Goal: Task Accomplishment & Management: Use online tool/utility

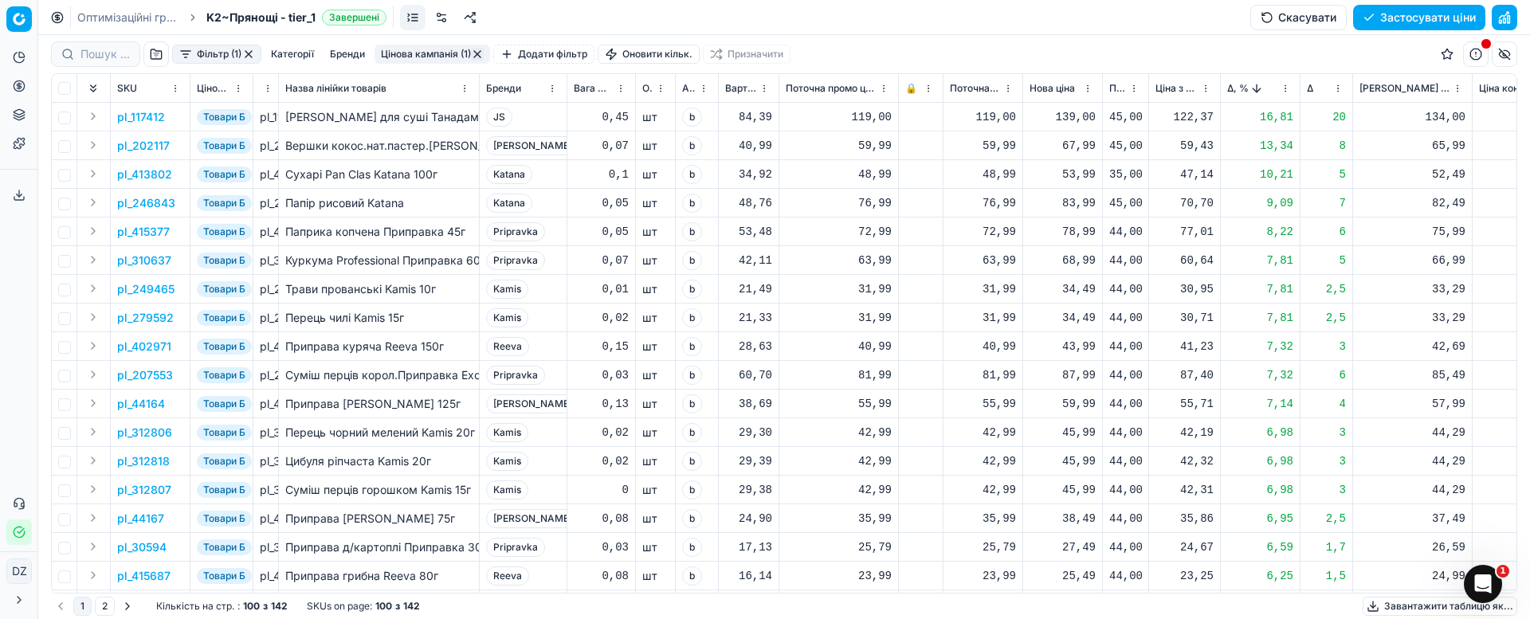
click at [134, 114] on p "pl_117412" at bounding box center [141, 117] width 48 height 16
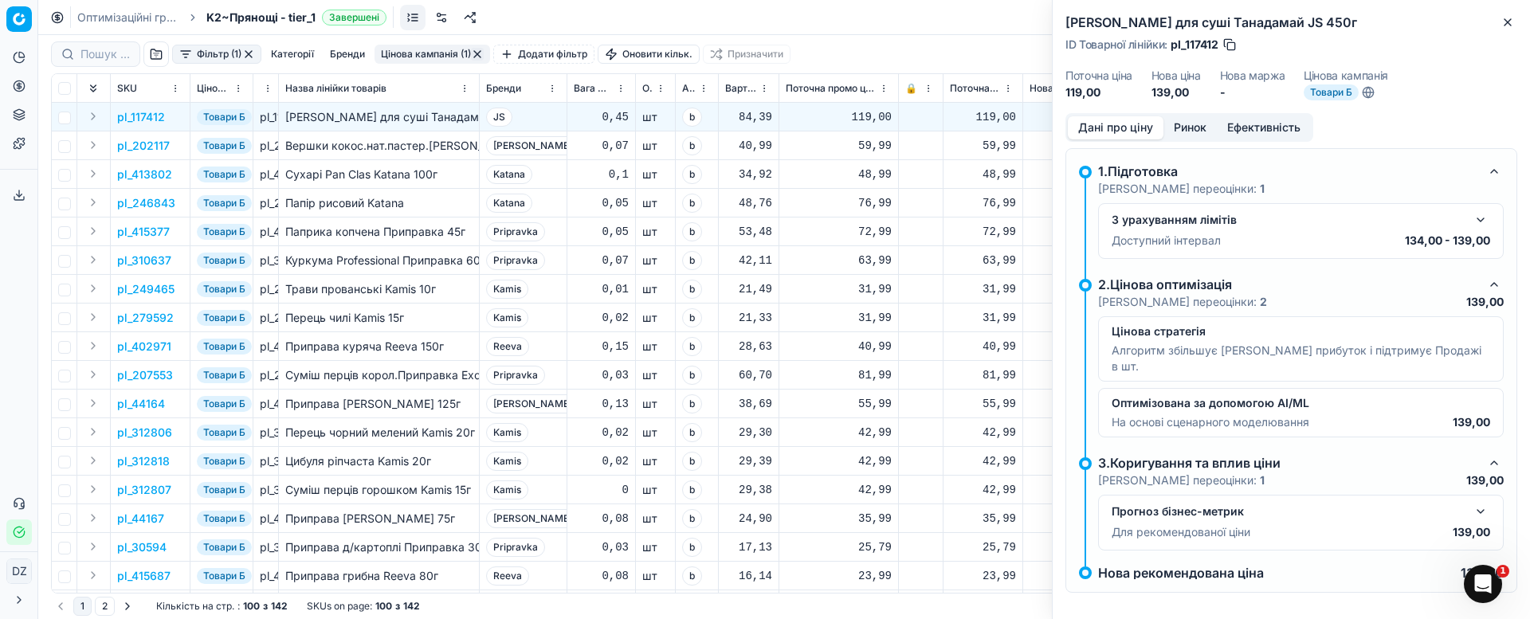
click at [1184, 120] on button "Ринок" at bounding box center [1189, 127] width 53 height 23
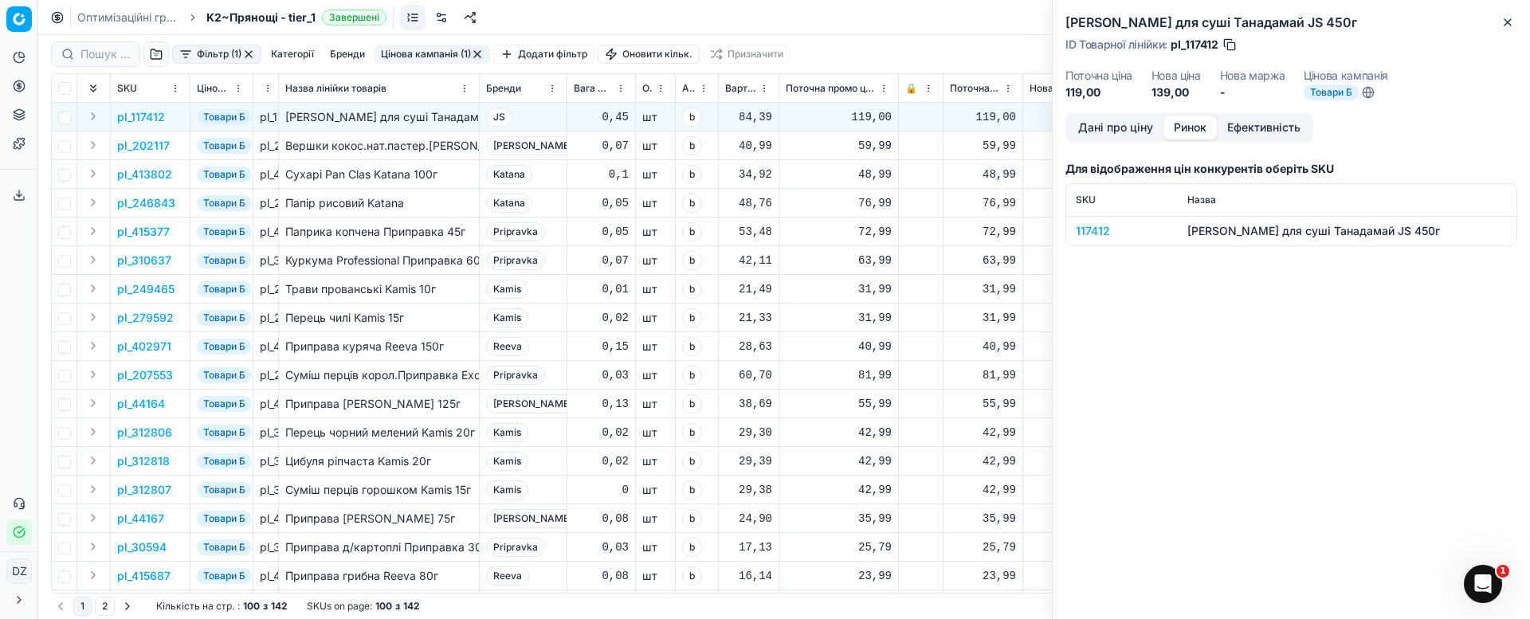
click at [1102, 231] on div "117412" at bounding box center [1122, 231] width 92 height 16
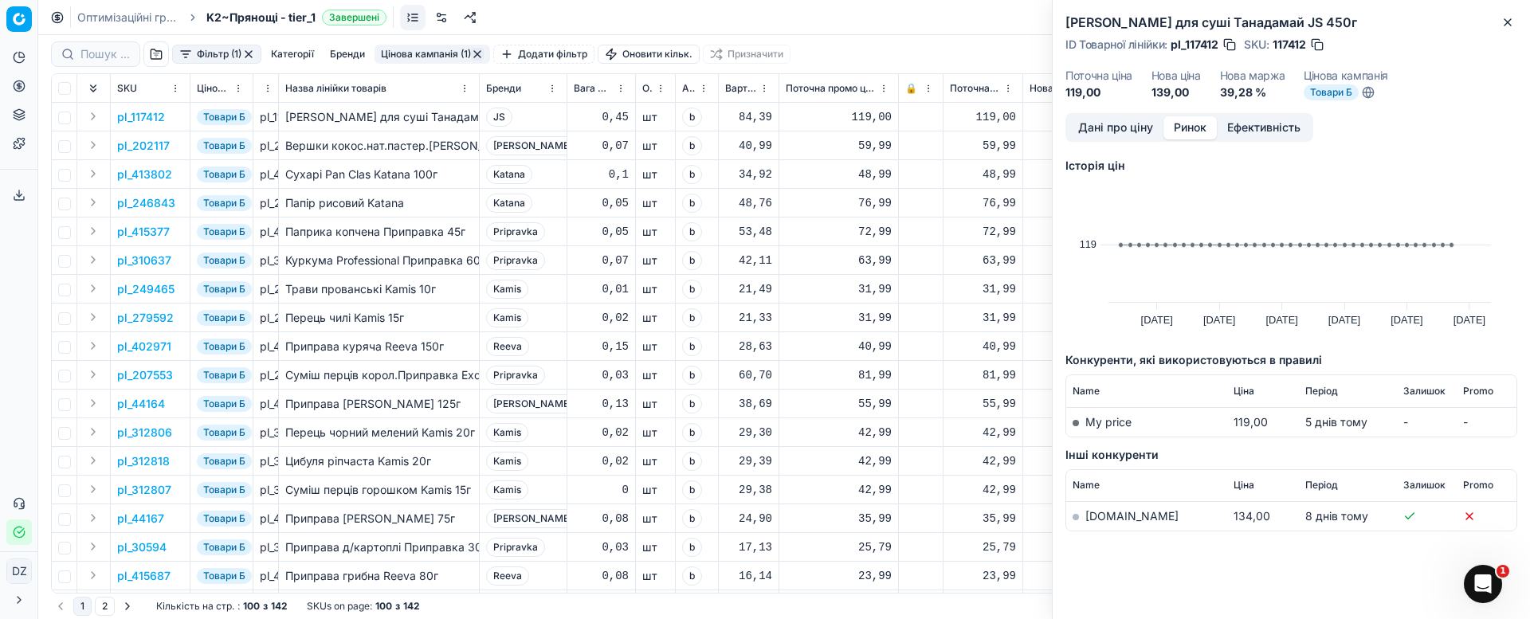
click at [1097, 523] on td "[DOMAIN_NAME]" at bounding box center [1146, 516] width 161 height 29
click at [1103, 519] on link "[DOMAIN_NAME]" at bounding box center [1131, 516] width 93 height 14
click at [1513, 22] on icon "button" at bounding box center [1507, 22] width 13 height 13
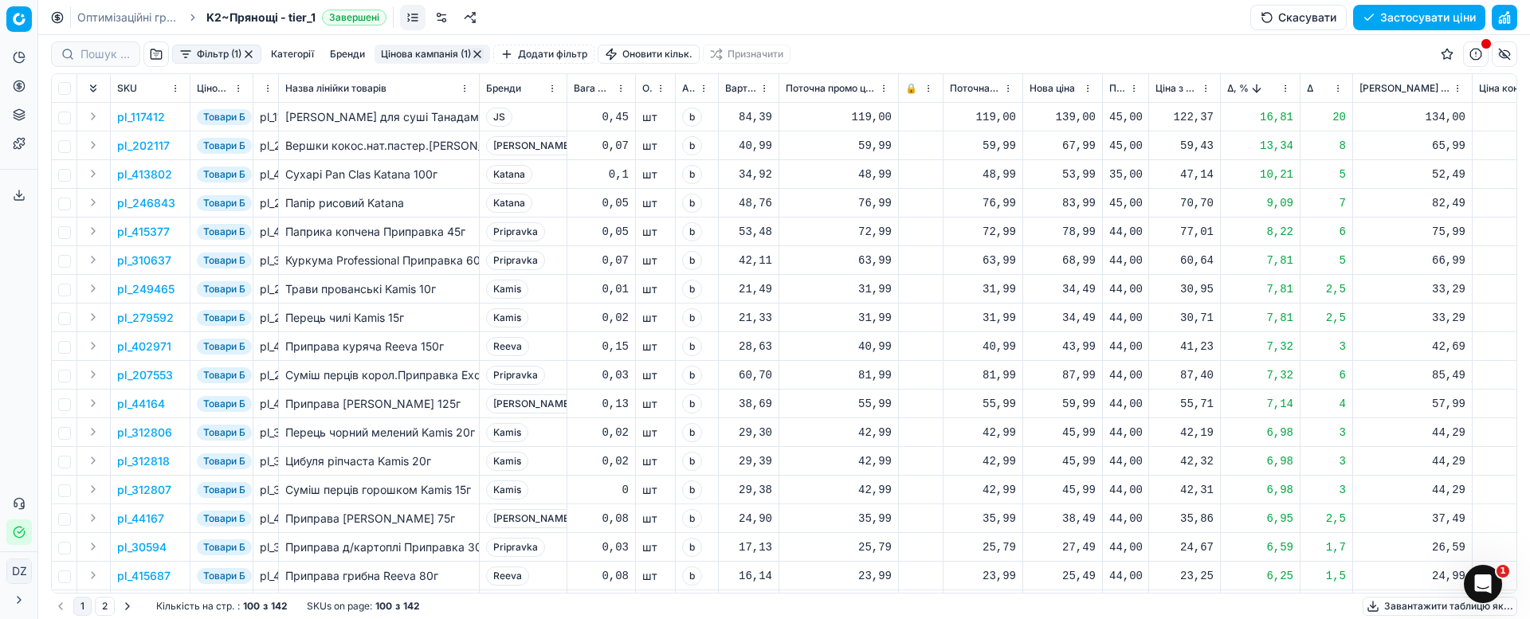
click at [1229, 88] on span "Δ, %" at bounding box center [1238, 88] width 22 height 13
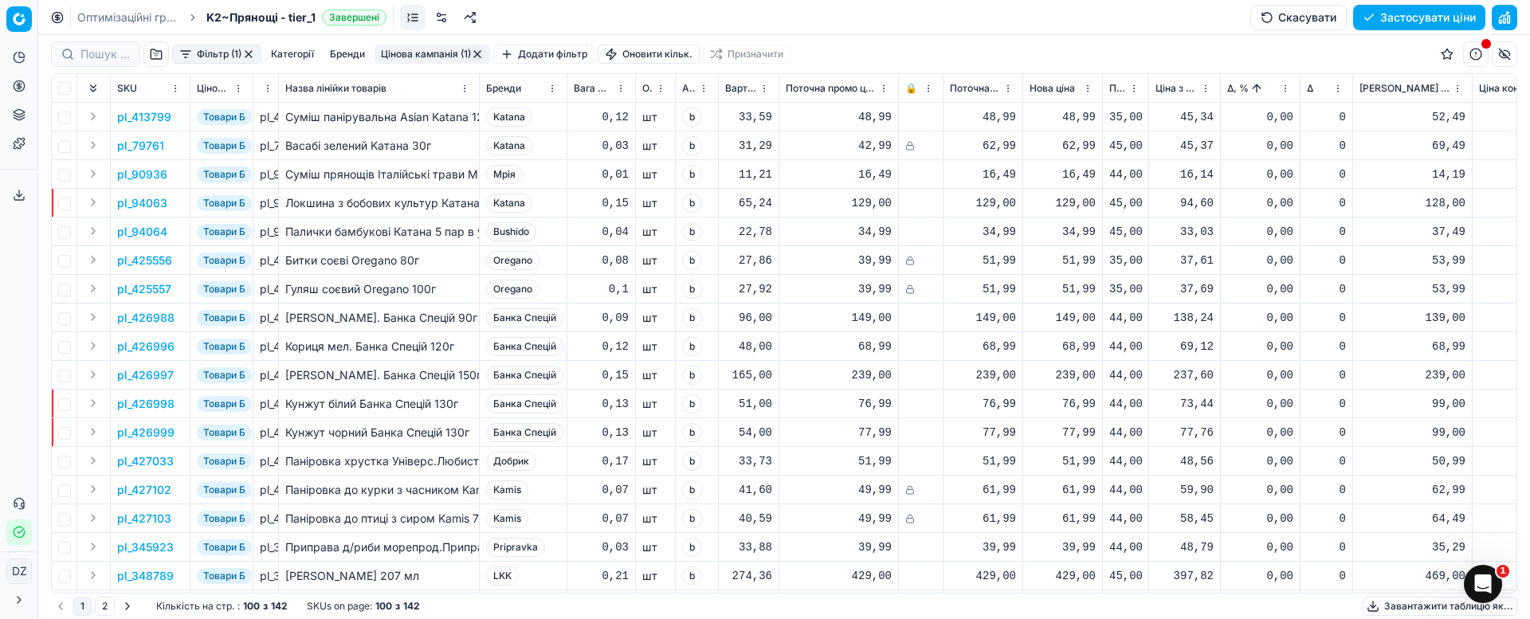
click at [1236, 84] on span "Δ, %" at bounding box center [1238, 88] width 22 height 13
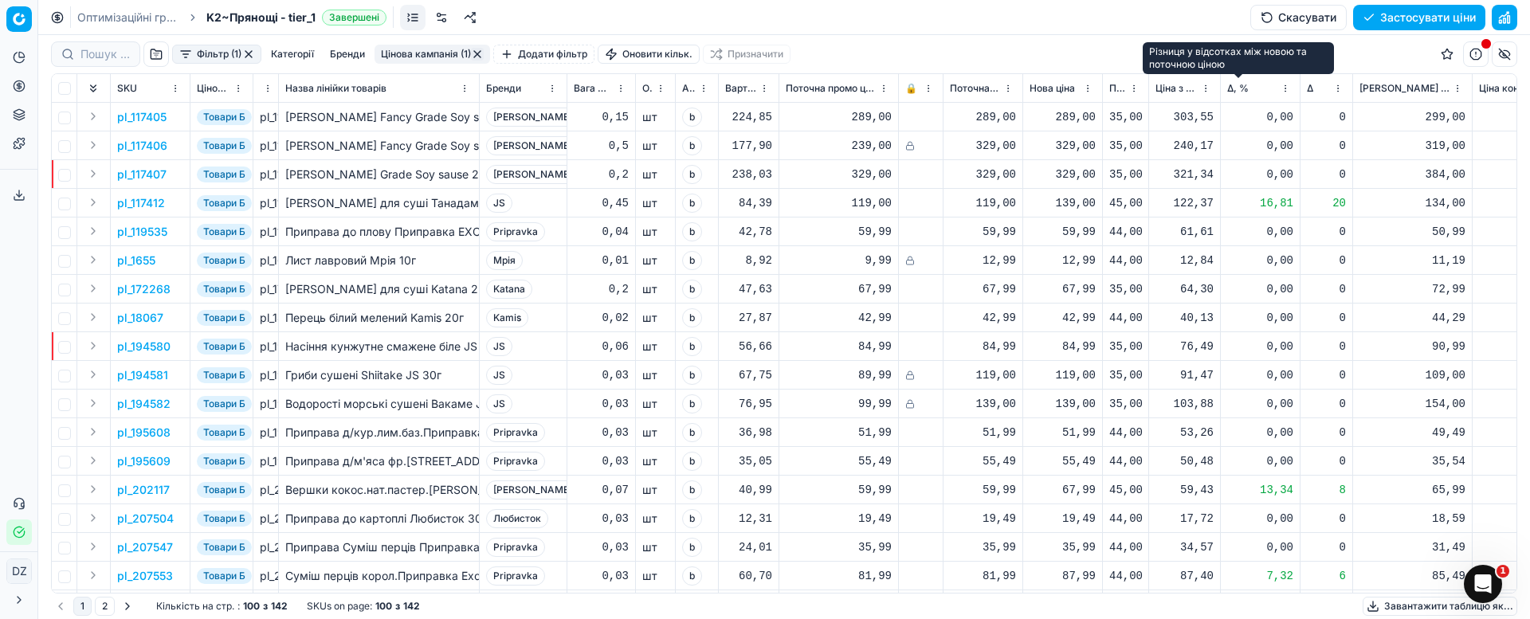
click at [1236, 89] on span "Δ, %" at bounding box center [1238, 88] width 22 height 13
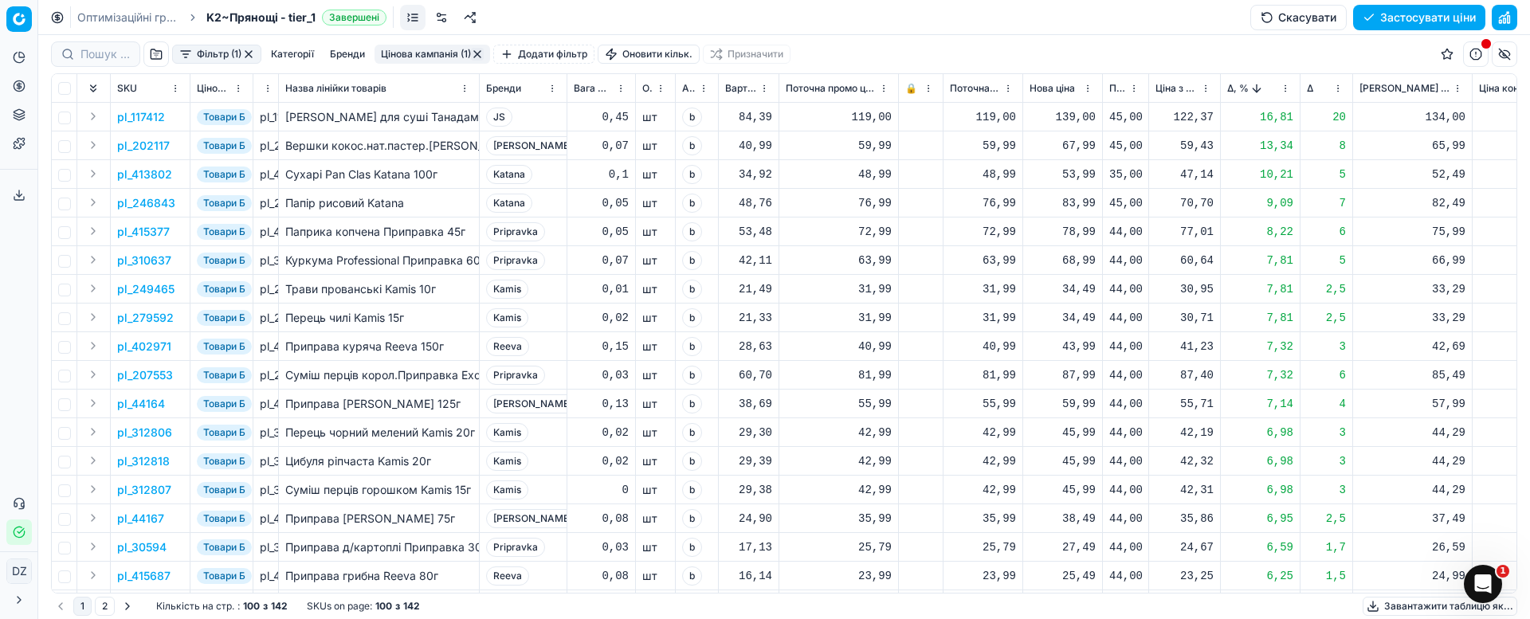
click at [159, 284] on p "pl_249465" at bounding box center [145, 289] width 57 height 16
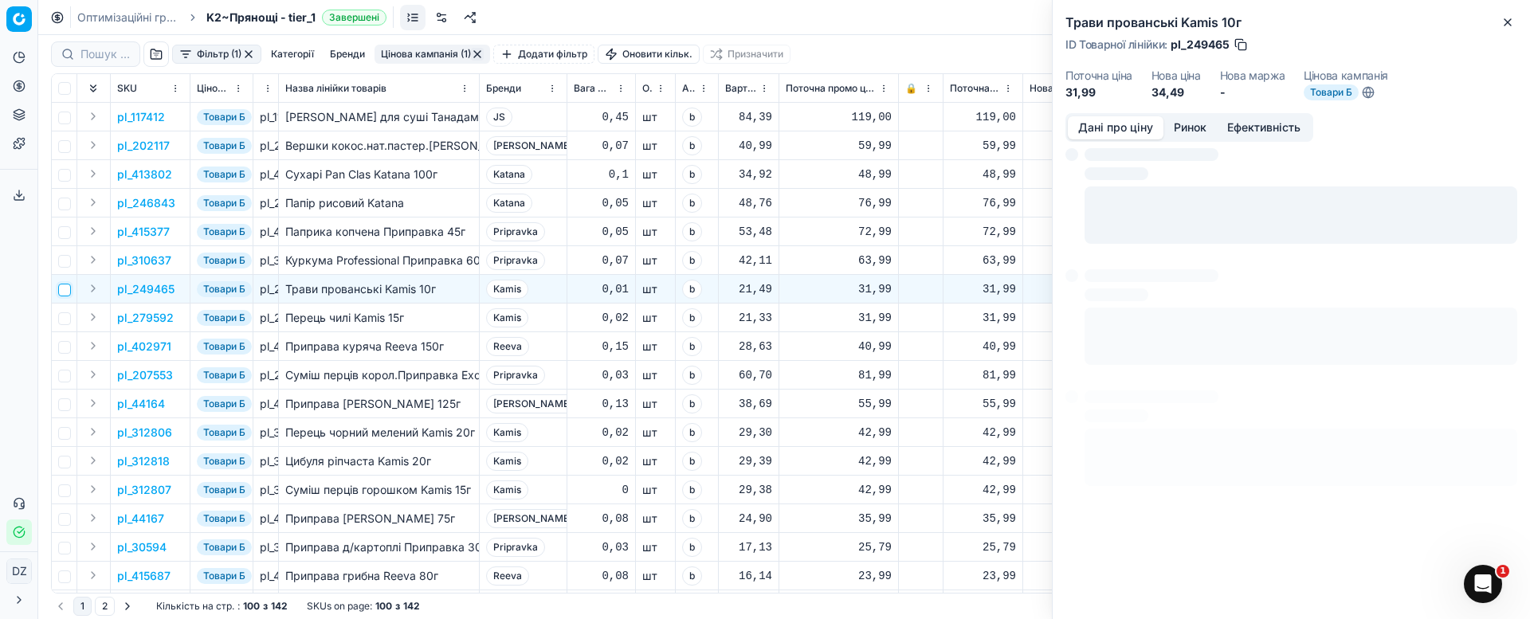
click at [68, 294] on input "checkbox" at bounding box center [64, 290] width 13 height 13
checkbox input "true"
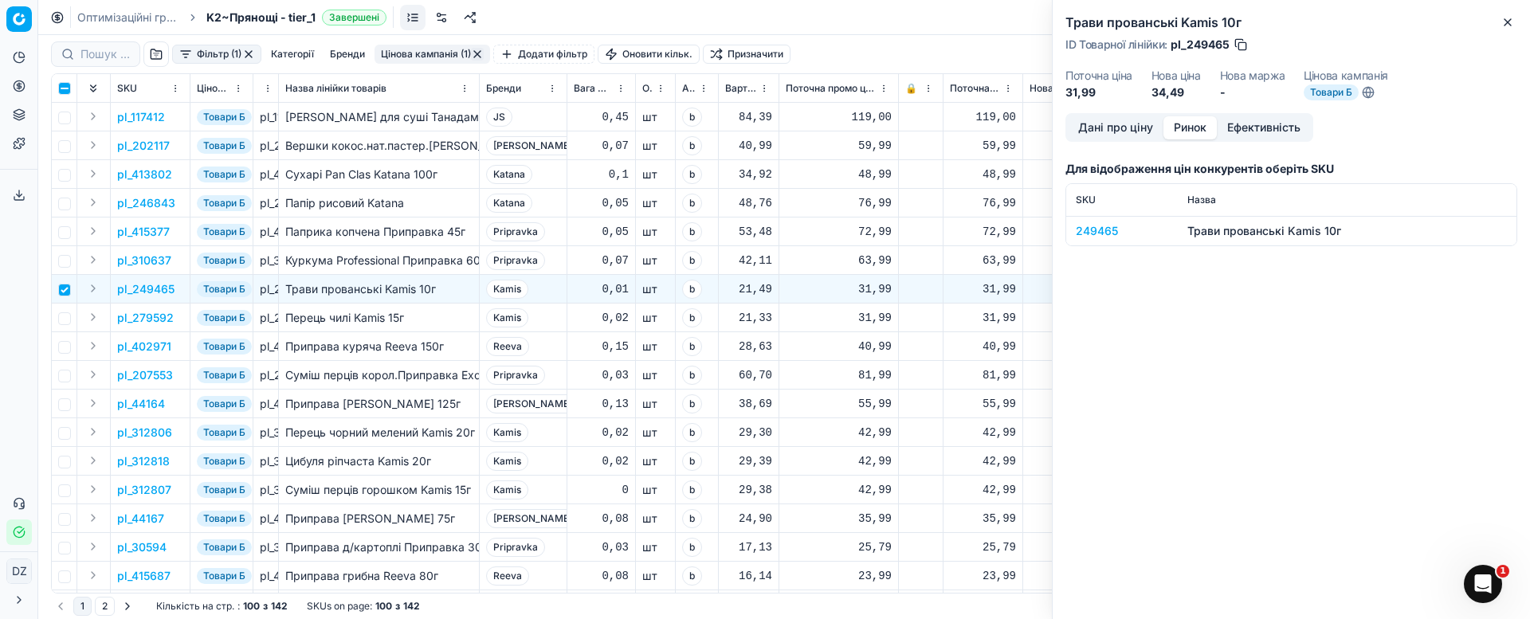
click at [1185, 133] on button "Ринок" at bounding box center [1189, 127] width 53 height 23
click at [1095, 225] on div "249465" at bounding box center [1122, 231] width 92 height 16
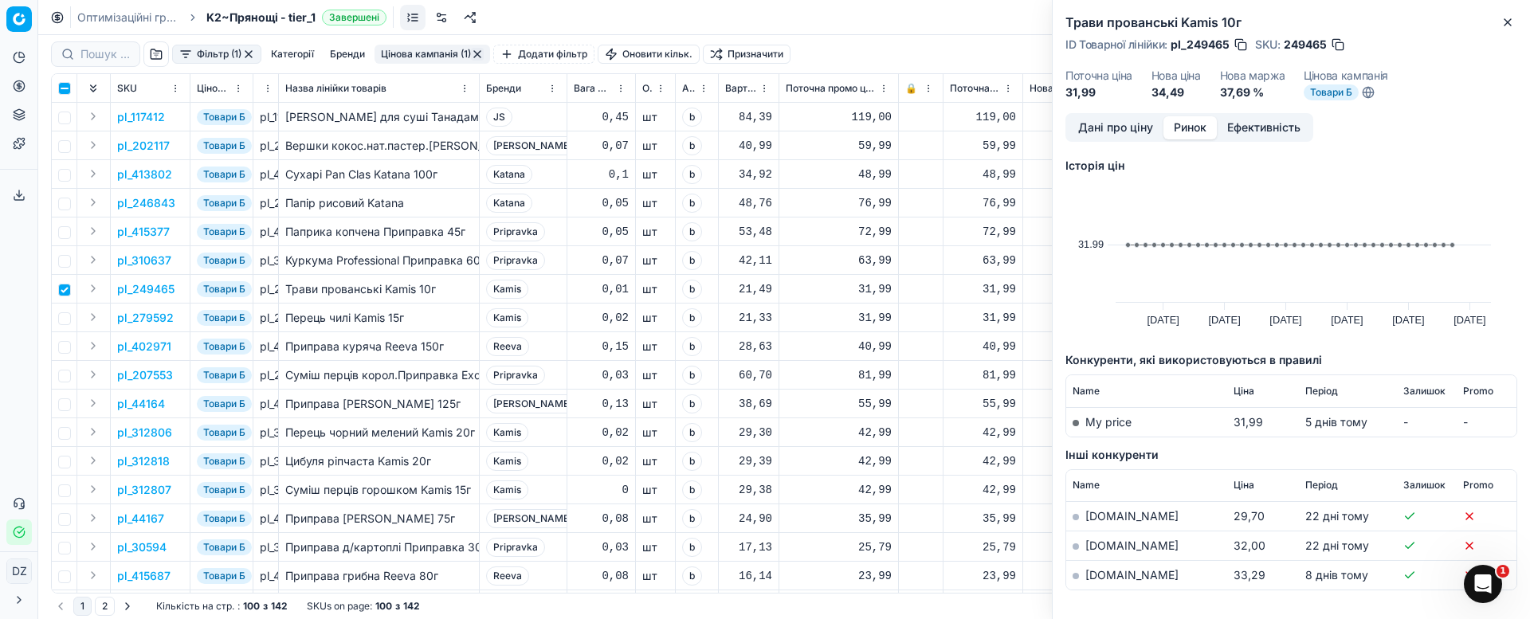
click at [1111, 573] on link "[DOMAIN_NAME]" at bounding box center [1131, 575] width 93 height 14
click at [1512, 18] on icon "button" at bounding box center [1507, 22] width 13 height 13
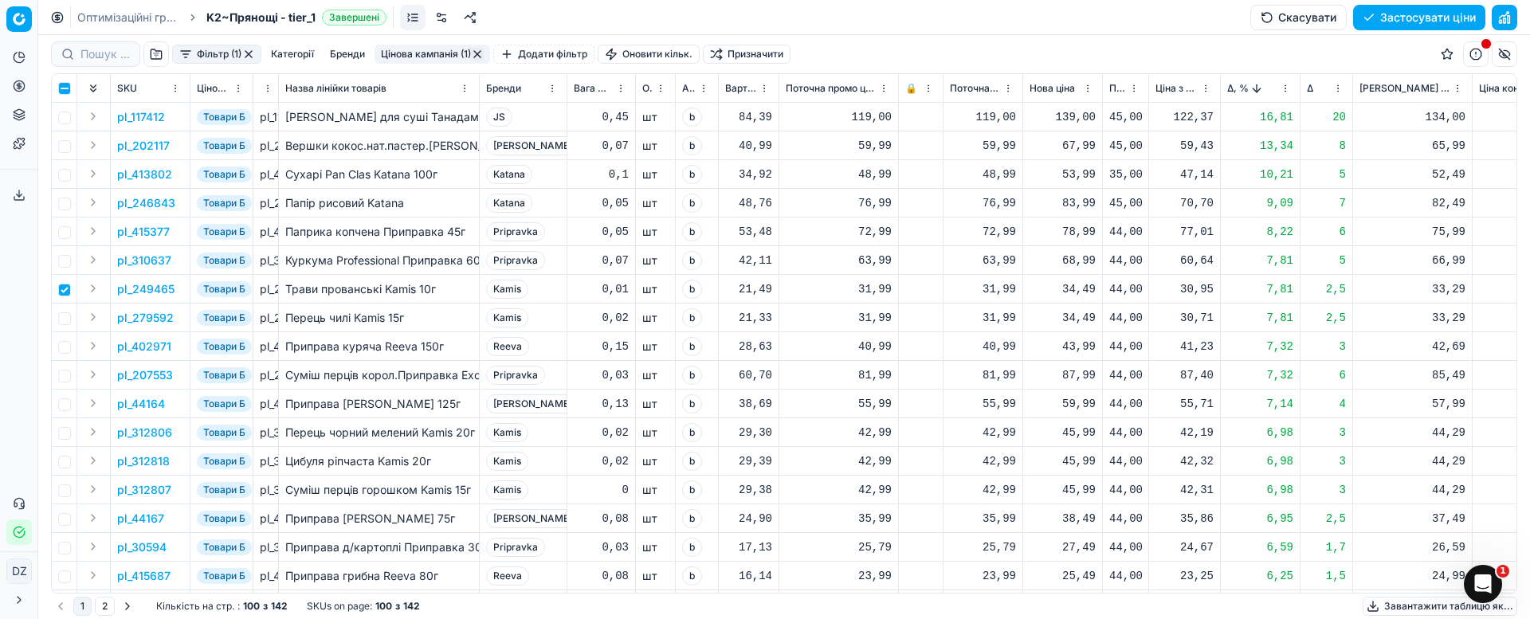
click at [1088, 287] on div "34,49" at bounding box center [1062, 289] width 66 height 16
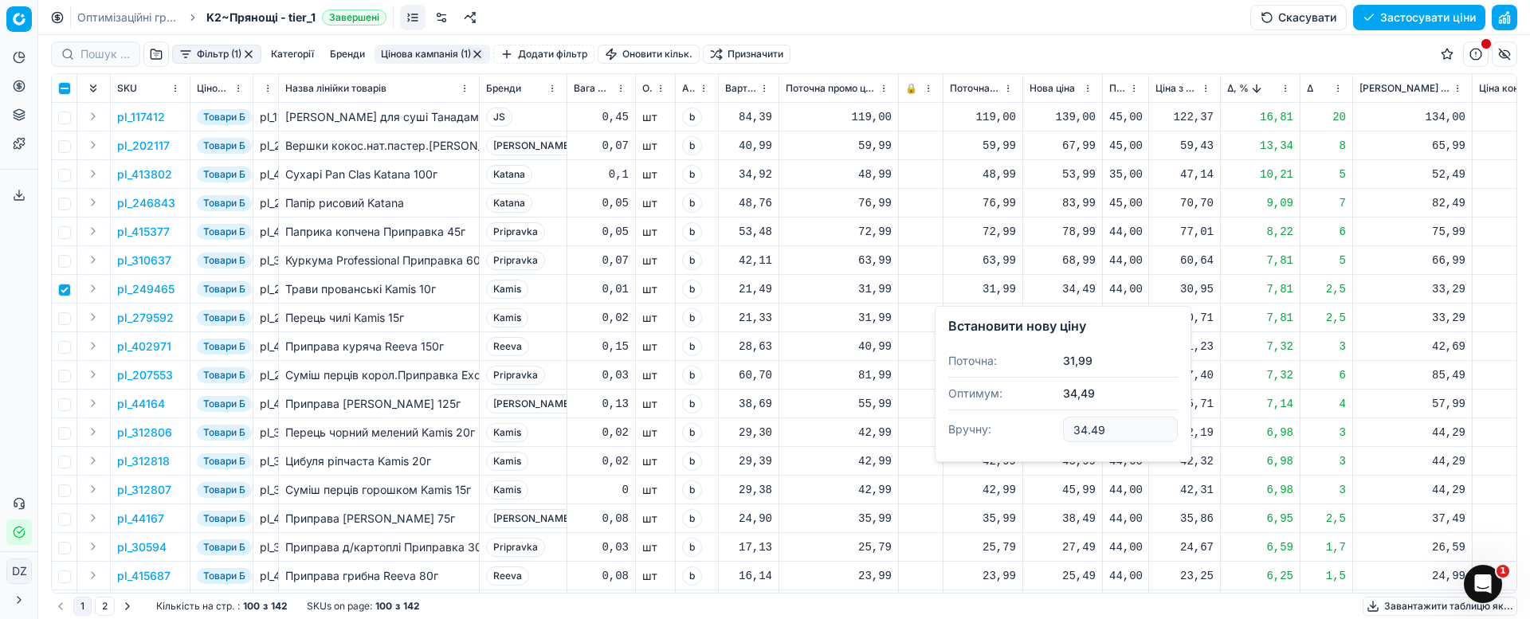
drag, startPoint x: 1128, startPoint y: 425, endPoint x: 1010, endPoint y: 418, distance: 118.9
click at [1010, 418] on dl "Поточна: 31,99 Оптимум: 34,49 Вручну: 34.49" at bounding box center [1062, 397] width 229 height 104
type input "31.99"
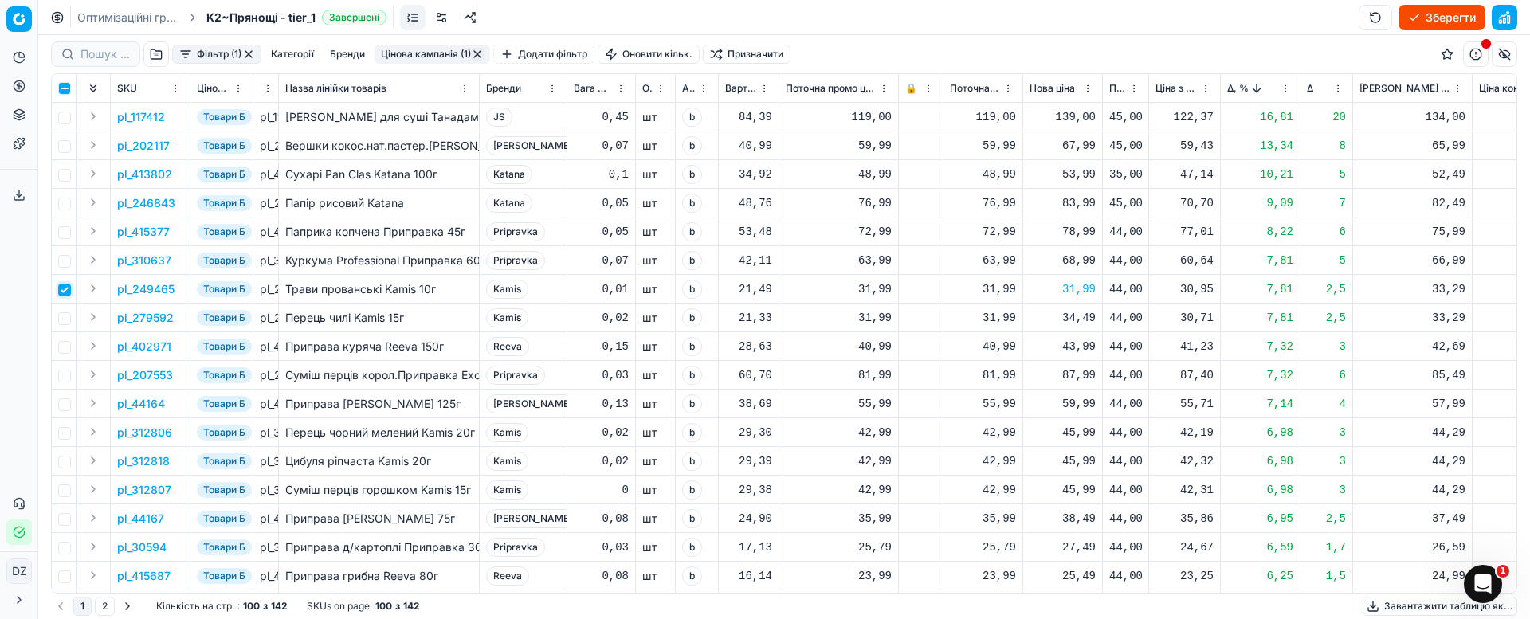
click at [66, 292] on input "checkbox" at bounding box center [64, 290] width 13 height 13
checkbox input "false"
click at [67, 174] on input "checkbox" at bounding box center [64, 175] width 13 height 13
click at [151, 175] on p "pl_413802" at bounding box center [144, 175] width 55 height 16
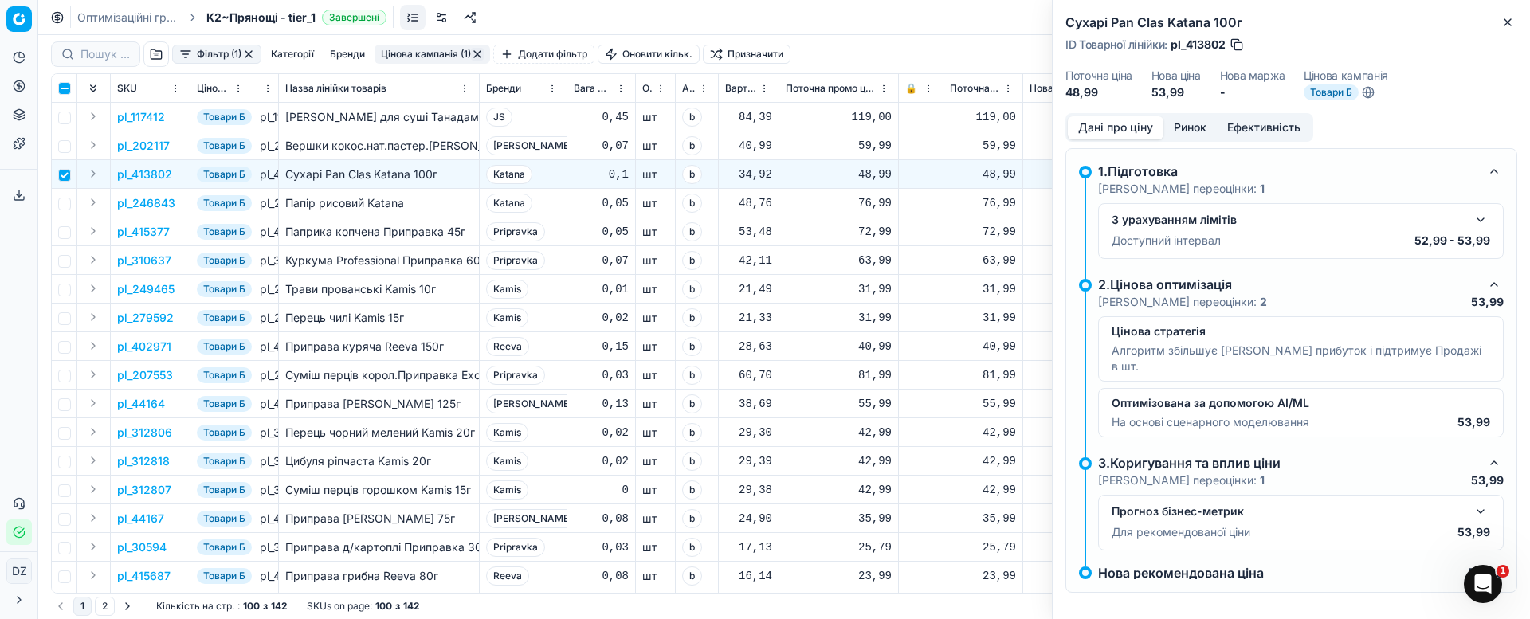
click at [1205, 118] on button "Ринок" at bounding box center [1189, 127] width 53 height 23
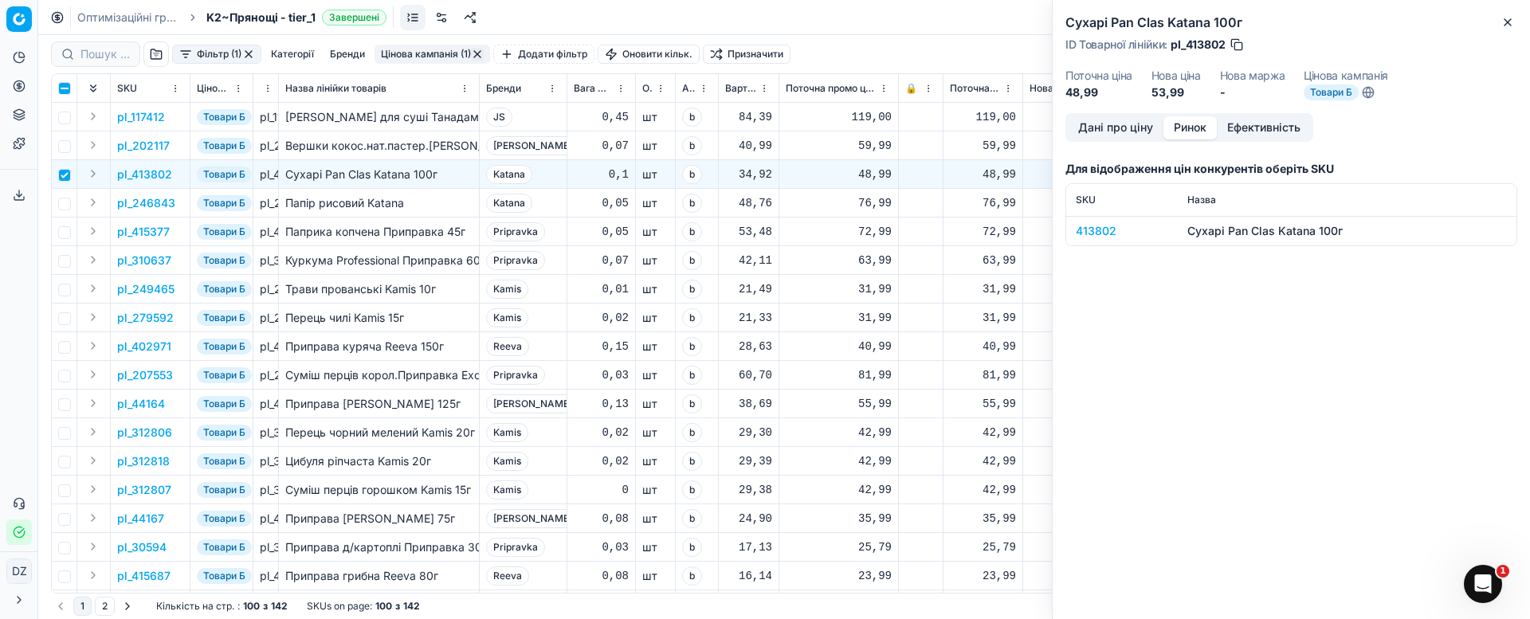
click at [1096, 233] on div "413802" at bounding box center [1122, 231] width 92 height 16
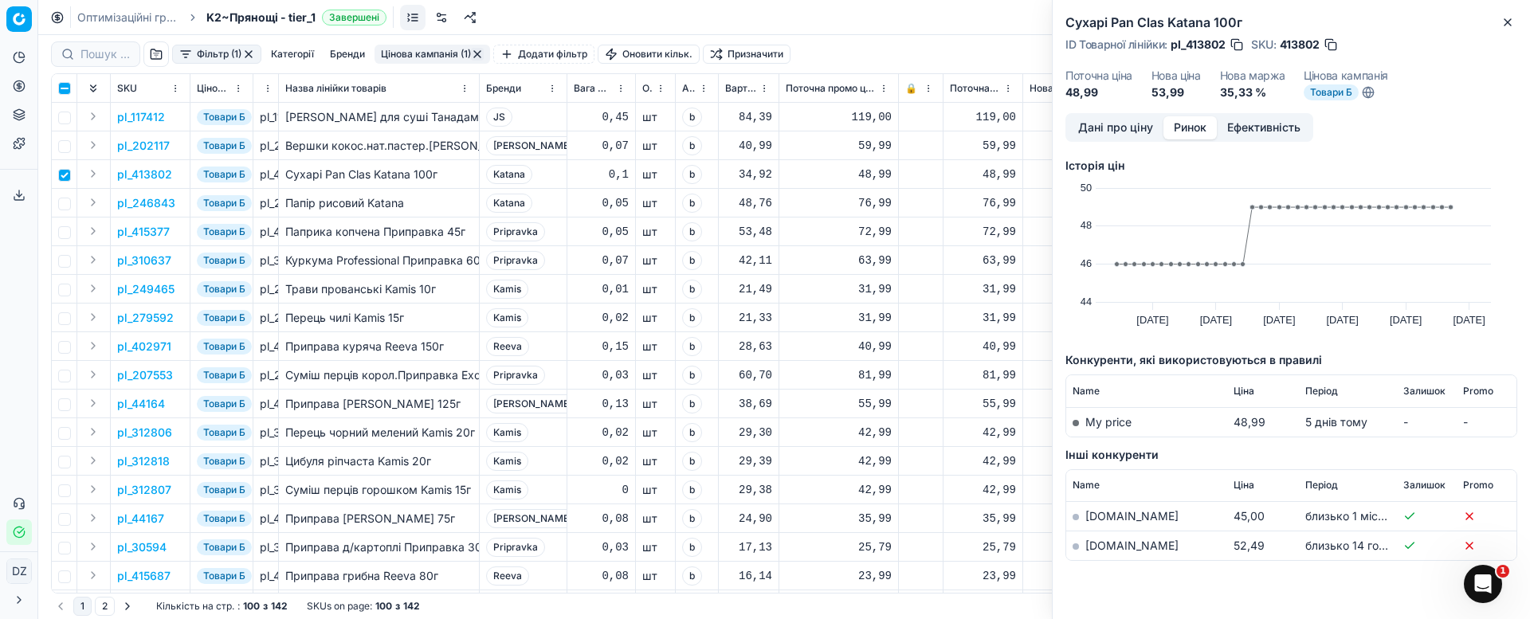
click at [1121, 542] on link "[DOMAIN_NAME]" at bounding box center [1131, 546] width 93 height 14
click at [1499, 18] on button "Close" at bounding box center [1507, 22] width 19 height 19
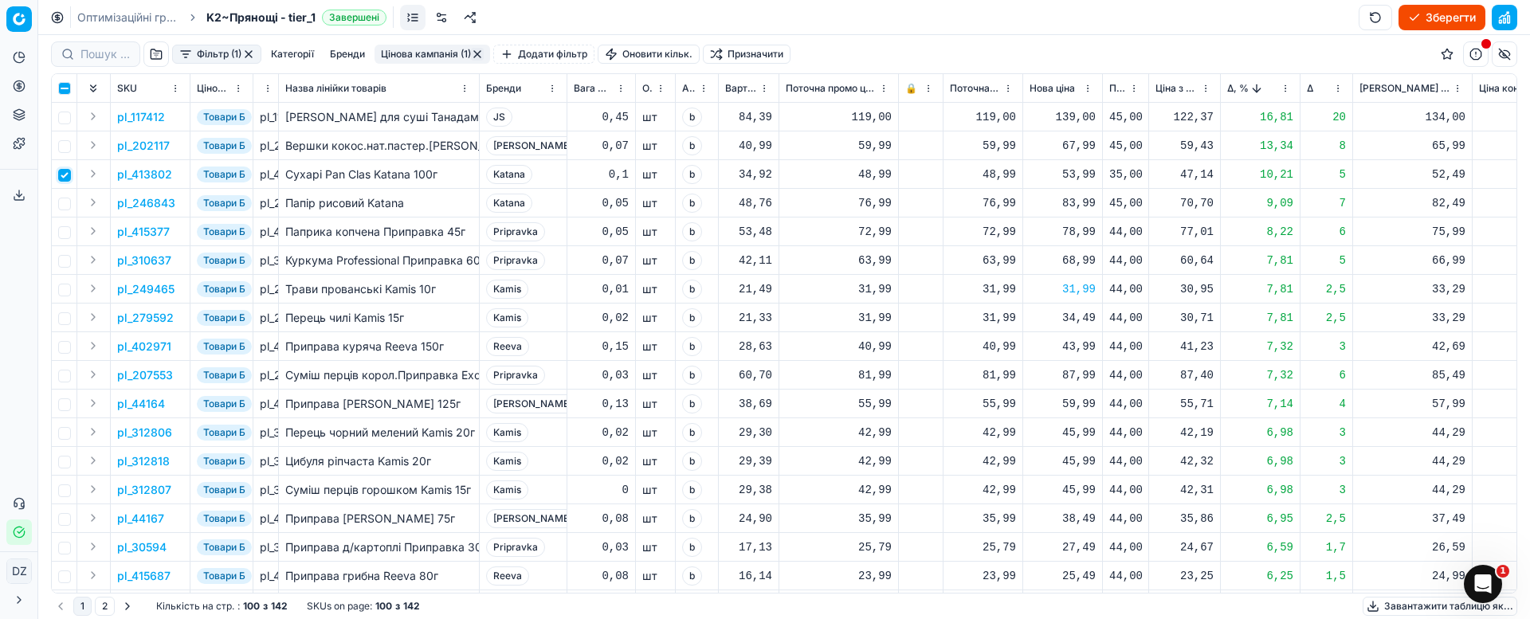
drag, startPoint x: 62, startPoint y: 175, endPoint x: 63, endPoint y: 196, distance: 21.5
click at [64, 176] on input "checkbox" at bounding box center [64, 175] width 13 height 13
checkbox input "false"
click at [66, 200] on input "checkbox" at bounding box center [64, 204] width 13 height 13
checkbox input "true"
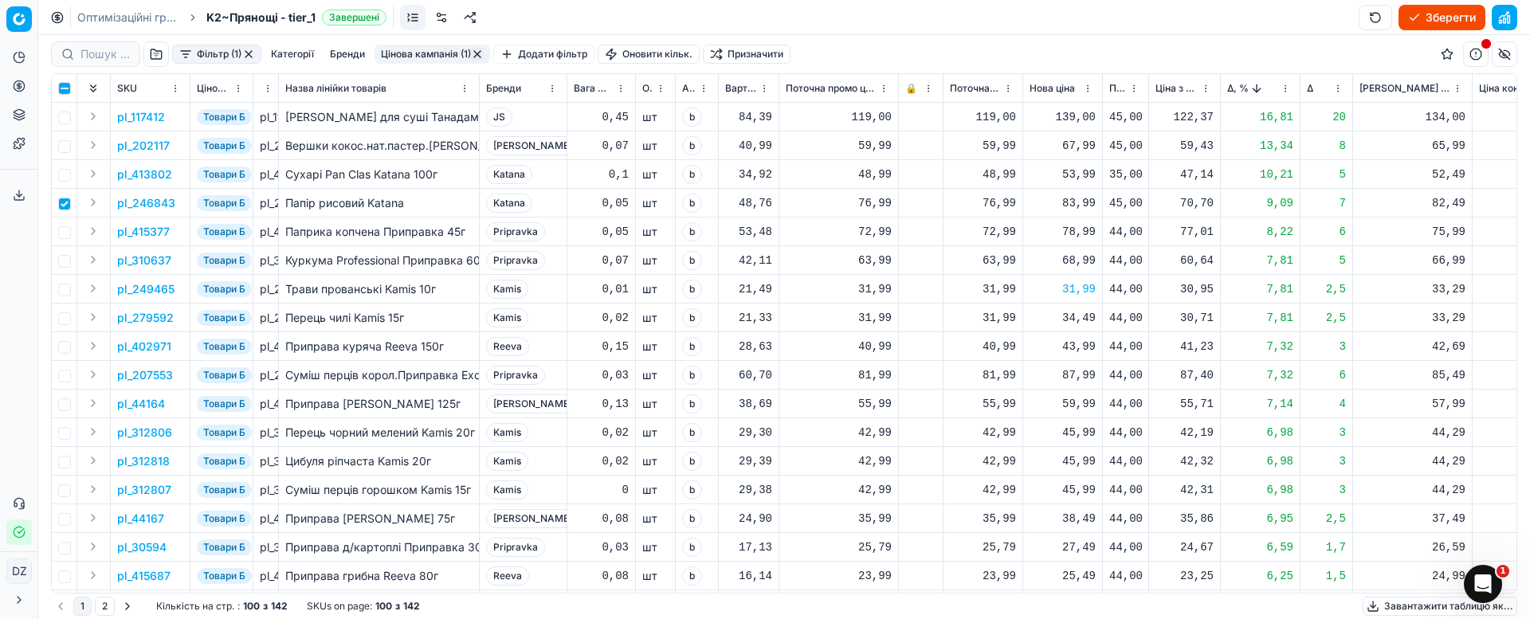
click at [157, 208] on p "pl_246843" at bounding box center [146, 203] width 58 height 16
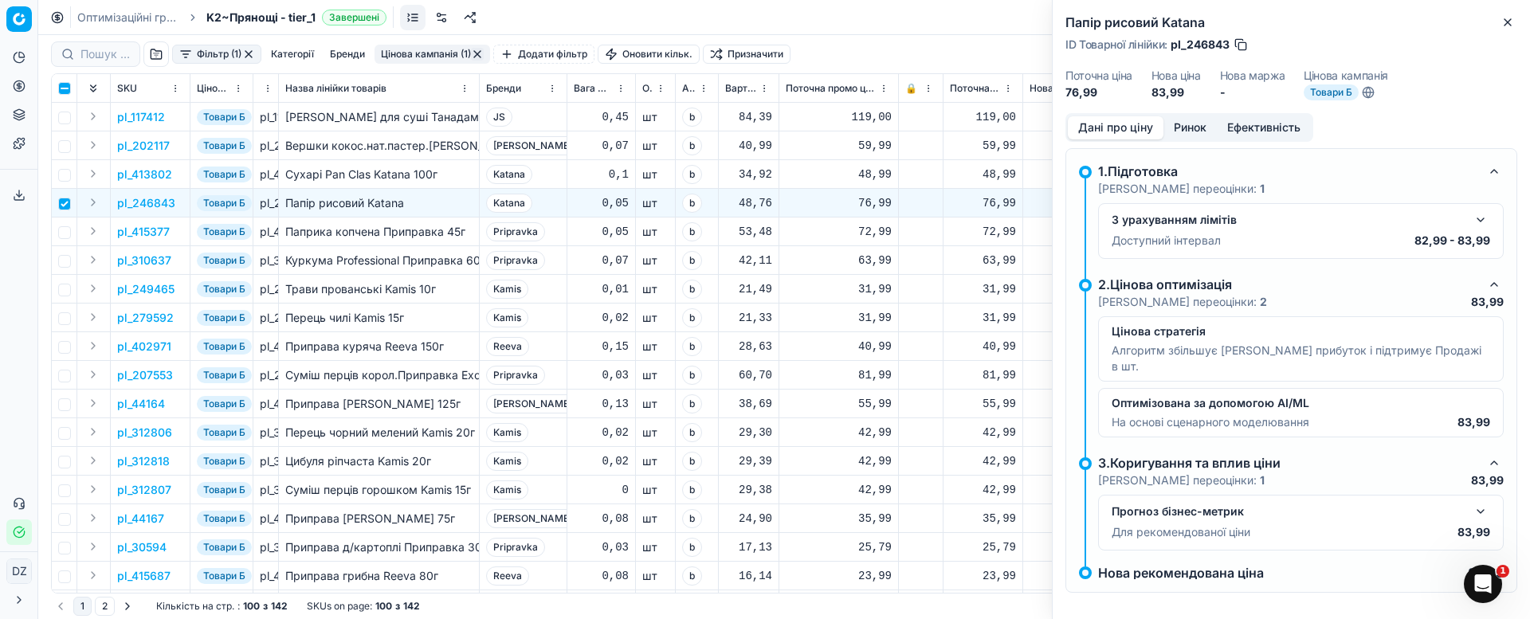
click at [1190, 135] on button "Ринок" at bounding box center [1189, 127] width 53 height 23
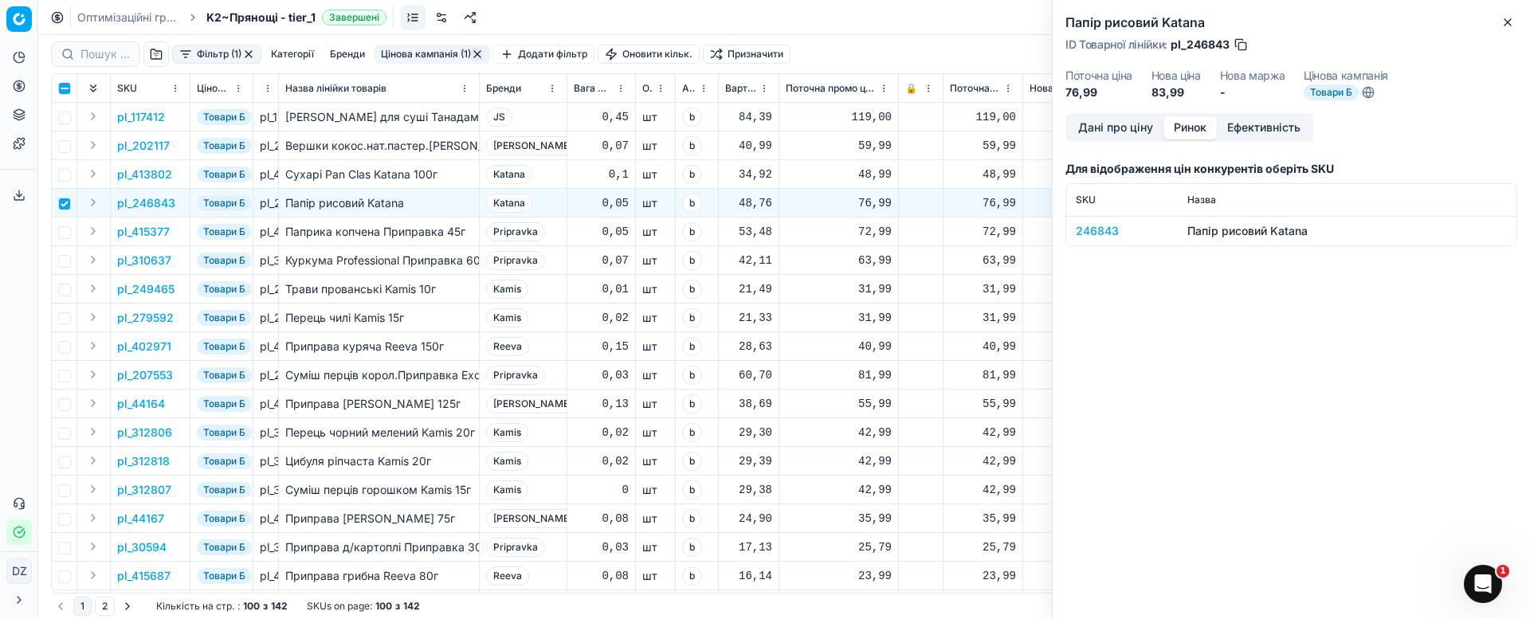
click at [1107, 225] on div "246843" at bounding box center [1122, 231] width 92 height 16
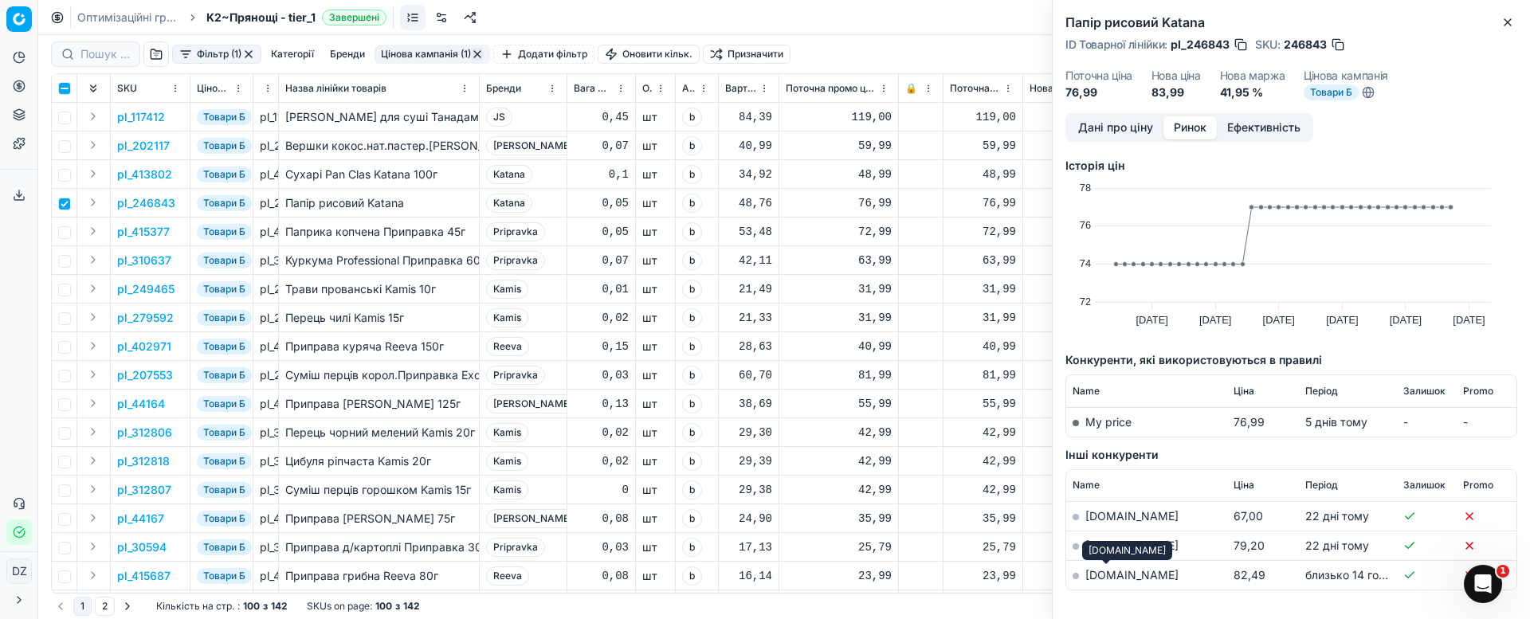
click at [1103, 569] on link "[DOMAIN_NAME]" at bounding box center [1131, 575] width 93 height 14
click at [1508, 17] on icon "button" at bounding box center [1507, 22] width 13 height 13
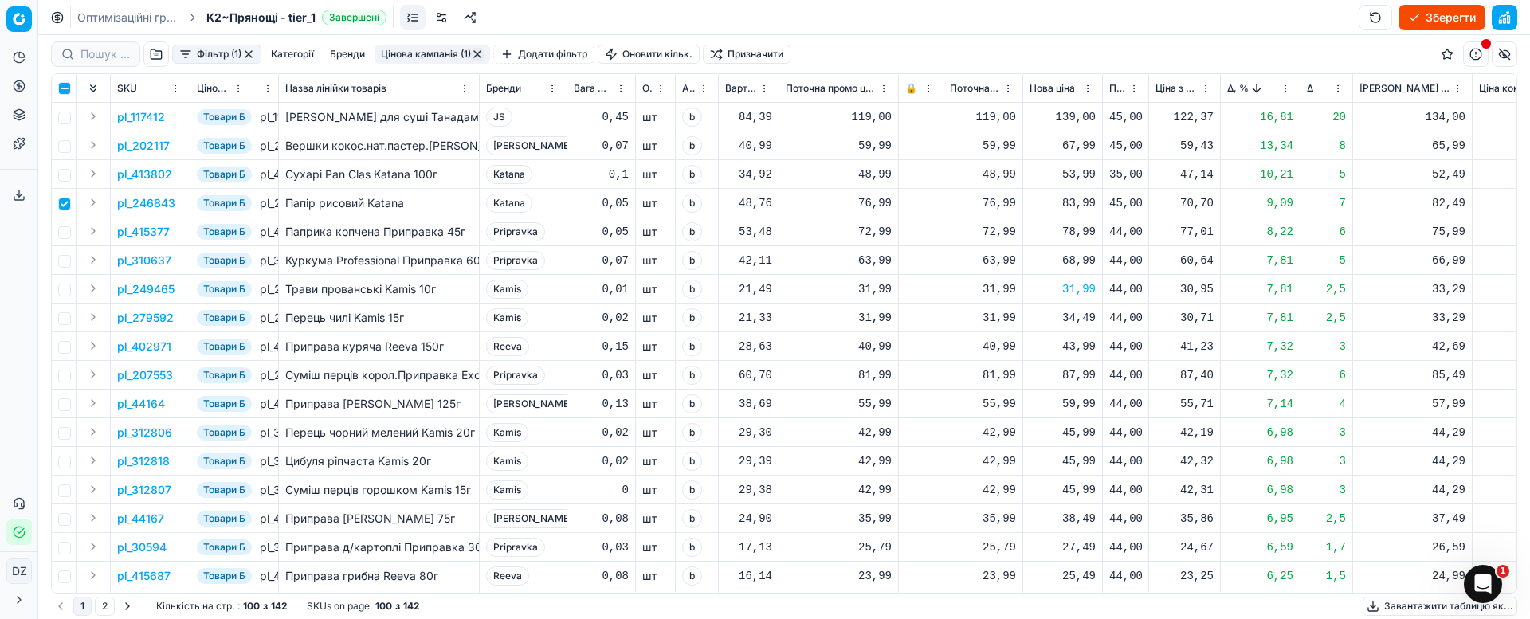
click at [1071, 199] on div "83,99" at bounding box center [1062, 203] width 66 height 16
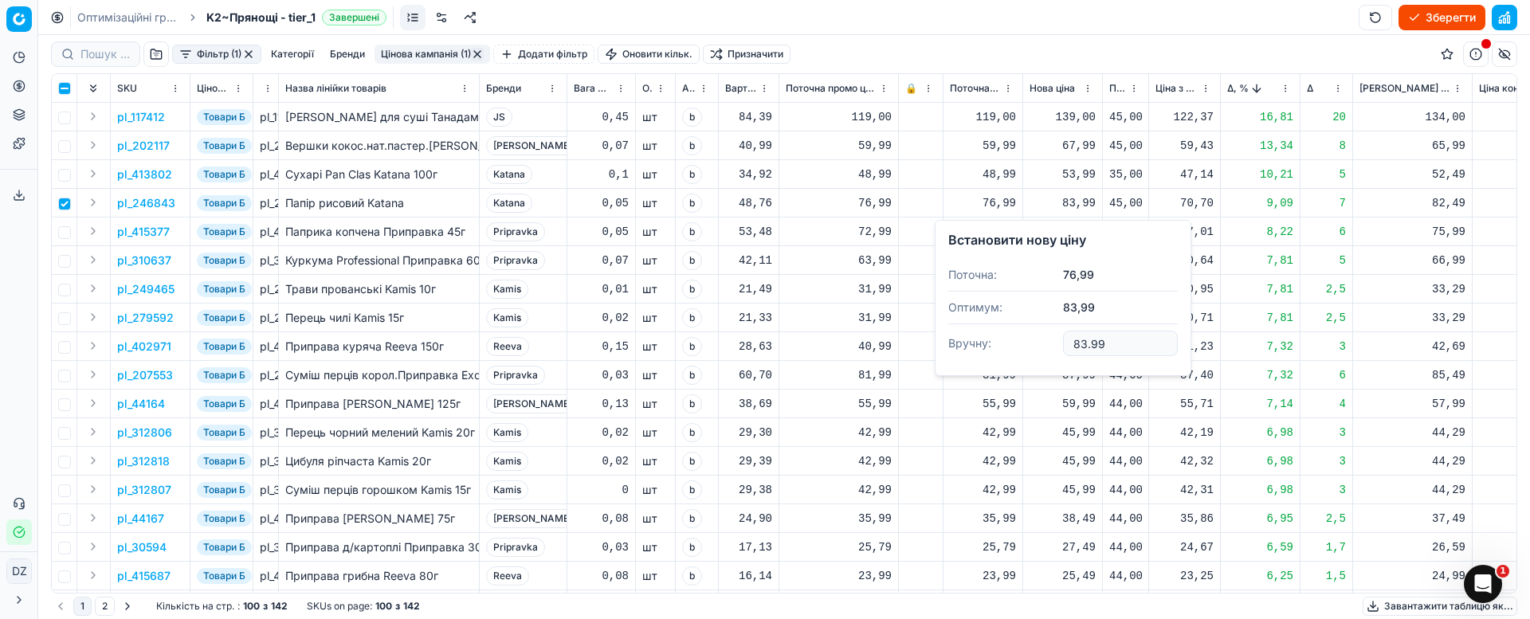
drag, startPoint x: 1120, startPoint y: 343, endPoint x: 1057, endPoint y: 340, distance: 62.2
click at [1057, 340] on dl "Поточна: 76,99 Оптимум: 83,99 Вручну: 83.99" at bounding box center [1062, 311] width 229 height 104
type input "79.99"
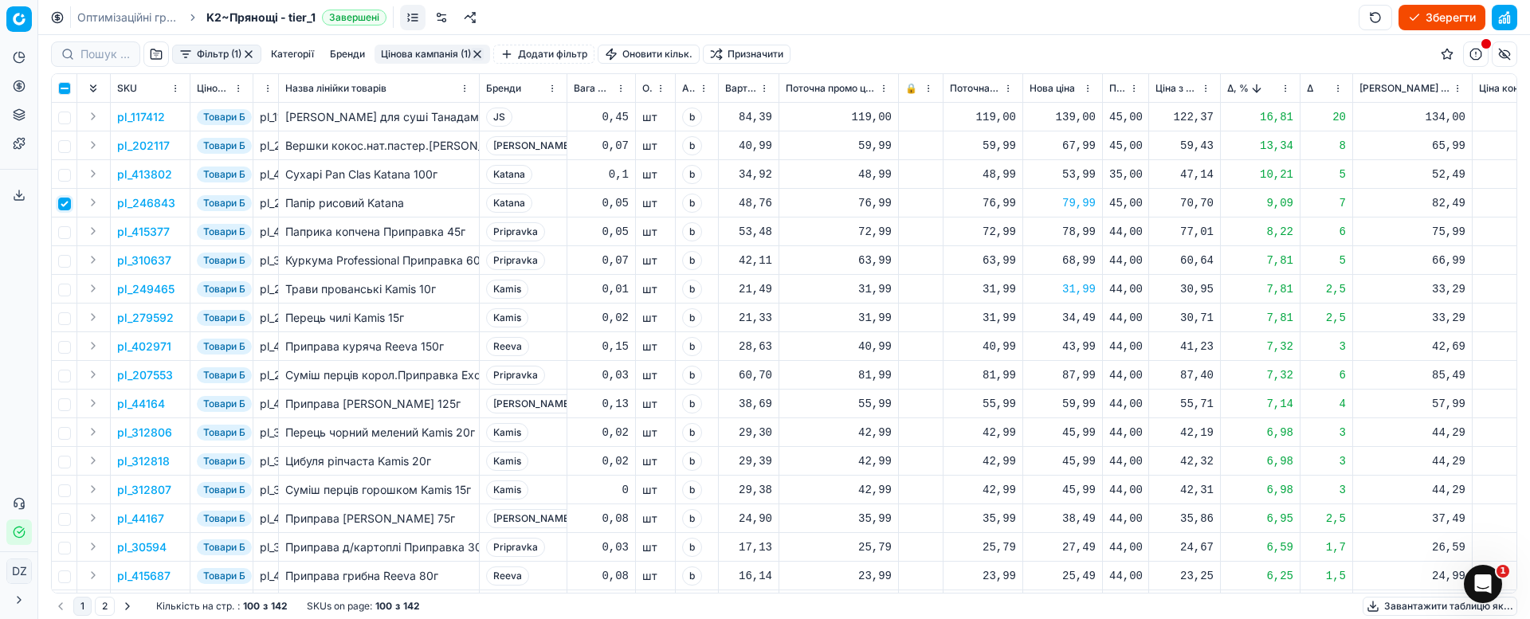
click at [64, 208] on input "checkbox" at bounding box center [64, 204] width 13 height 13
checkbox input "false"
click at [69, 237] on input "checkbox" at bounding box center [64, 232] width 13 height 13
click at [136, 231] on p "pl_415377" at bounding box center [143, 232] width 53 height 16
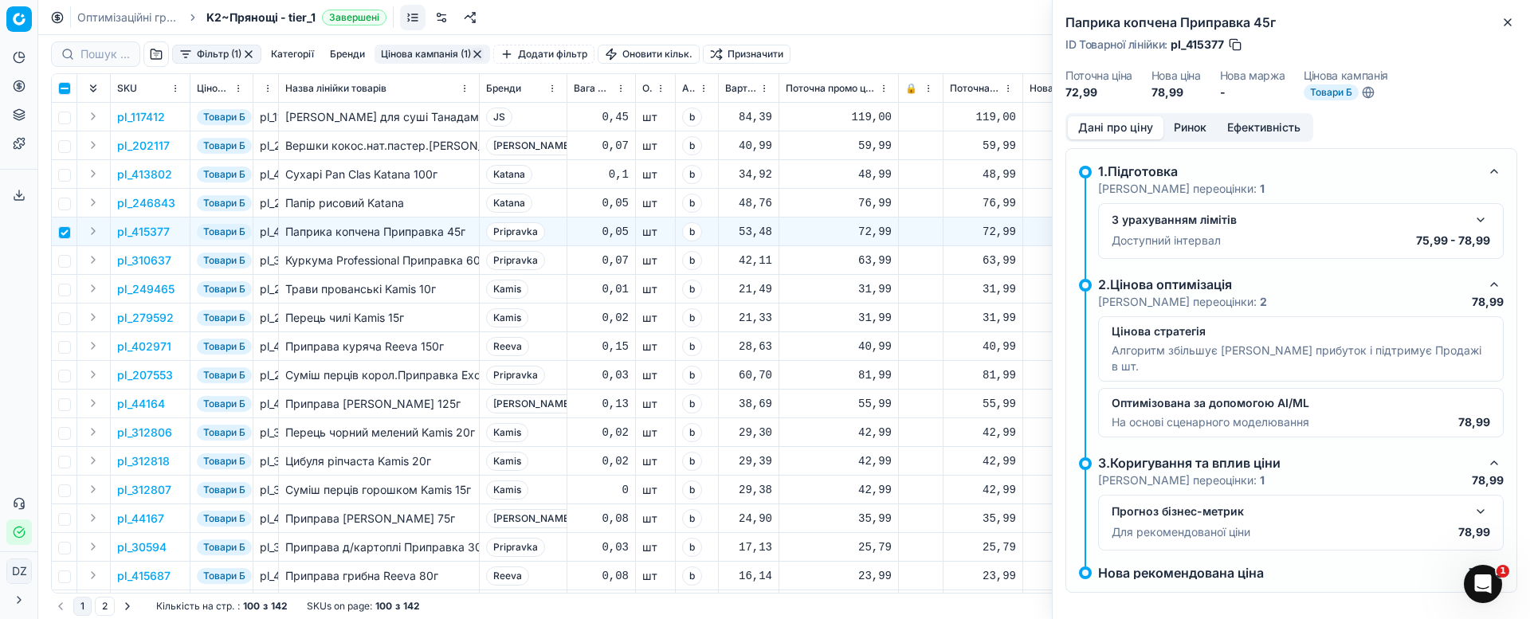
click at [1194, 119] on button "Ринок" at bounding box center [1189, 127] width 53 height 23
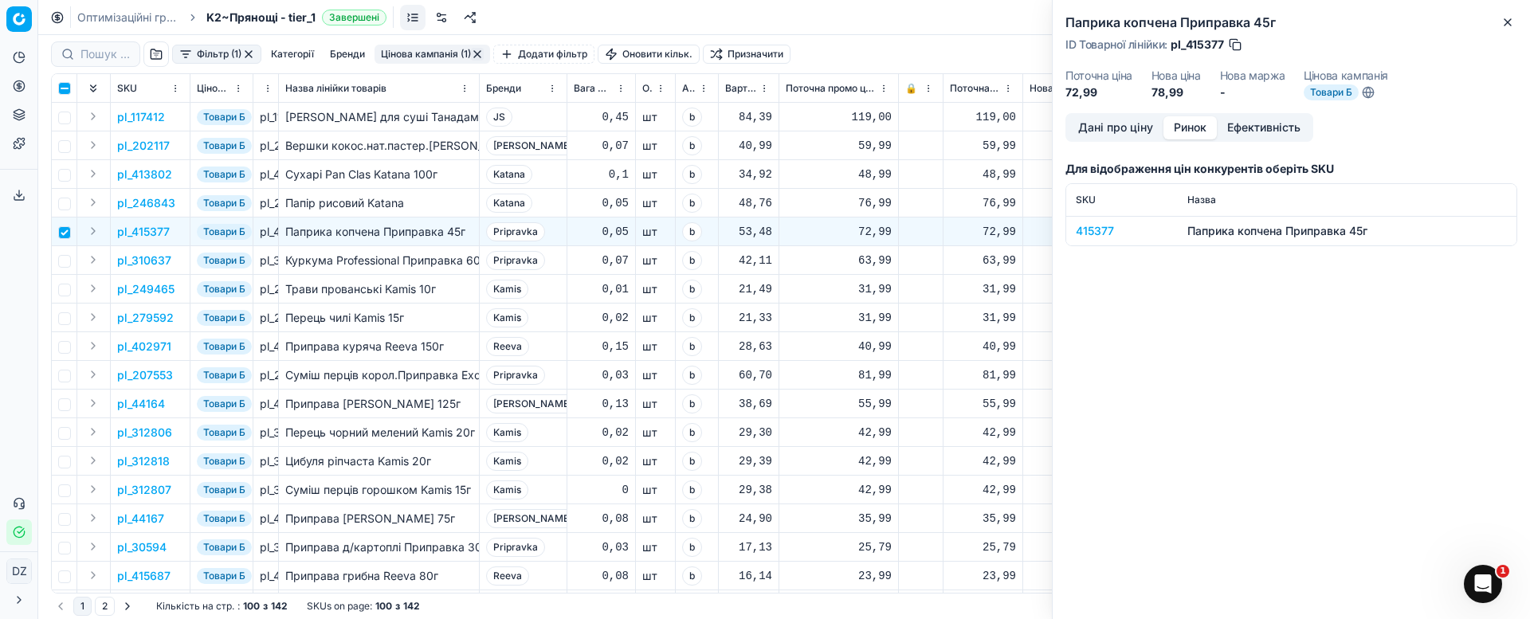
click at [1094, 224] on div "415377" at bounding box center [1122, 231] width 92 height 16
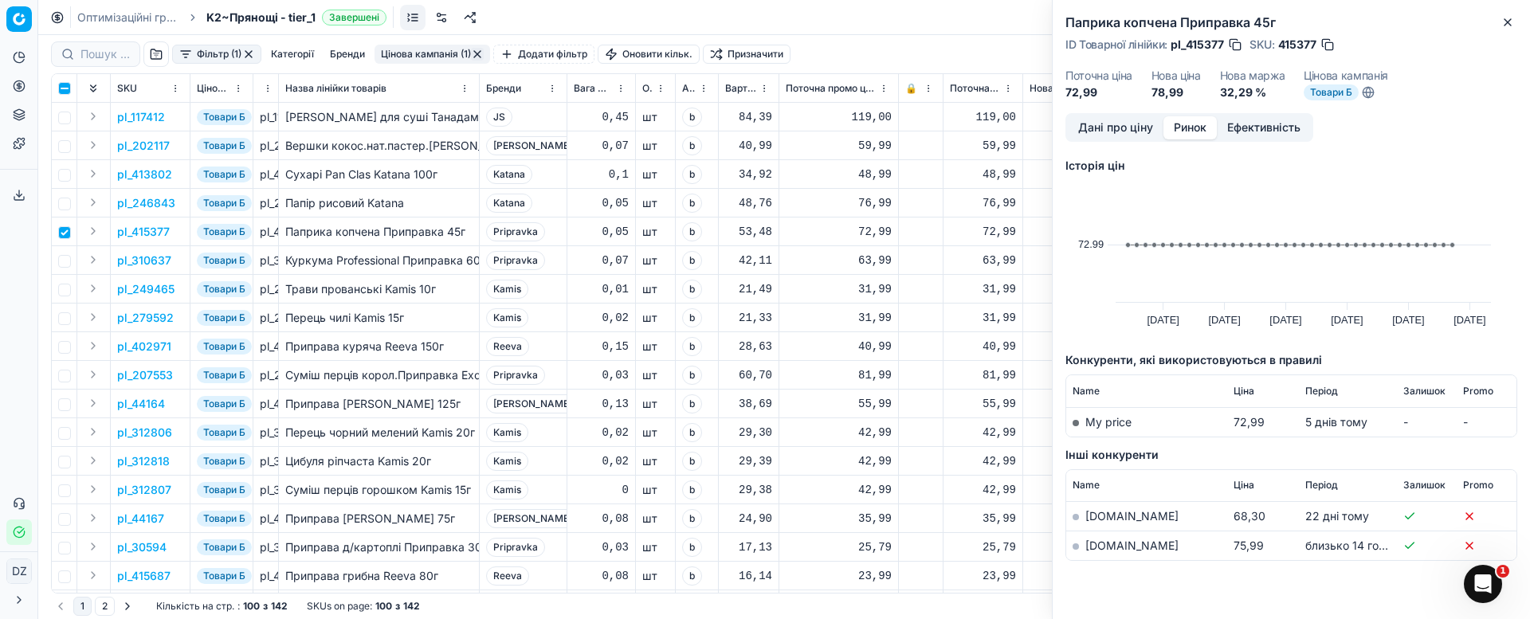
click at [1092, 548] on link "[DOMAIN_NAME]" at bounding box center [1131, 546] width 93 height 14
click at [1506, 17] on icon "button" at bounding box center [1507, 22] width 13 height 13
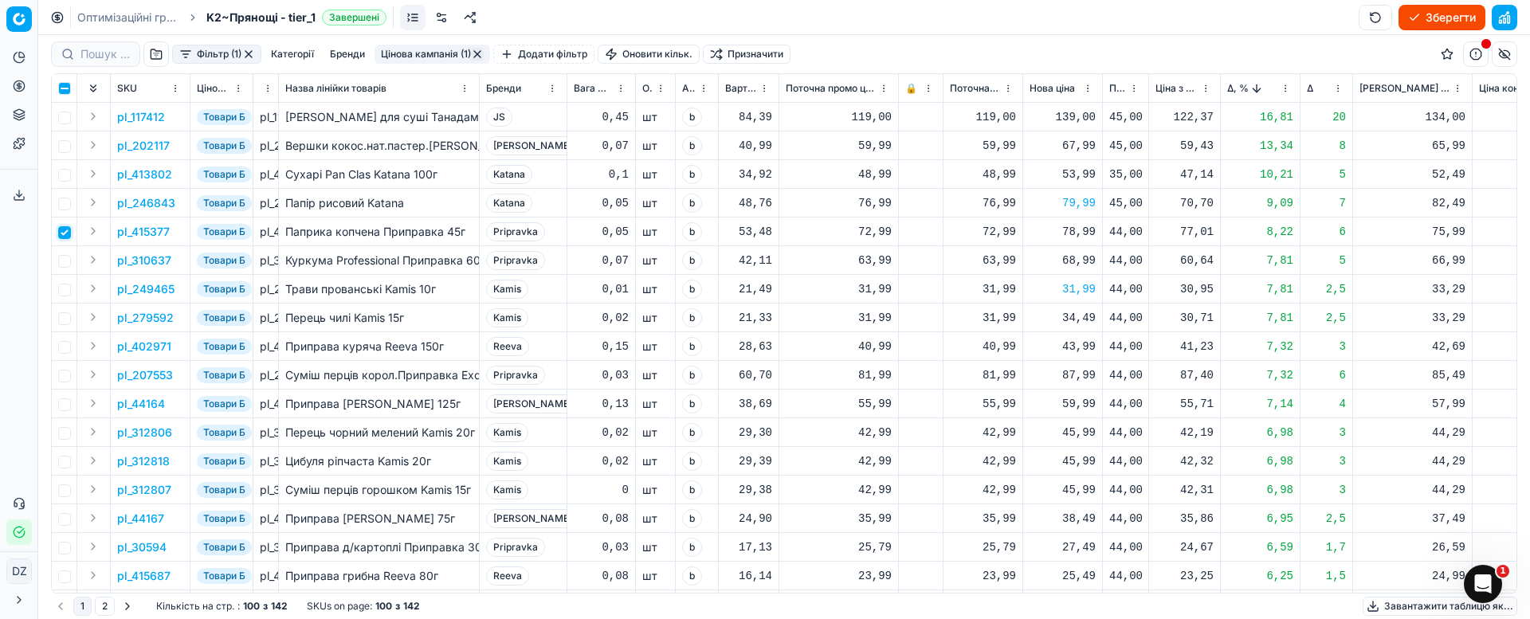
click at [68, 226] on input "checkbox" at bounding box center [64, 232] width 13 height 13
checkbox input "false"
click at [478, 53] on button "button" at bounding box center [477, 54] width 13 height 13
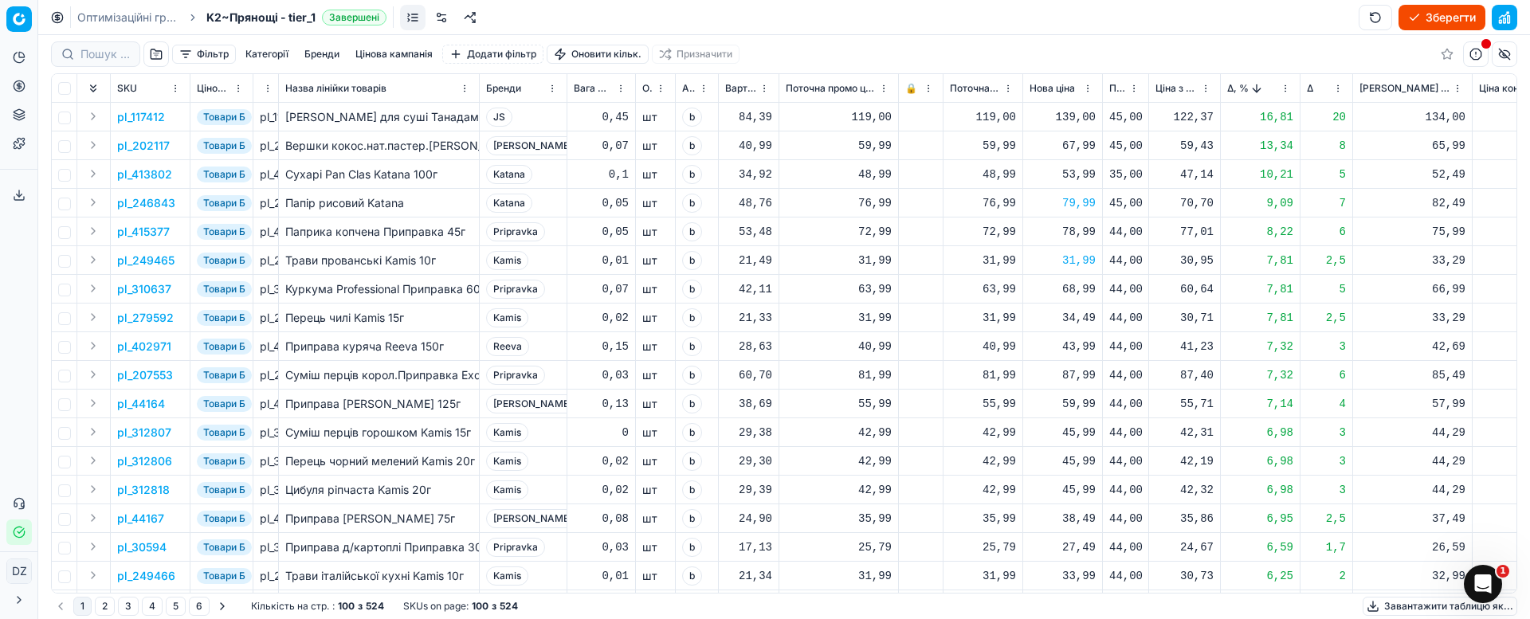
click at [403, 59] on button "Цінова кампанія" at bounding box center [394, 54] width 90 height 19
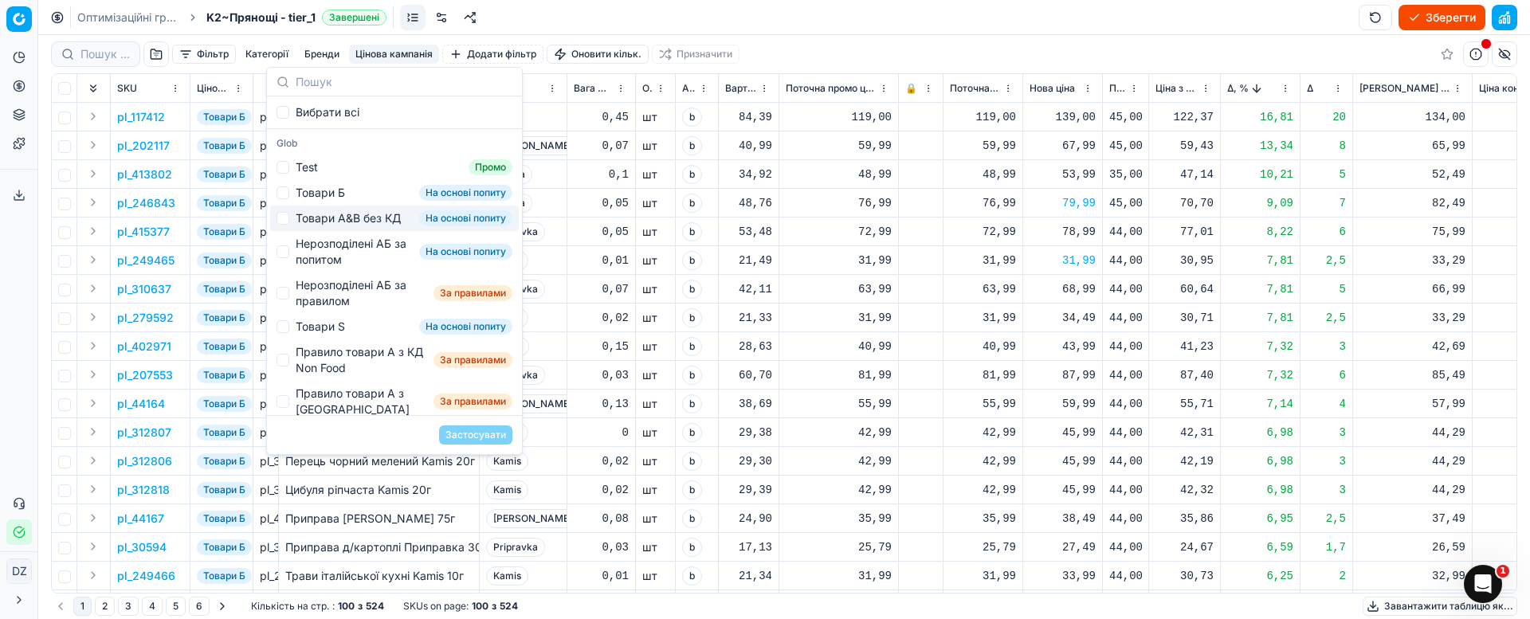
click at [341, 226] on div "Товари А&B без КД" at bounding box center [348, 218] width 105 height 16
checkbox input "true"
click at [484, 435] on button "Застосувати" at bounding box center [475, 434] width 73 height 19
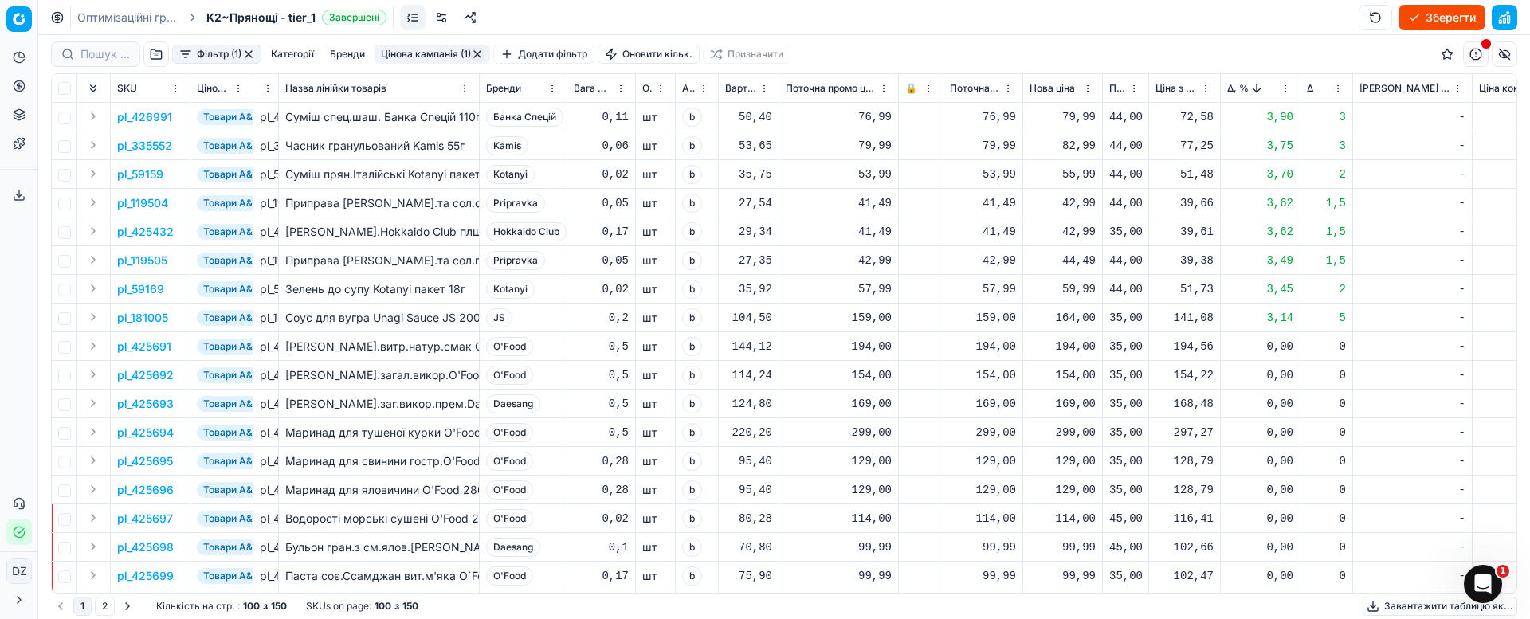
click at [1226, 93] on th "Δ, %" at bounding box center [1261, 88] width 80 height 29
click at [1231, 88] on span "Δ, %" at bounding box center [1238, 88] width 22 height 13
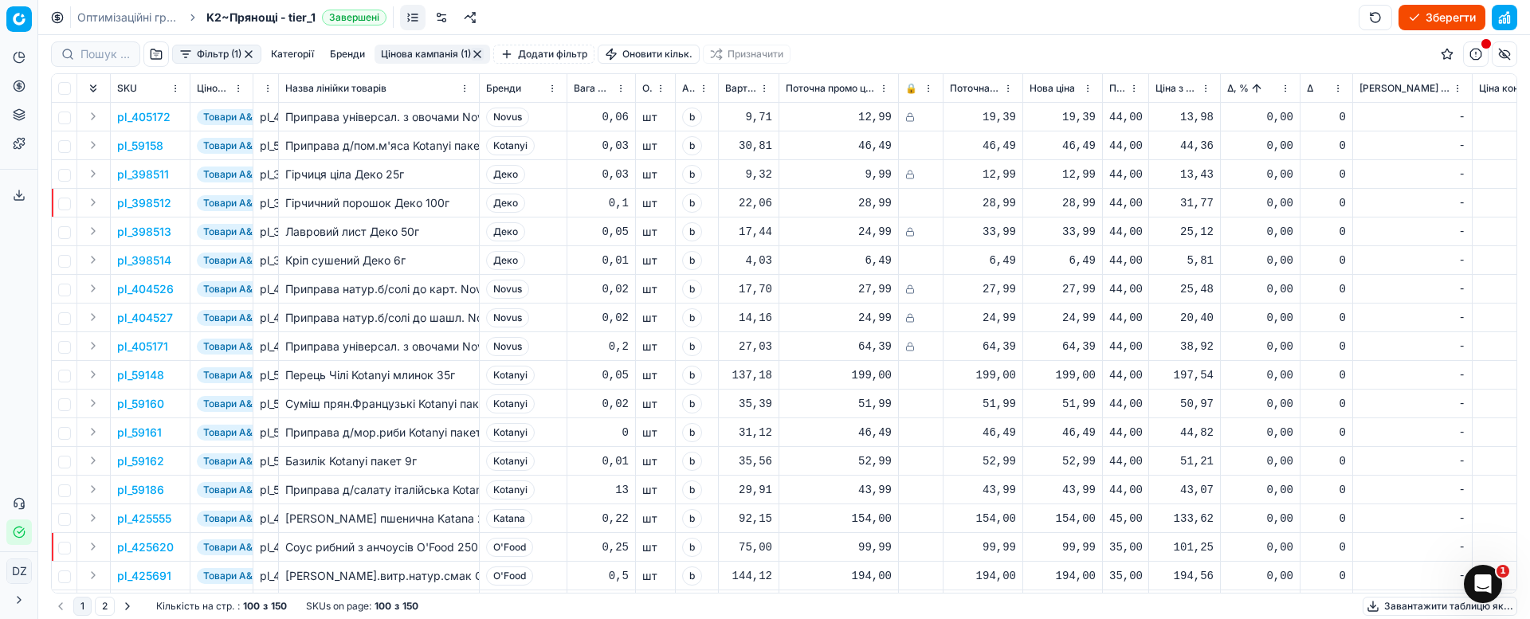
click at [482, 52] on button "button" at bounding box center [477, 54] width 13 height 13
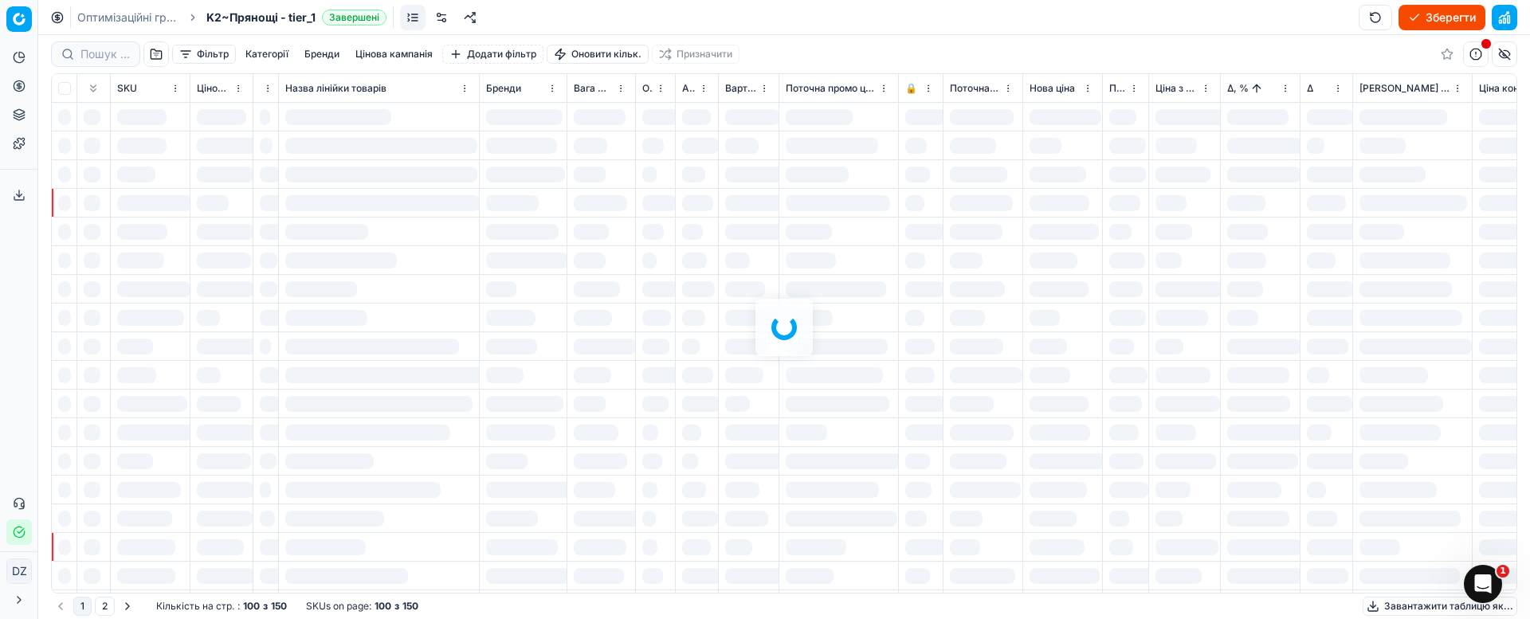
click at [158, 57] on button "button" at bounding box center [155, 53] width 25 height 25
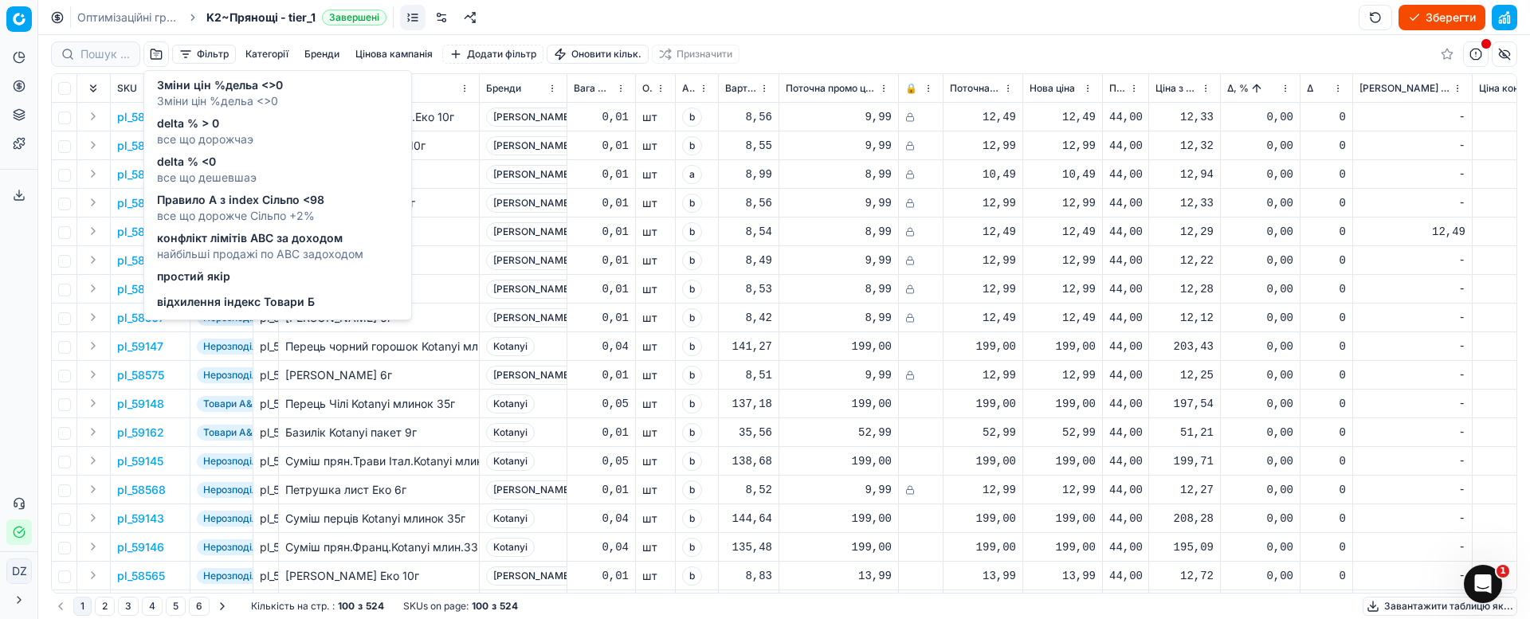
click at [267, 298] on span "відхилення індекс Товари Б" at bounding box center [236, 302] width 158 height 16
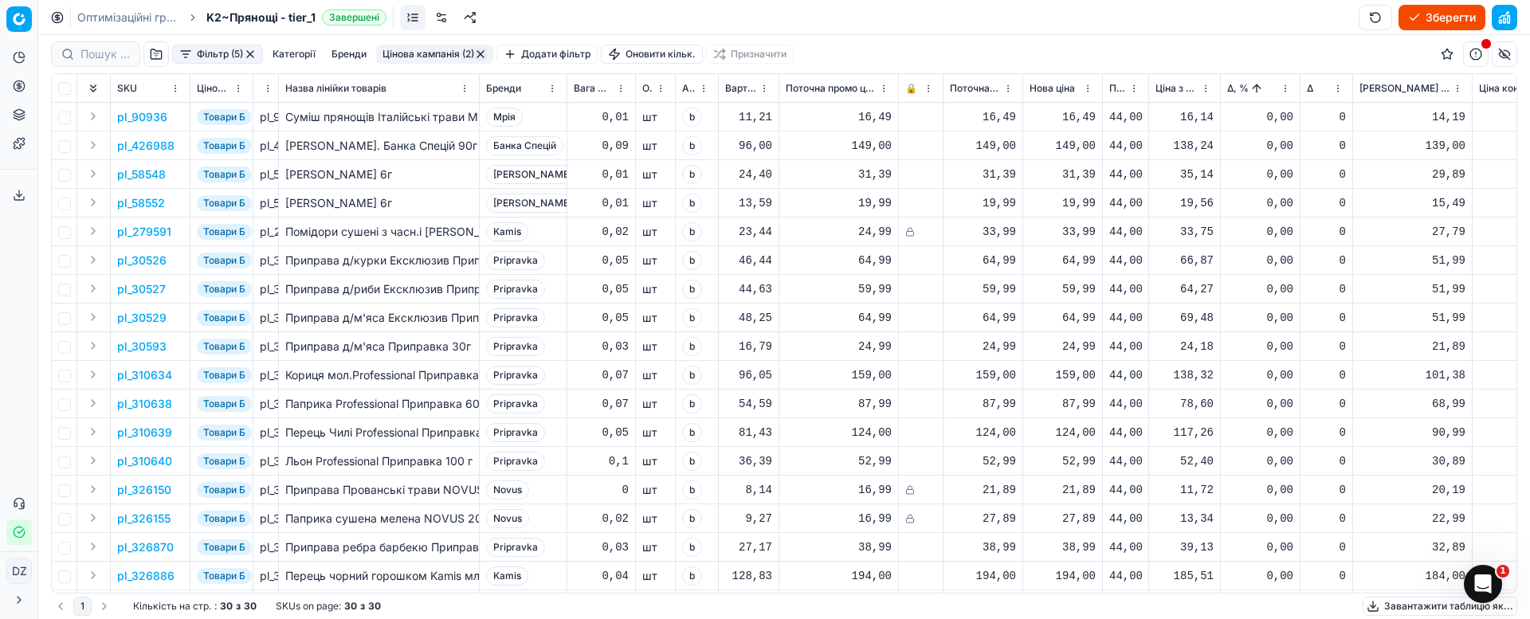
click at [162, 115] on p "pl_90936" at bounding box center [142, 117] width 50 height 16
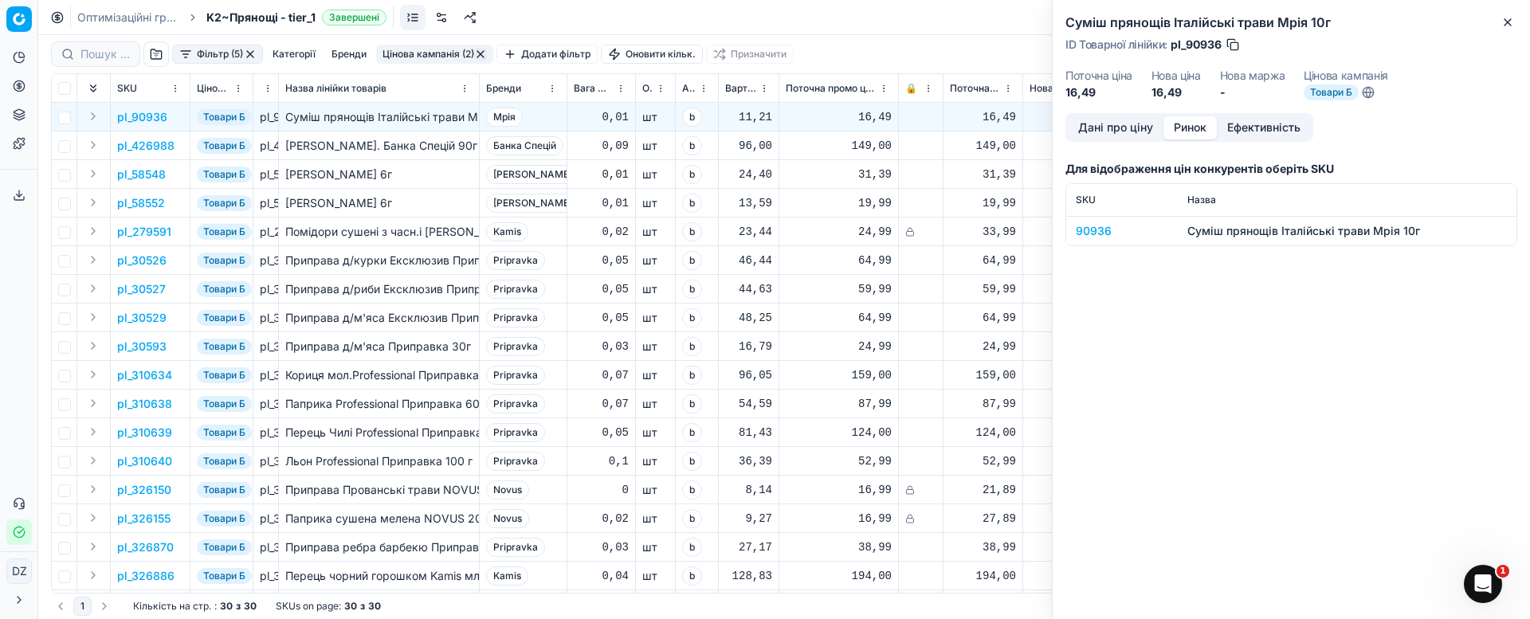
click at [1198, 125] on button "Ринок" at bounding box center [1189, 127] width 53 height 23
click at [1087, 231] on div "90936" at bounding box center [1122, 231] width 92 height 16
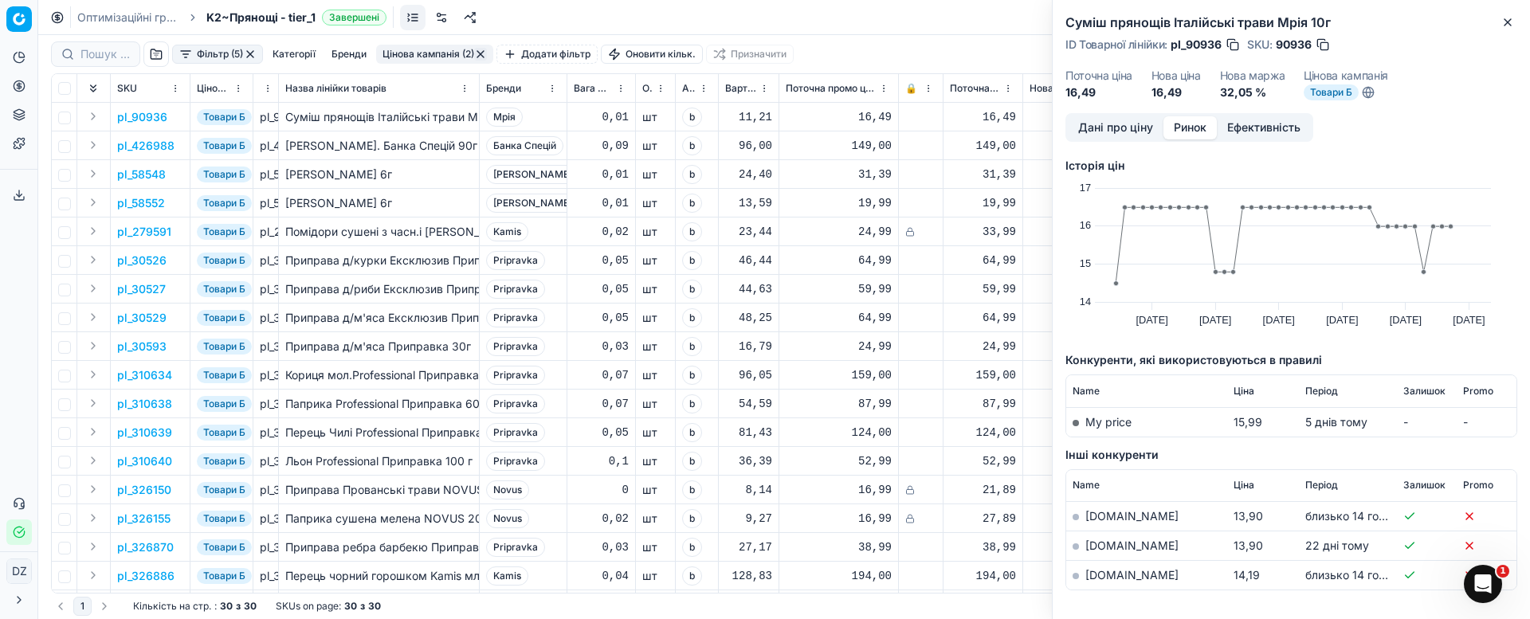
click at [1100, 572] on link "[DOMAIN_NAME]" at bounding box center [1131, 575] width 93 height 14
click at [1513, 20] on icon "button" at bounding box center [1507, 22] width 13 height 13
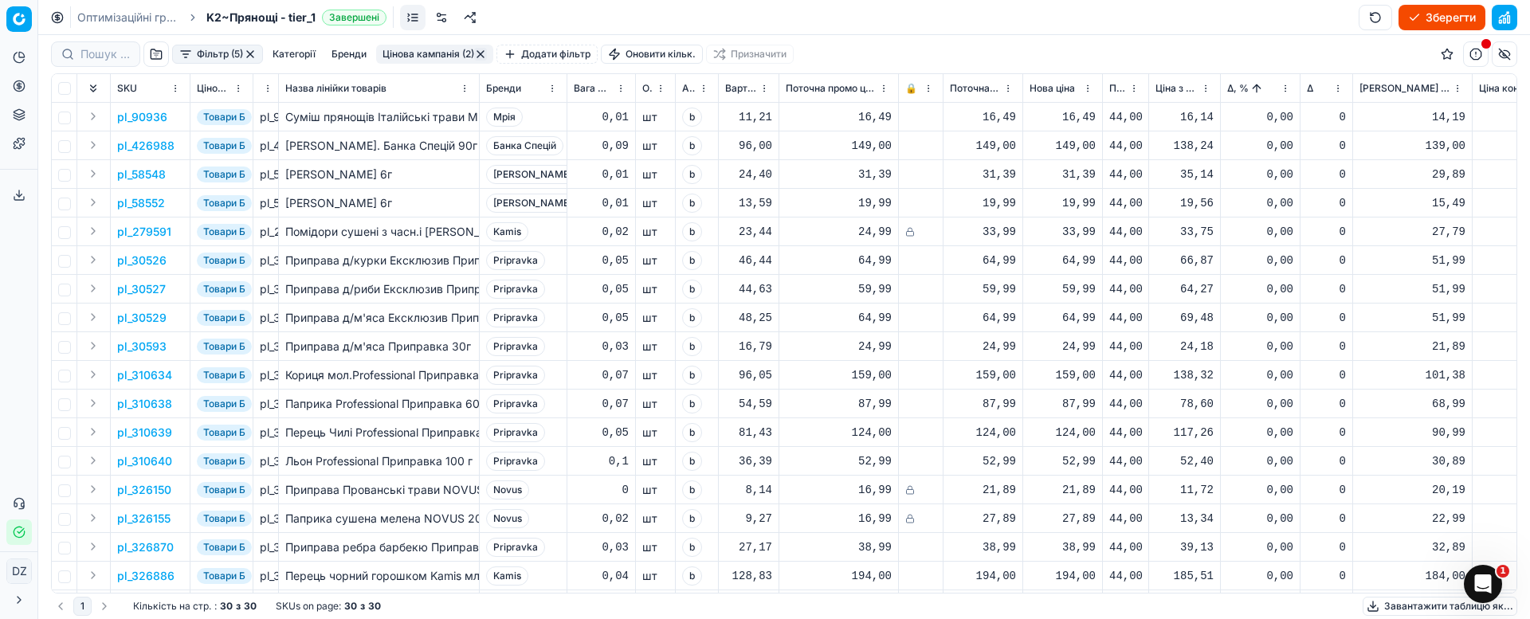
click at [1076, 120] on div "16,49" at bounding box center [1062, 117] width 66 height 16
drag, startPoint x: 1121, startPoint y: 257, endPoint x: 1043, endPoint y: 255, distance: 78.1
click at [1043, 255] on dl "Поточна: 16,49 Оптимум: 16,49 Вручну: 16.49" at bounding box center [1062, 225] width 229 height 104
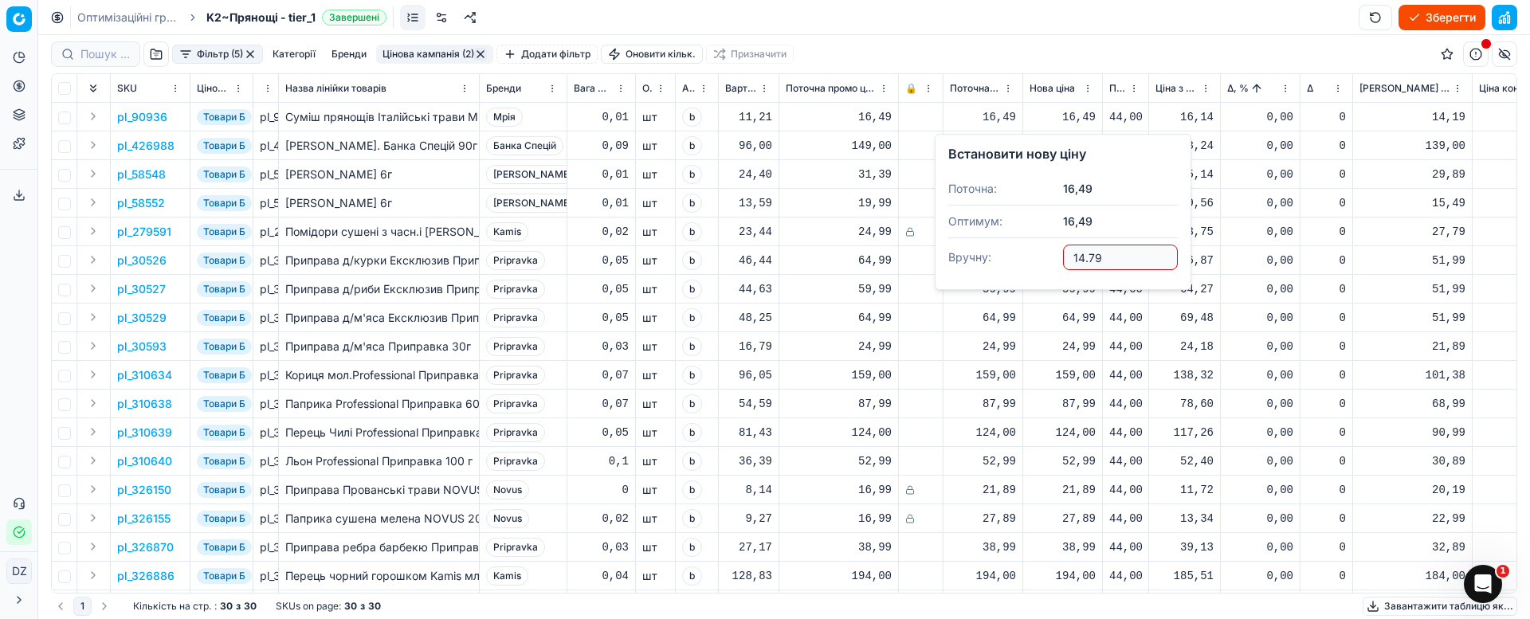
type input "14.79"
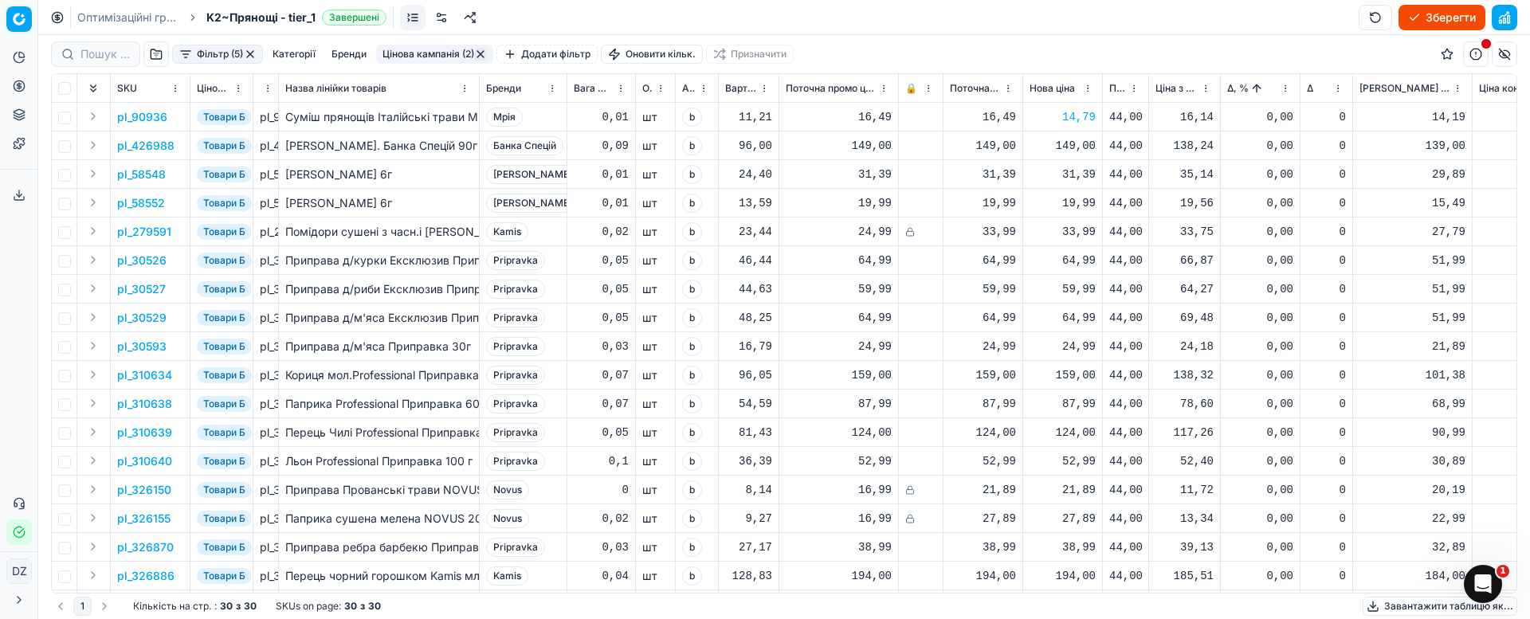
click at [1071, 116] on div "14,79" at bounding box center [1062, 117] width 66 height 16
click at [1138, 335] on td "44,00" at bounding box center [1126, 346] width 46 height 29
click at [165, 149] on p "pl_426988" at bounding box center [145, 146] width 57 height 16
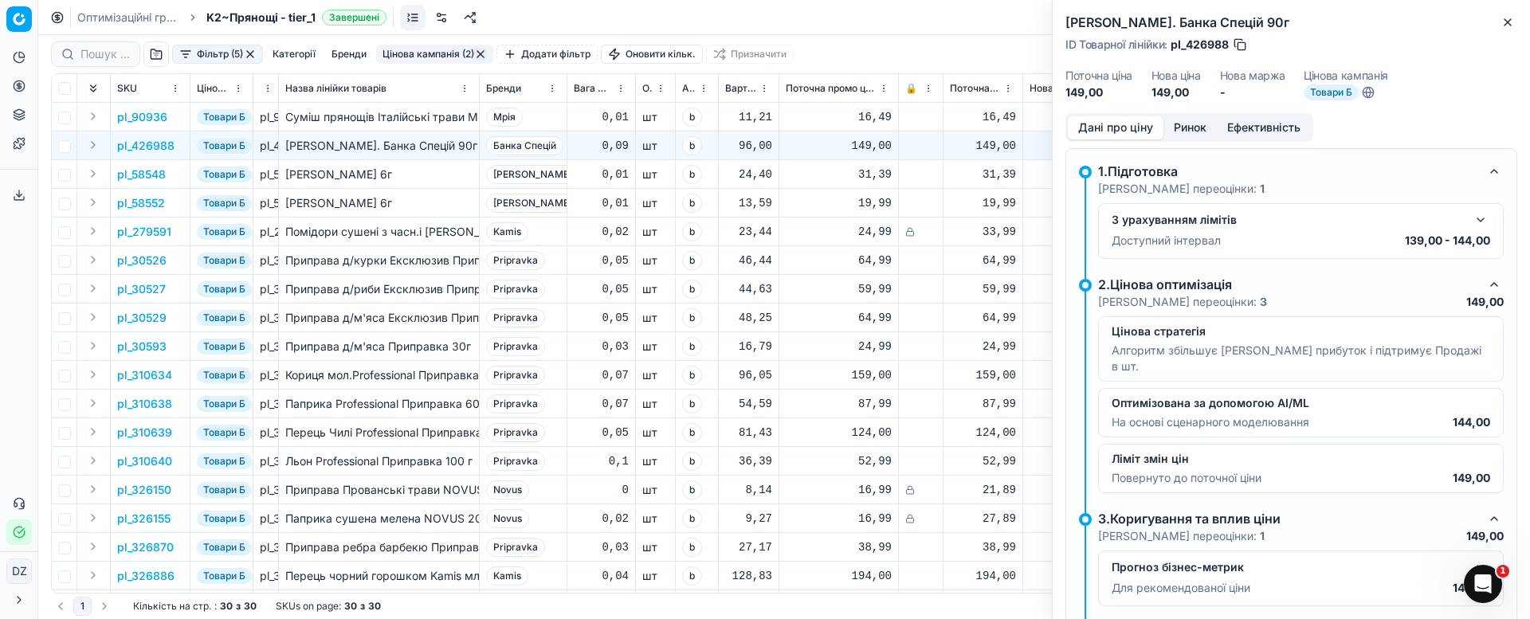
drag, startPoint x: 1178, startPoint y: 110, endPoint x: 1181, endPoint y: 124, distance: 14.5
click at [1178, 117] on div "[PERSON_NAME]. Банка Спецій 90г ID Товарної лінійки : pl_426988 Поточна ціна 14…" at bounding box center [1291, 309] width 478 height 619
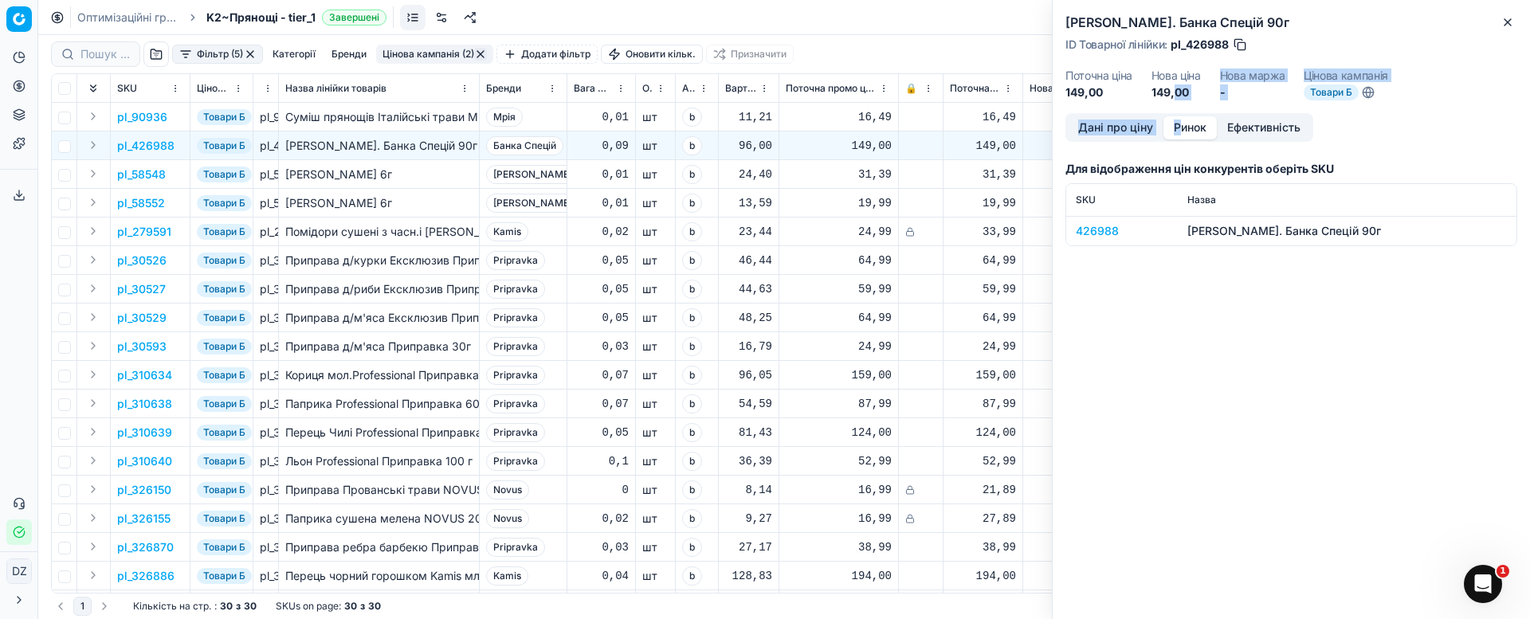
click at [1185, 130] on button "Ринок" at bounding box center [1189, 127] width 53 height 23
click at [1100, 233] on div "426988" at bounding box center [1122, 231] width 92 height 16
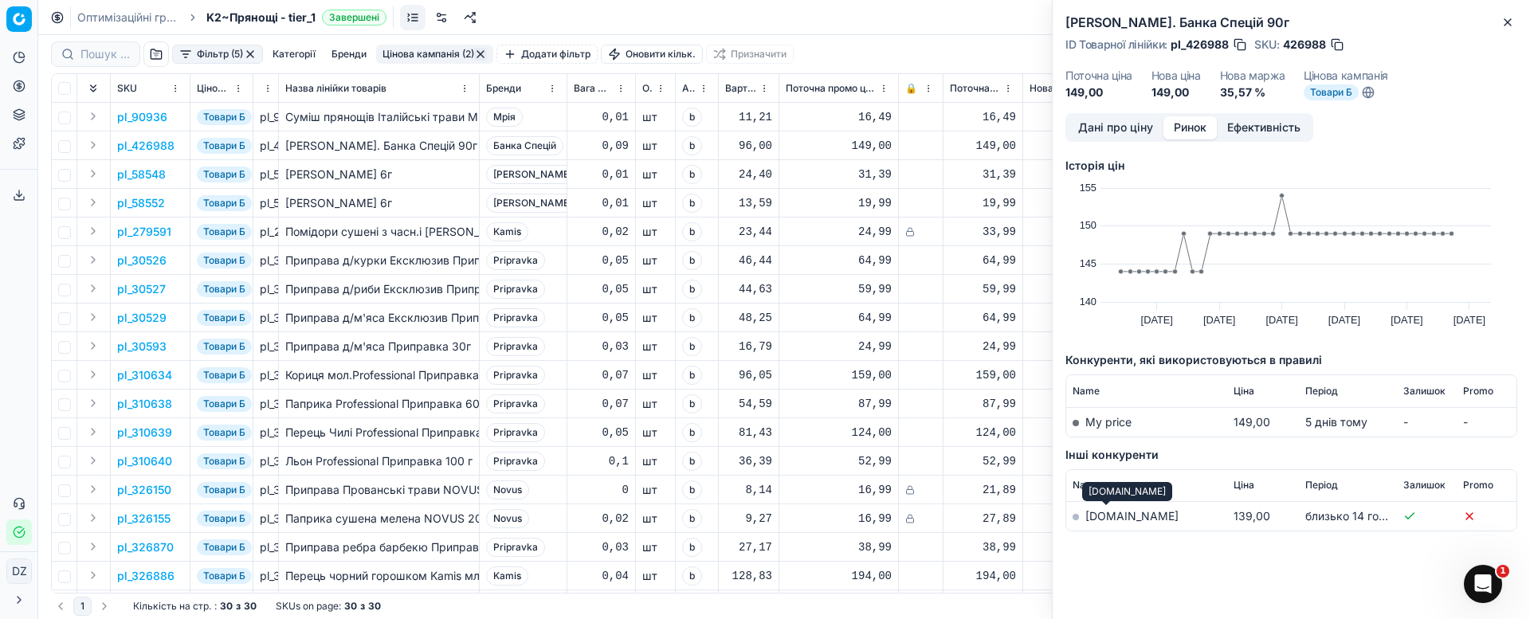
click at [1103, 516] on link "[DOMAIN_NAME]" at bounding box center [1131, 516] width 93 height 14
click at [1508, 14] on button "Close" at bounding box center [1507, 22] width 19 height 19
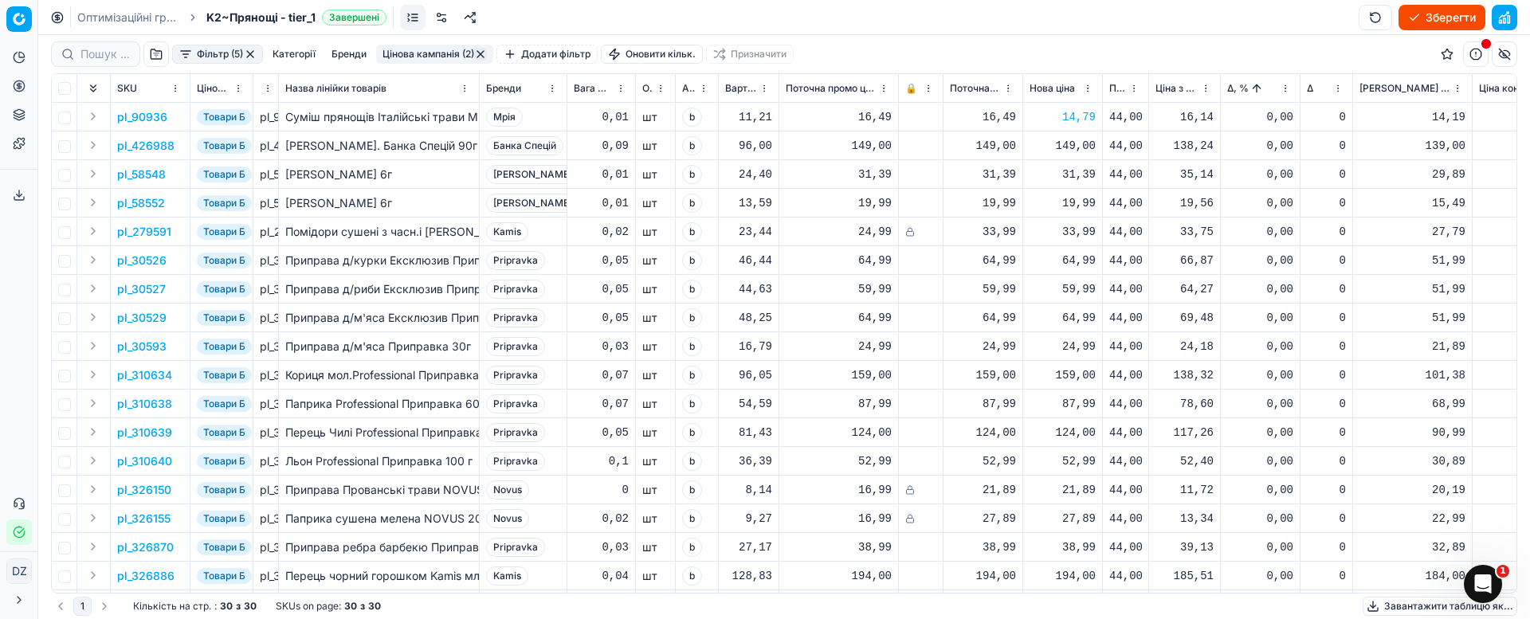
click at [1080, 143] on div "149,00" at bounding box center [1062, 146] width 66 height 16
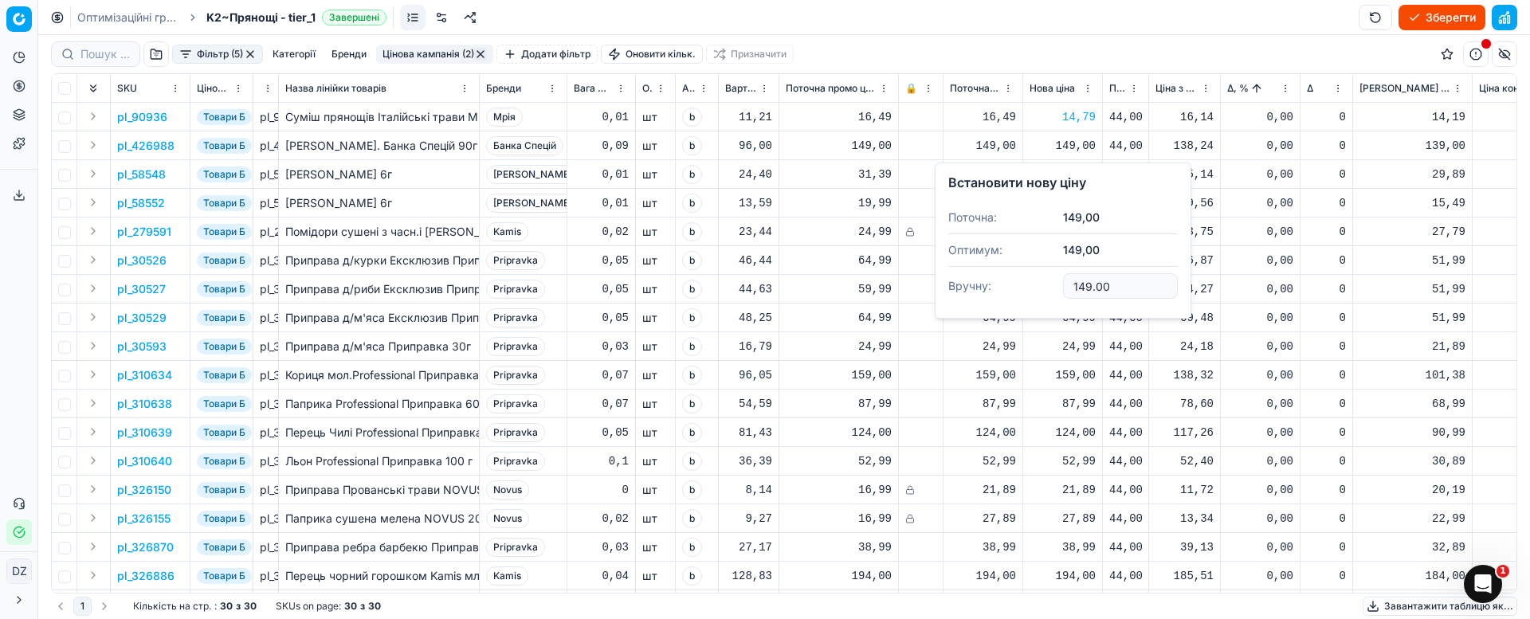
drag, startPoint x: 1118, startPoint y: 284, endPoint x: 1012, endPoint y: 282, distance: 106.0
click at [1012, 282] on dl "Поточна: 149,00 Оптимум: 149,00 Вручну: 149.00" at bounding box center [1062, 254] width 229 height 104
type input "144.00"
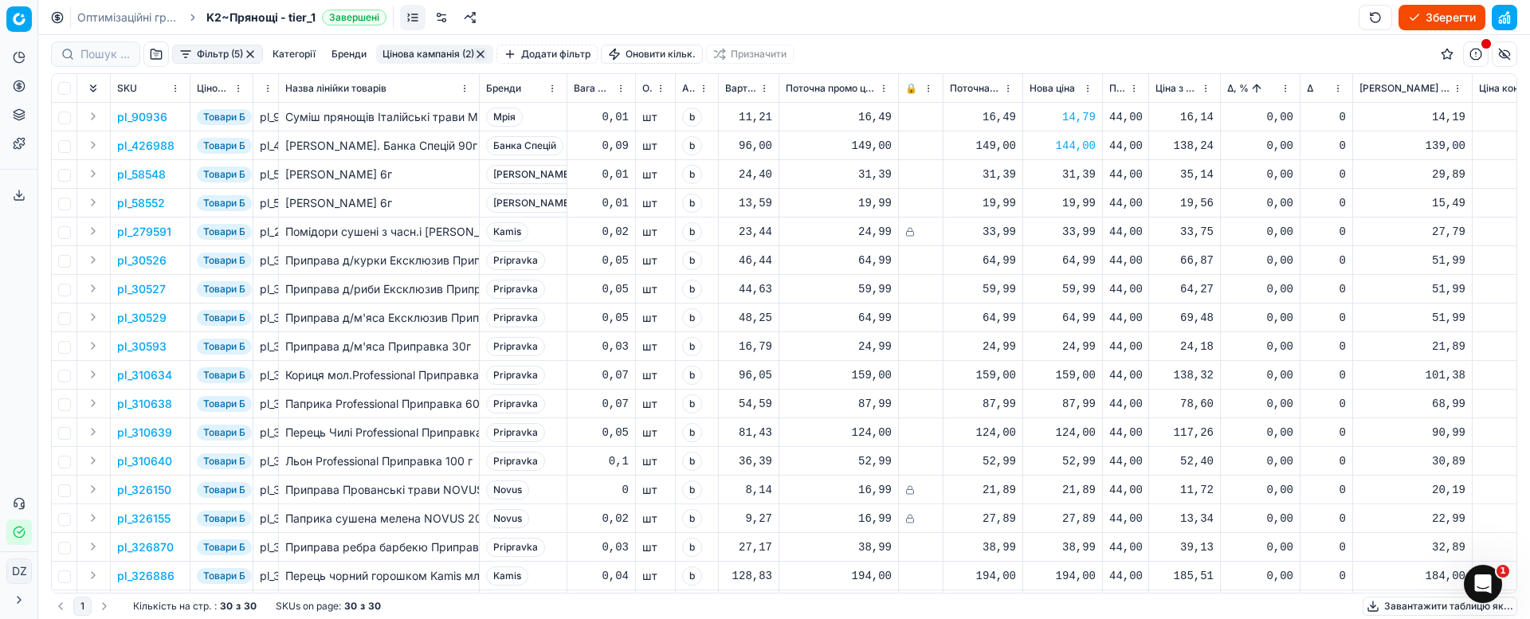
click at [143, 175] on p "pl_58548" at bounding box center [141, 175] width 49 height 16
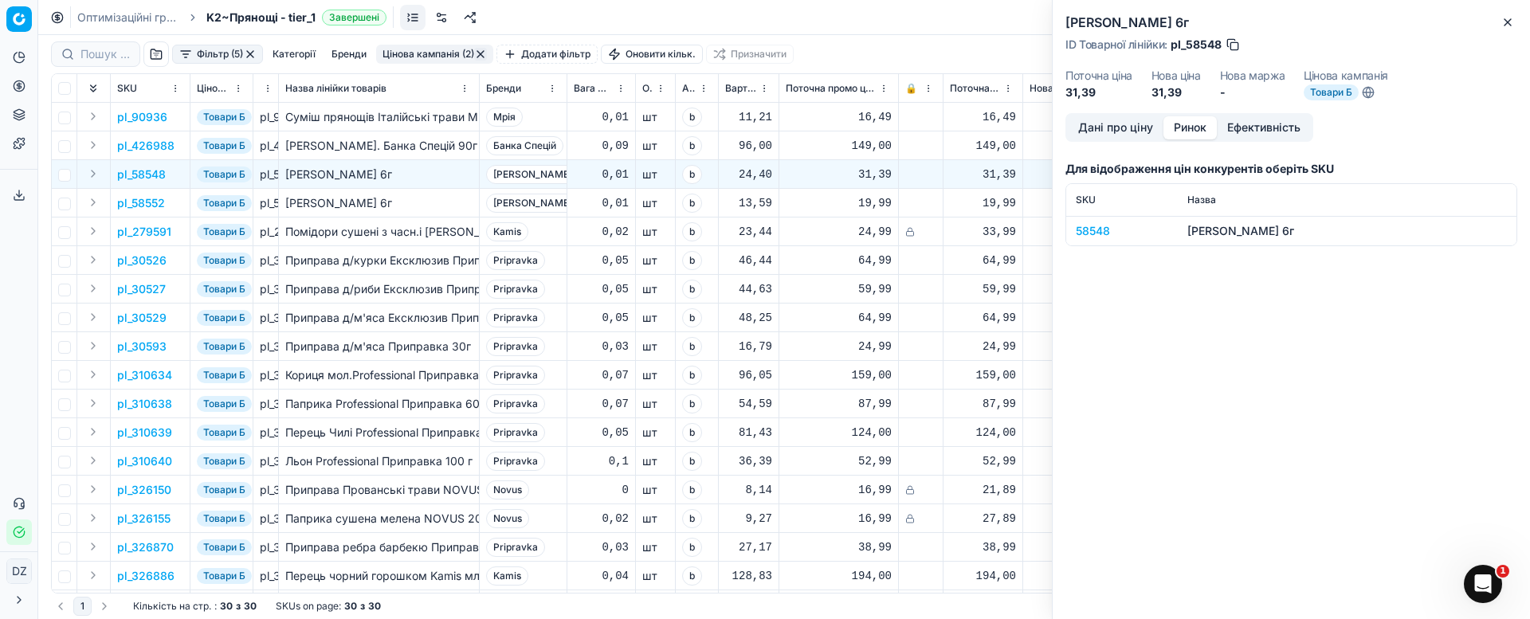
click at [1201, 128] on button "Ринок" at bounding box center [1189, 127] width 53 height 23
click at [1103, 230] on div "58548" at bounding box center [1122, 231] width 92 height 16
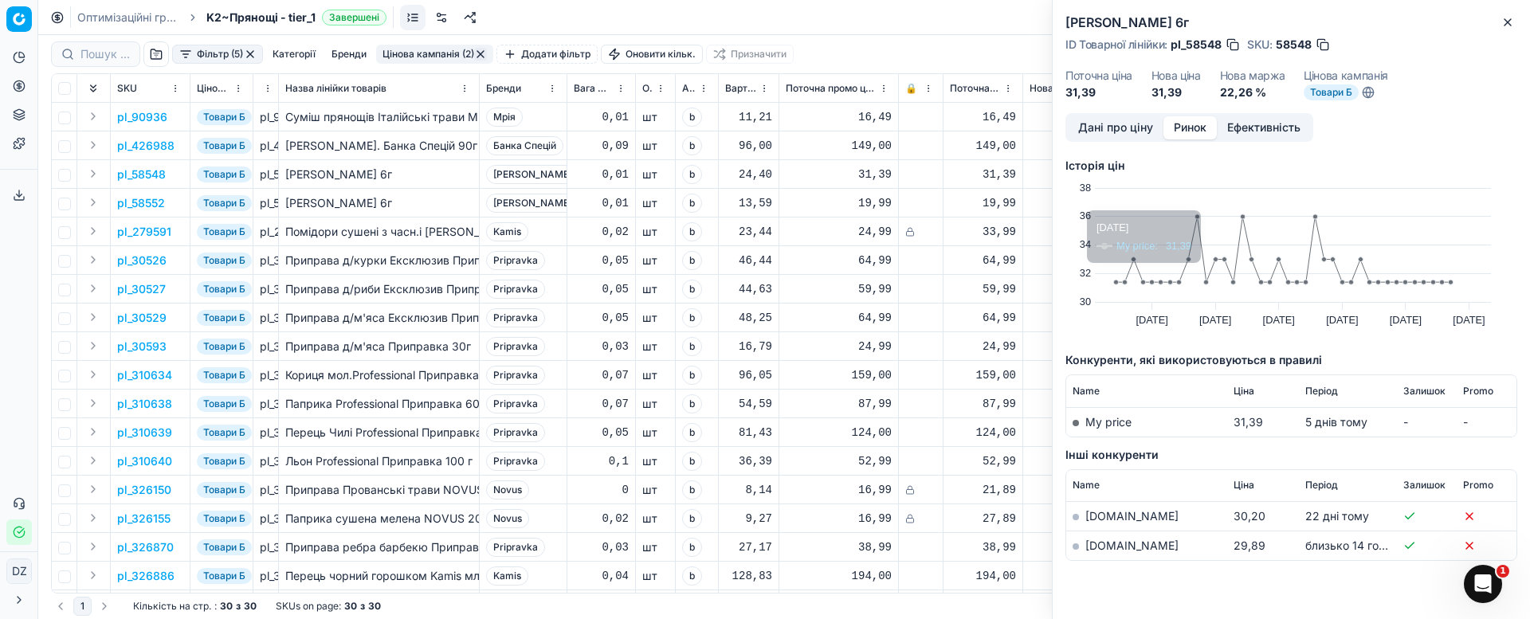
click at [1112, 539] on link "[DOMAIN_NAME]" at bounding box center [1131, 546] width 93 height 14
click at [1505, 21] on icon "button" at bounding box center [1507, 22] width 13 height 13
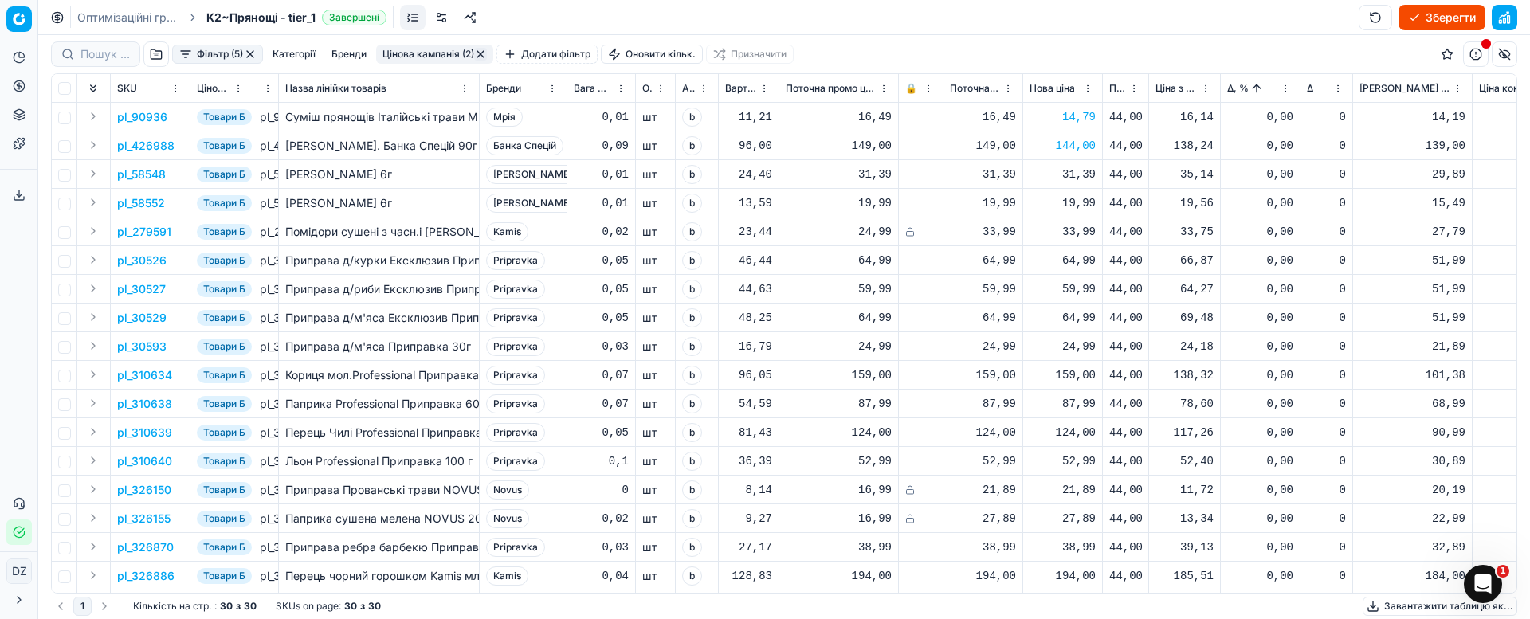
click at [1080, 173] on div "31,39" at bounding box center [1062, 175] width 66 height 16
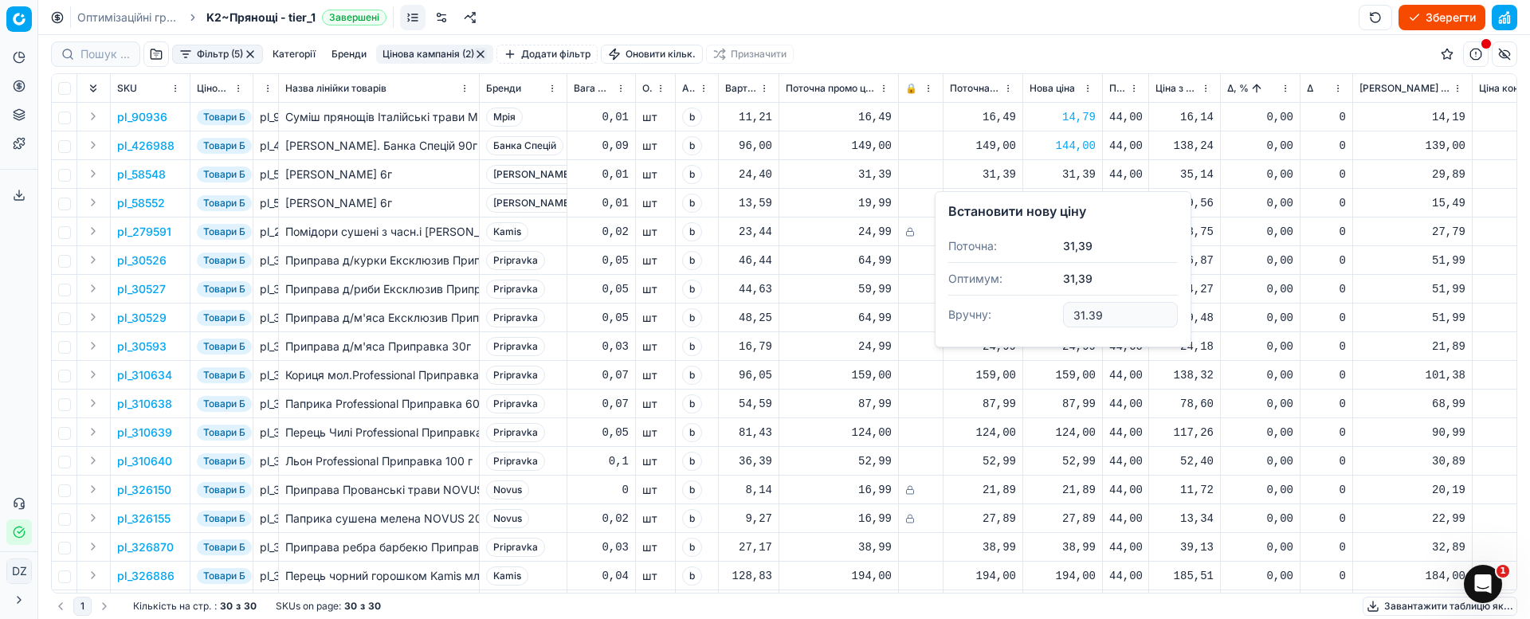
drag, startPoint x: 1119, startPoint y: 316, endPoint x: 1042, endPoint y: 316, distance: 76.5
click at [1042, 316] on dl "Поточна: 31,39 Оптимум: 31,39 Вручну: 31.39" at bounding box center [1062, 282] width 229 height 104
type input "30"
type input "30.99"
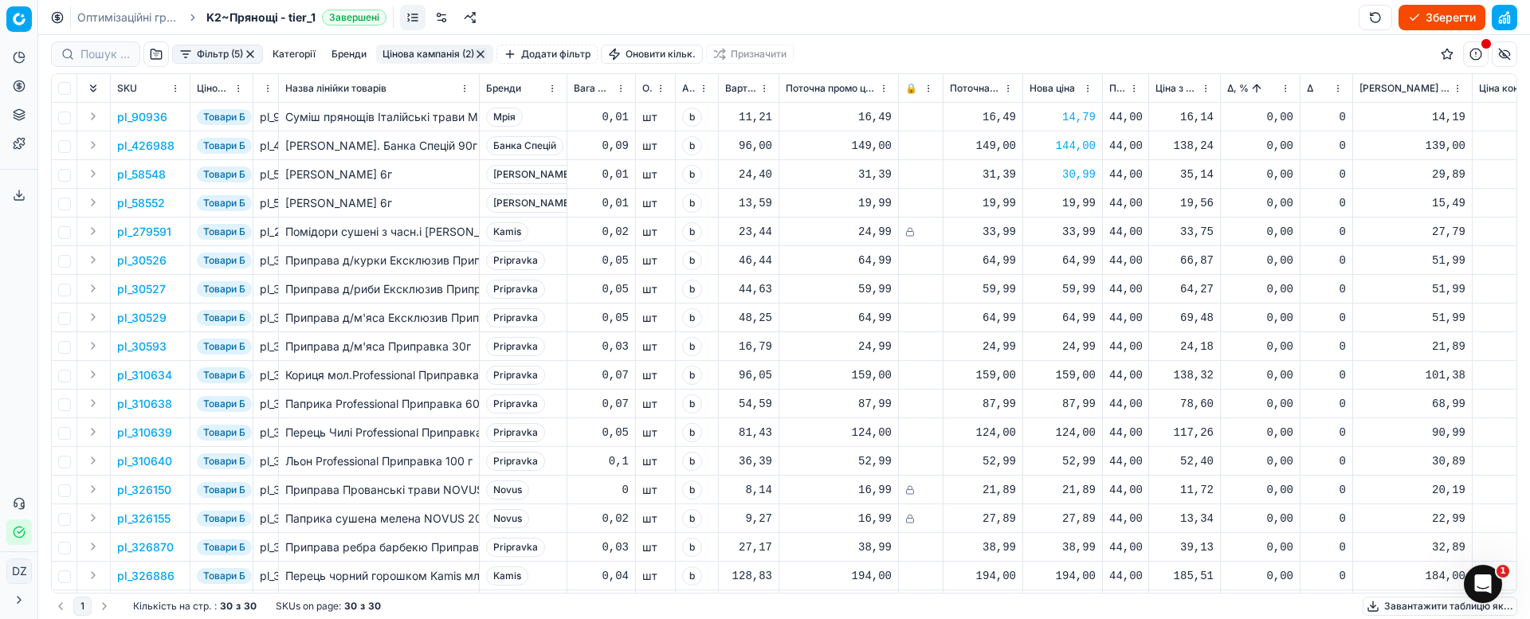
click at [140, 207] on p "pl_58552" at bounding box center [141, 203] width 48 height 16
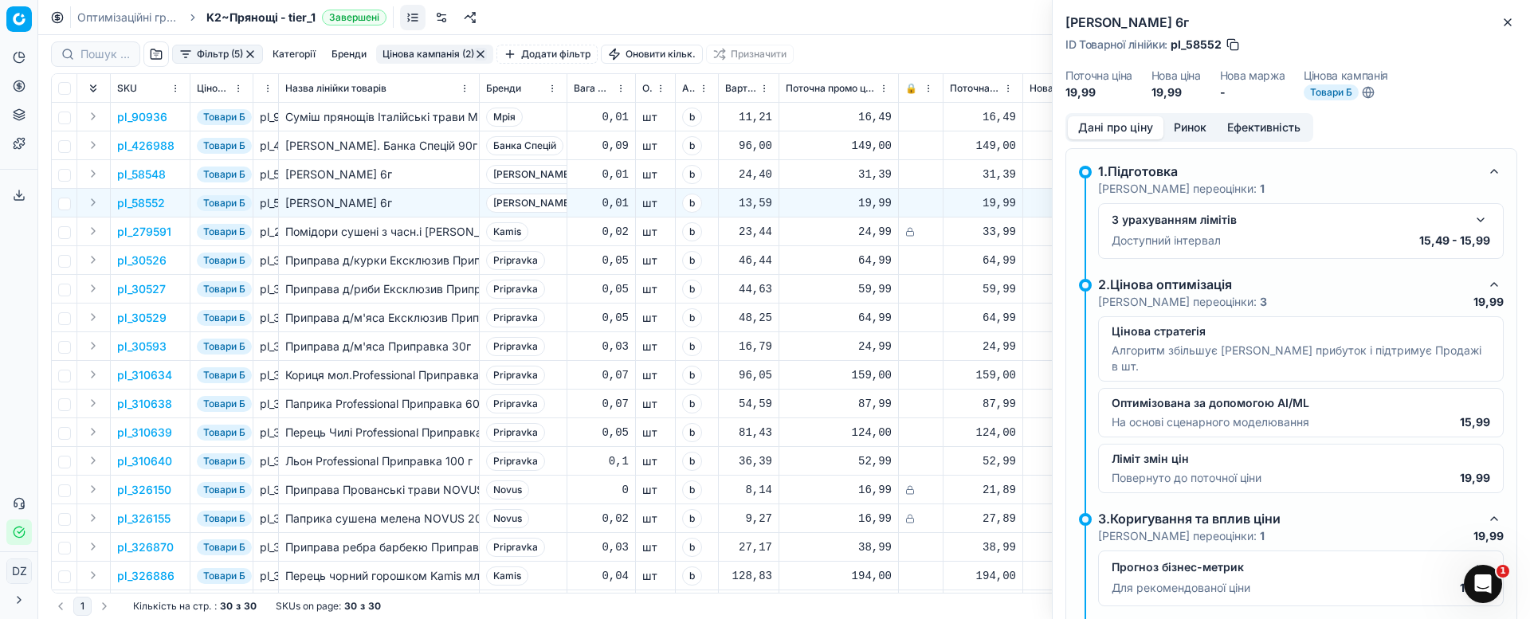
click at [1209, 123] on button "Ринок" at bounding box center [1189, 127] width 53 height 23
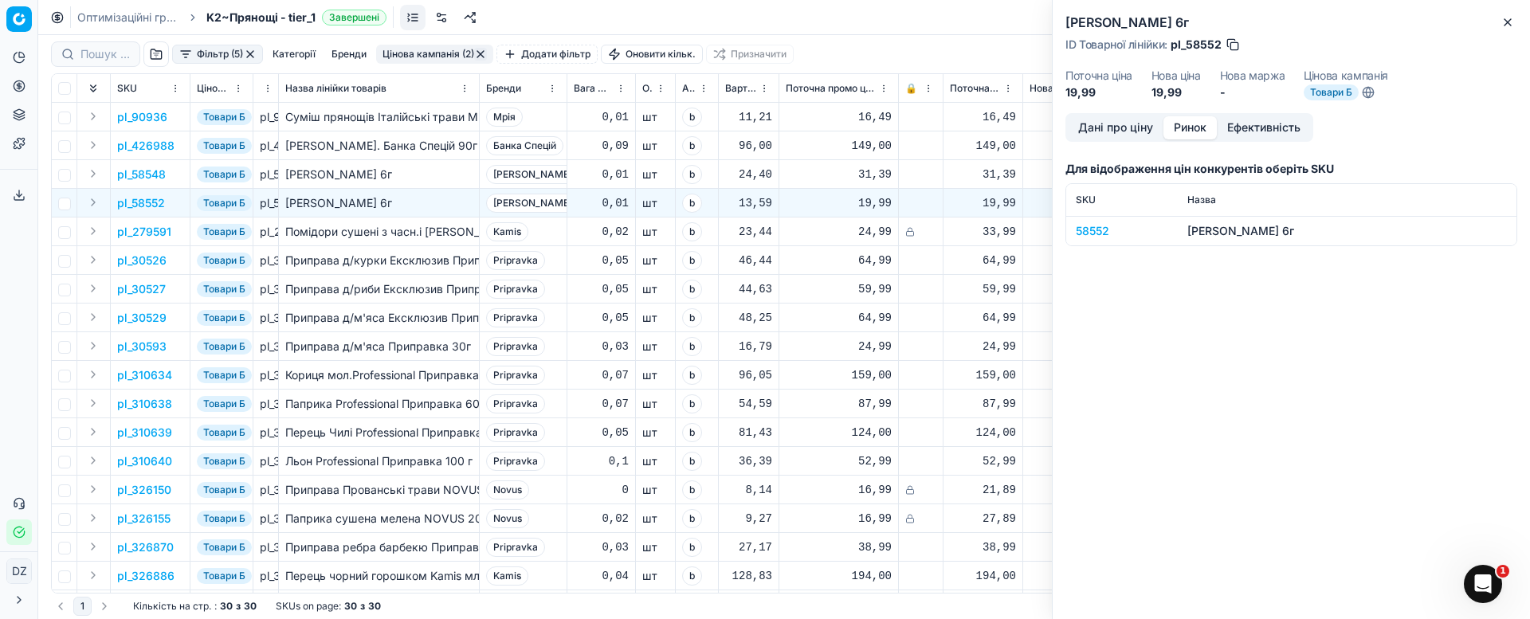
click at [1096, 231] on div "58552" at bounding box center [1122, 231] width 92 height 16
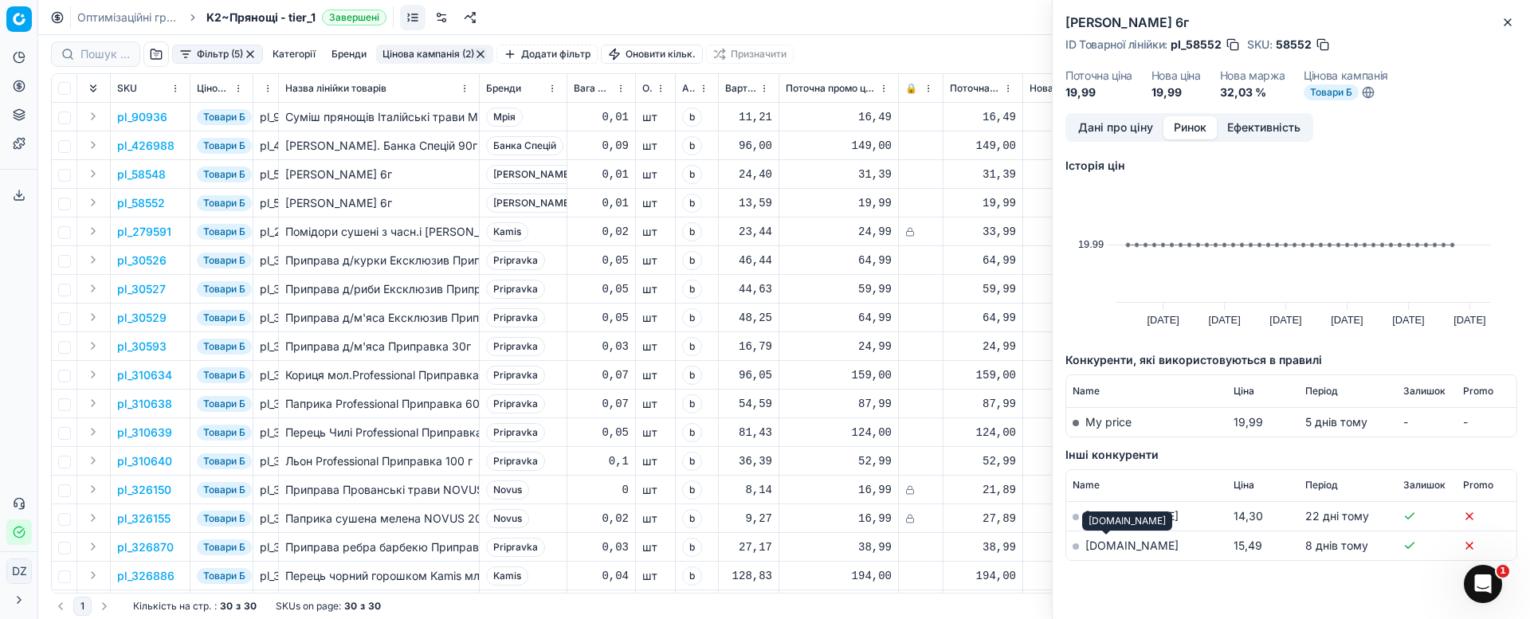
click at [1112, 546] on link "[DOMAIN_NAME]" at bounding box center [1131, 546] width 93 height 14
click at [1508, 27] on icon "button" at bounding box center [1507, 22] width 13 height 13
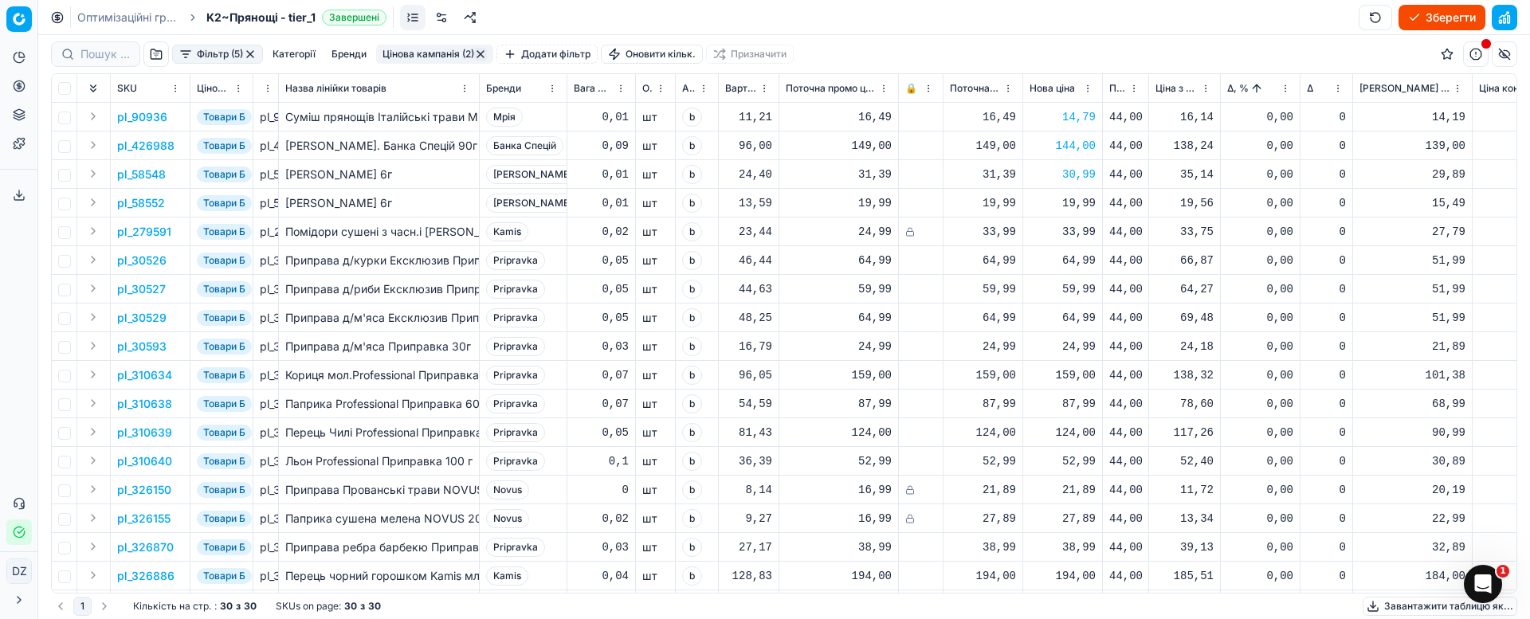
click at [1080, 203] on div "19,99" at bounding box center [1062, 203] width 66 height 16
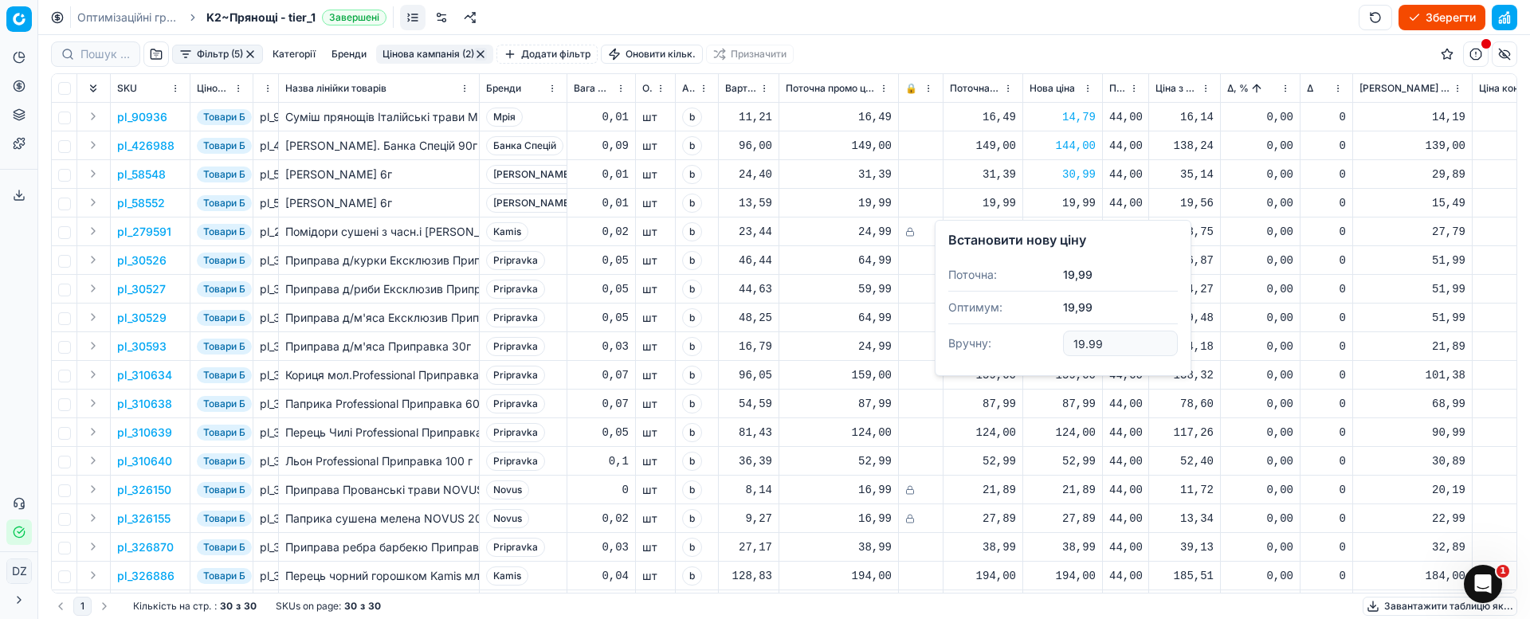
drag, startPoint x: 1117, startPoint y: 344, endPoint x: 1052, endPoint y: 343, distance: 65.3
click at [1052, 343] on dl "Поточна: 19,99 Оптимум: 19,99 Вручну: 19.99" at bounding box center [1062, 311] width 229 height 104
type input "15.99"
click at [1082, 524] on div "27,89" at bounding box center [1062, 519] width 66 height 16
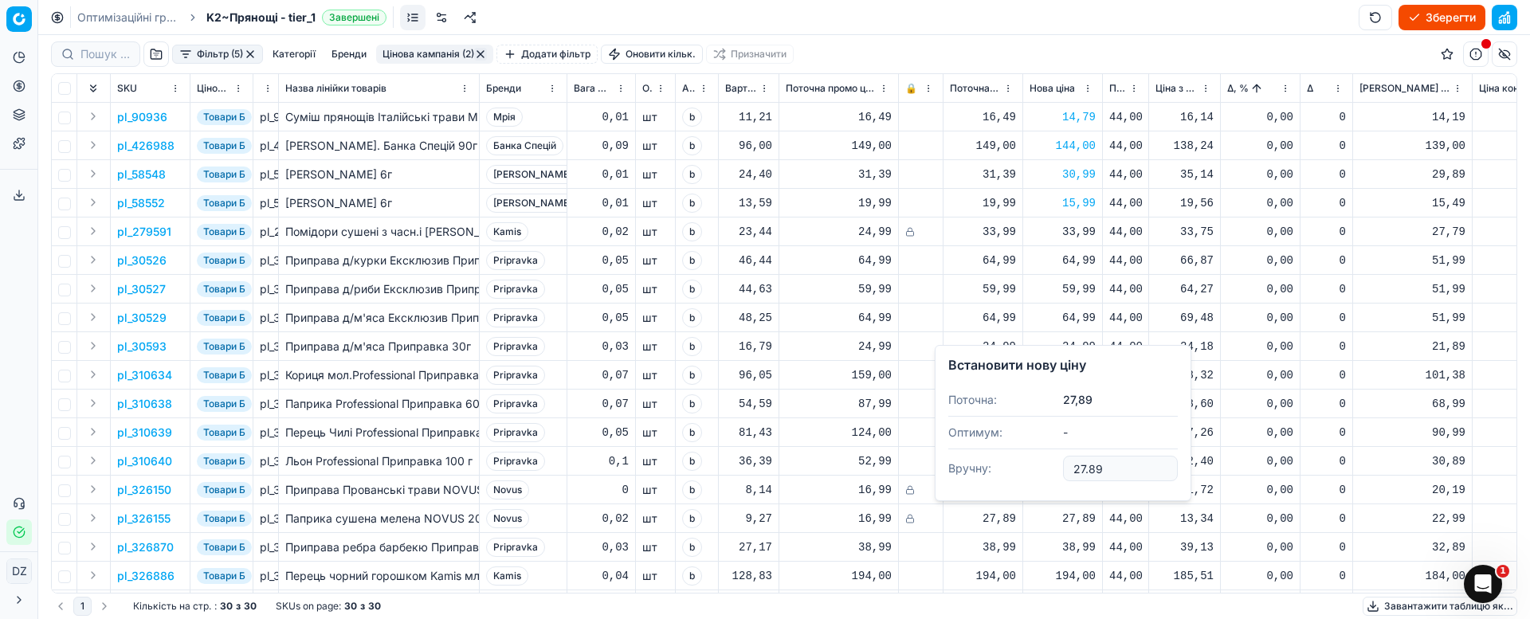
click at [1073, 230] on div "33,99" at bounding box center [1062, 232] width 66 height 16
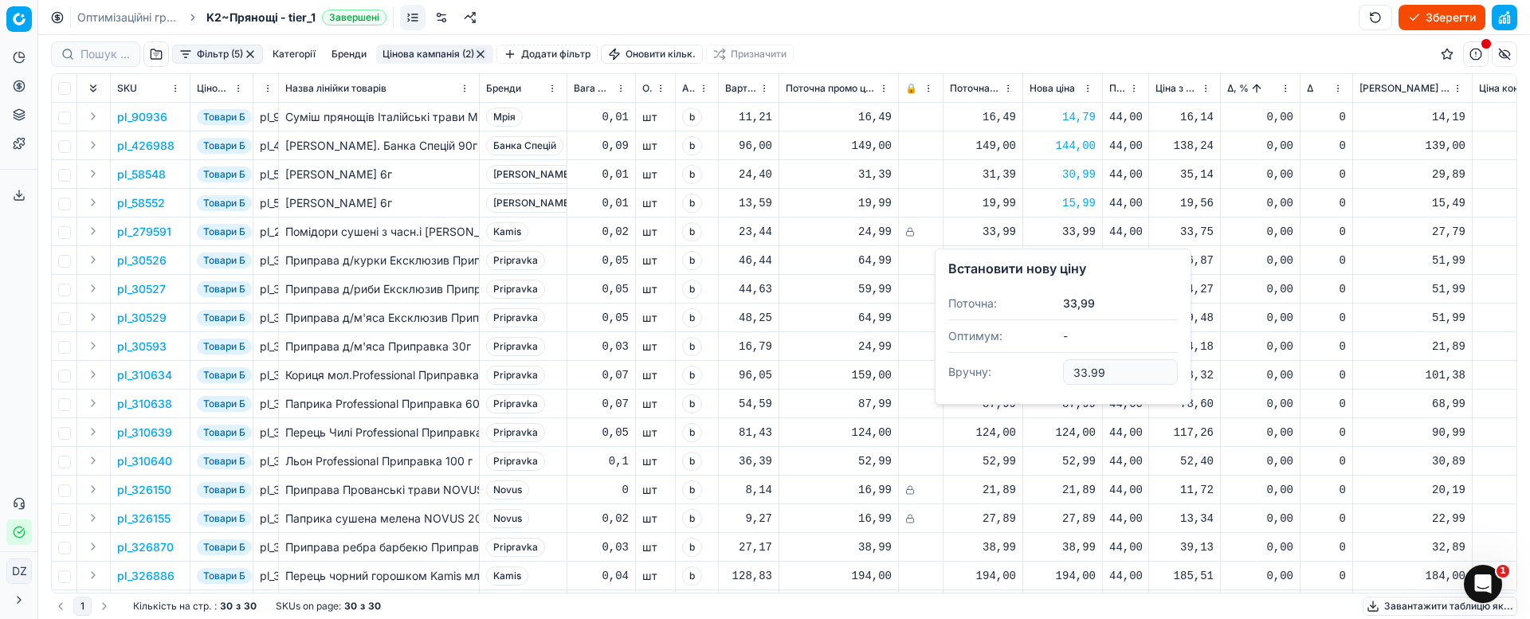
click at [154, 230] on p "pl_279591" at bounding box center [144, 232] width 54 height 16
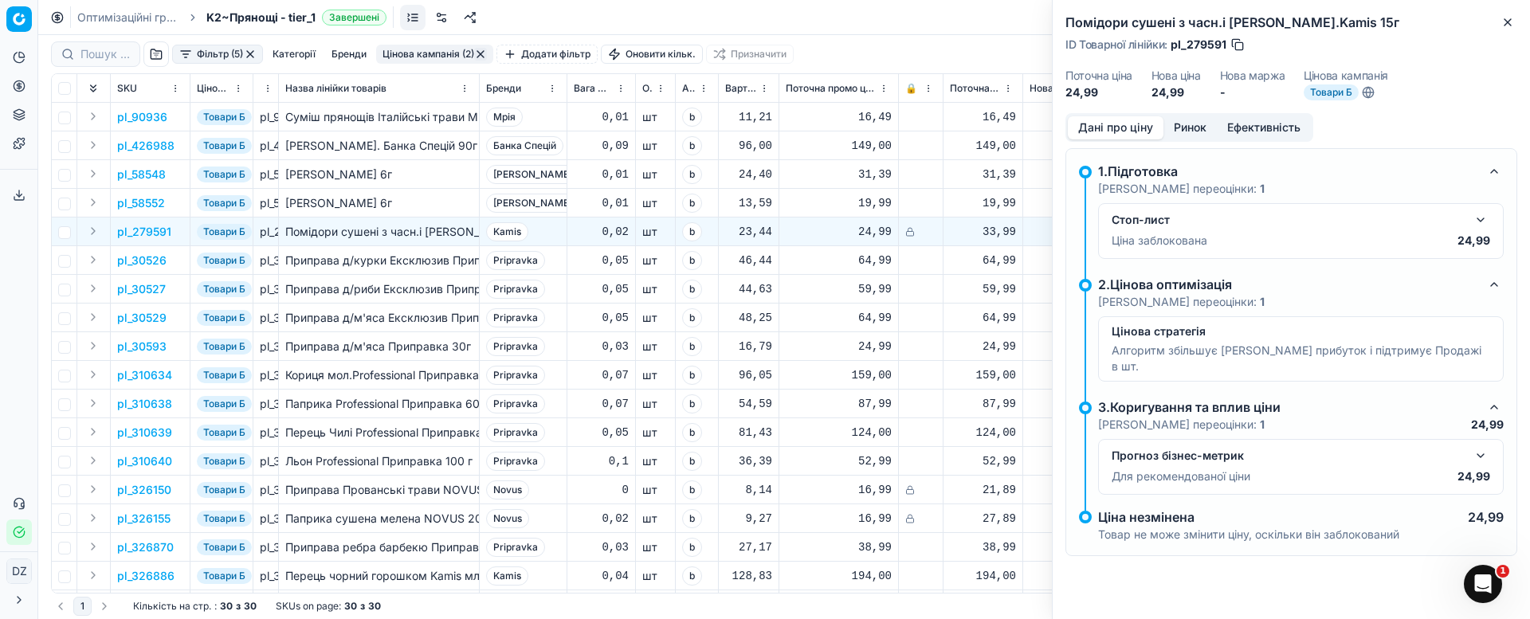
click at [1197, 120] on button "Ринок" at bounding box center [1189, 127] width 53 height 23
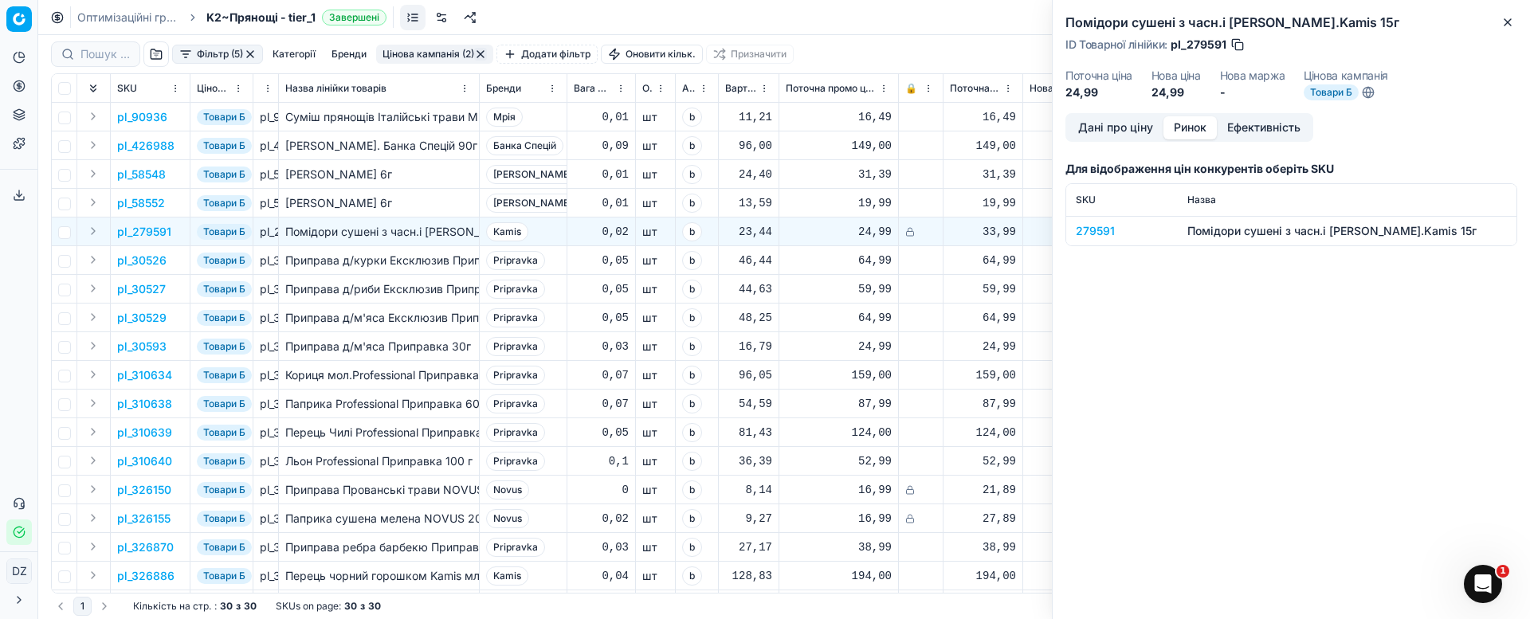
click at [1092, 233] on div "279591" at bounding box center [1122, 231] width 92 height 16
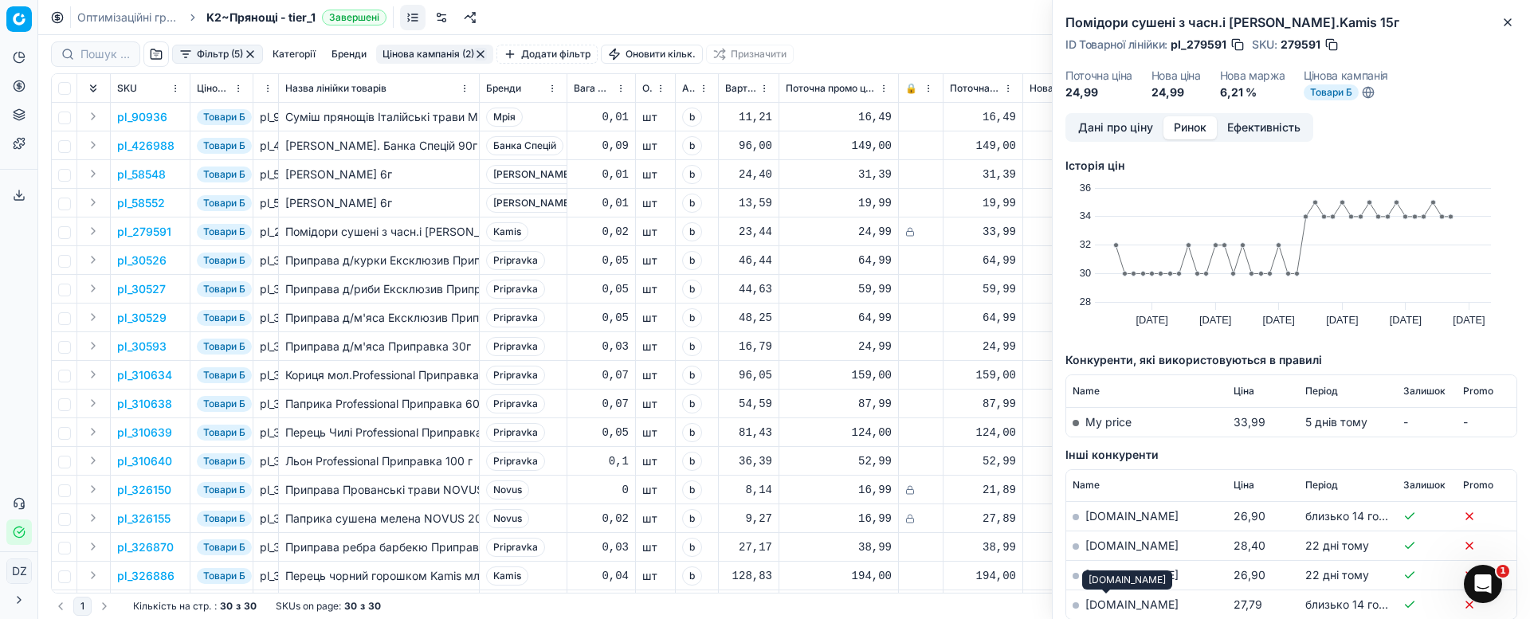
click at [1107, 605] on link "[DOMAIN_NAME]" at bounding box center [1131, 605] width 93 height 14
click at [1514, 29] on button "Close" at bounding box center [1507, 22] width 19 height 19
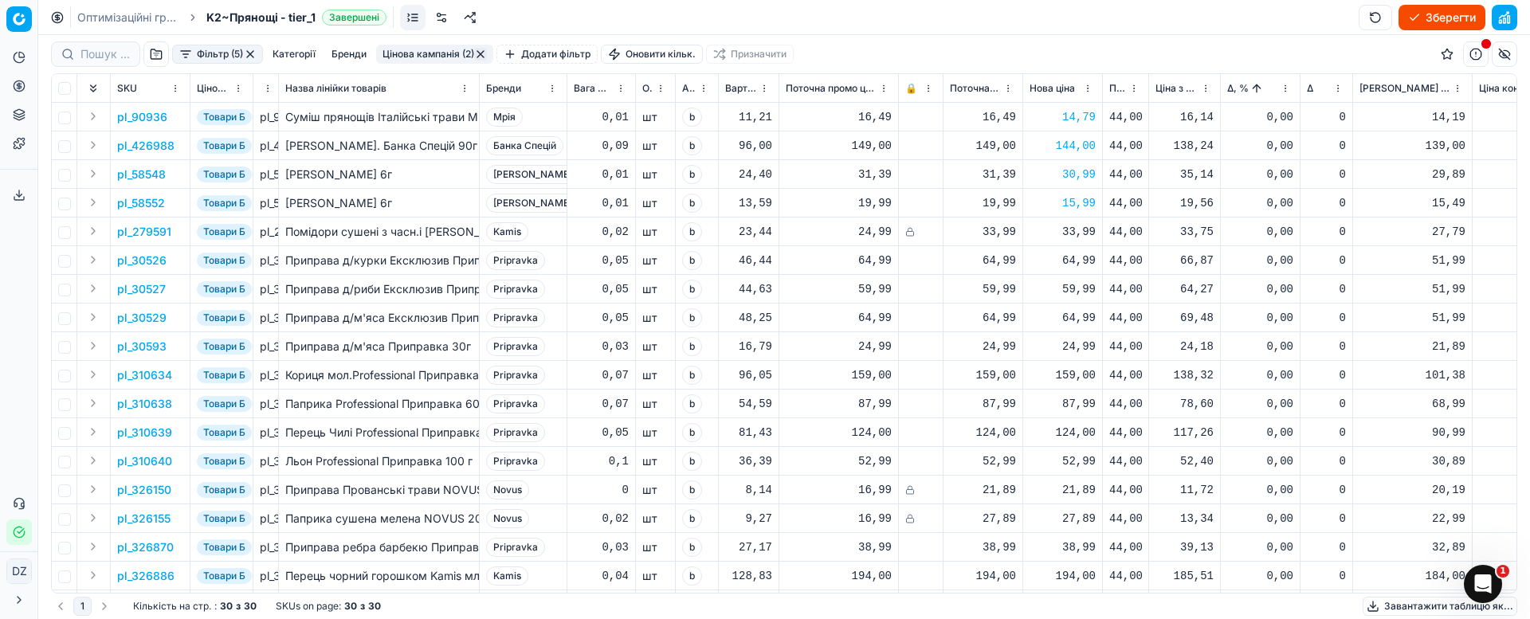
click at [142, 234] on p "pl_279591" at bounding box center [144, 232] width 54 height 16
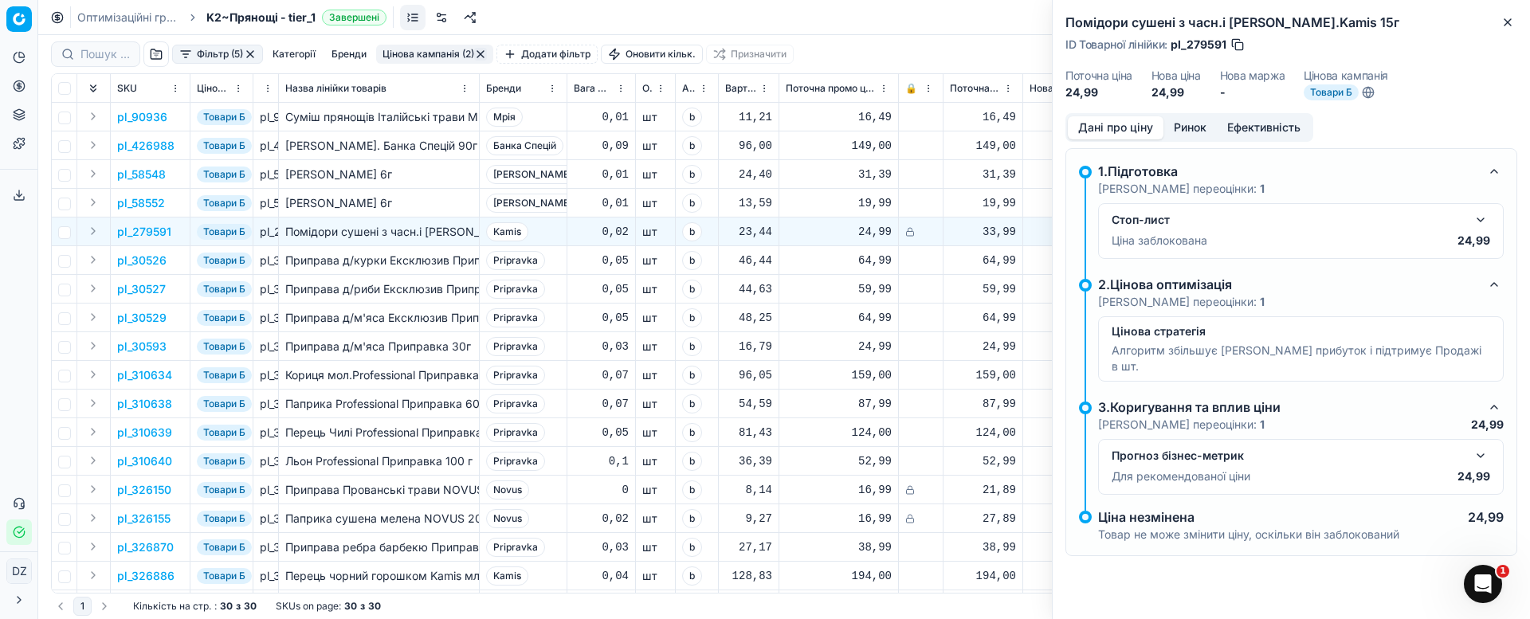
click at [1197, 130] on button "Ринок" at bounding box center [1189, 127] width 53 height 23
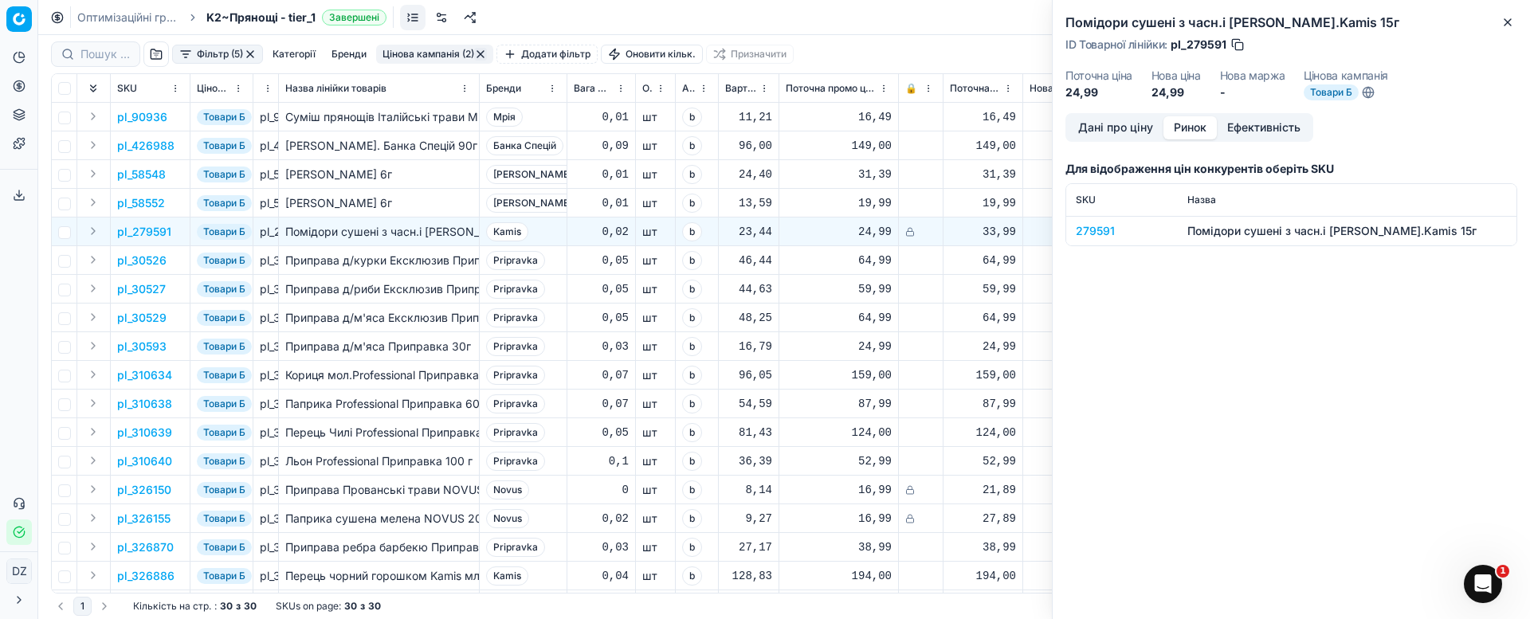
click at [1089, 234] on div "279591" at bounding box center [1122, 231] width 92 height 16
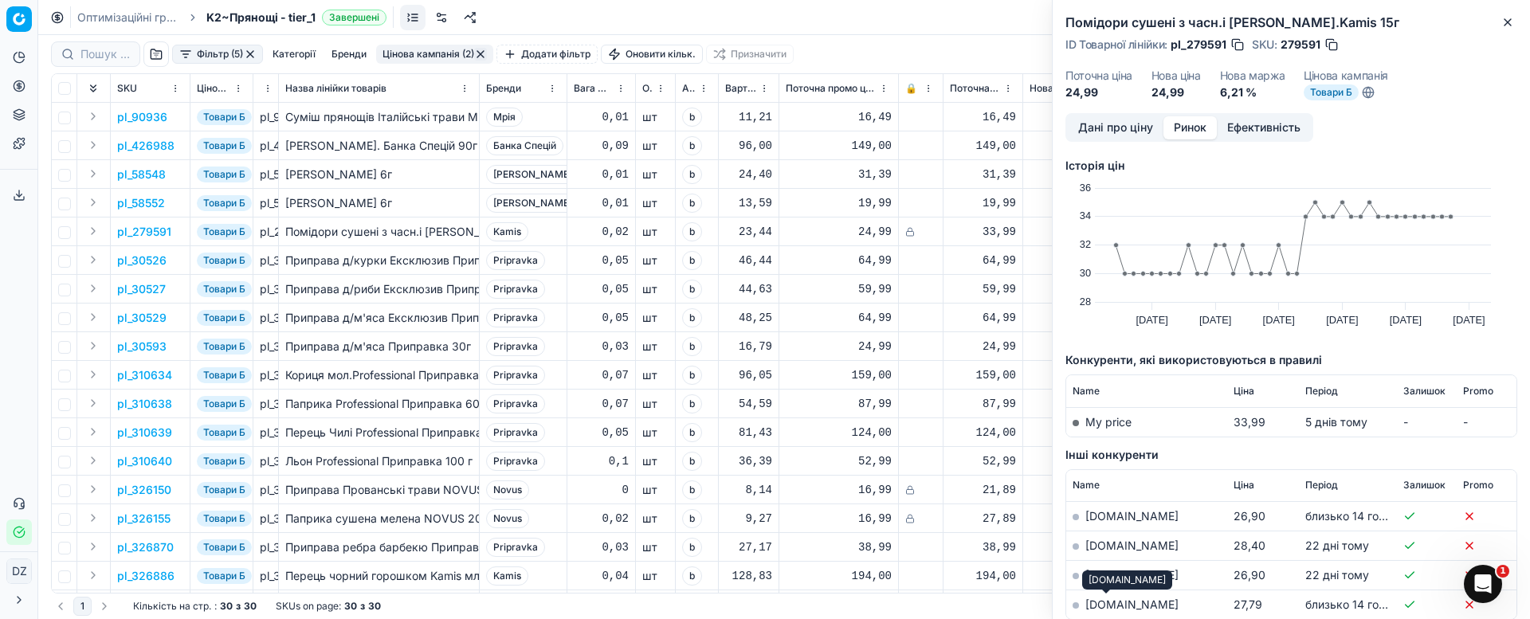
click at [1106, 607] on link "[DOMAIN_NAME]" at bounding box center [1131, 605] width 93 height 14
click at [1502, 22] on icon "button" at bounding box center [1507, 22] width 13 height 13
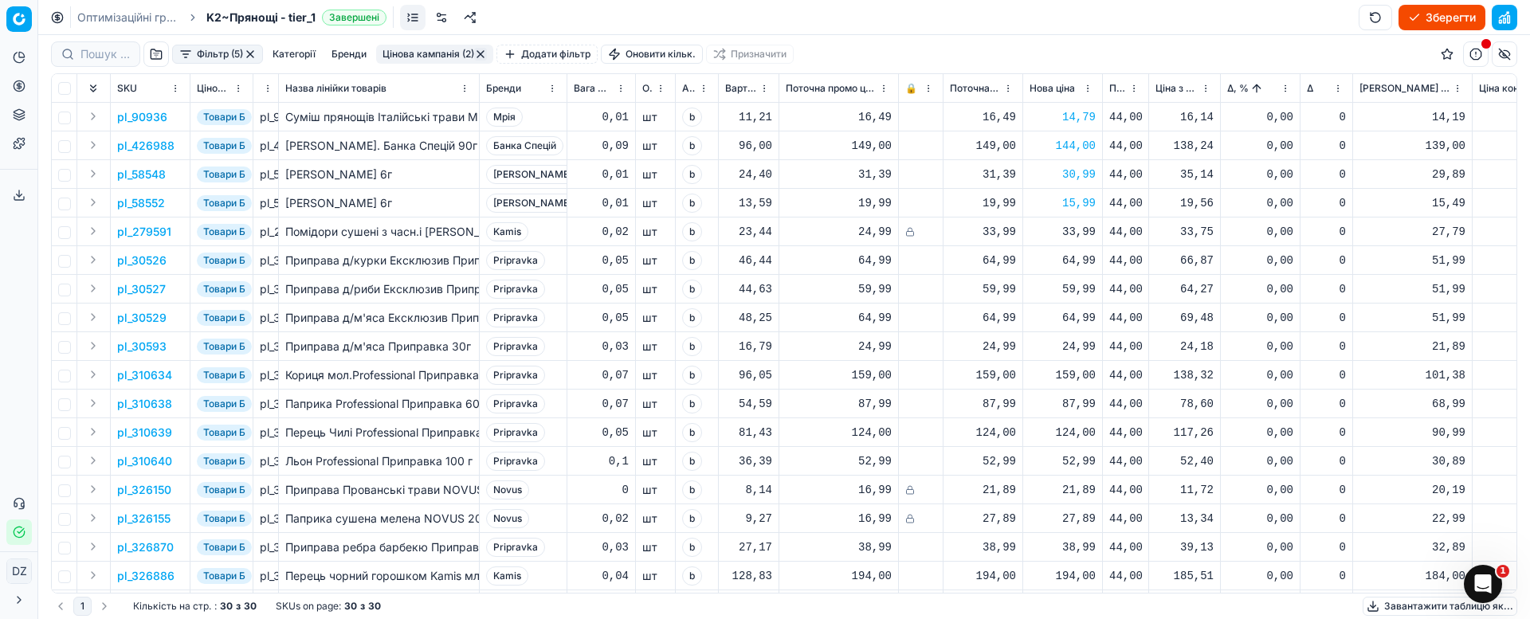
click at [1085, 232] on div "33,99" at bounding box center [1062, 232] width 66 height 16
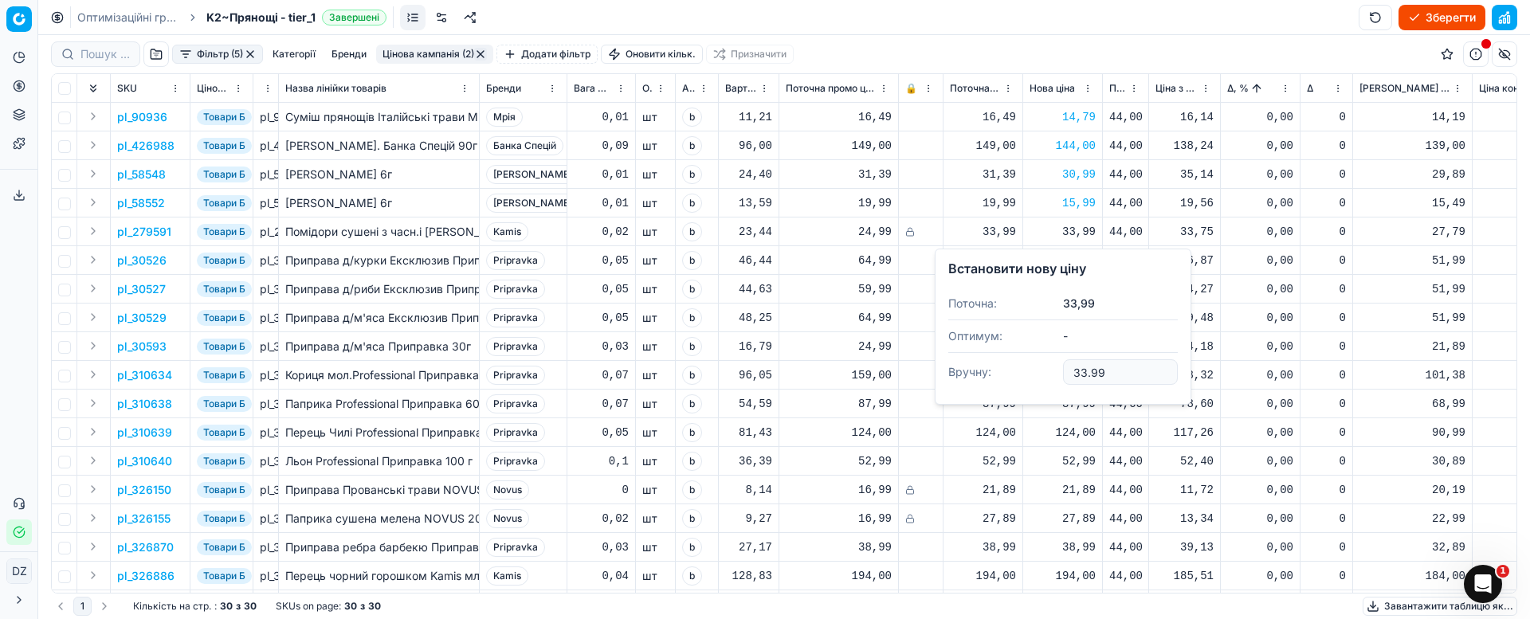
drag, startPoint x: 1124, startPoint y: 364, endPoint x: 1045, endPoint y: 367, distance: 78.9
click at [1045, 367] on dl "Поточна: 33,99 Оптимум: - Вручну: 33.99" at bounding box center [1062, 340] width 229 height 104
type input "27"
type input "27.99"
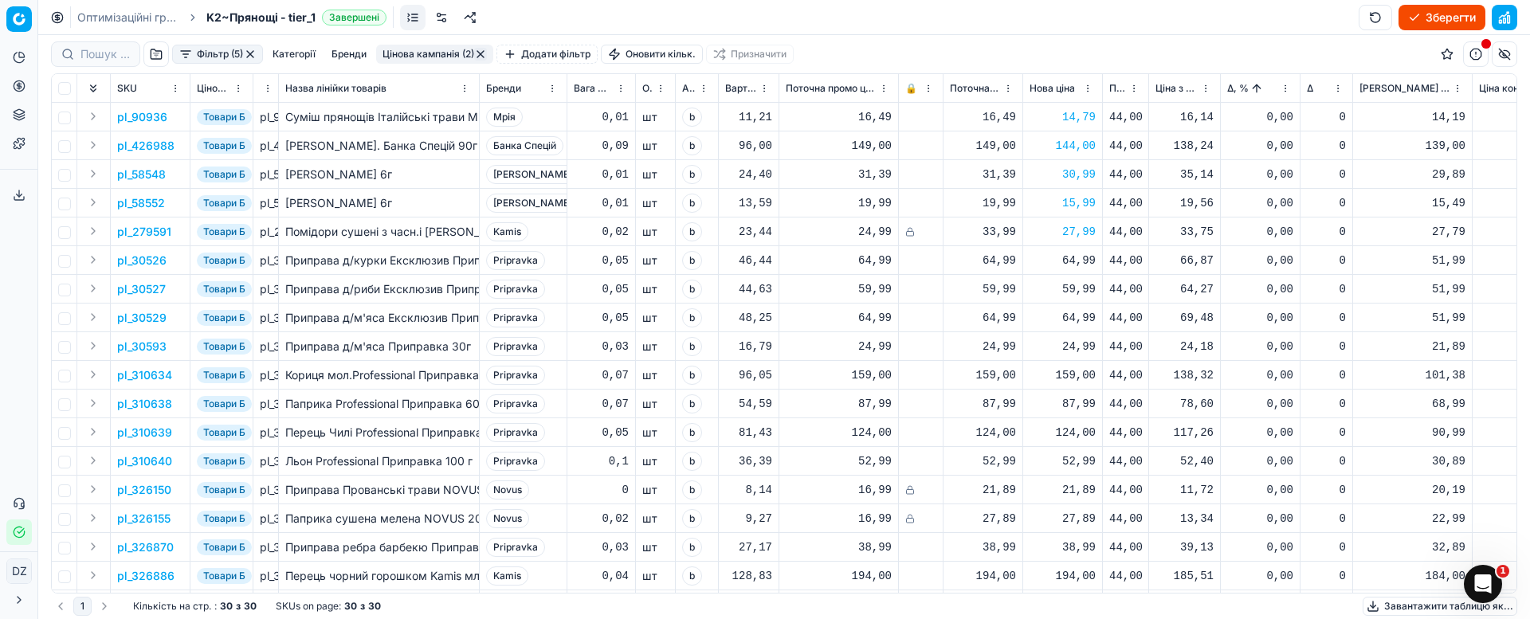
click at [153, 262] on p "pl_30526" at bounding box center [141, 261] width 49 height 16
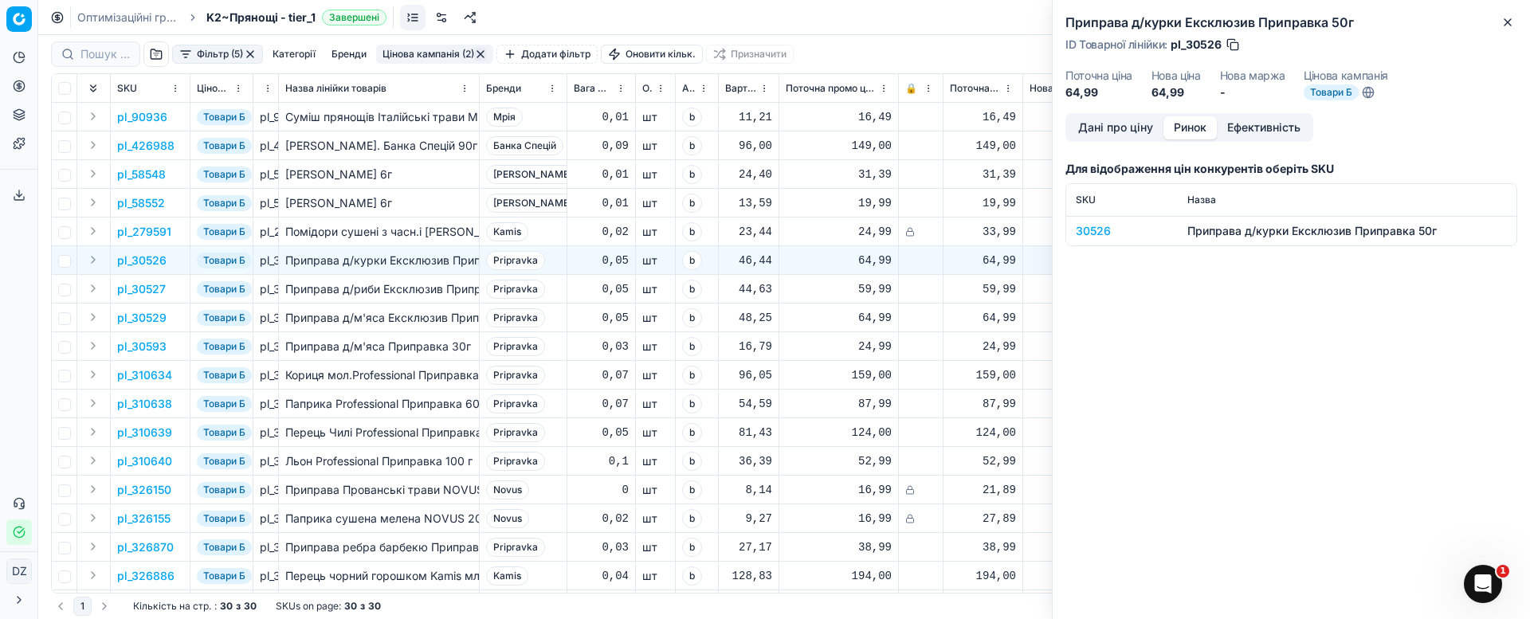
click at [1194, 131] on button "Ринок" at bounding box center [1189, 127] width 53 height 23
click at [1096, 225] on div "30526" at bounding box center [1122, 231] width 92 height 16
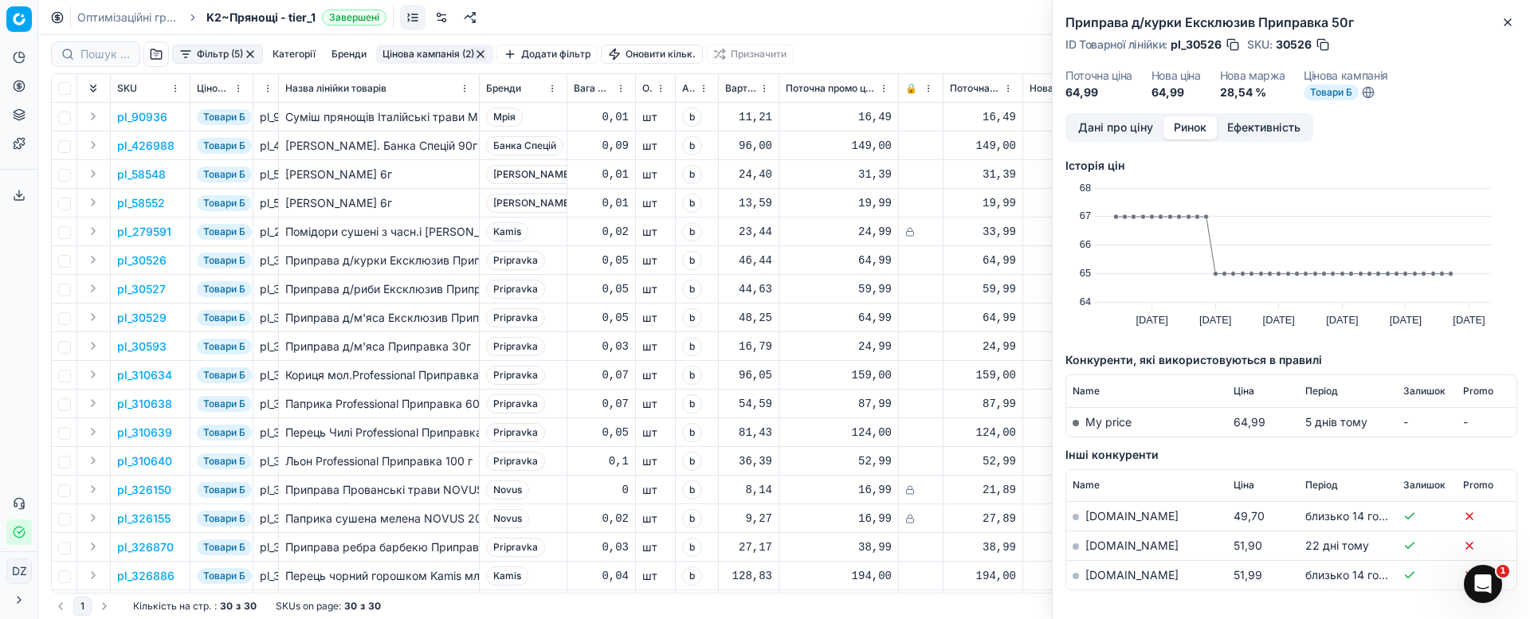
click at [1096, 576] on link "[DOMAIN_NAME]" at bounding box center [1131, 575] width 93 height 14
click at [1502, 22] on icon "button" at bounding box center [1507, 22] width 13 height 13
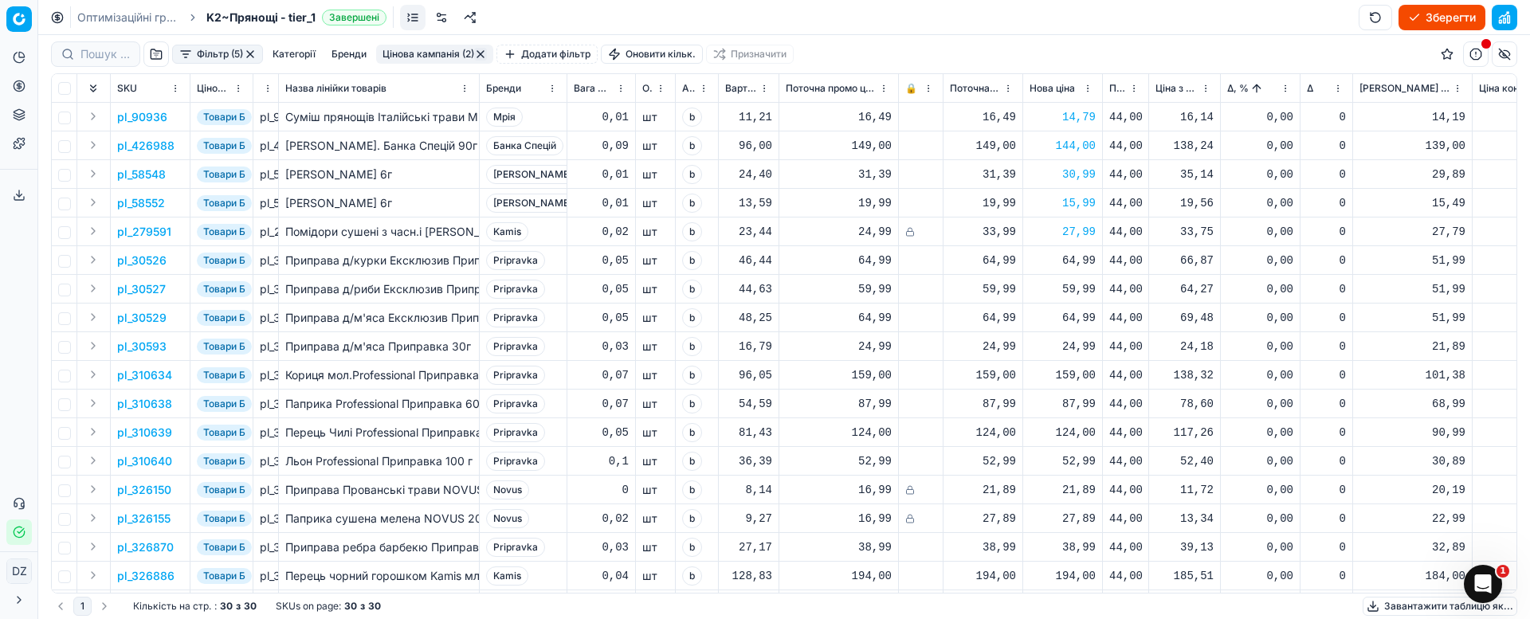
click at [1092, 260] on div "64,99" at bounding box center [1062, 261] width 66 height 16
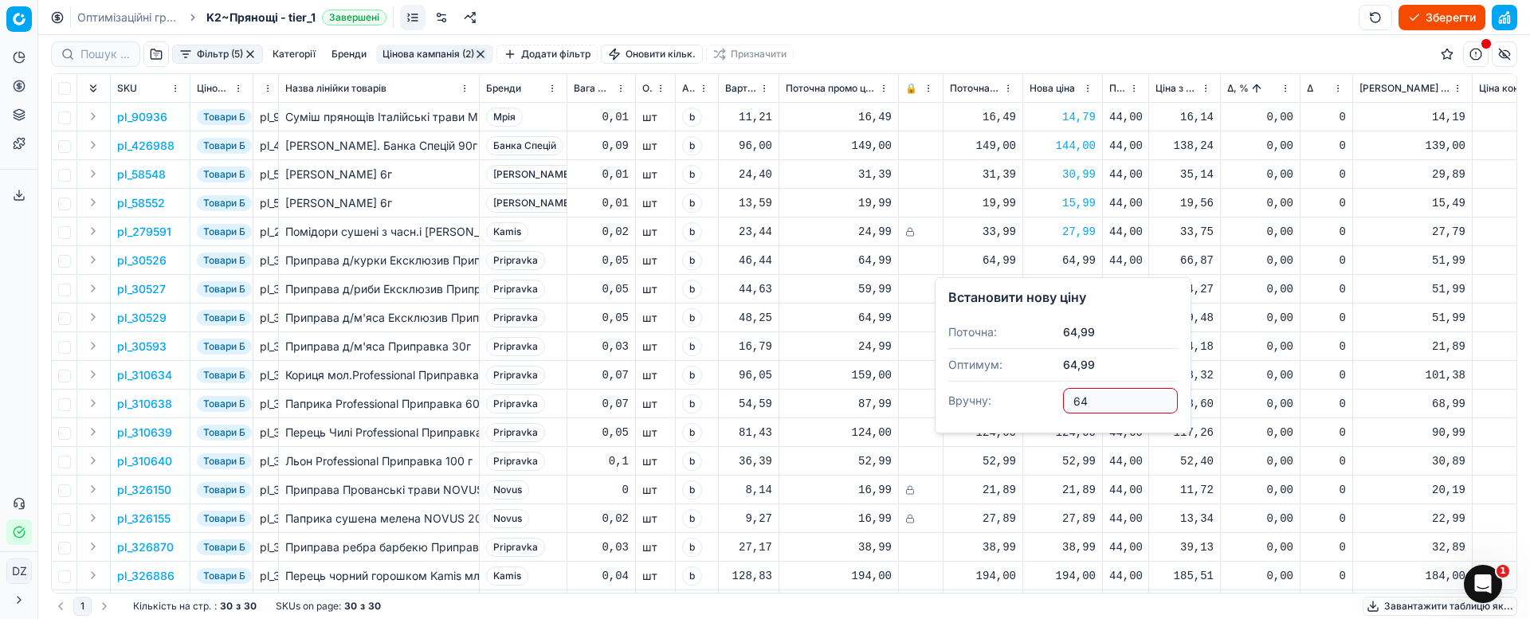
type input "6"
type input "59.99"
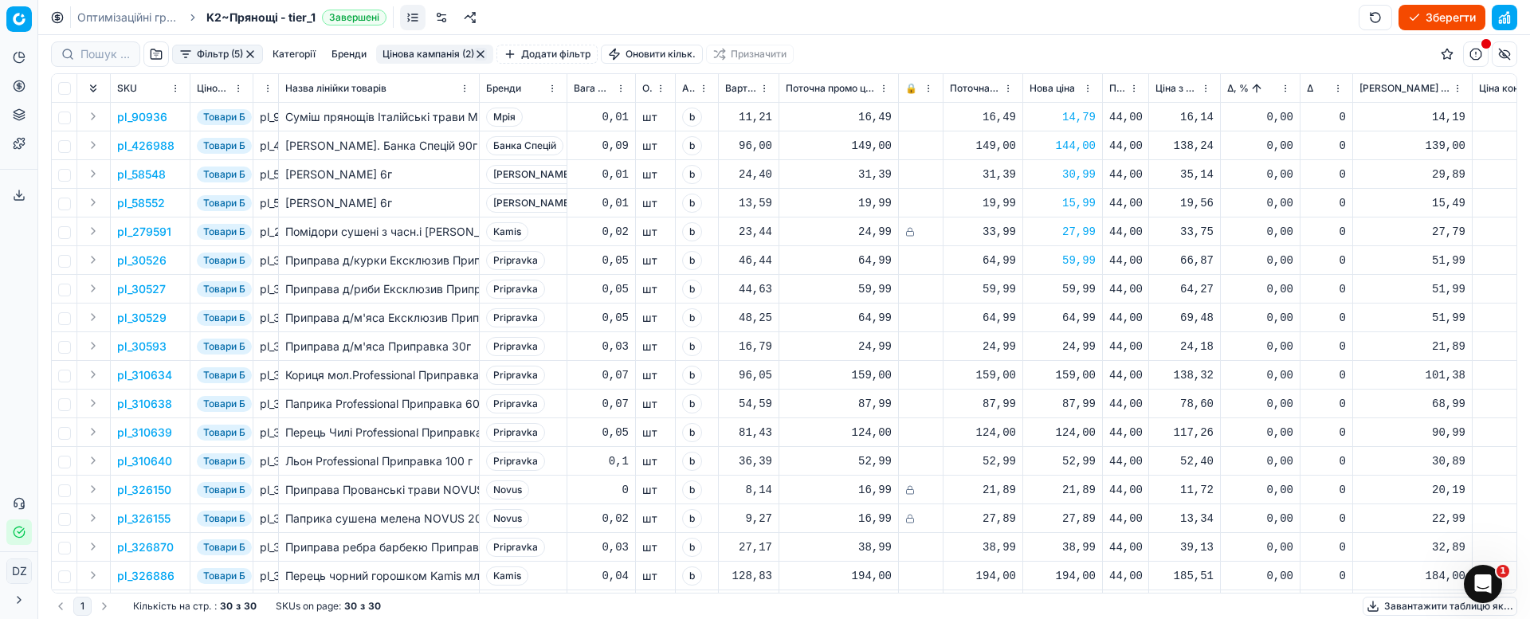
click at [146, 291] on p "pl_30527" at bounding box center [141, 289] width 49 height 16
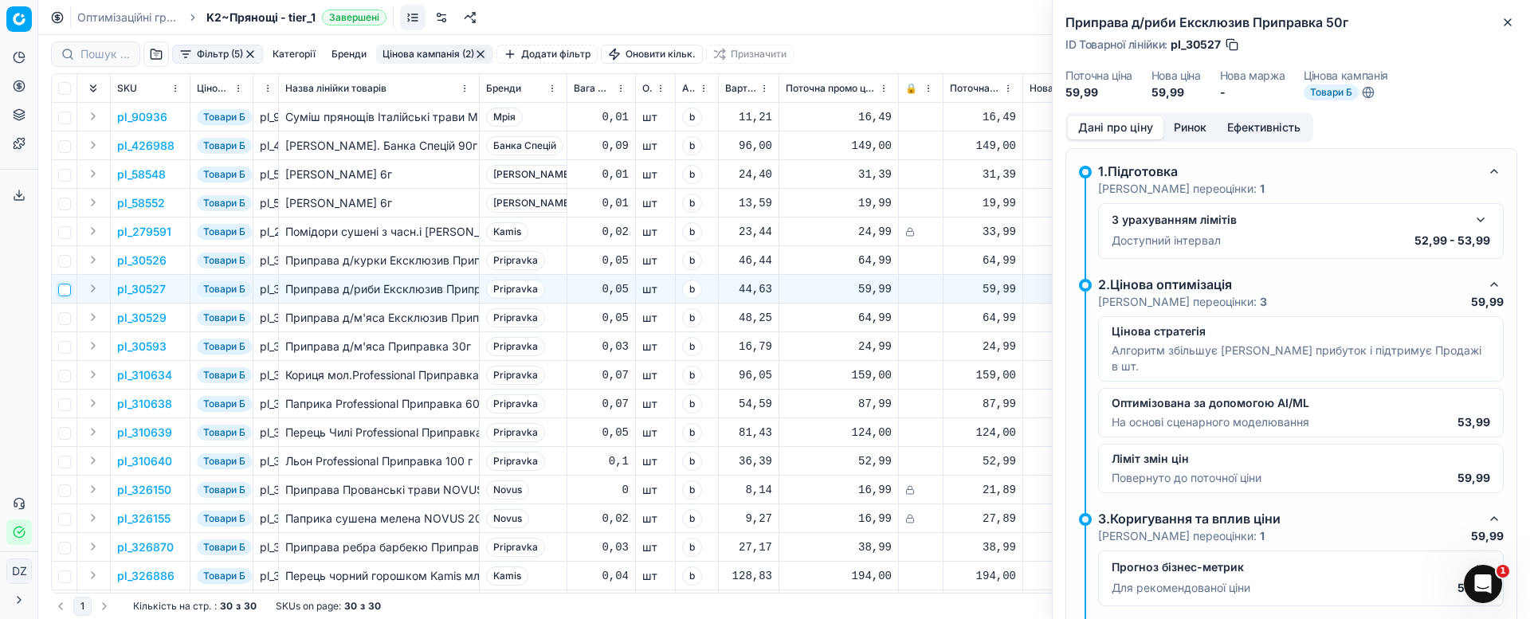
click at [67, 290] on input "checkbox" at bounding box center [64, 290] width 13 height 13
checkbox input "true"
click at [1198, 124] on button "Ринок" at bounding box center [1189, 127] width 53 height 23
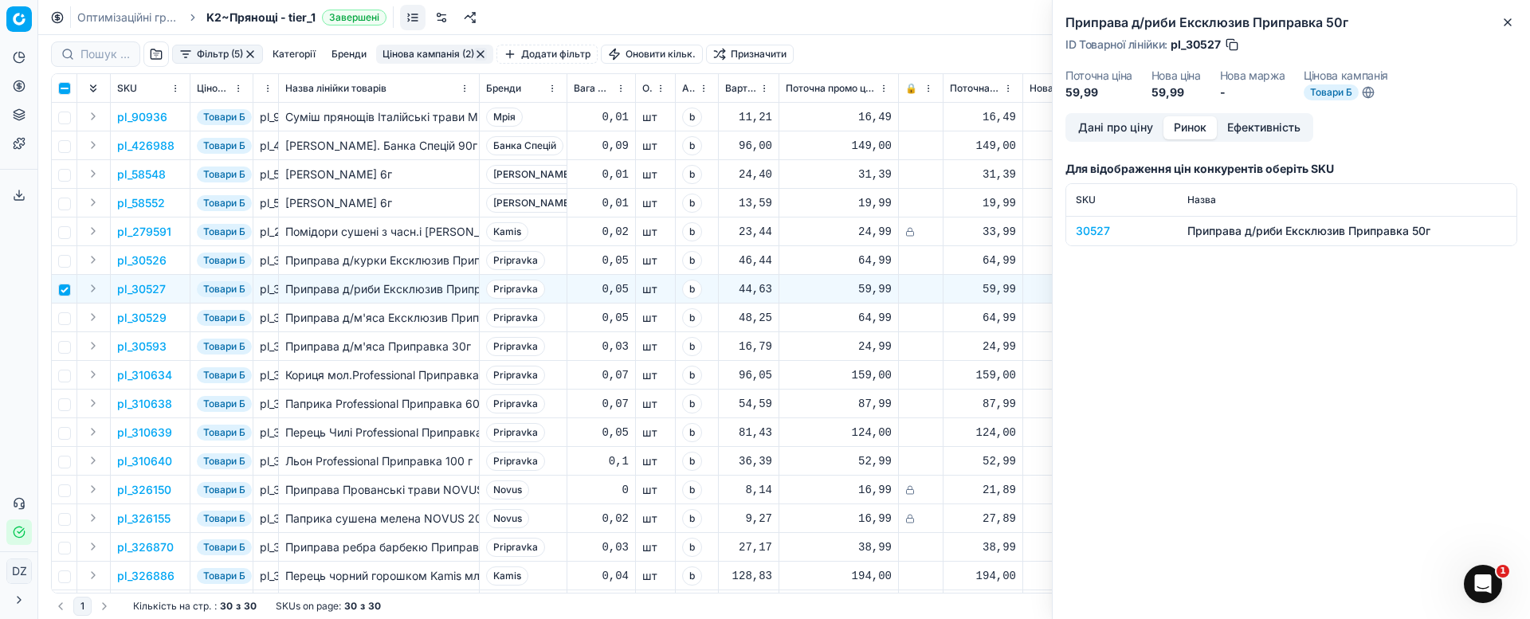
click at [1101, 221] on td "30527" at bounding box center [1122, 230] width 112 height 29
click at [1101, 226] on div "30527" at bounding box center [1122, 231] width 92 height 16
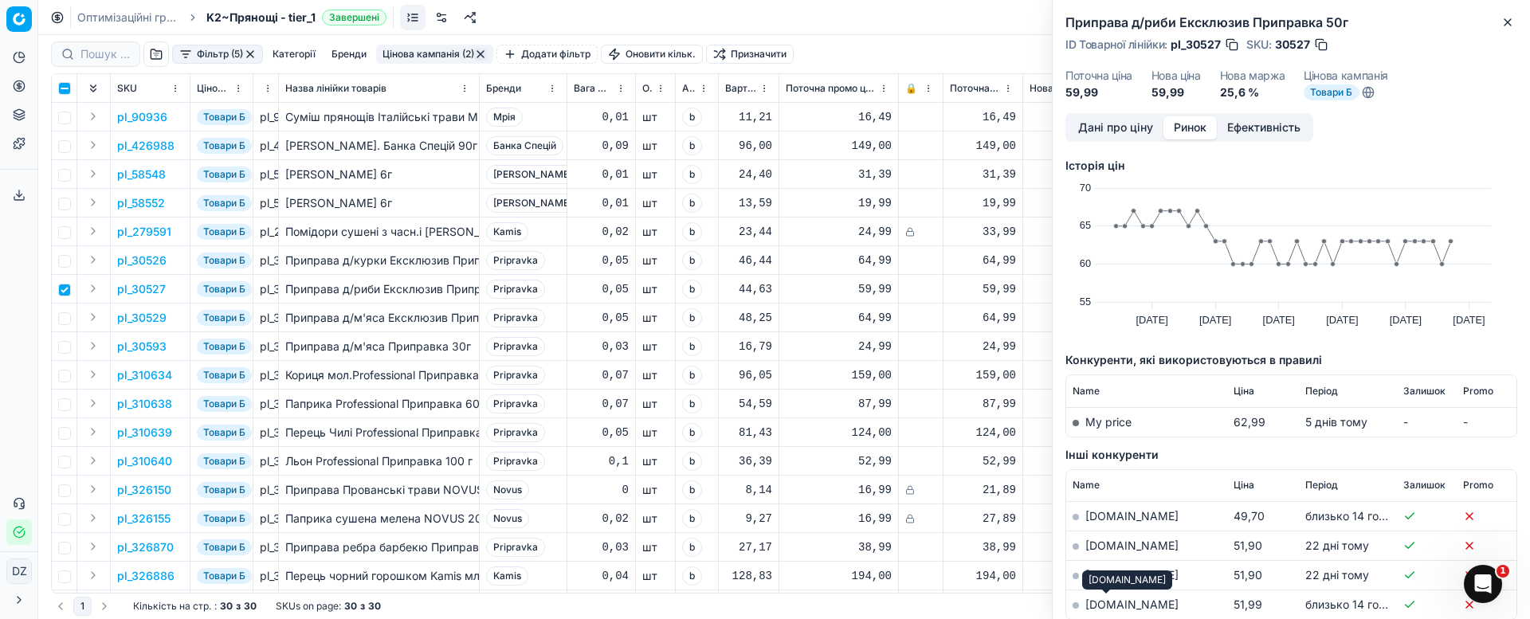
click at [1111, 603] on link "[DOMAIN_NAME]" at bounding box center [1131, 605] width 93 height 14
click at [1507, 20] on icon "button" at bounding box center [1507, 22] width 13 height 13
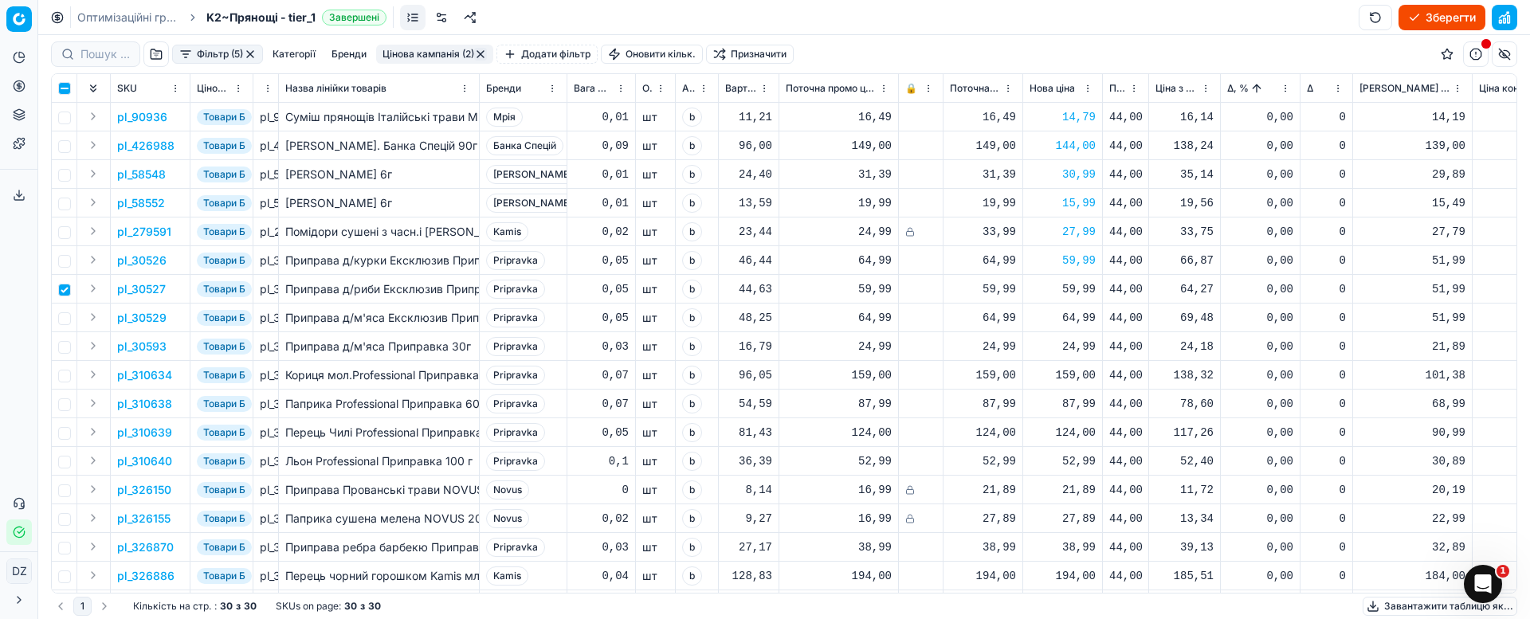
click at [1066, 289] on div "59,99" at bounding box center [1062, 289] width 66 height 16
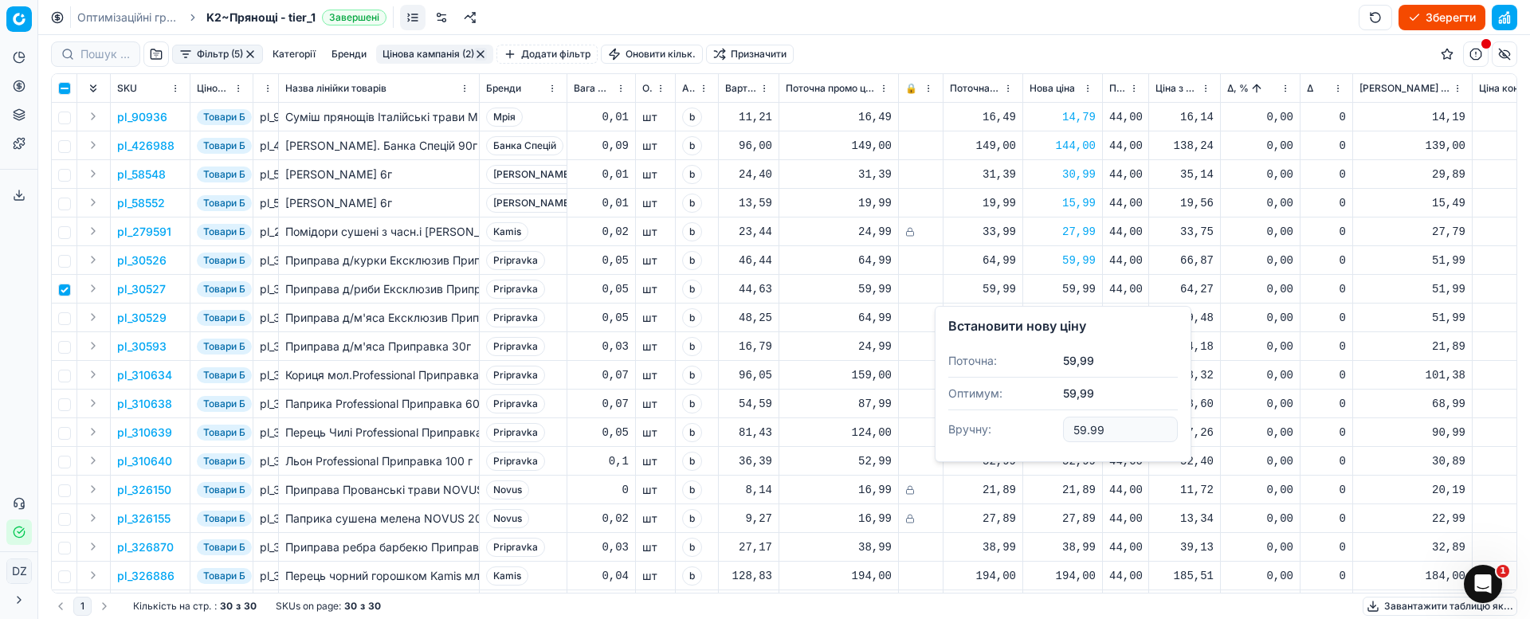
drag, startPoint x: 1117, startPoint y: 427, endPoint x: 991, endPoint y: 419, distance: 126.1
click at [991, 419] on dl "Поточна: 59,99 Оптимум: 59,99 Вручну: 59.99" at bounding box center [1062, 397] width 229 height 104
type input "53.99"
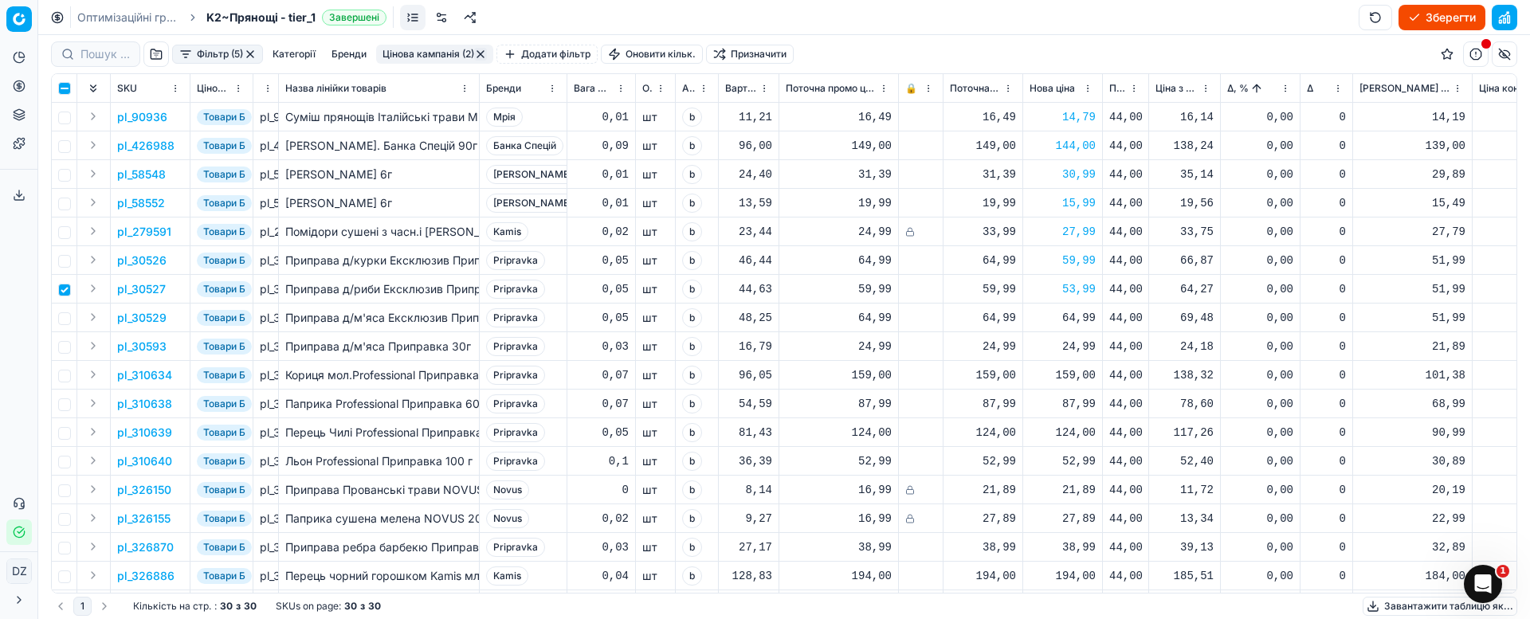
click at [62, 298] on td at bounding box center [64, 289] width 25 height 29
click at [64, 291] on input "checkbox" at bounding box center [64, 290] width 13 height 13
checkbox input "false"
click at [65, 319] on input "checkbox" at bounding box center [64, 318] width 13 height 13
checkbox input "true"
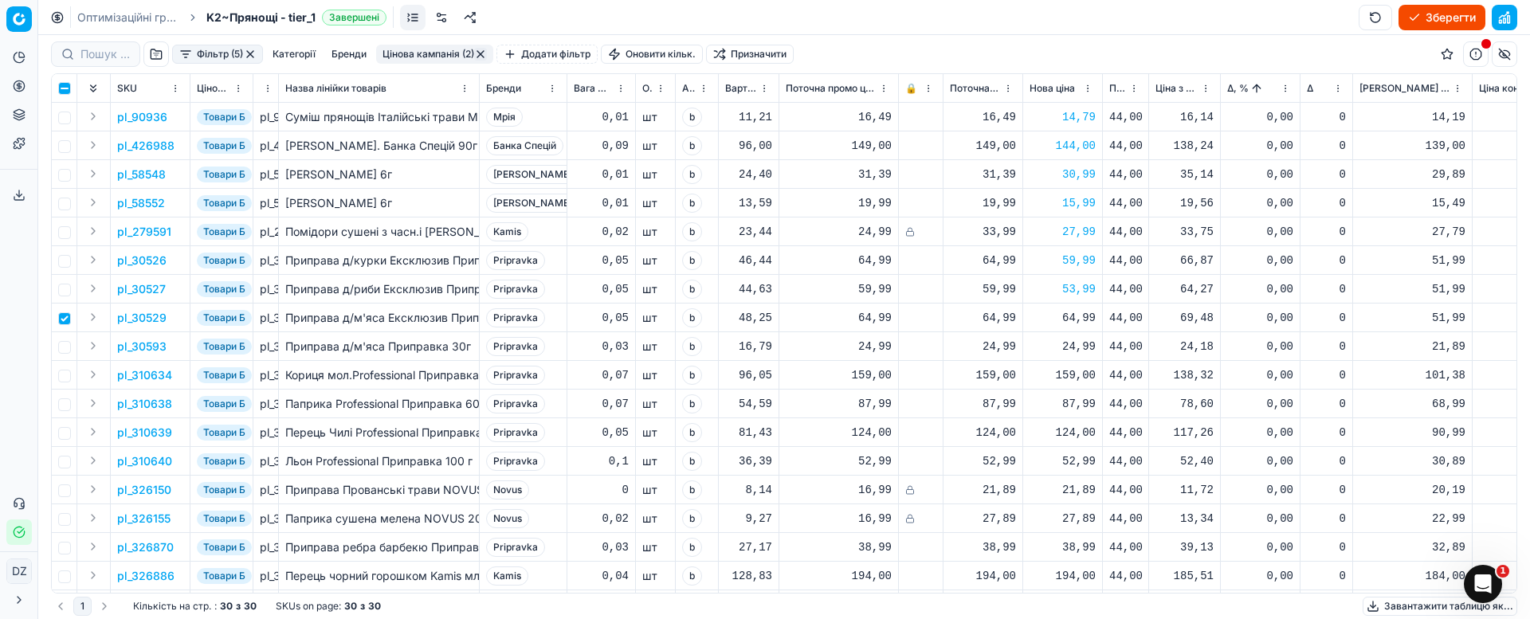
click at [141, 323] on p "pl_30529" at bounding box center [141, 318] width 49 height 16
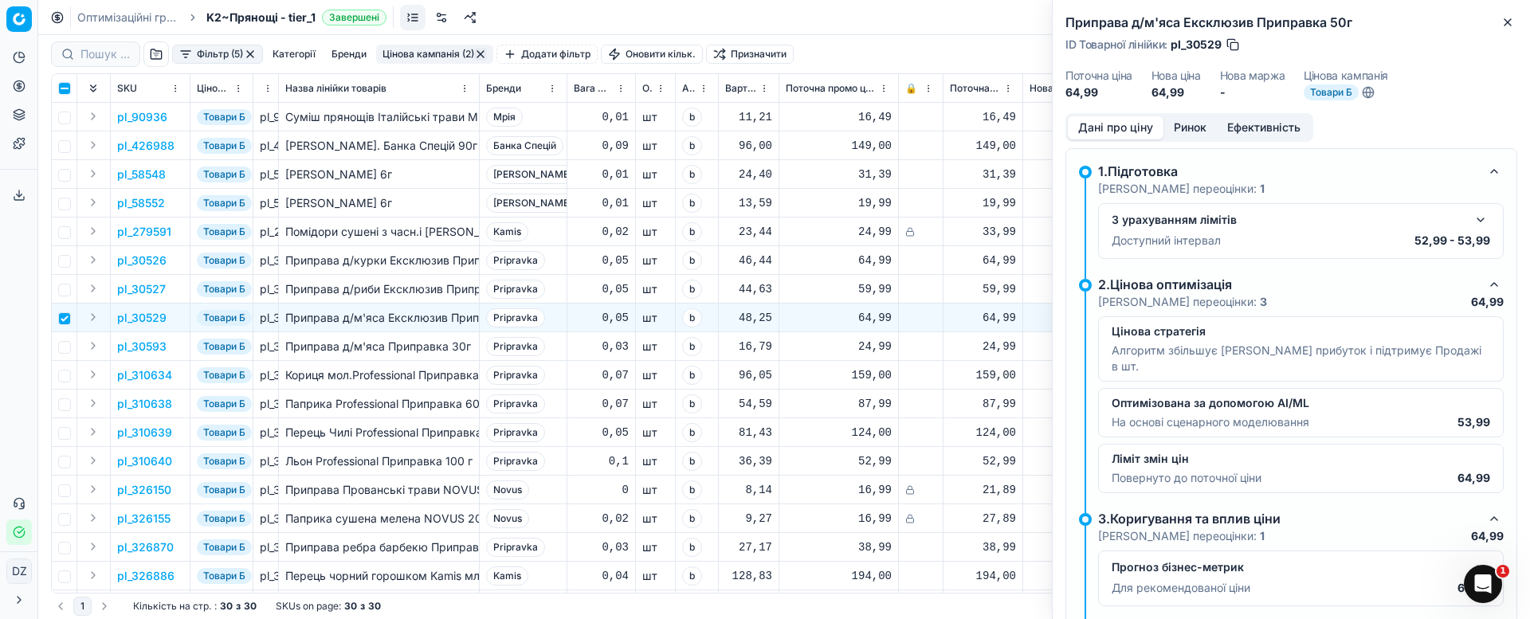
click at [1191, 133] on button "Ринок" at bounding box center [1189, 127] width 53 height 23
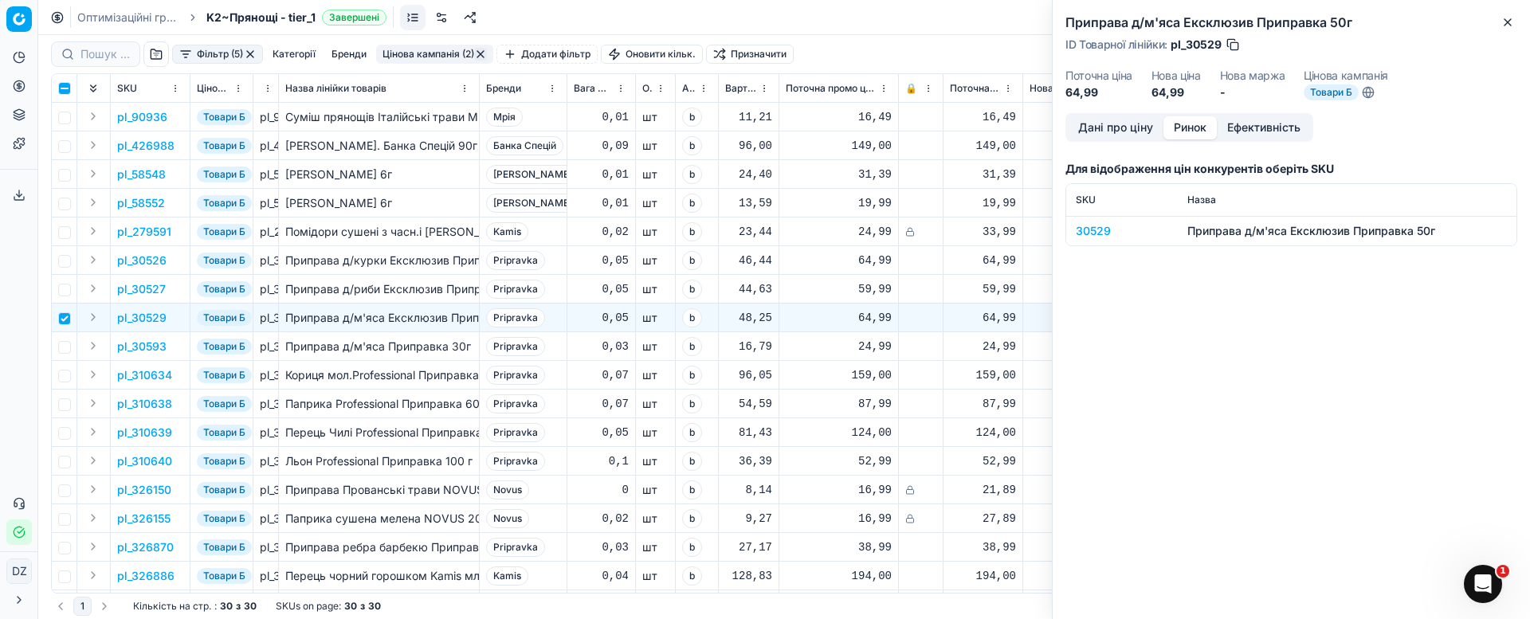
click at [1092, 237] on div "30529" at bounding box center [1122, 231] width 92 height 16
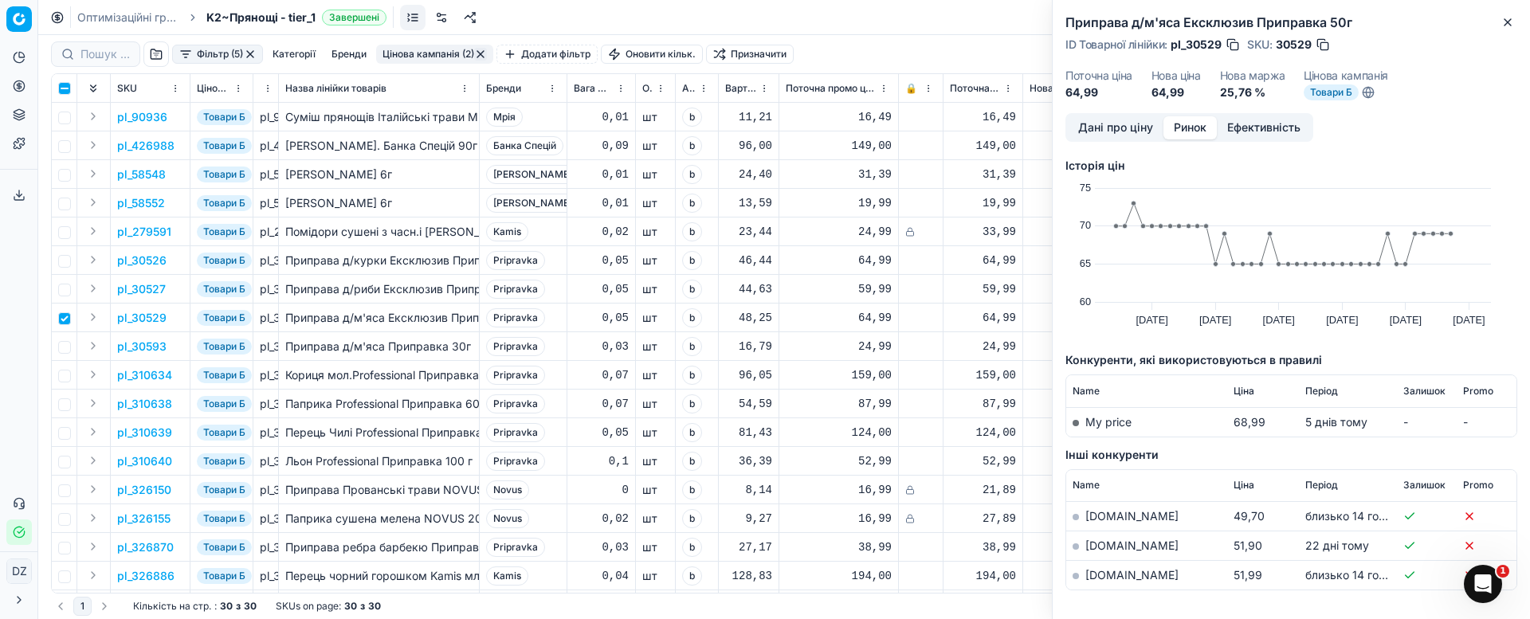
click at [1098, 574] on link "[DOMAIN_NAME]" at bounding box center [1131, 575] width 93 height 14
click at [1505, 28] on icon "button" at bounding box center [1507, 22] width 13 height 13
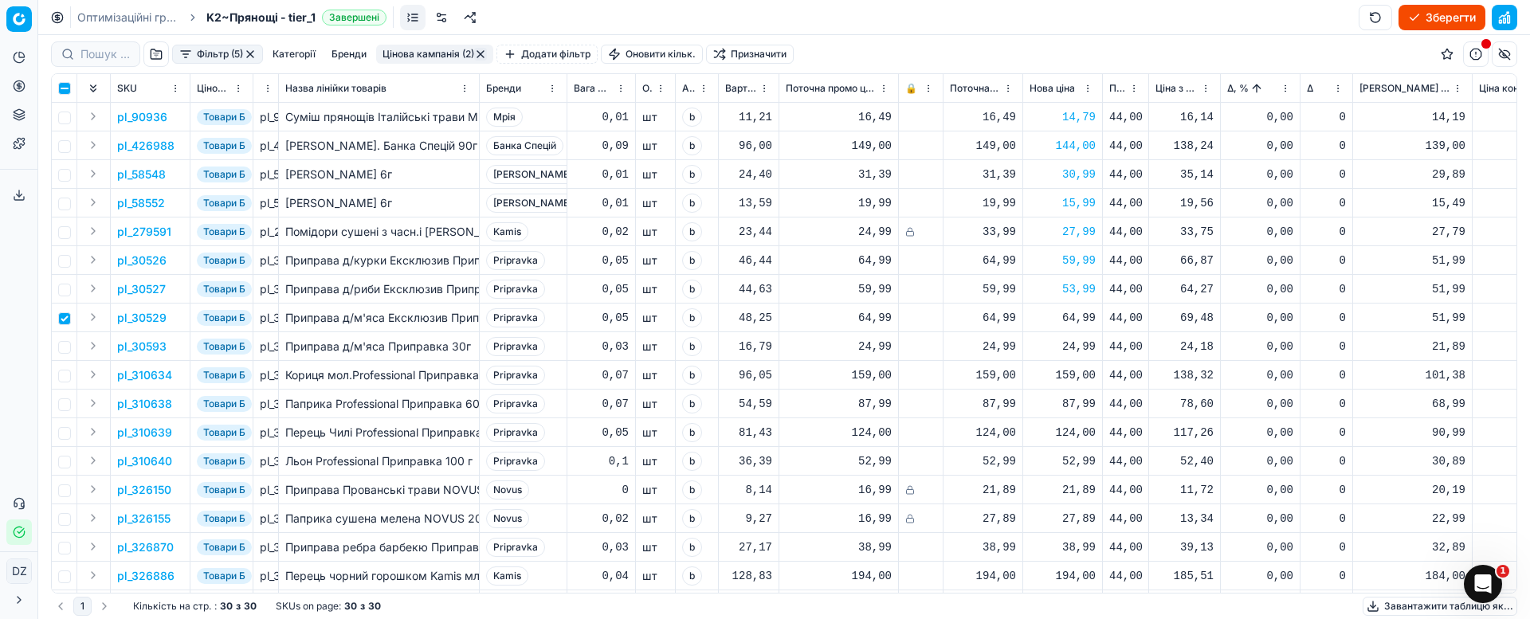
click at [1078, 316] on div "64,99" at bounding box center [1062, 318] width 66 height 16
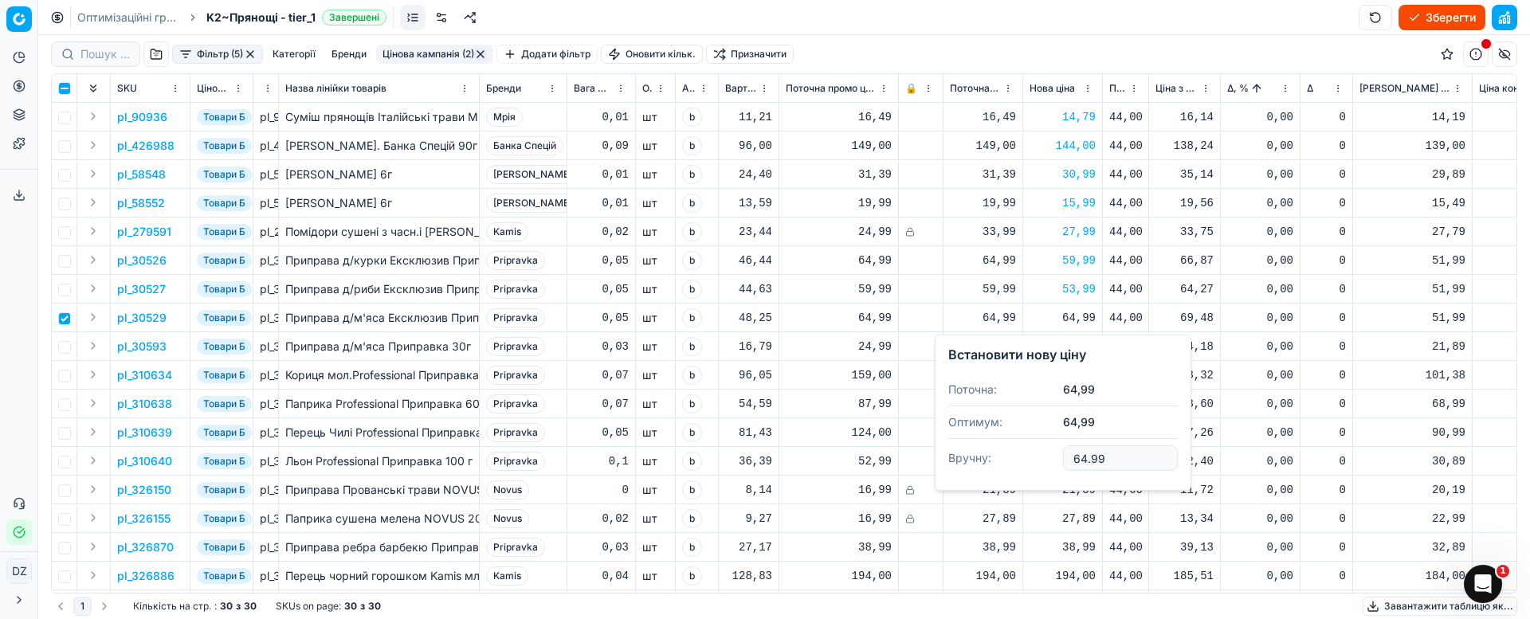
drag, startPoint x: 1116, startPoint y: 462, endPoint x: 971, endPoint y: 459, distance: 145.9
click at [974, 461] on dl "Поточна: 64,99 Оптимум: 64,99 Вручну: 64.99" at bounding box center [1062, 426] width 229 height 104
type input "53.99"
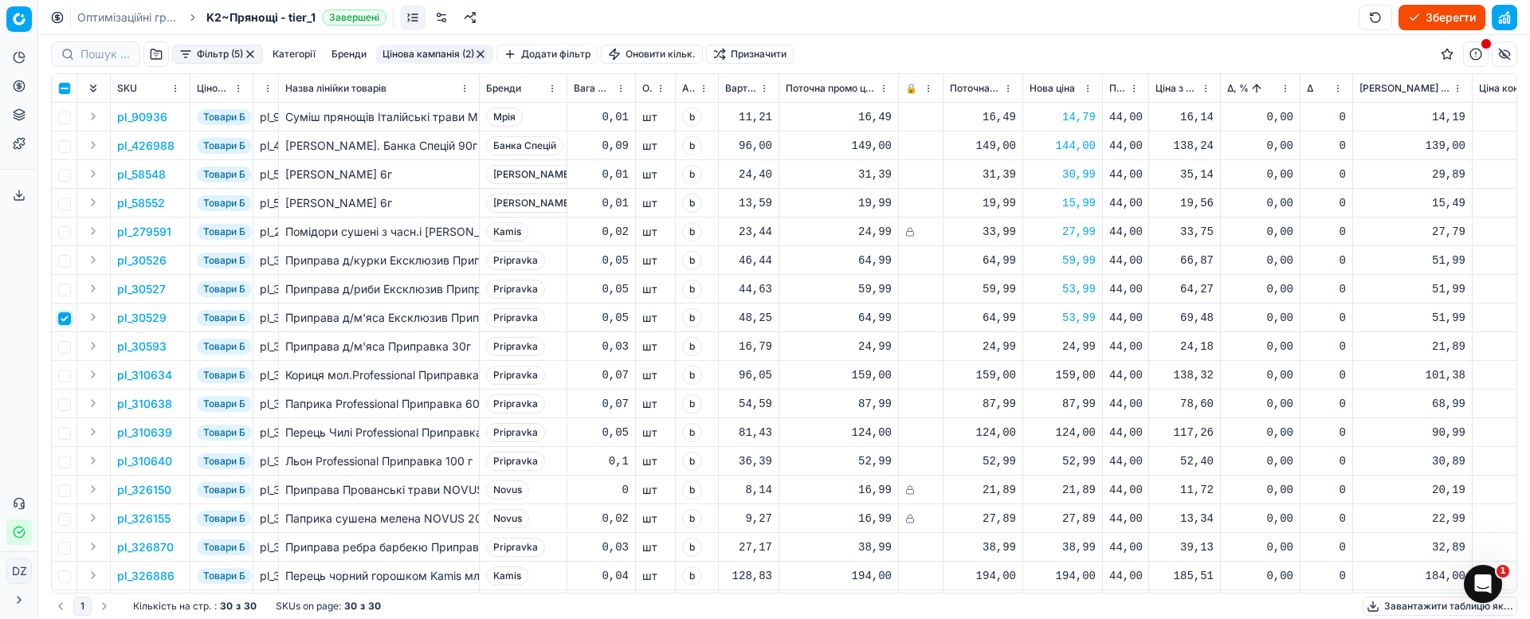
click at [64, 323] on input "checkbox" at bounding box center [64, 318] width 13 height 13
checkbox input "false"
click at [58, 345] on input "checkbox" at bounding box center [64, 347] width 13 height 13
checkbox input "true"
click at [1086, 232] on div "27,99" at bounding box center [1062, 232] width 66 height 16
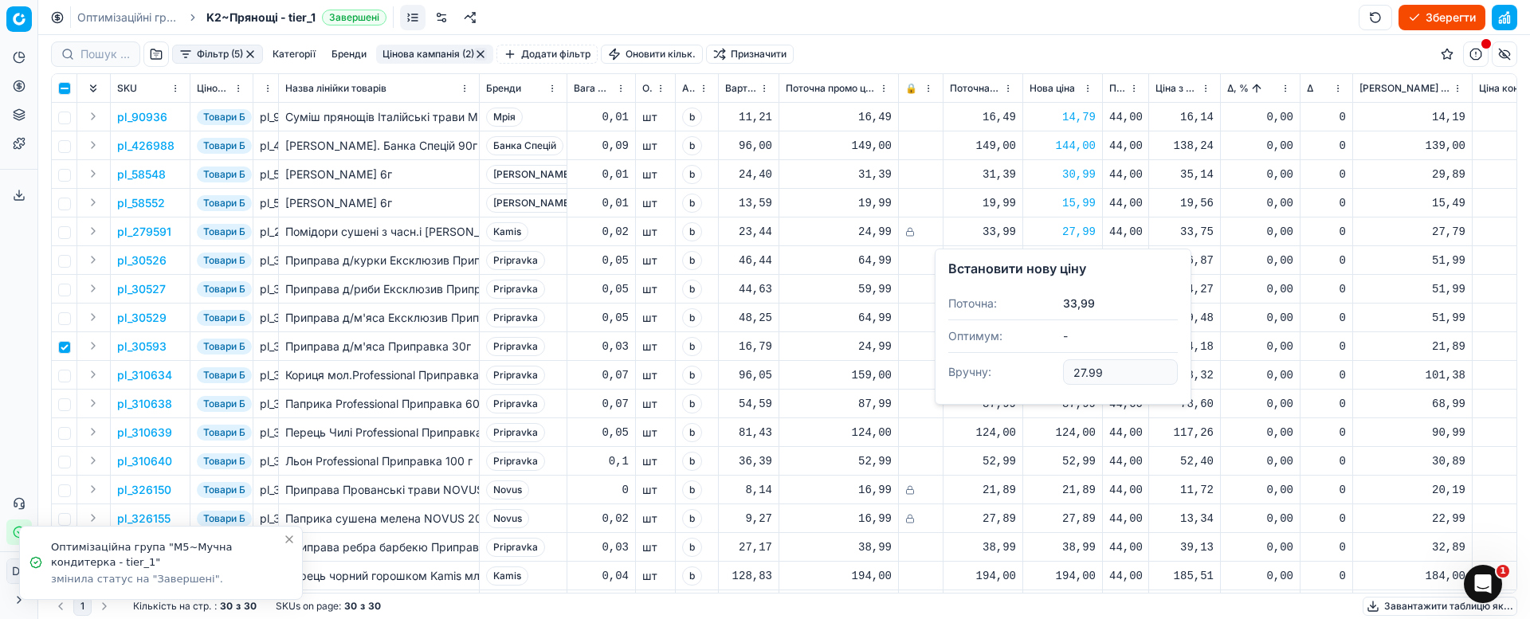
drag, startPoint x: 1134, startPoint y: 371, endPoint x: 999, endPoint y: 371, distance: 134.7
click at [1006, 371] on dl "Поточна: 33,99 Оптимум: - Вручну: 27.99" at bounding box center [1062, 340] width 229 height 104
type input "33.99"
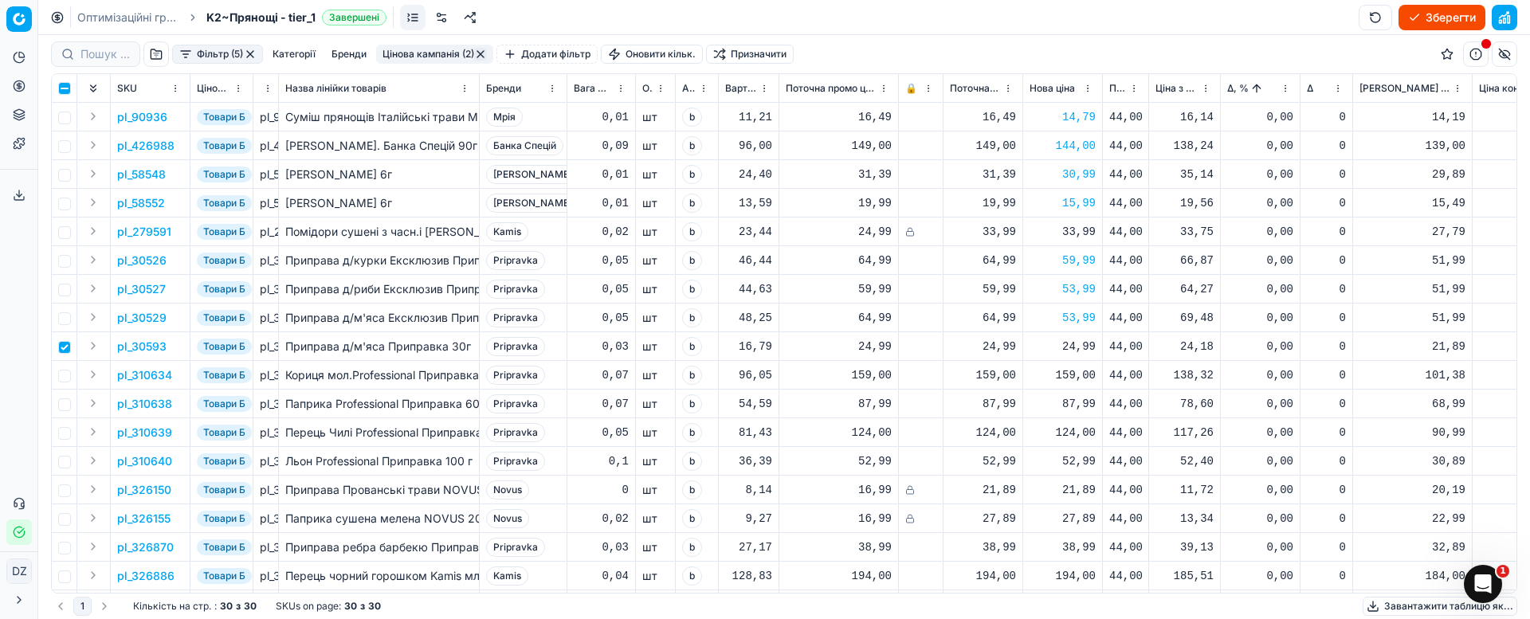
click at [128, 349] on p "pl_30593" at bounding box center [141, 347] width 49 height 16
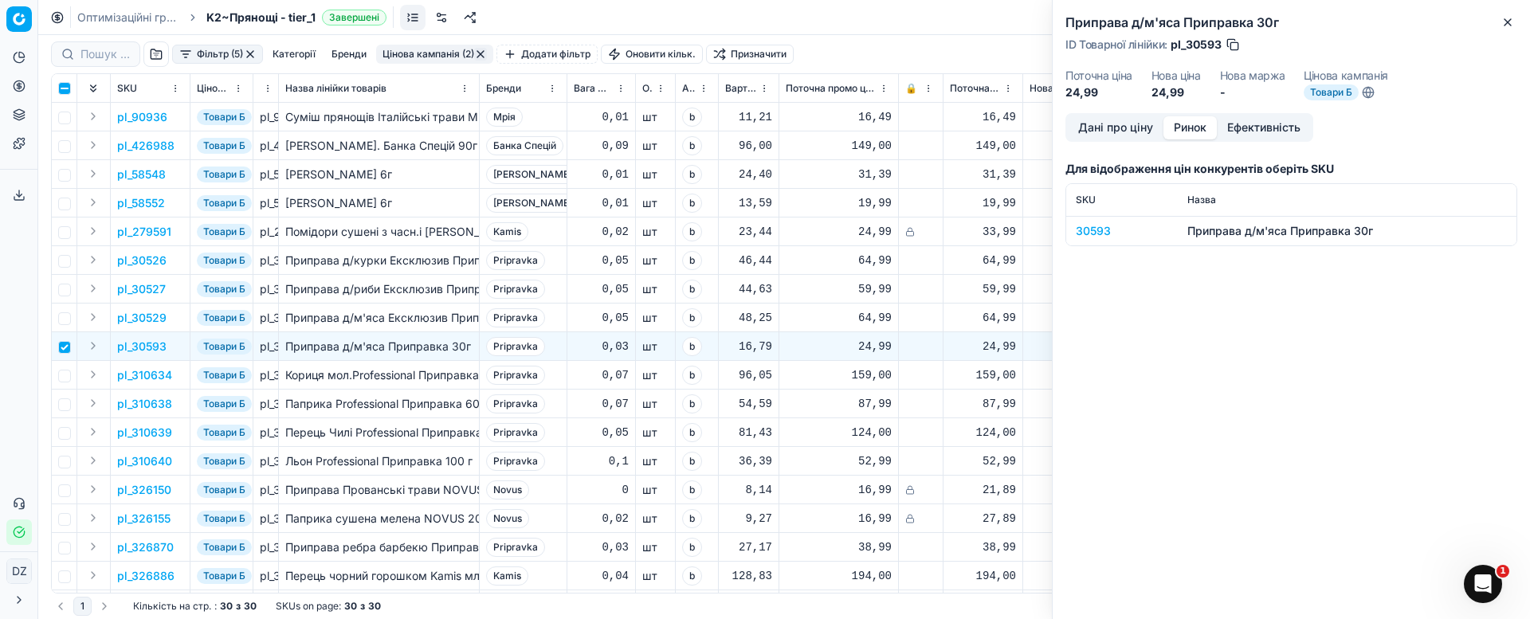
click at [1197, 125] on button "Ринок" at bounding box center [1189, 127] width 53 height 23
click at [1095, 227] on div "30593" at bounding box center [1122, 231] width 92 height 16
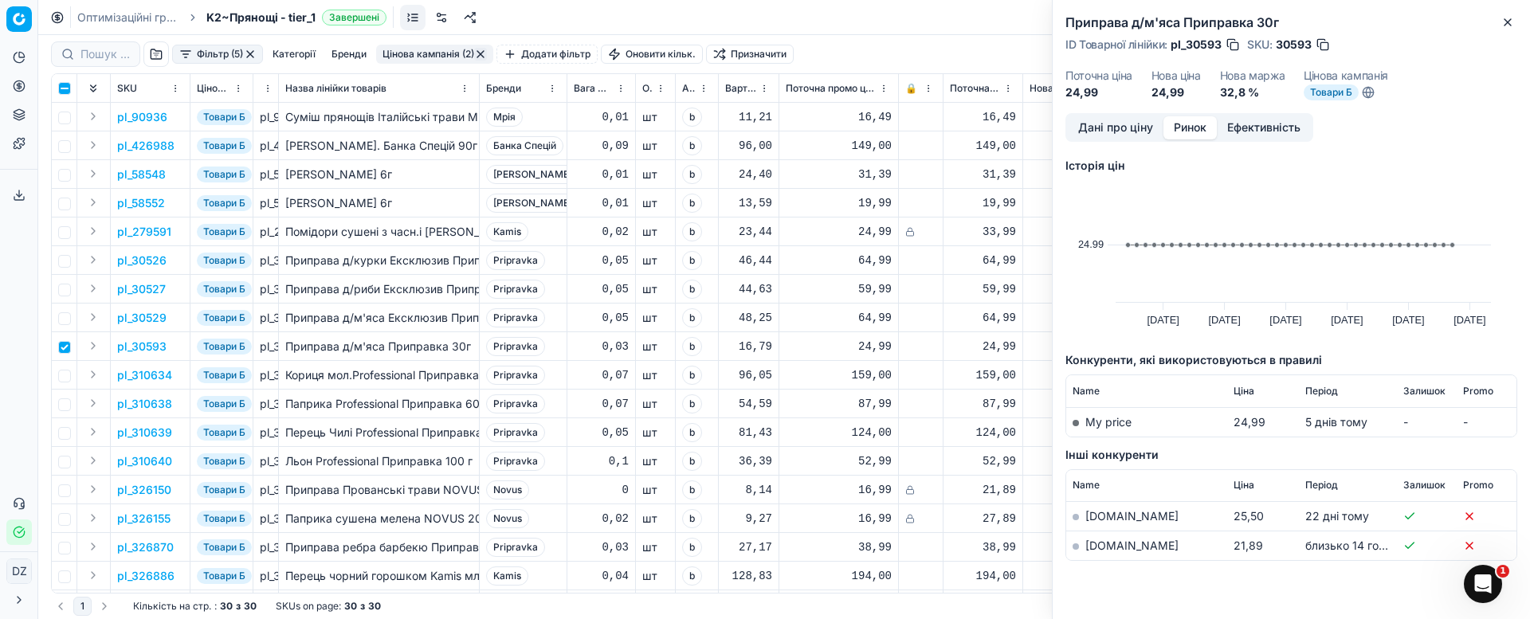
click at [1103, 541] on link "[DOMAIN_NAME]" at bounding box center [1131, 546] width 93 height 14
click at [1111, 547] on link "[DOMAIN_NAME]" at bounding box center [1131, 546] width 93 height 14
click at [1508, 23] on icon "button" at bounding box center [1507, 22] width 13 height 13
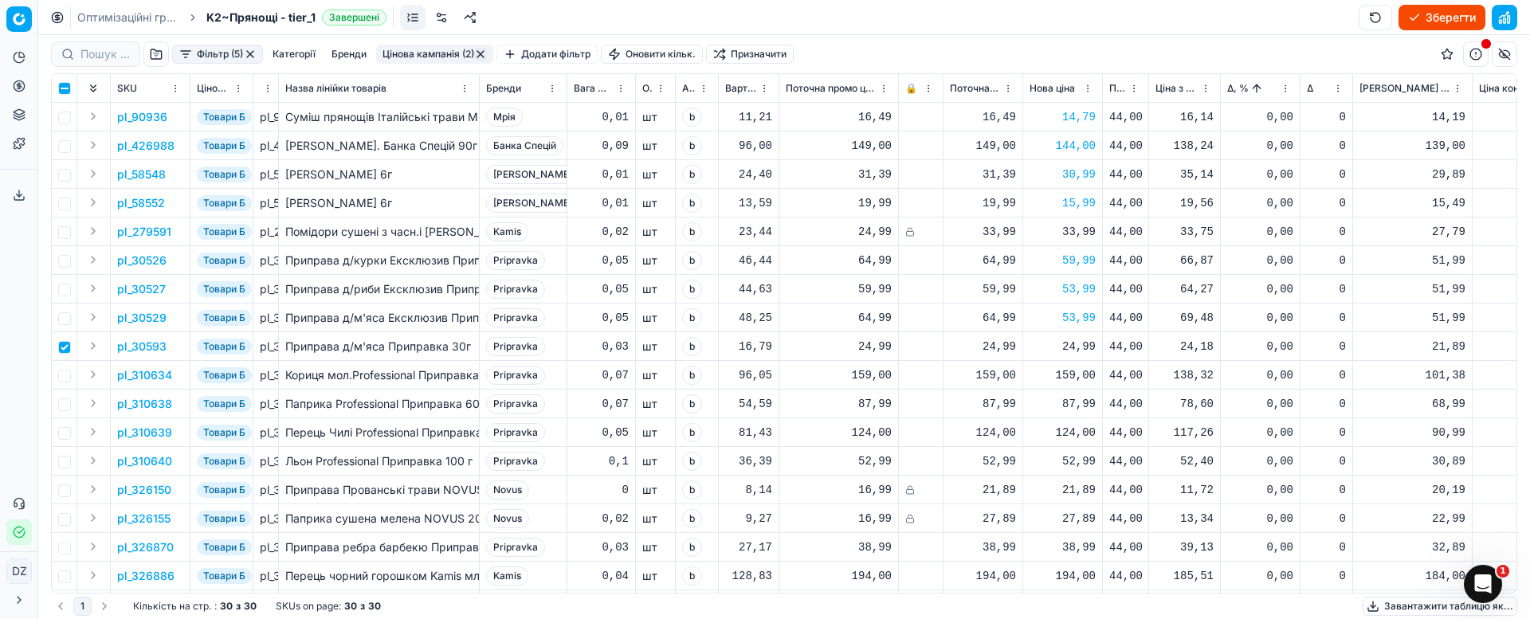
click at [1068, 349] on div "24,99" at bounding box center [1062, 347] width 66 height 16
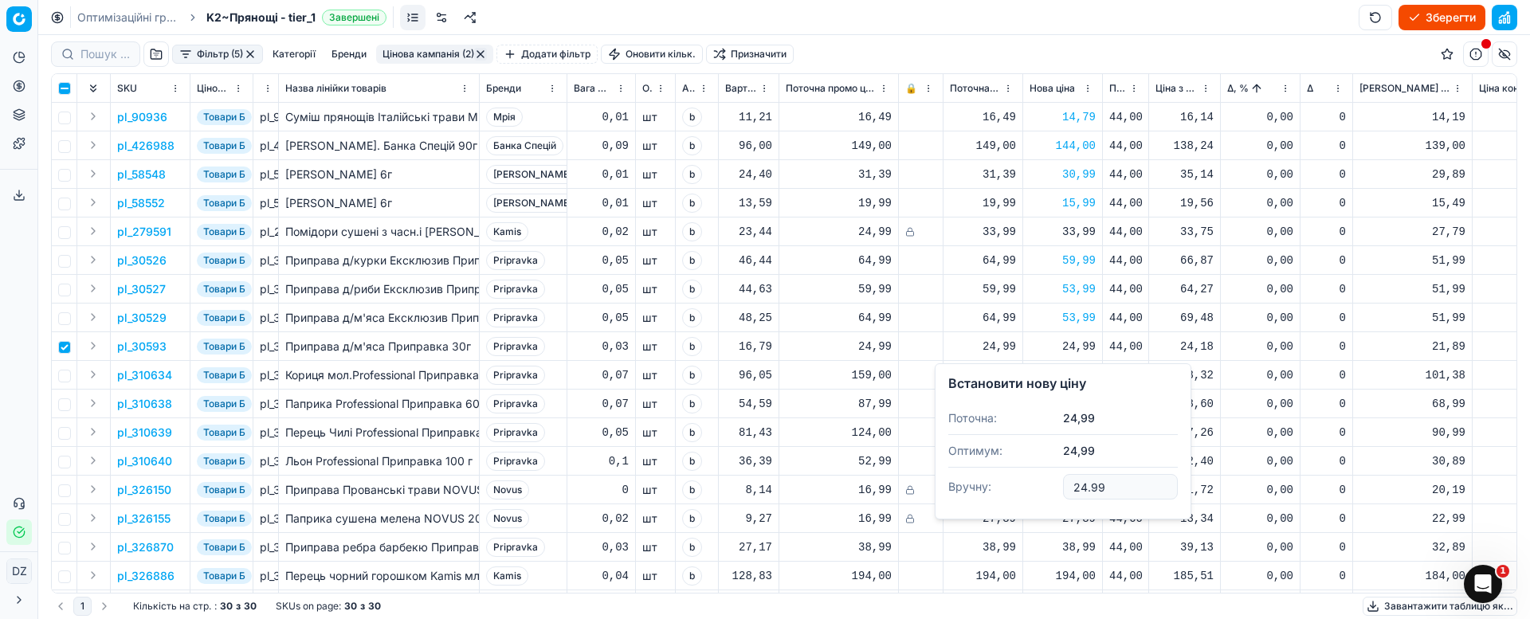
drag, startPoint x: 1126, startPoint y: 481, endPoint x: 1035, endPoint y: 481, distance: 90.8
click at [1035, 481] on dl "Поточна: 24,99 Оптимум: 24,99 Вручну: 24.99" at bounding box center [1062, 454] width 229 height 104
type input "22.79"
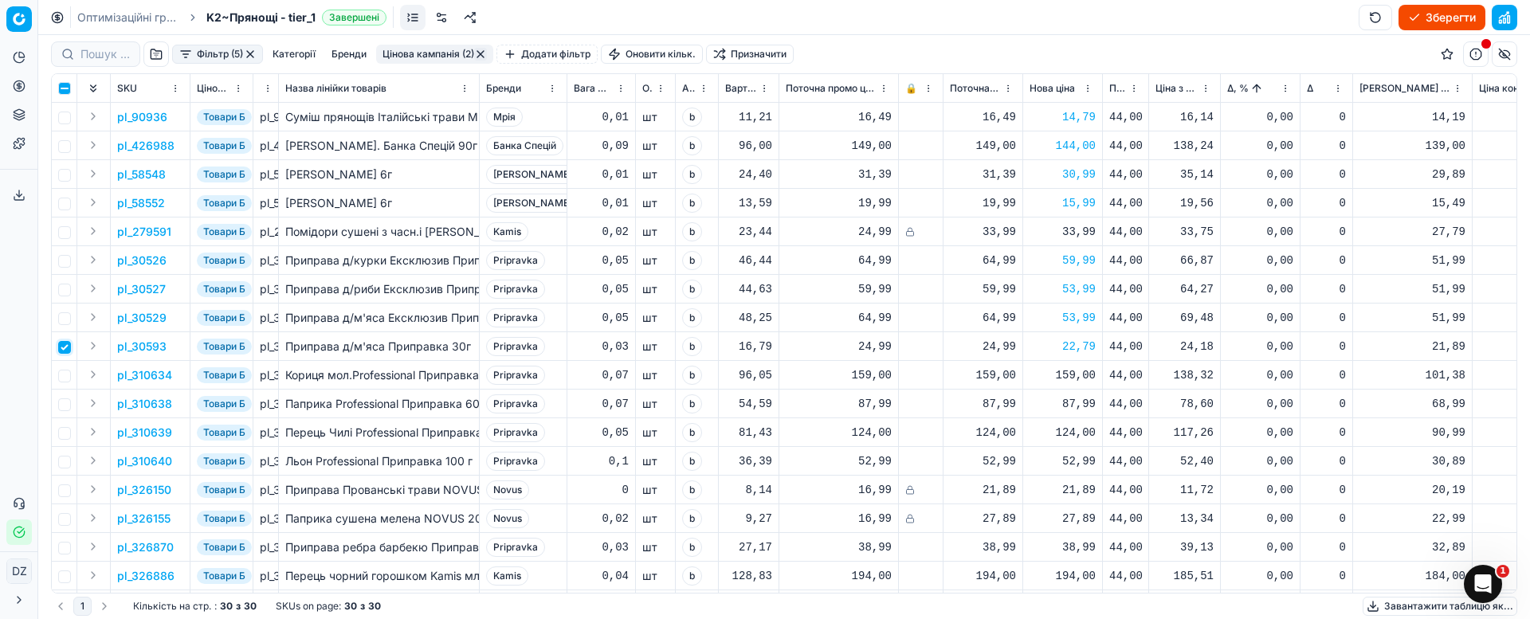
click at [69, 345] on input "checkbox" at bounding box center [64, 347] width 13 height 13
checkbox input "false"
click at [69, 378] on input "checkbox" at bounding box center [64, 376] width 13 height 13
checkbox input "true"
click at [143, 378] on p "pl_310634" at bounding box center [144, 375] width 55 height 16
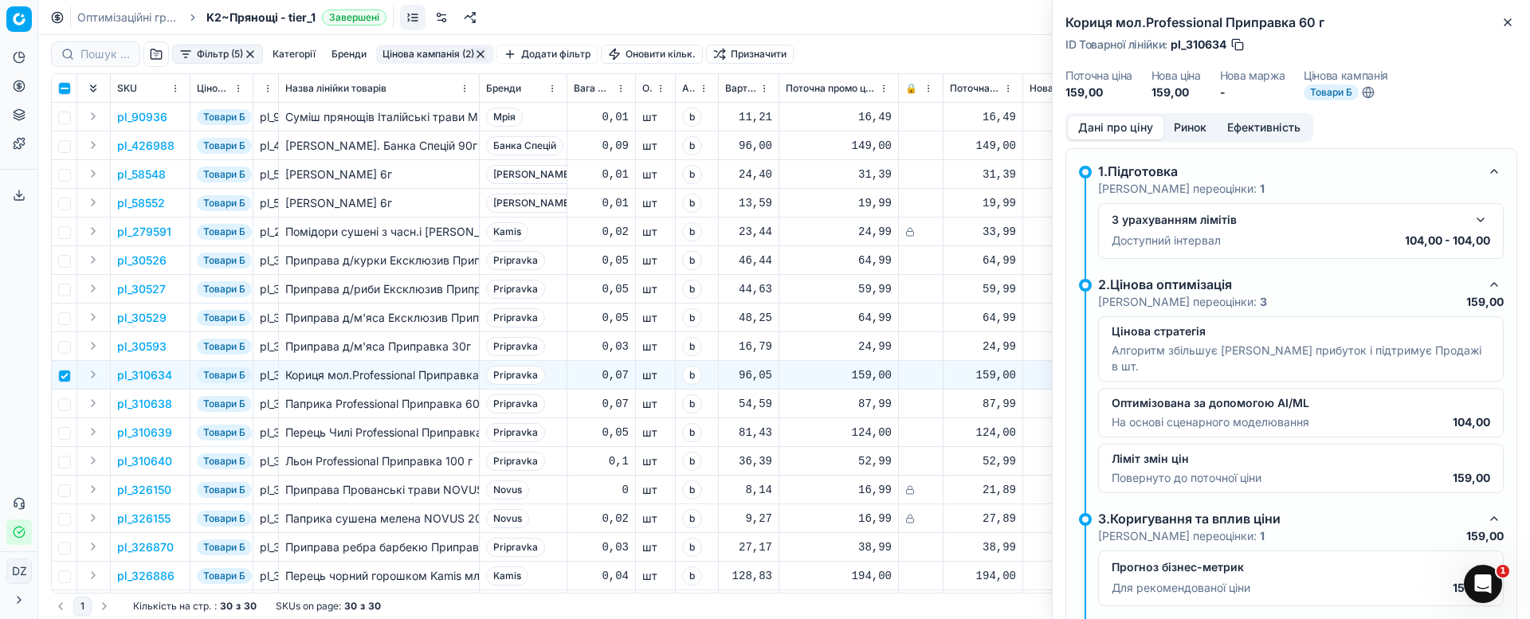
click at [1192, 129] on button "Ринок" at bounding box center [1189, 127] width 53 height 23
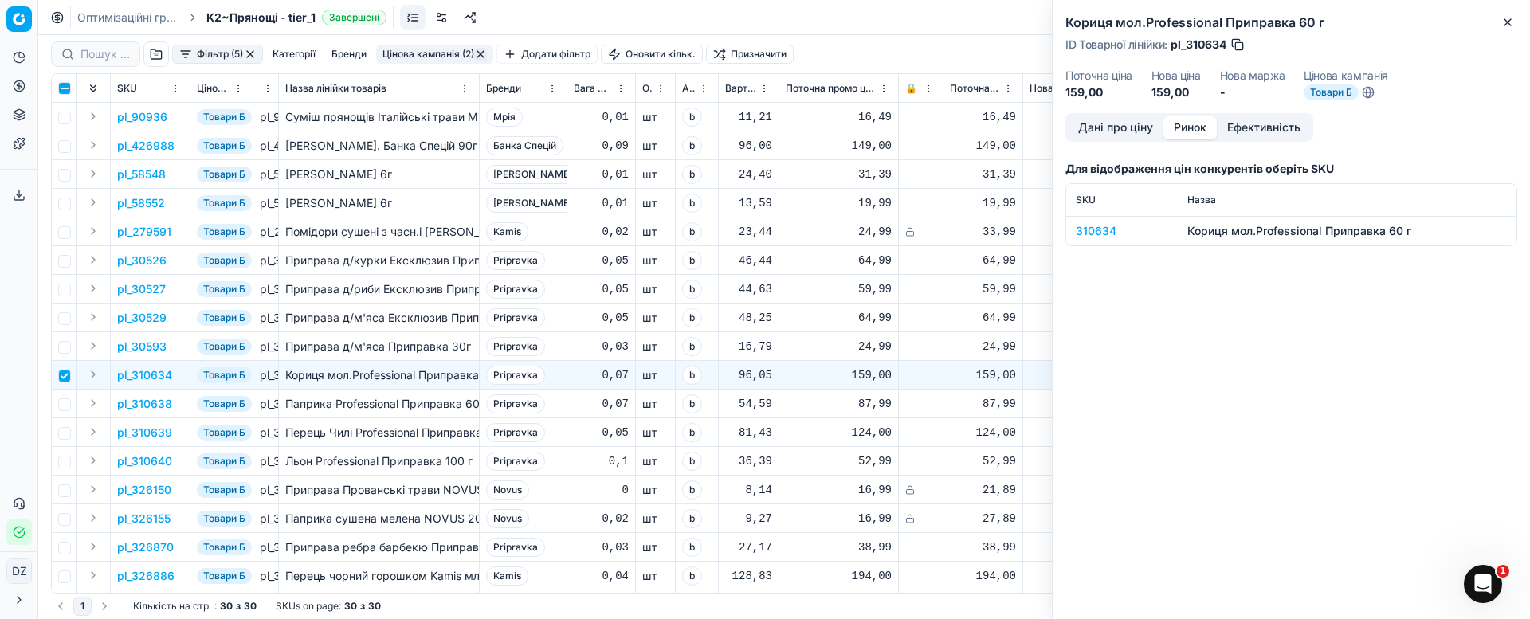
click at [1102, 227] on div "310634" at bounding box center [1122, 231] width 92 height 16
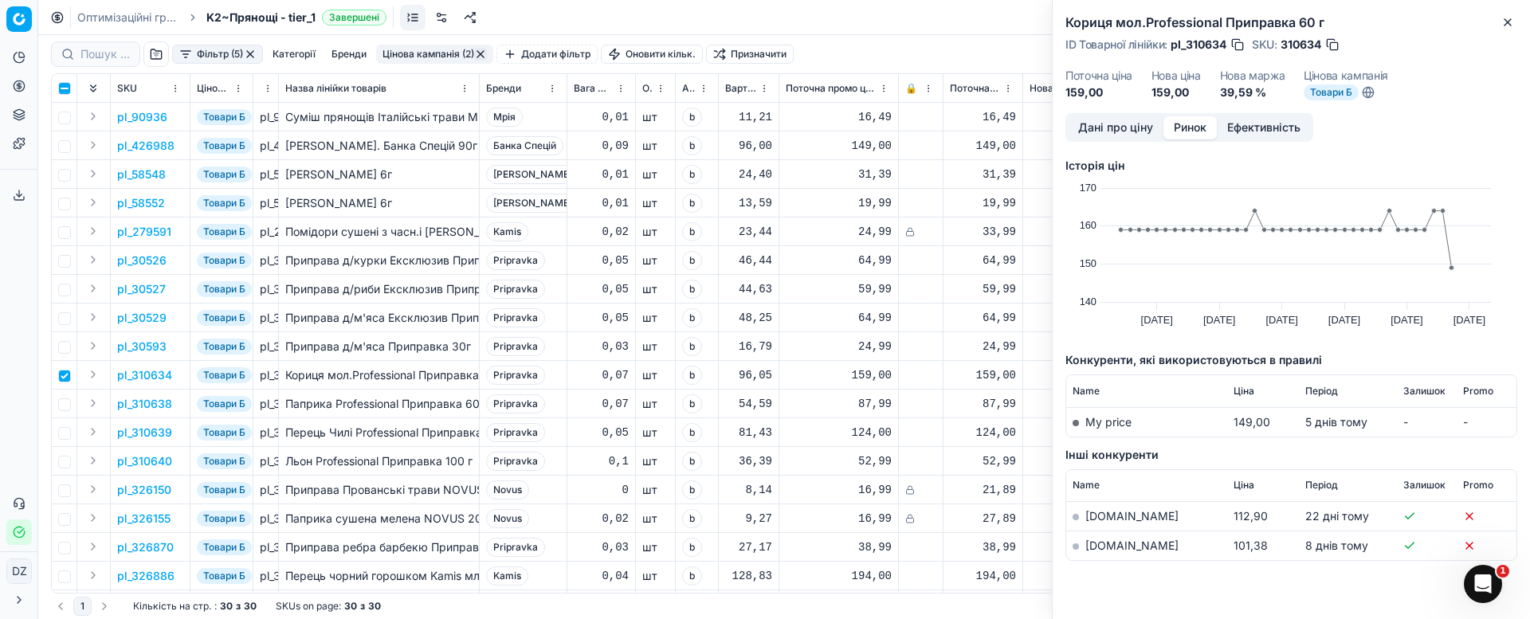
click at [1099, 549] on link "[DOMAIN_NAME]" at bounding box center [1131, 546] width 93 height 14
click at [1509, 22] on icon "button" at bounding box center [1507, 22] width 13 height 13
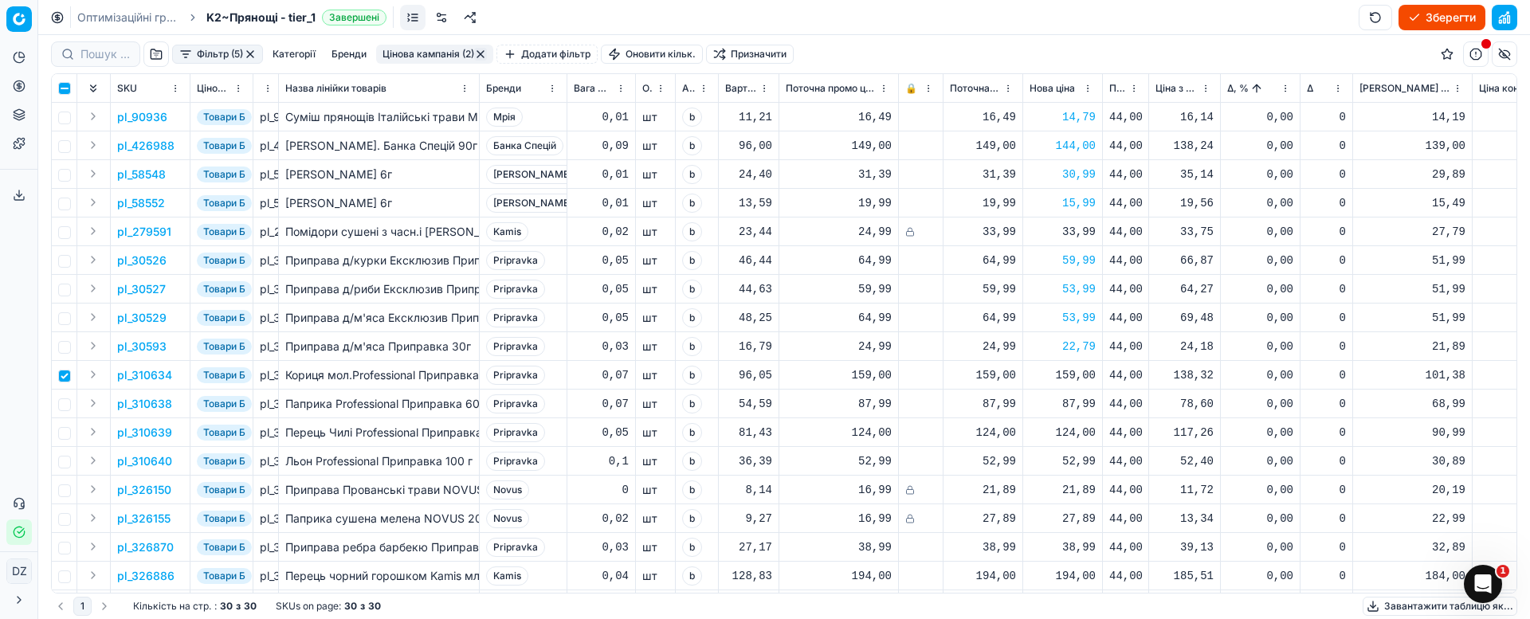
click at [1059, 372] on div "159,00" at bounding box center [1062, 375] width 66 height 16
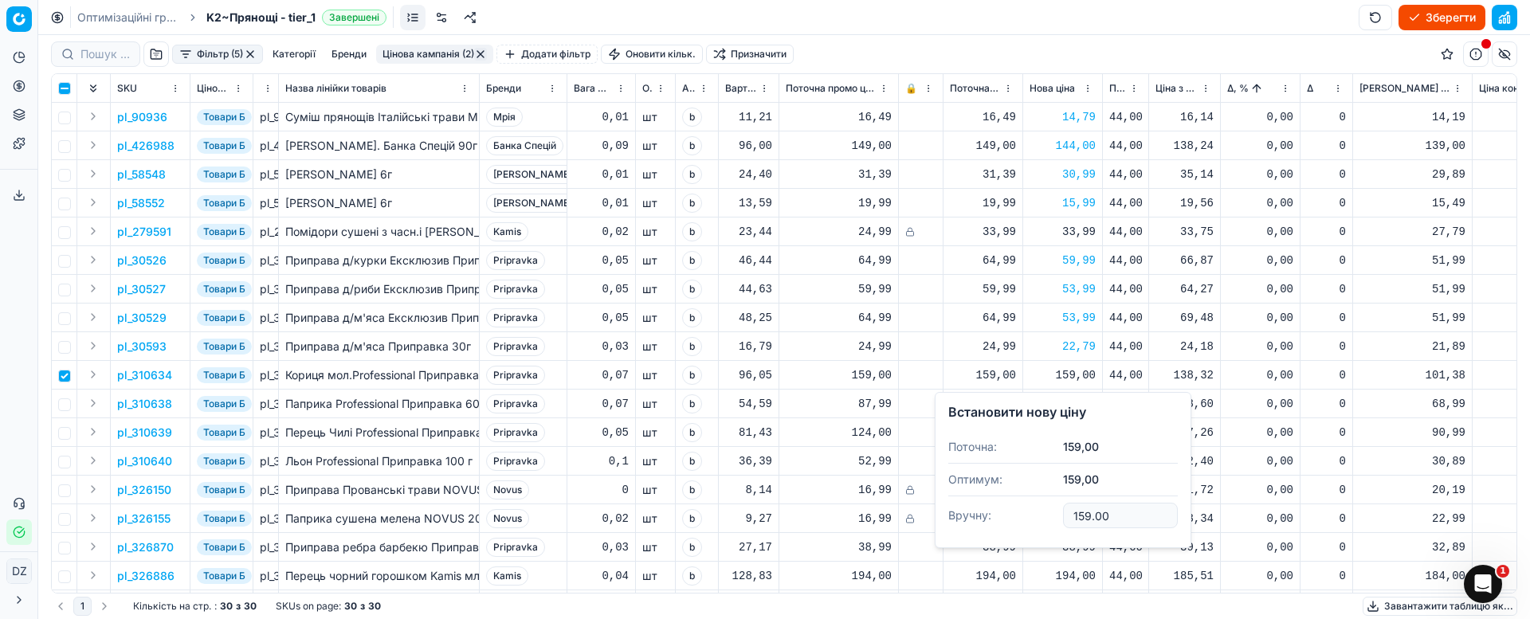
drag, startPoint x: 1130, startPoint y: 517, endPoint x: 986, endPoint y: 510, distance: 143.6
click at [994, 511] on dl "Поточна: 159,00 Оптимум: 159,00 Вручну: 159.00" at bounding box center [1062, 483] width 229 height 104
type input "149.00"
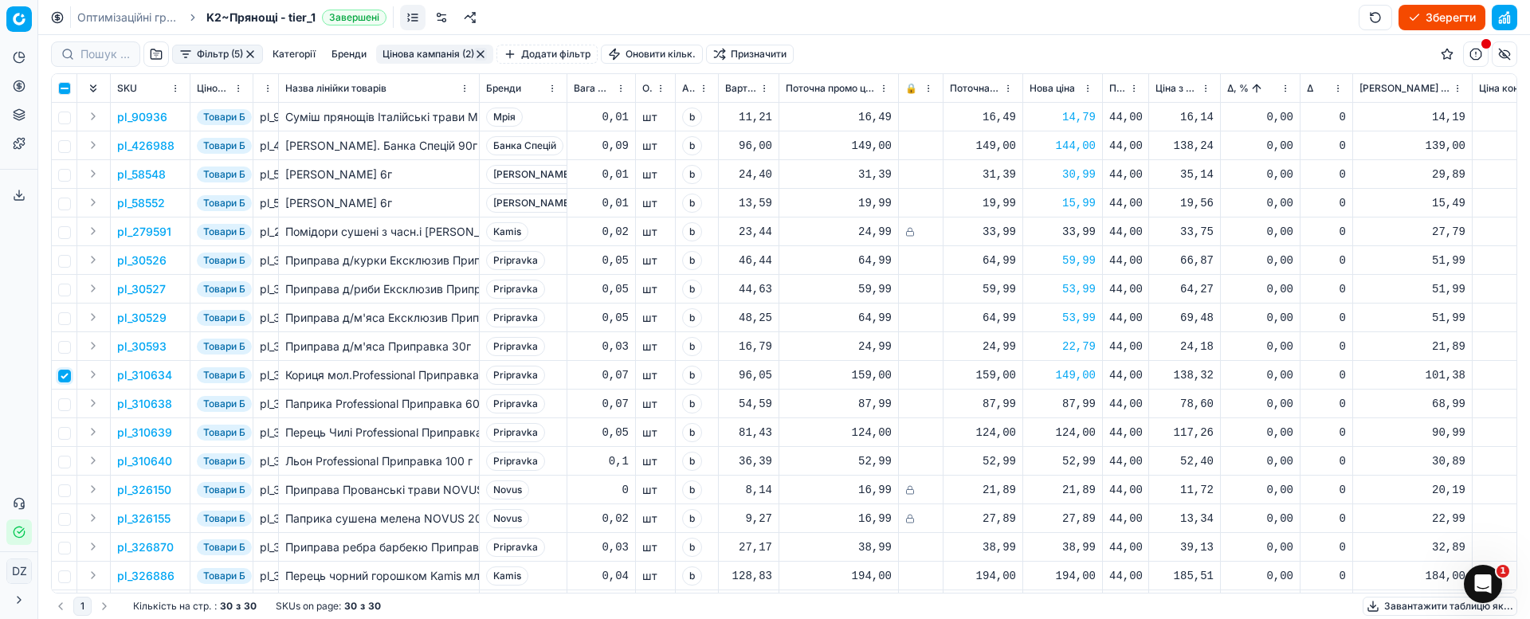
click at [64, 372] on input "checkbox" at bounding box center [64, 376] width 13 height 13
checkbox input "false"
click at [210, 49] on button "Фільтр (5)" at bounding box center [217, 54] width 91 height 19
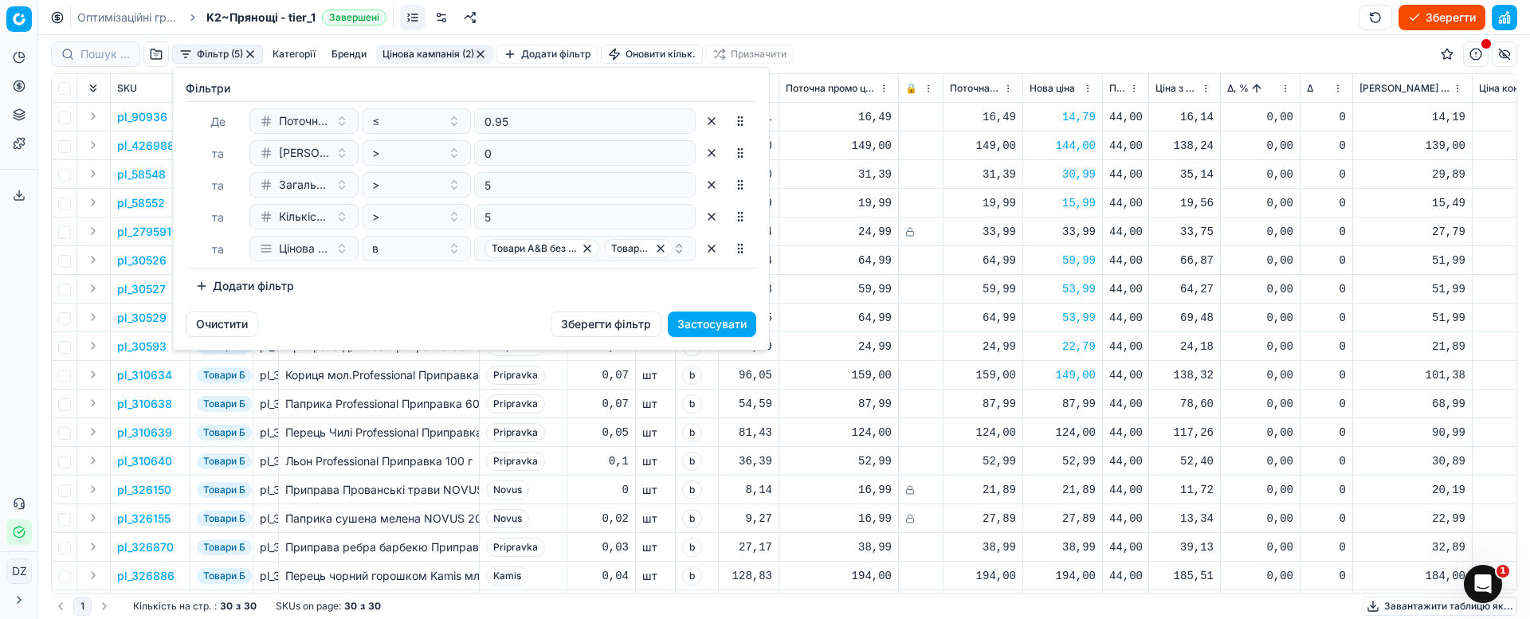
click at [249, 53] on html "Pricing platform Аналітика Цінова оптимізація Асортимент продукції Шаблони Серв…" at bounding box center [765, 309] width 1530 height 619
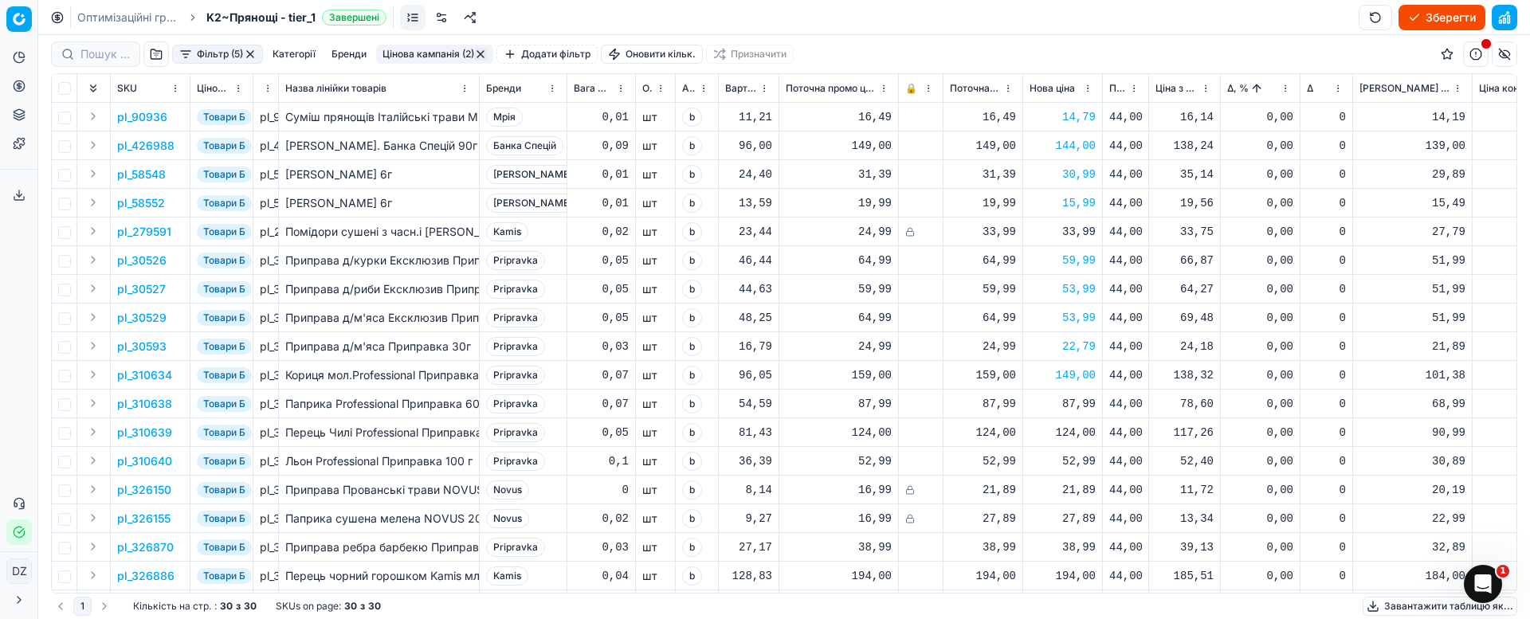
click at [249, 54] on button "button" at bounding box center [250, 54] width 13 height 13
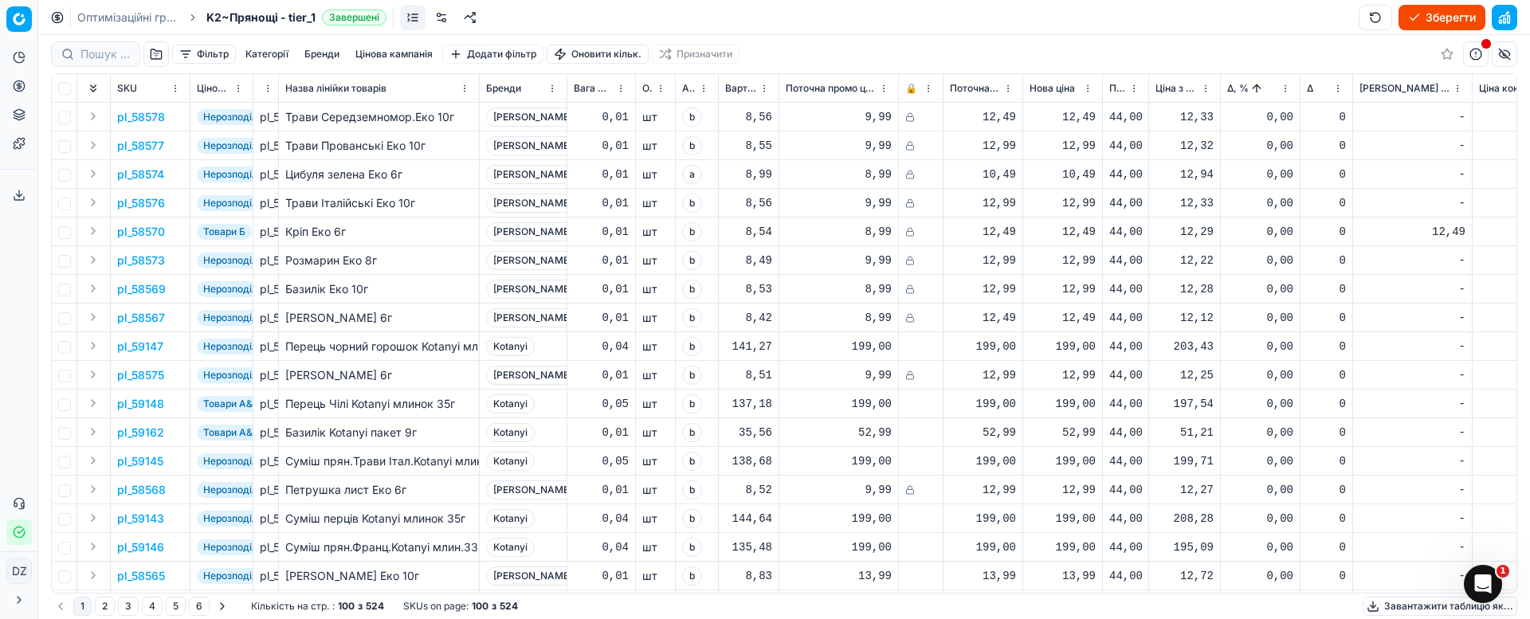
click at [1505, 19] on button "button" at bounding box center [1504, 17] width 25 height 25
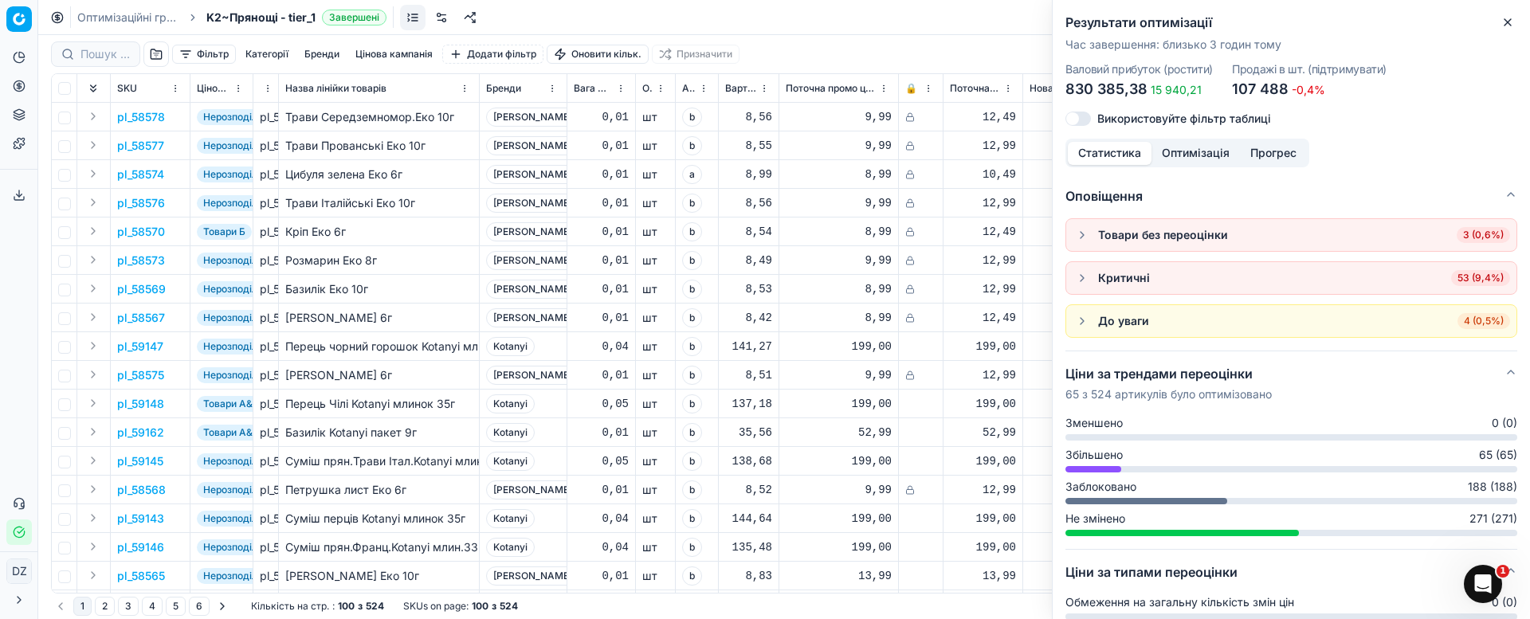
click at [1085, 233] on button "button" at bounding box center [1082, 234] width 19 height 19
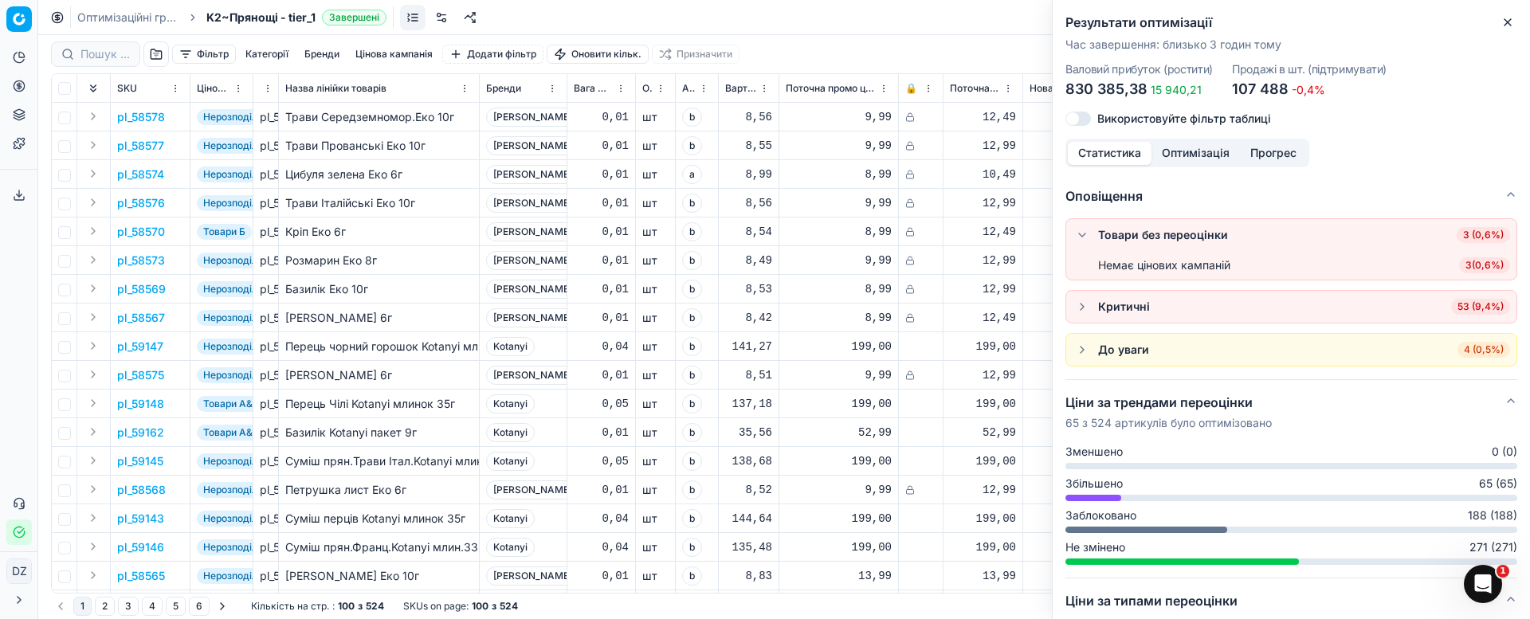
click at [1459, 266] on span "3 ( 0,6% )" at bounding box center [1484, 265] width 51 height 16
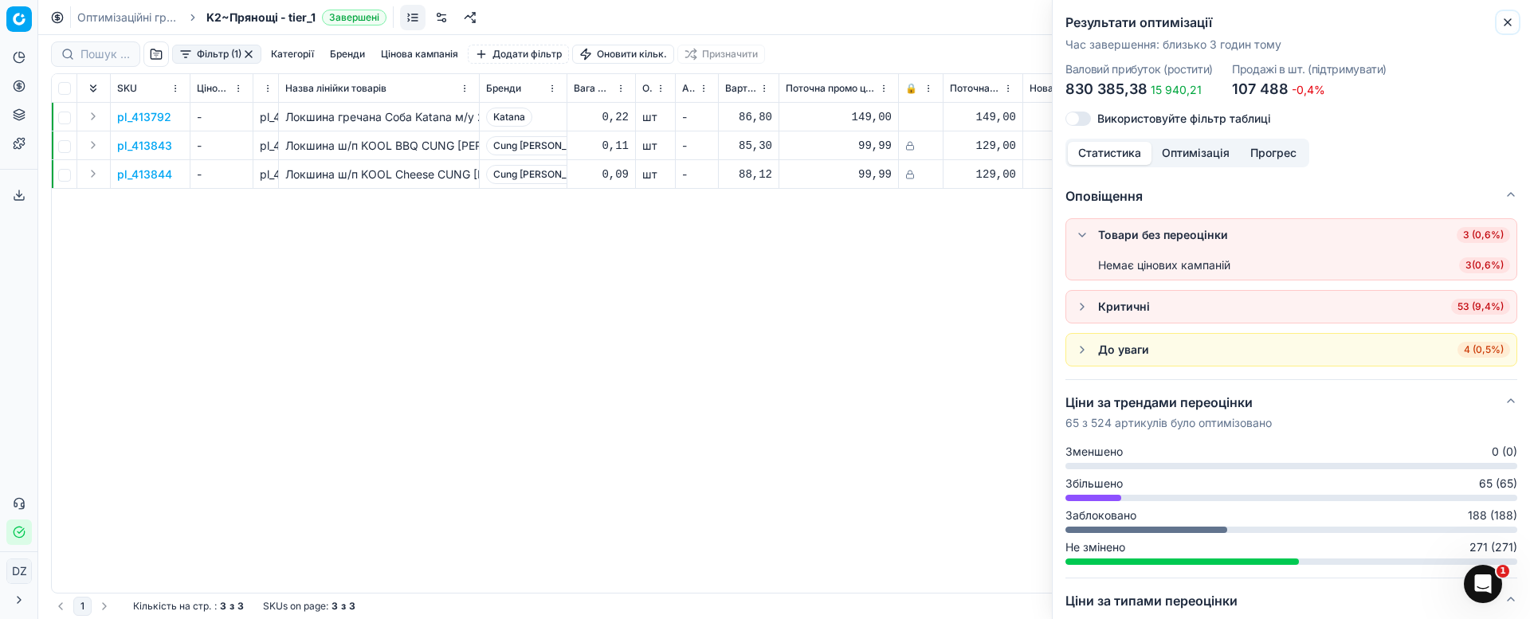
click at [1514, 22] on button "Close" at bounding box center [1507, 22] width 19 height 19
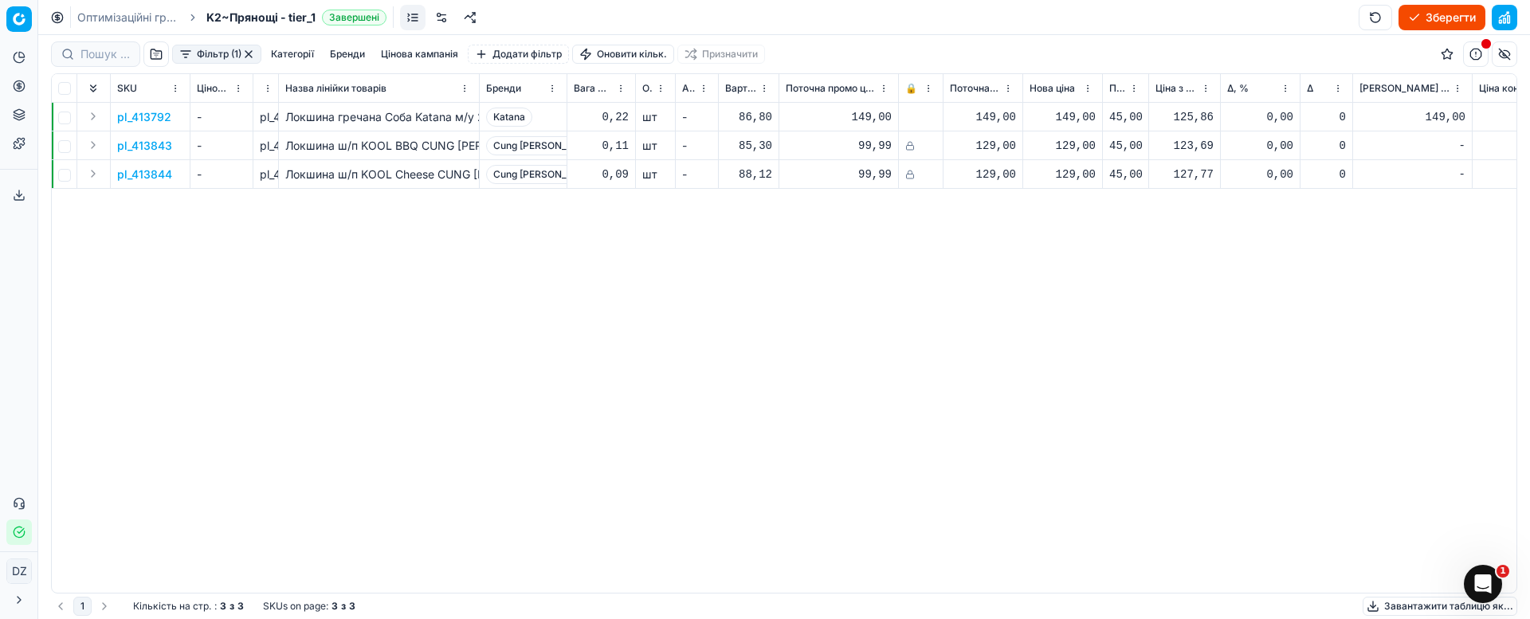
click at [147, 113] on p "pl_413792" at bounding box center [144, 117] width 54 height 16
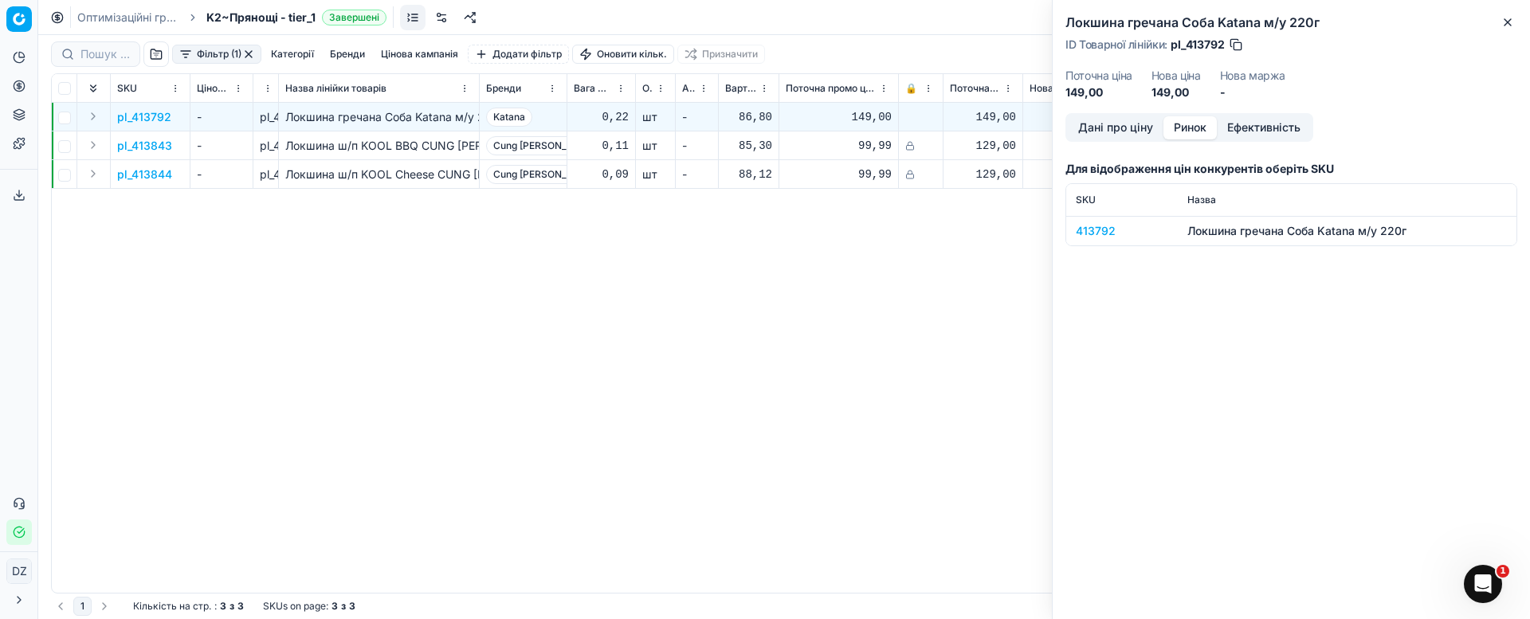
click at [1191, 125] on button "Ринок" at bounding box center [1189, 127] width 53 height 23
click at [1088, 226] on div "413792" at bounding box center [1122, 231] width 92 height 16
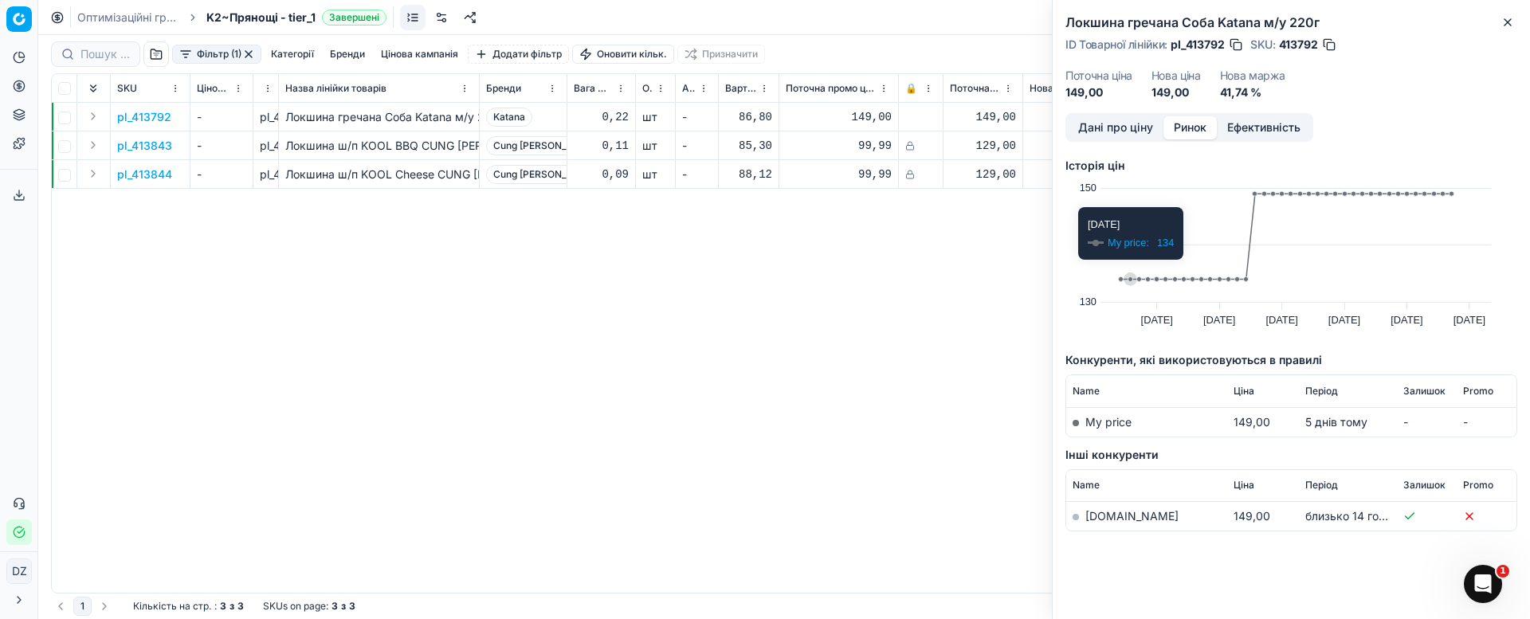
click at [881, 321] on div "pl_413792 - pl_413792 Локшина гречана Соба Katana м/у 220г Katana 0,22 шт - 86,…" at bounding box center [784, 348] width 1465 height 490
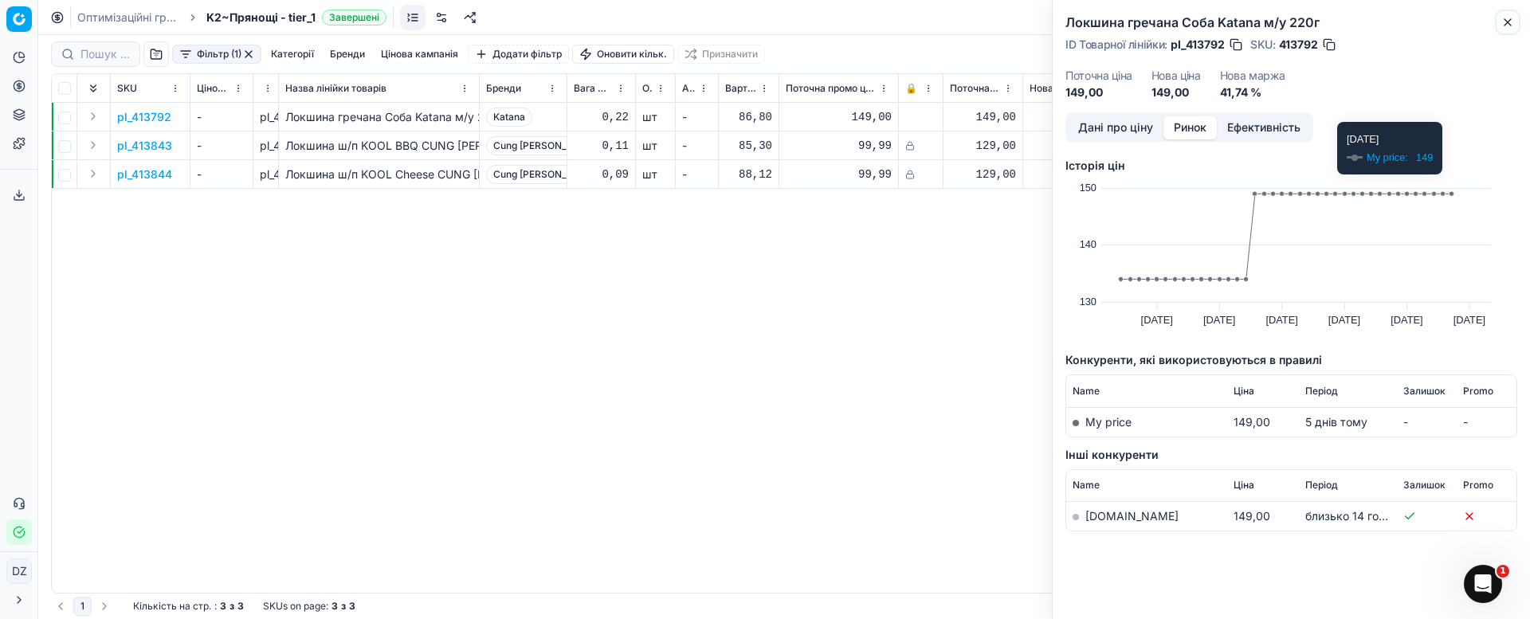
click at [1507, 23] on icon "button" at bounding box center [1507, 22] width 6 height 6
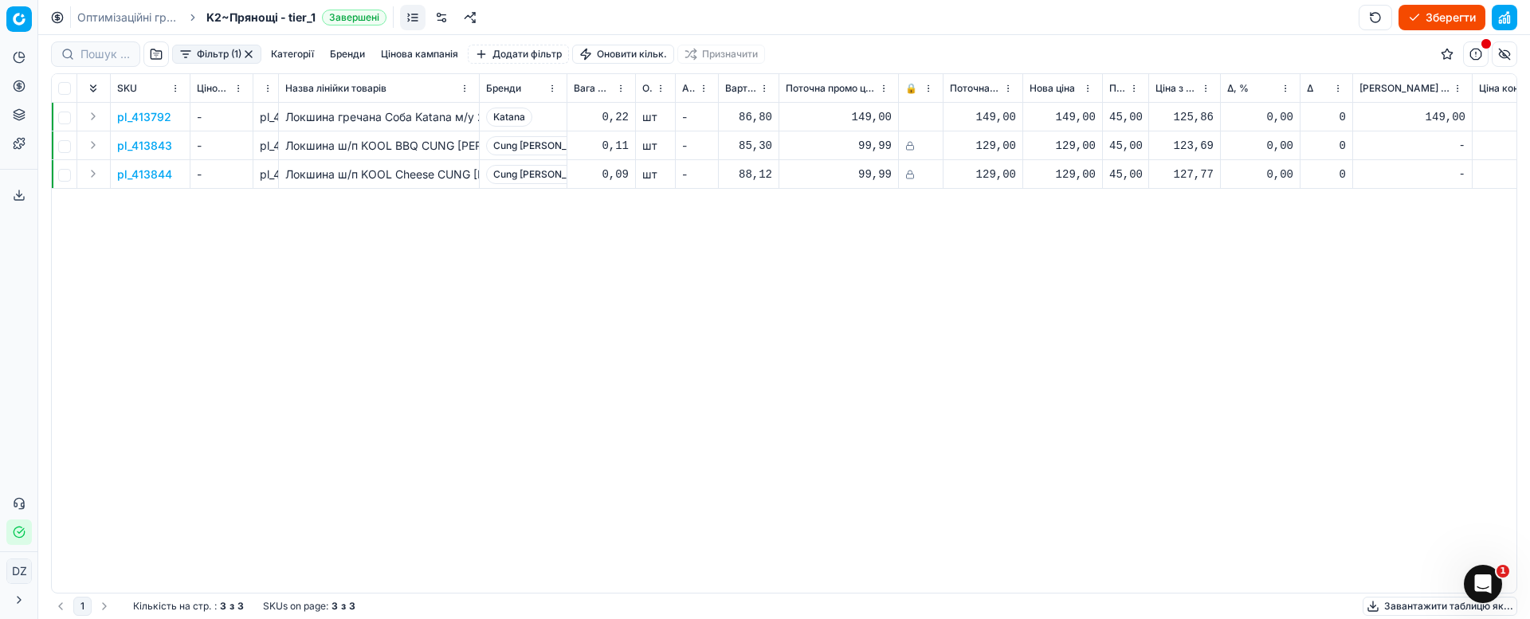
click at [1075, 116] on div "149,00" at bounding box center [1062, 117] width 66 height 16
drag, startPoint x: 1123, startPoint y: 262, endPoint x: 955, endPoint y: 253, distance: 167.6
click at [956, 254] on dl "Поточна: 149,00 Оптимум: - Вручну: 149.00" at bounding box center [1062, 225] width 229 height 104
click at [674, 292] on div "pl_413792 - pl_413792 Локшина гречана Соба Katana м/у 220г Katana 0,22 шт - 86,…" at bounding box center [784, 348] width 1465 height 490
click at [1507, 15] on button "button" at bounding box center [1504, 17] width 25 height 25
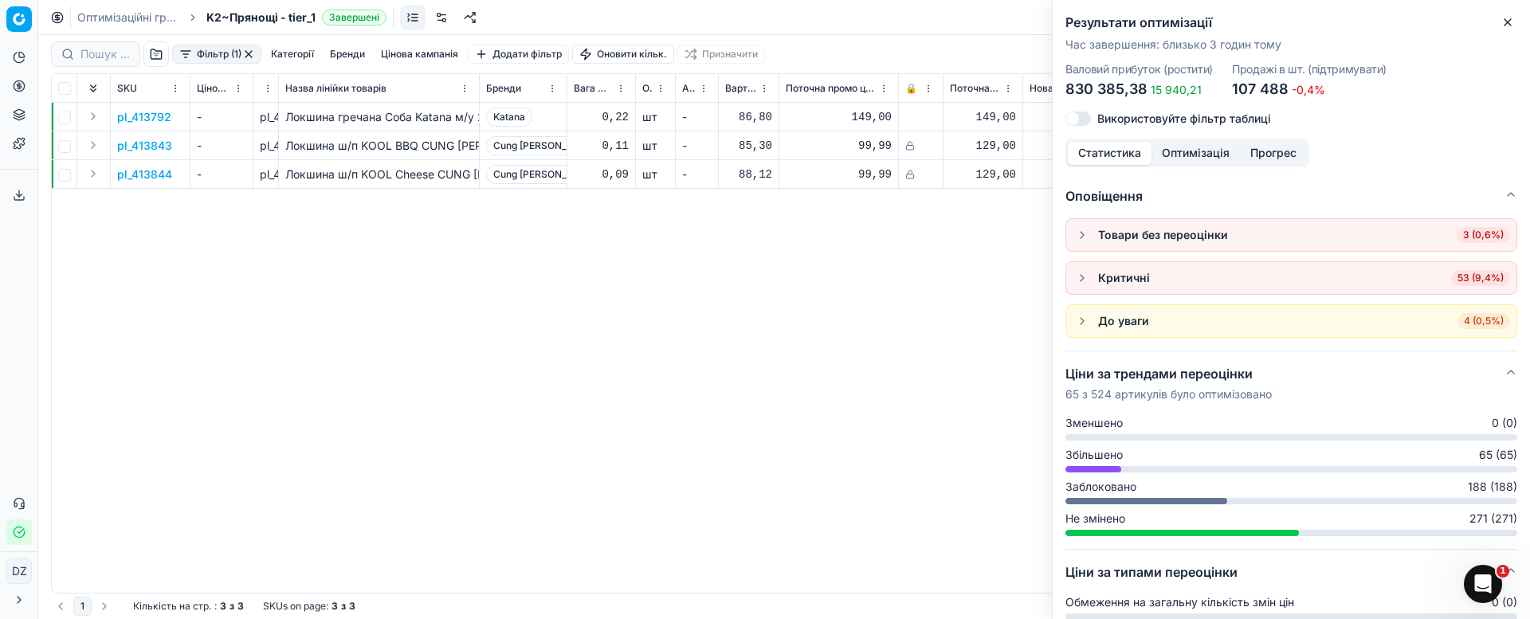
click at [1085, 272] on button "button" at bounding box center [1082, 278] width 19 height 19
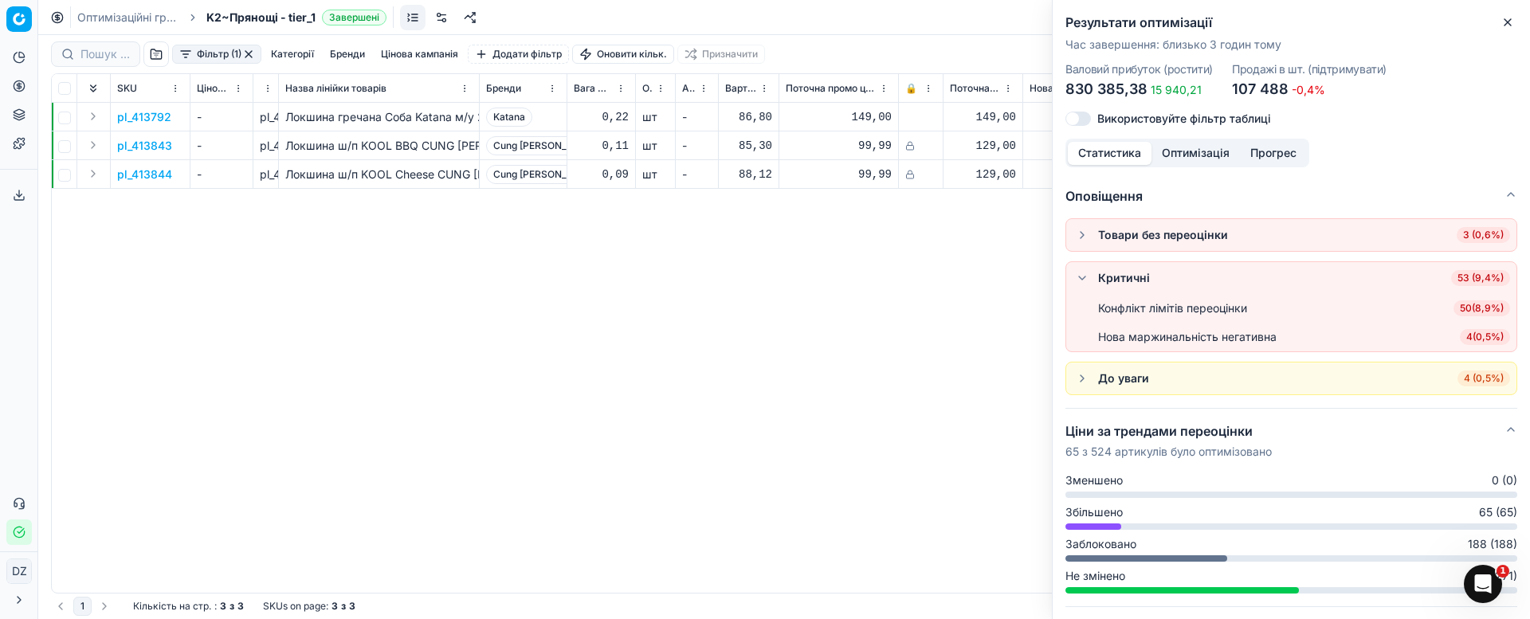
click at [1453, 304] on span "50 ( 8,9% )" at bounding box center [1481, 308] width 57 height 16
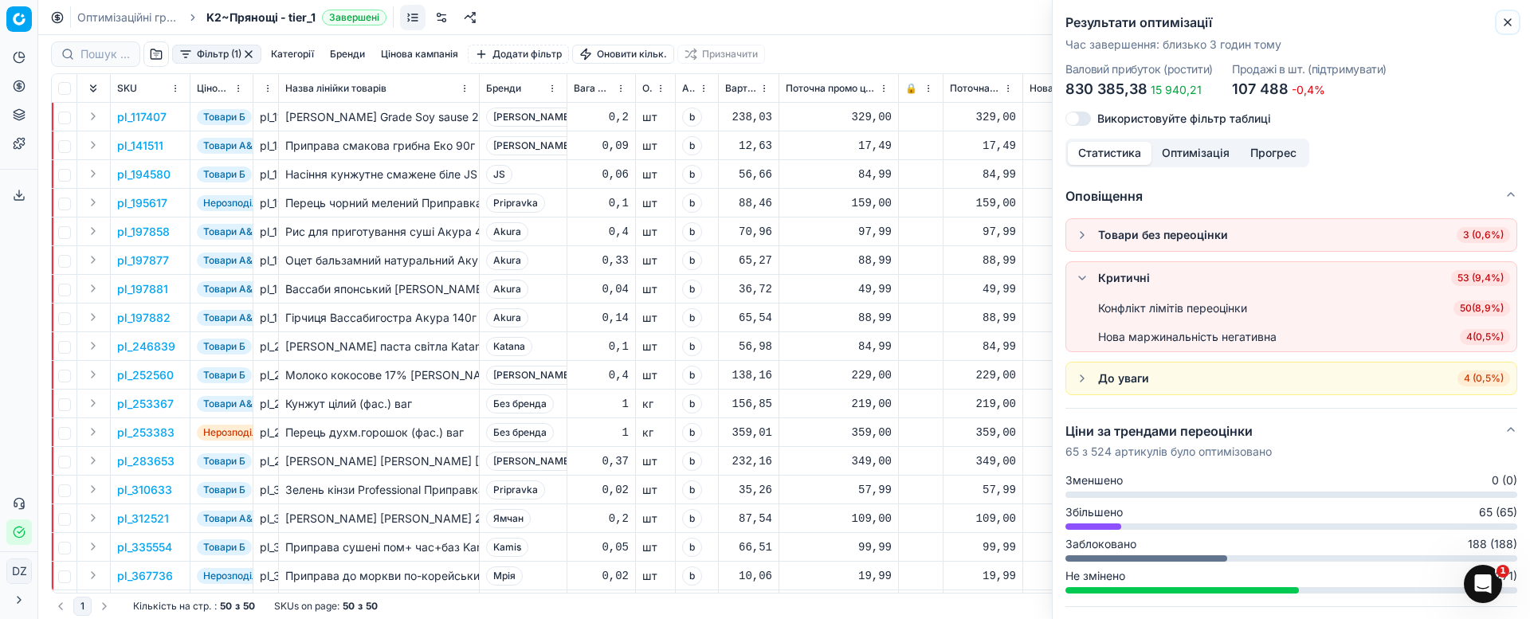
click at [1509, 23] on icon "button" at bounding box center [1507, 22] width 6 height 6
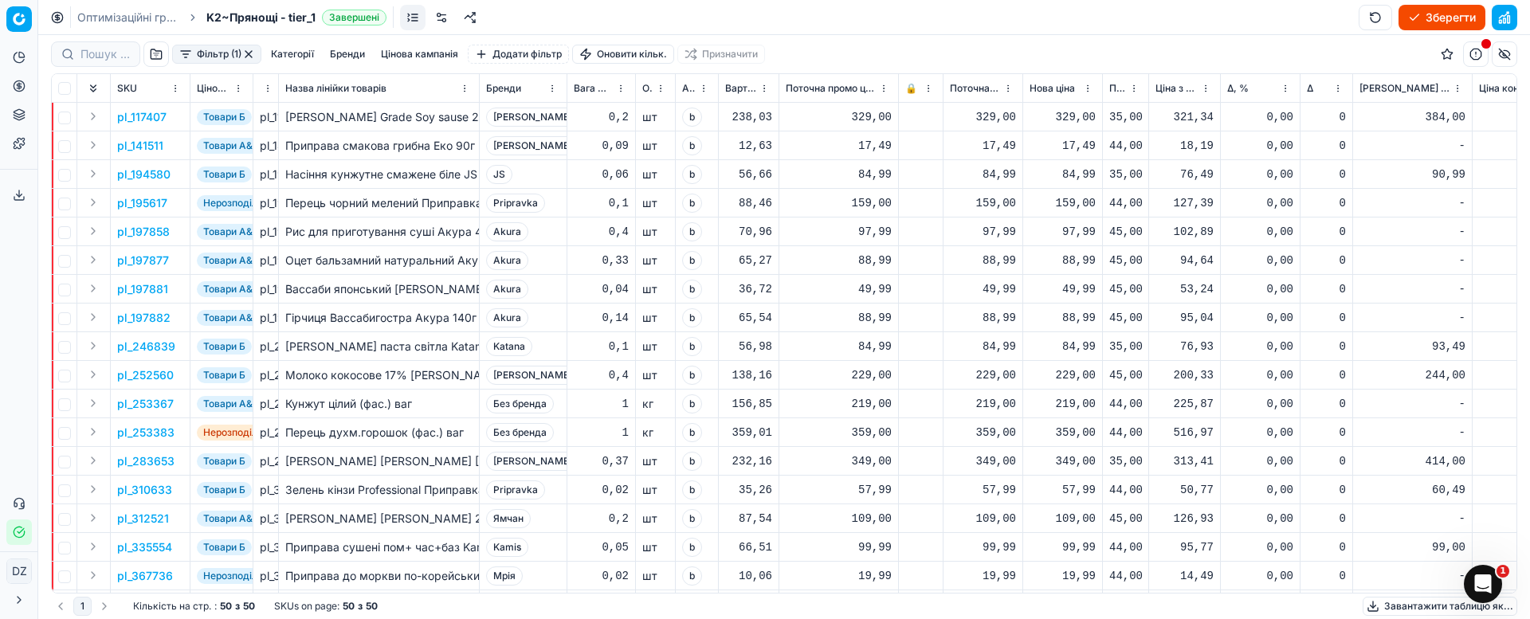
click at [132, 116] on p "pl_117407" at bounding box center [141, 117] width 49 height 16
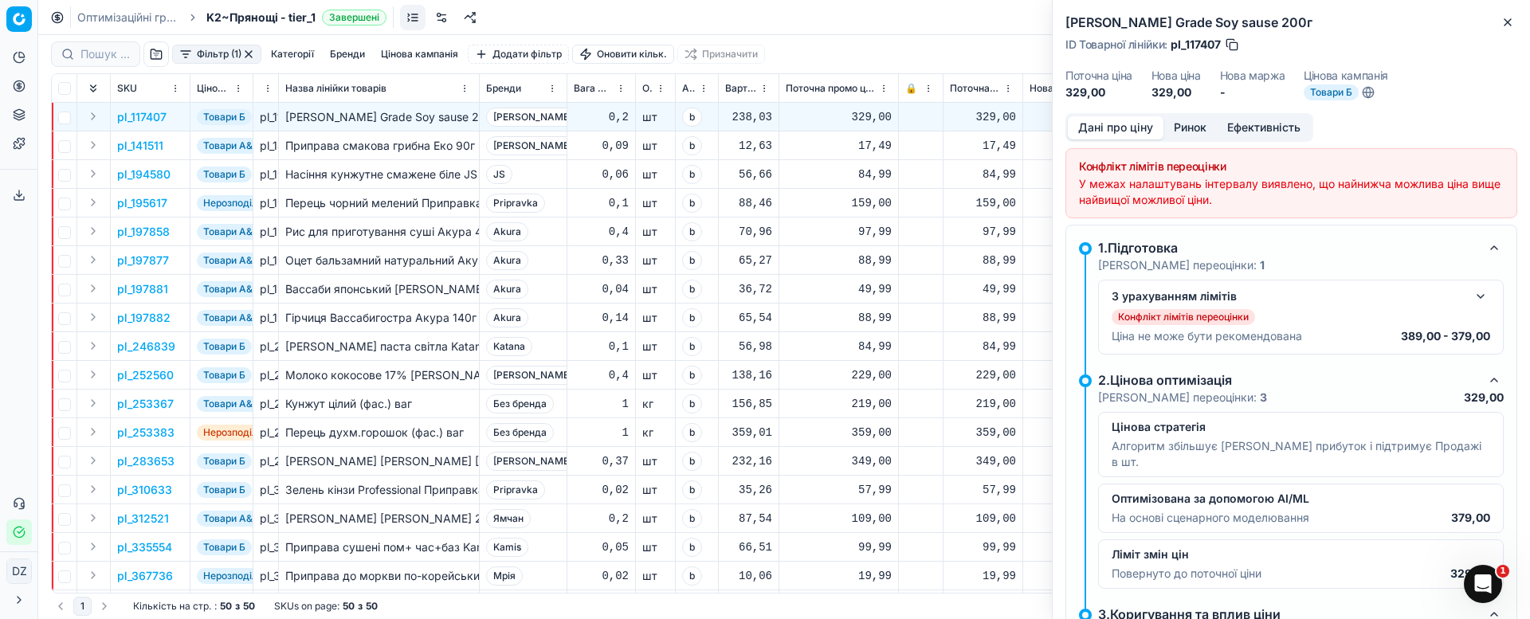
click at [1196, 126] on button "Ринок" at bounding box center [1189, 127] width 53 height 23
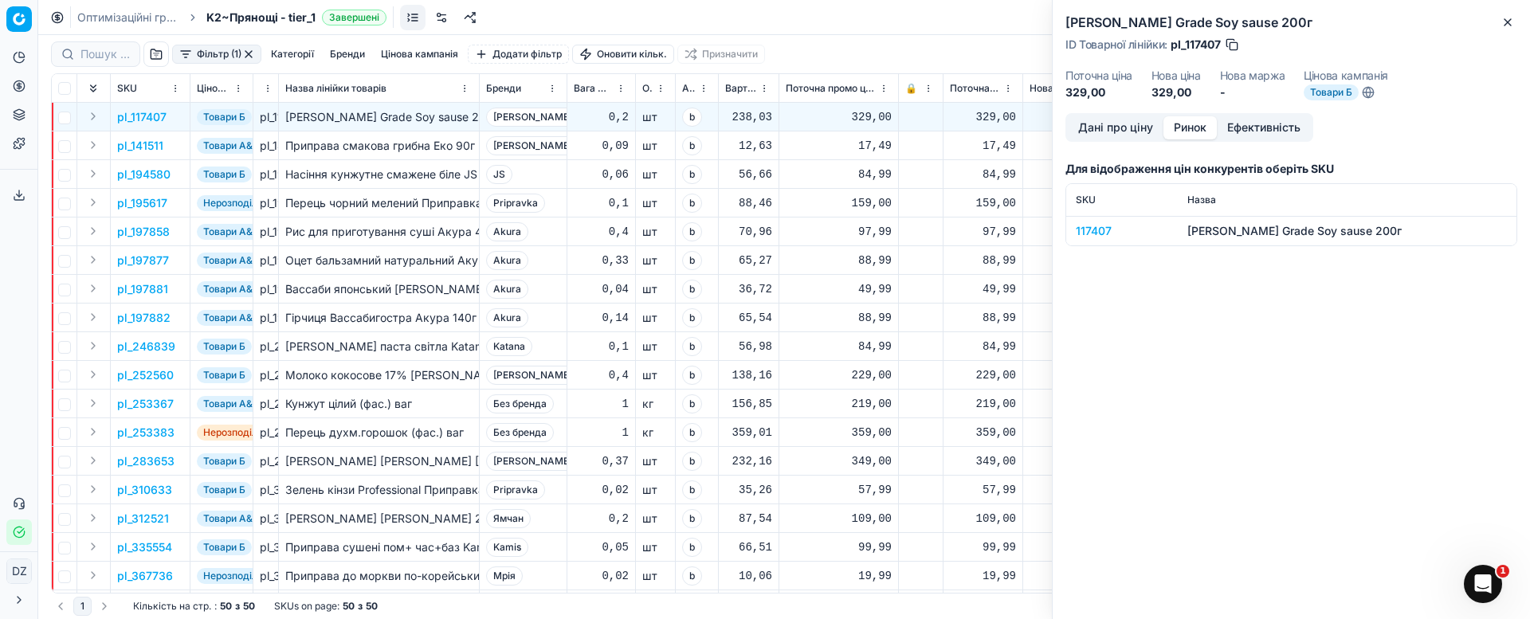
click at [1095, 233] on div "117407" at bounding box center [1122, 231] width 92 height 16
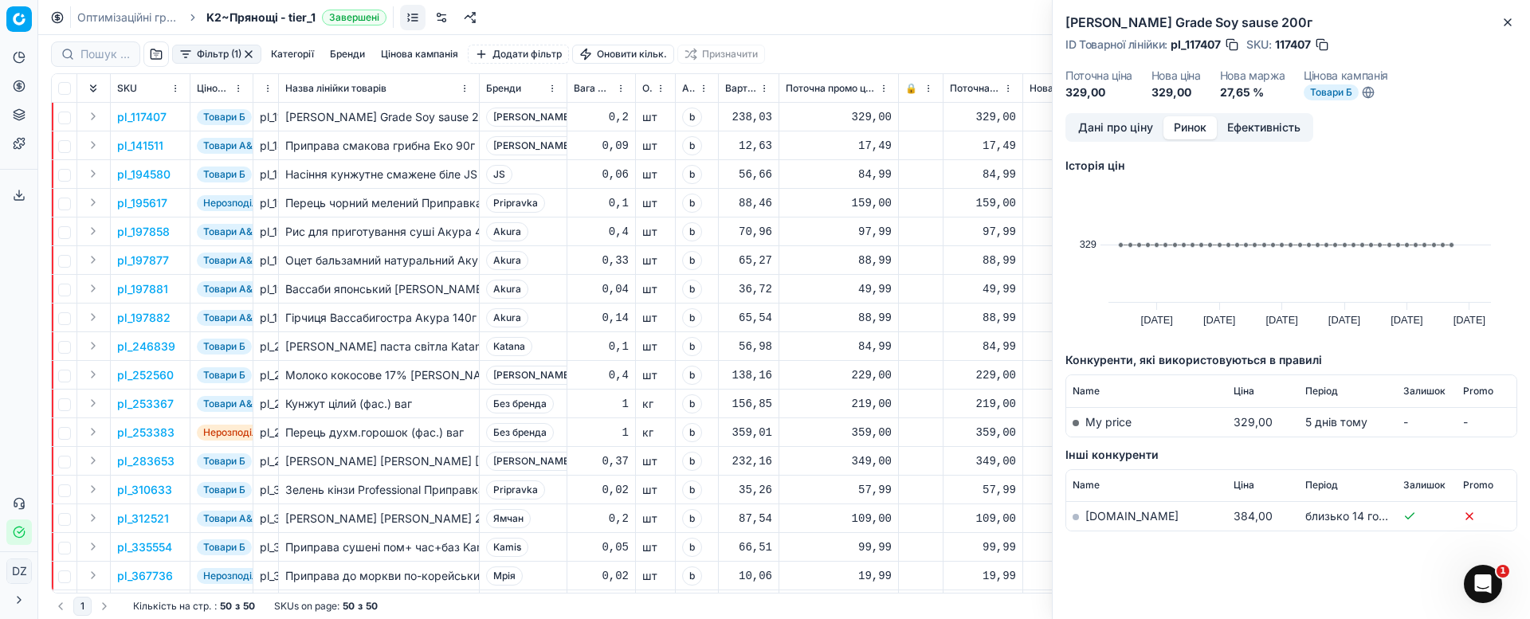
click at [1104, 516] on link "[DOMAIN_NAME]" at bounding box center [1131, 516] width 93 height 14
click at [1504, 23] on icon "button" at bounding box center [1507, 22] width 13 height 13
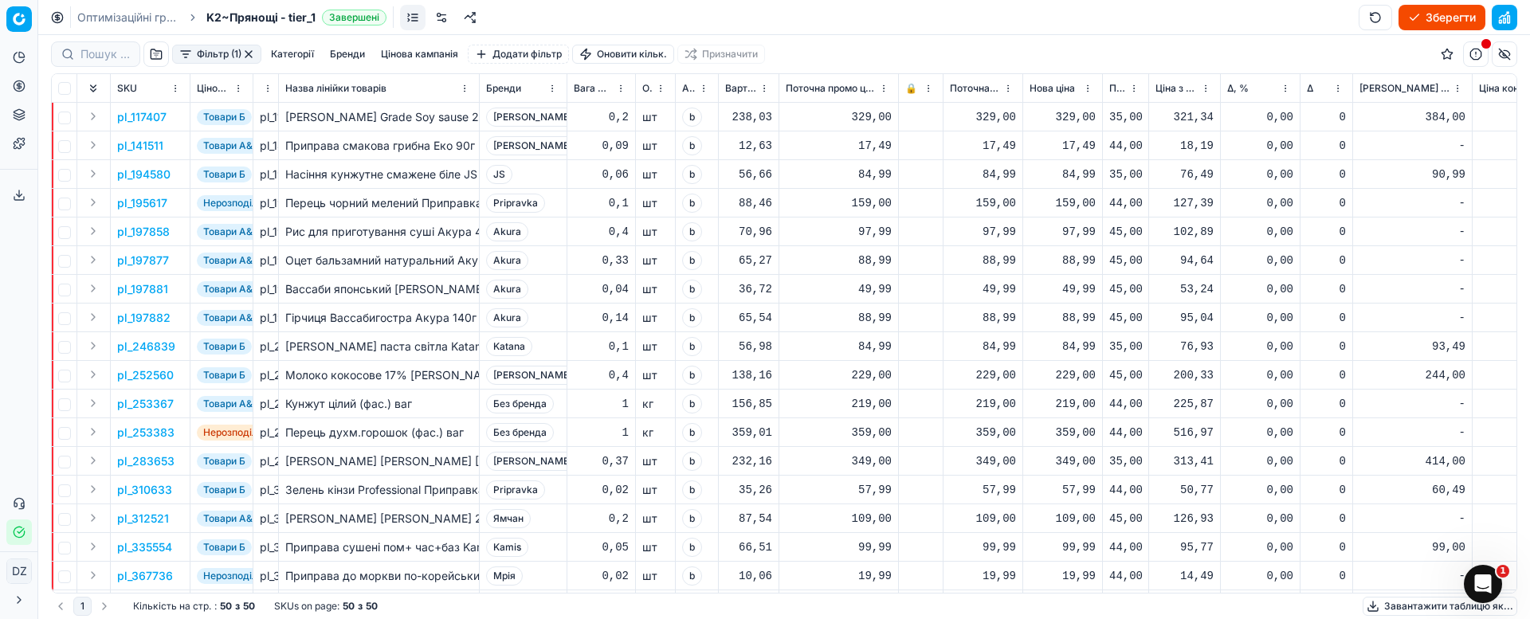
click at [139, 177] on p "pl_194580" at bounding box center [143, 175] width 53 height 16
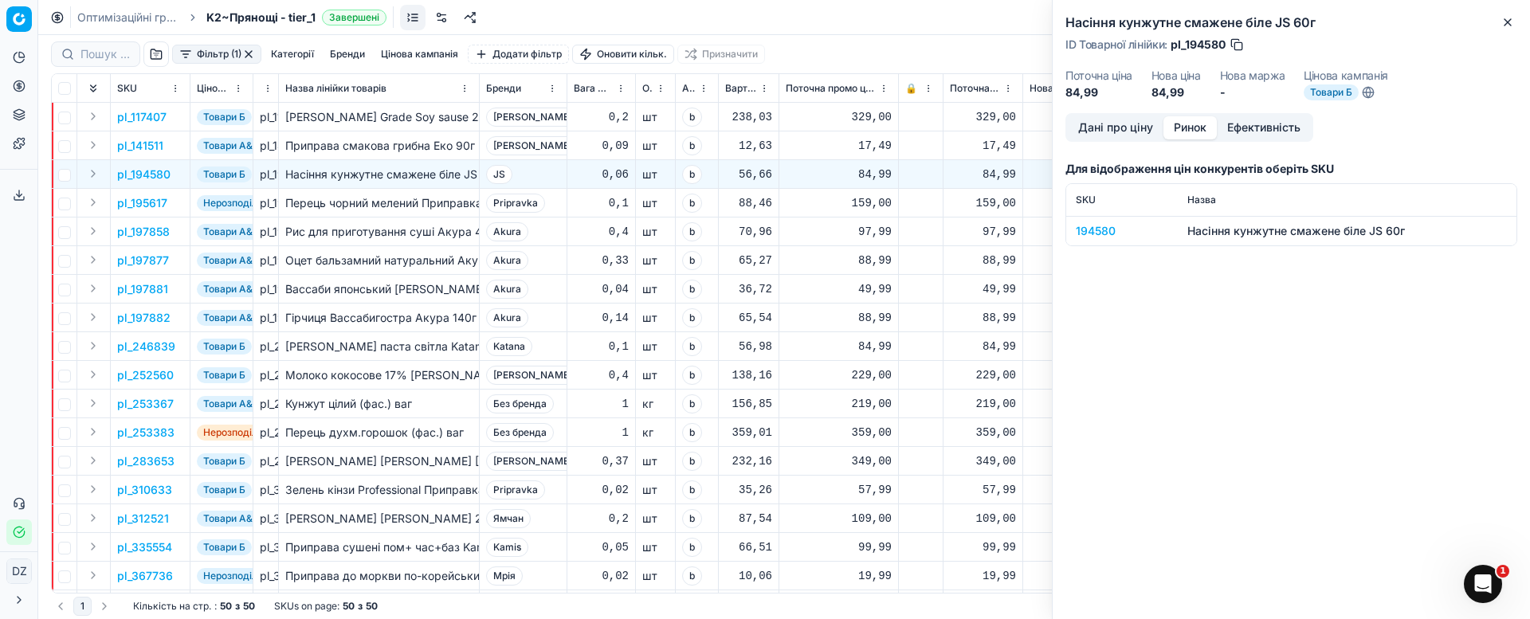
click at [1181, 131] on button "Ринок" at bounding box center [1189, 127] width 53 height 23
click at [1099, 231] on div "194580" at bounding box center [1122, 231] width 92 height 16
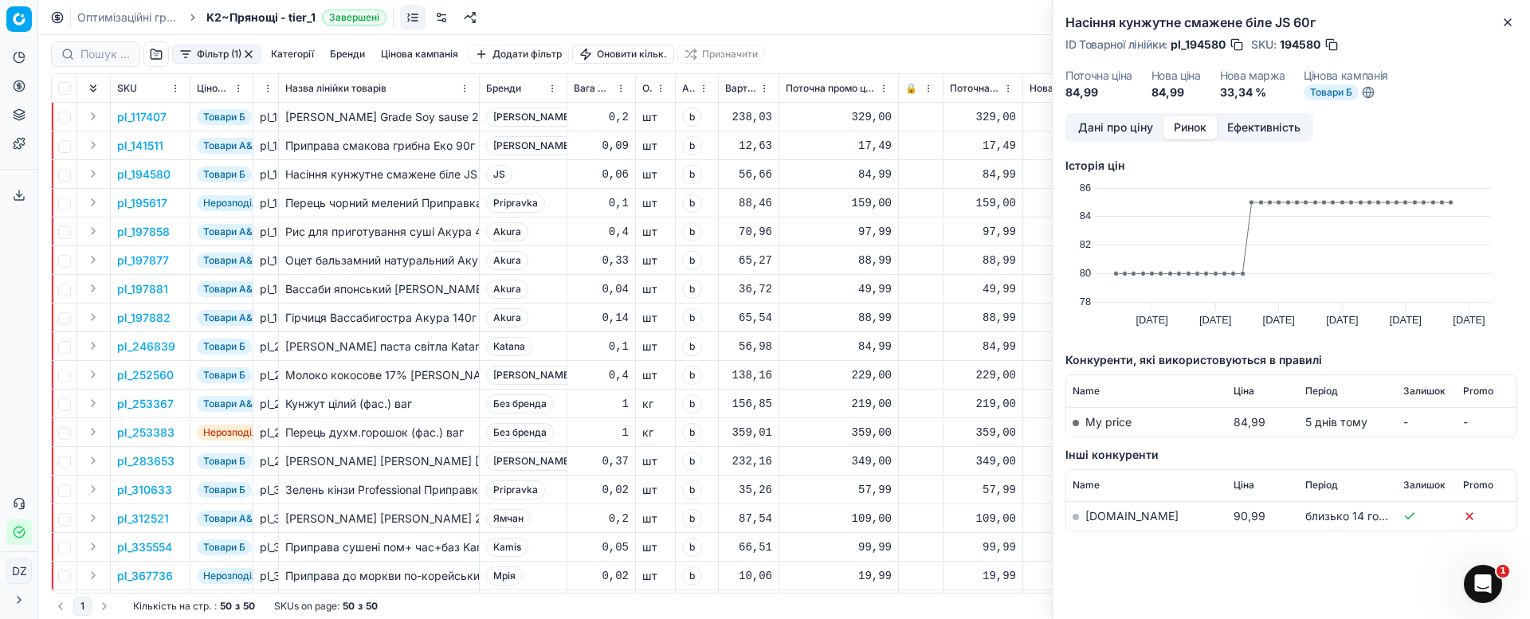
click at [1100, 508] on td "[DOMAIN_NAME]" at bounding box center [1146, 516] width 161 height 29
click at [1104, 514] on link "[DOMAIN_NAME]" at bounding box center [1131, 516] width 93 height 14
click at [1508, 19] on icon "button" at bounding box center [1507, 22] width 13 height 13
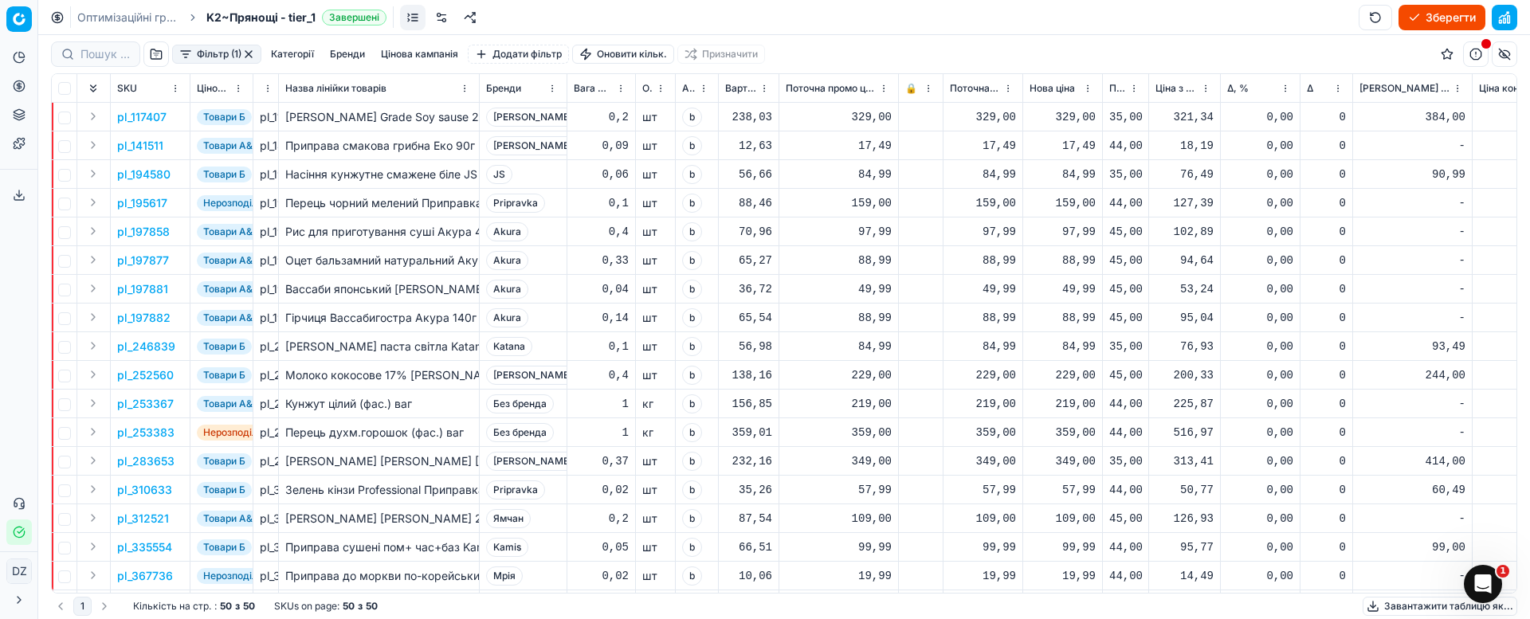
click at [1060, 172] on div "84,99" at bounding box center [1062, 175] width 66 height 16
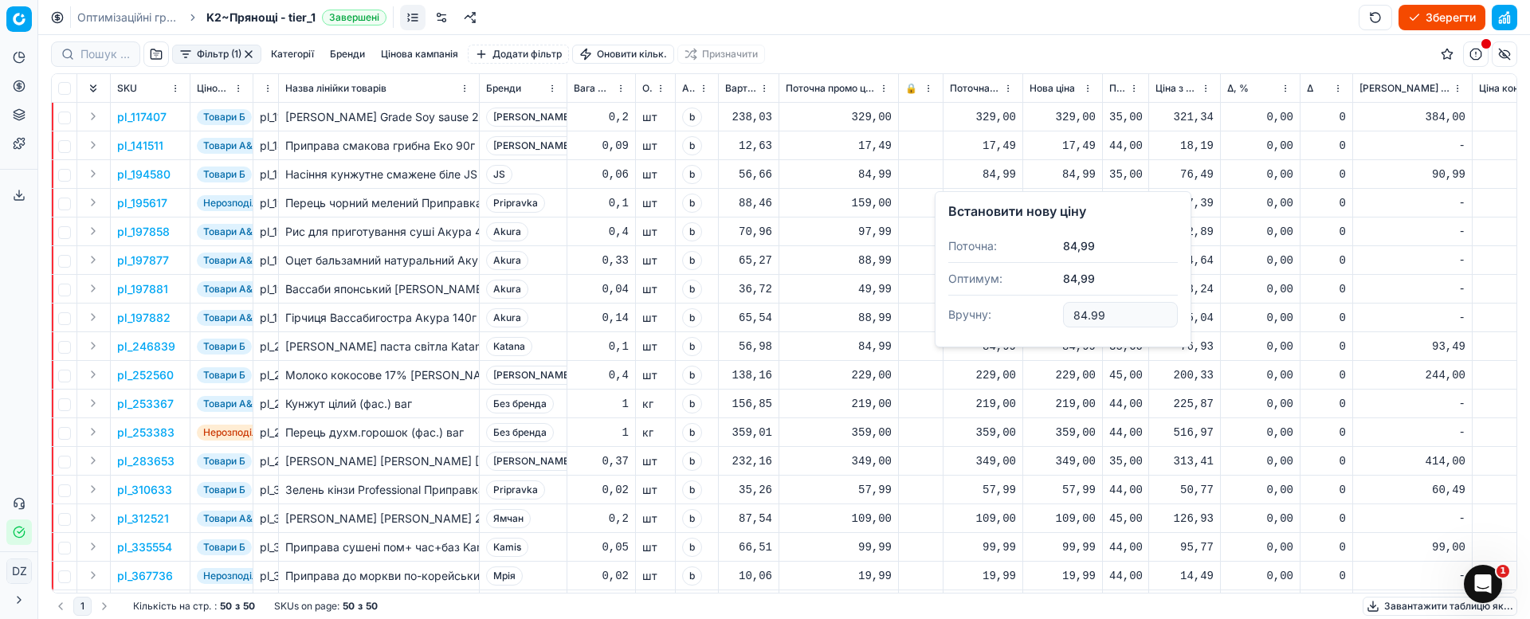
drag, startPoint x: 1130, startPoint y: 317, endPoint x: 1039, endPoint y: 318, distance: 90.8
click at [1039, 318] on dl "Поточна: 84,99 Оптимум: 84,99 Вручну: 84.99" at bounding box center [1062, 282] width 229 height 104
type input "89.99"
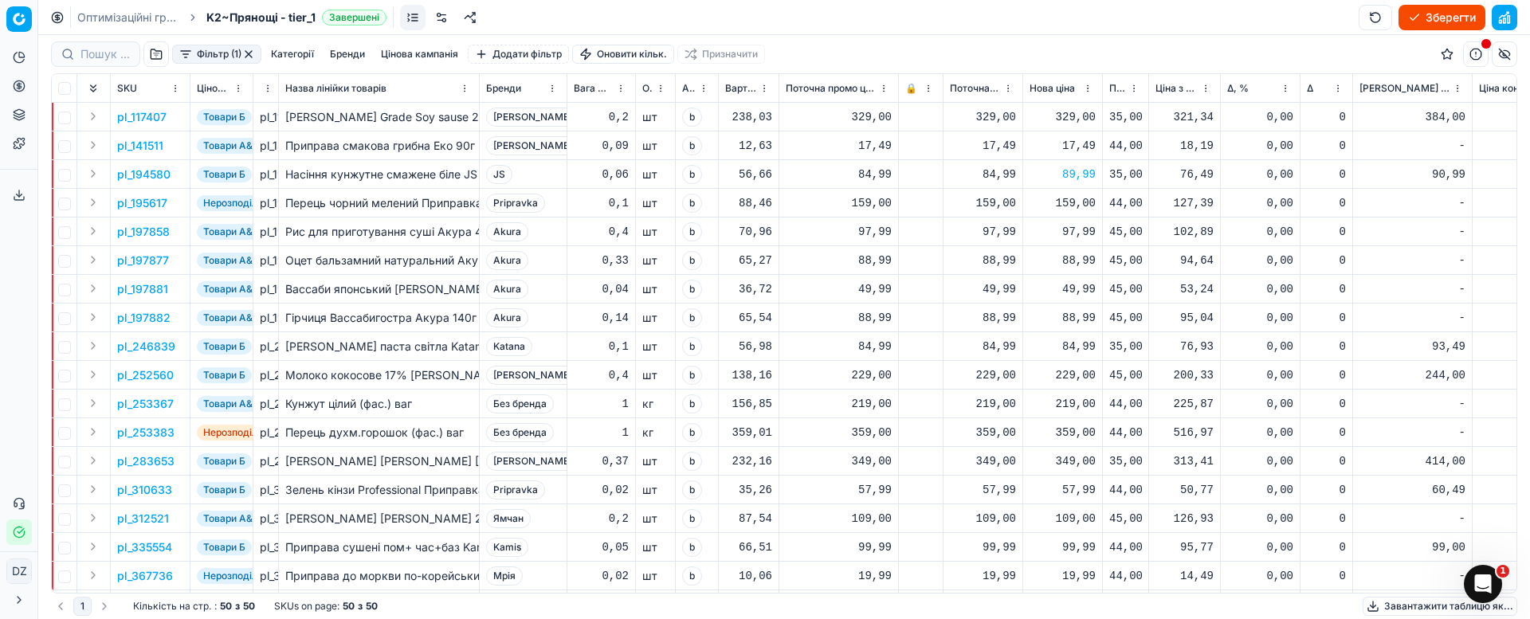
click at [139, 351] on p "pl_246839" at bounding box center [146, 347] width 58 height 16
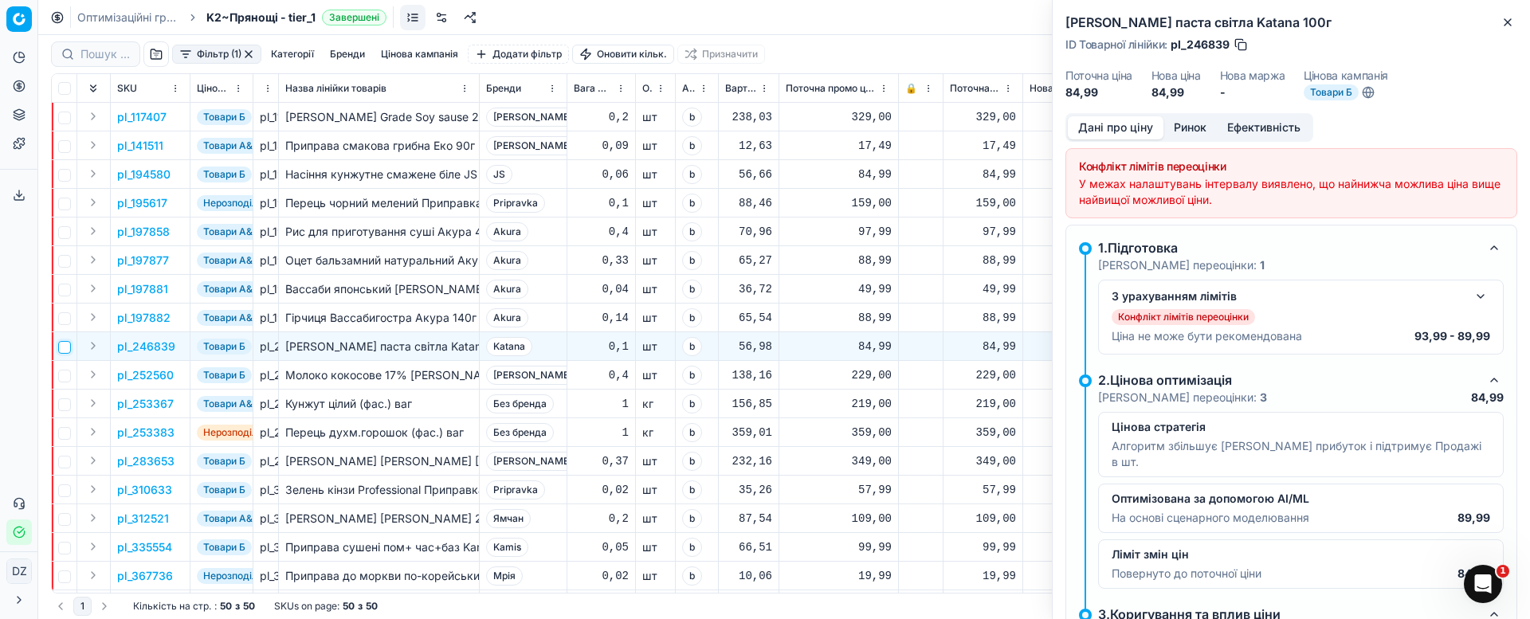
click at [67, 352] on input "checkbox" at bounding box center [64, 347] width 13 height 13
checkbox input "true"
click at [1193, 131] on button "Ринок" at bounding box center [1189, 127] width 53 height 23
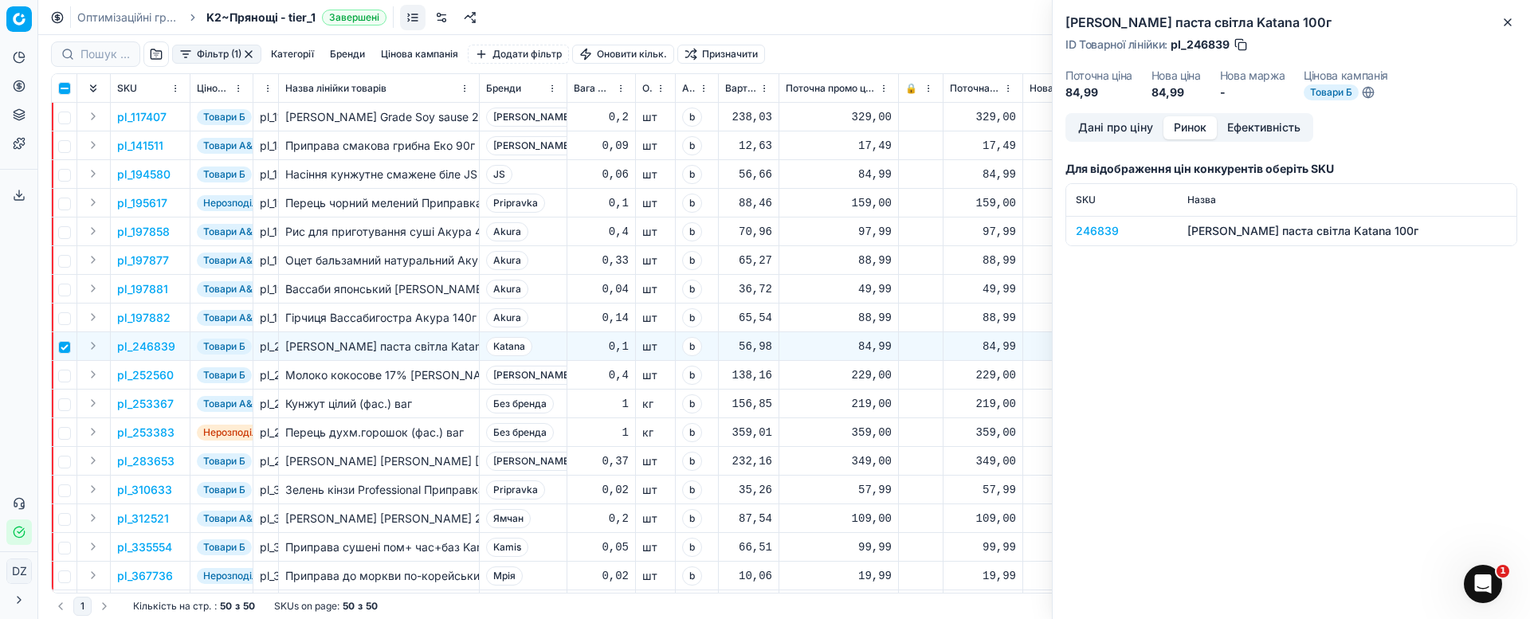
click at [1095, 230] on div "246839" at bounding box center [1122, 231] width 92 height 16
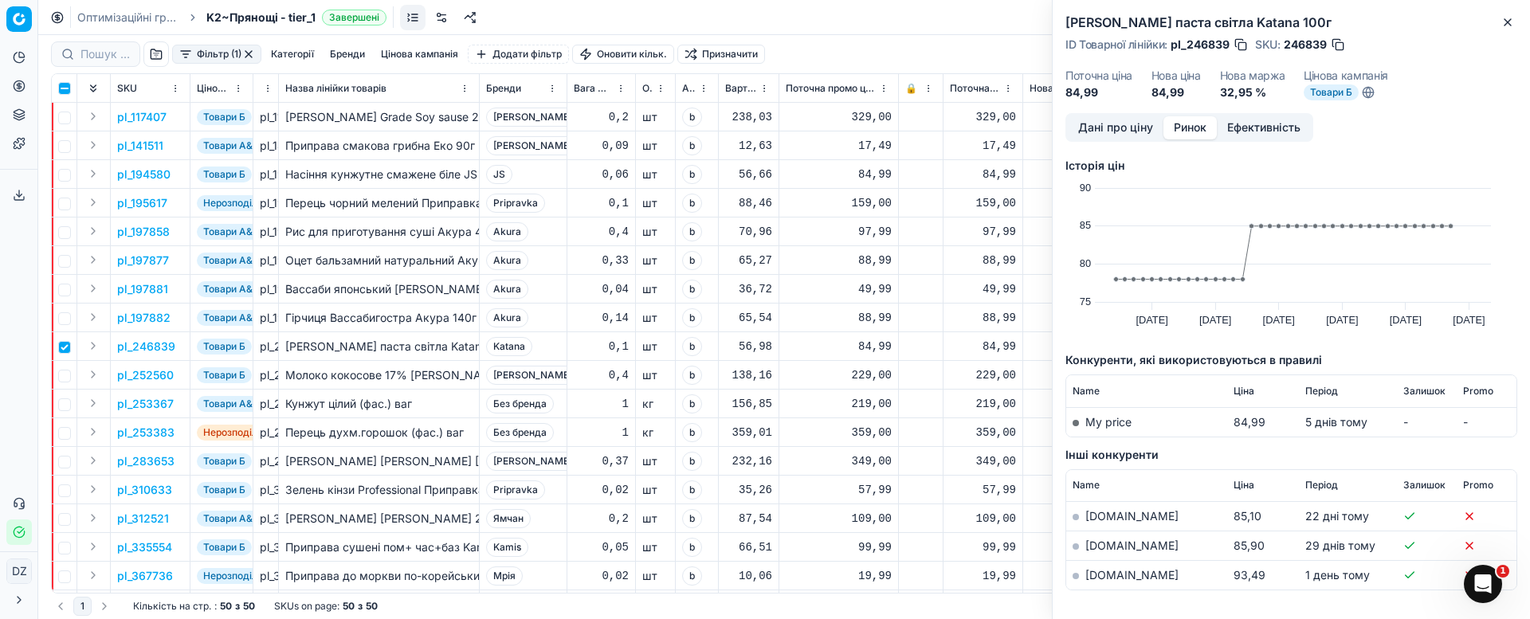
click at [1091, 577] on link "[DOMAIN_NAME]" at bounding box center [1131, 575] width 93 height 14
click at [1513, 17] on icon "button" at bounding box center [1507, 22] width 13 height 13
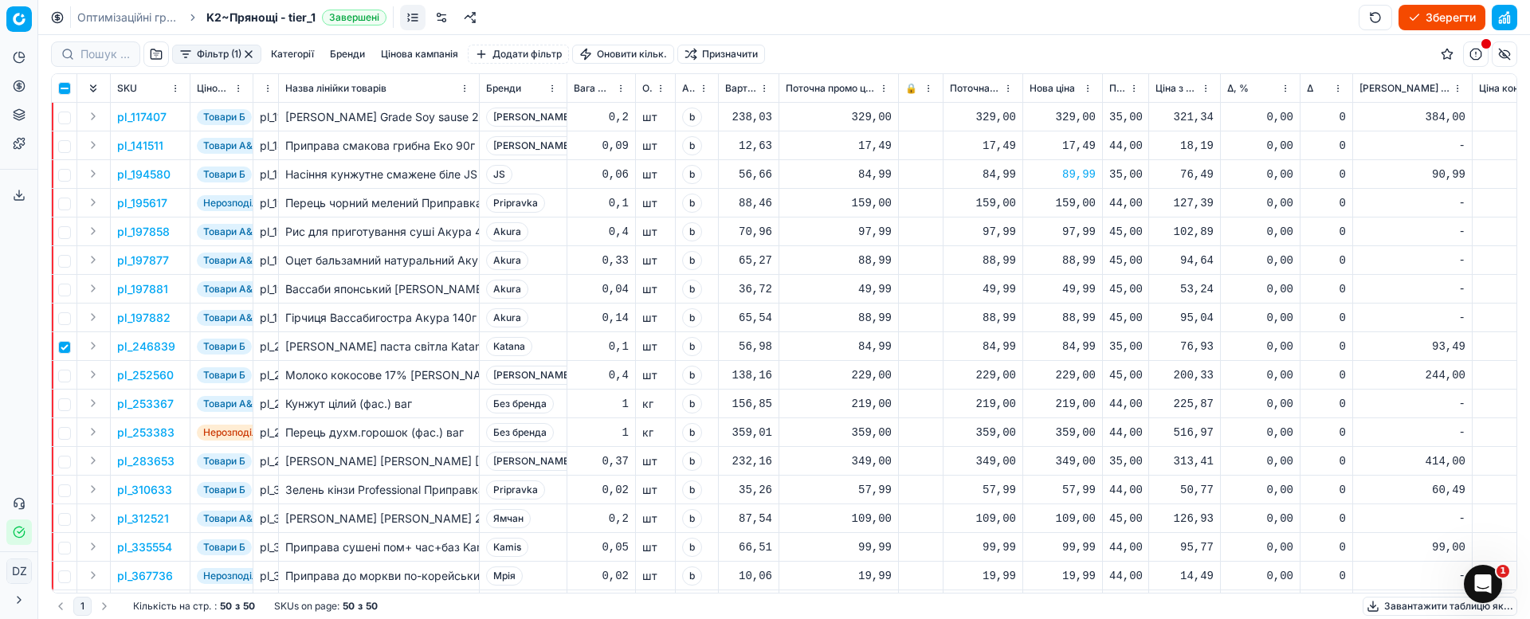
click at [1080, 346] on div "84,99" at bounding box center [1062, 347] width 66 height 16
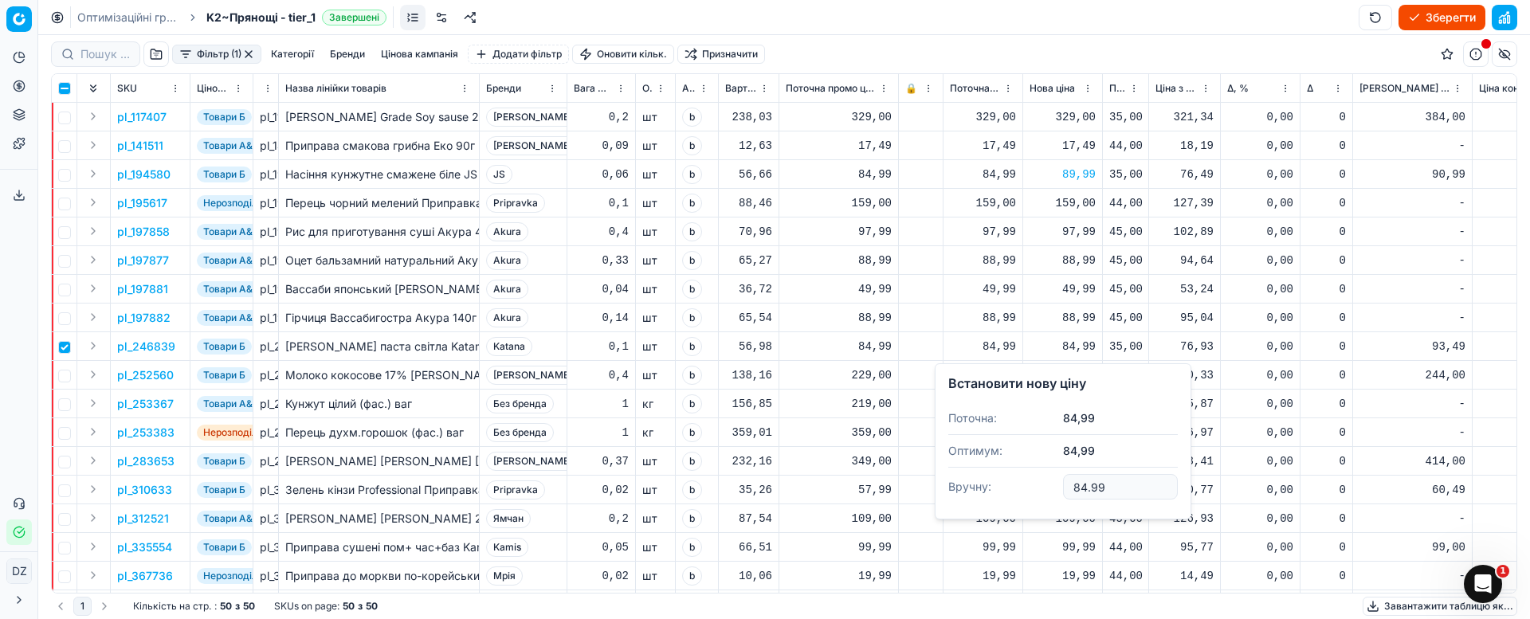
drag, startPoint x: 1131, startPoint y: 481, endPoint x: 1006, endPoint y: 484, distance: 125.1
click at [1006, 484] on dl "Поточна: 84,99 Оптимум: 84,99 Вручну: 84.99" at bounding box center [1062, 454] width 229 height 104
type input "89.99"
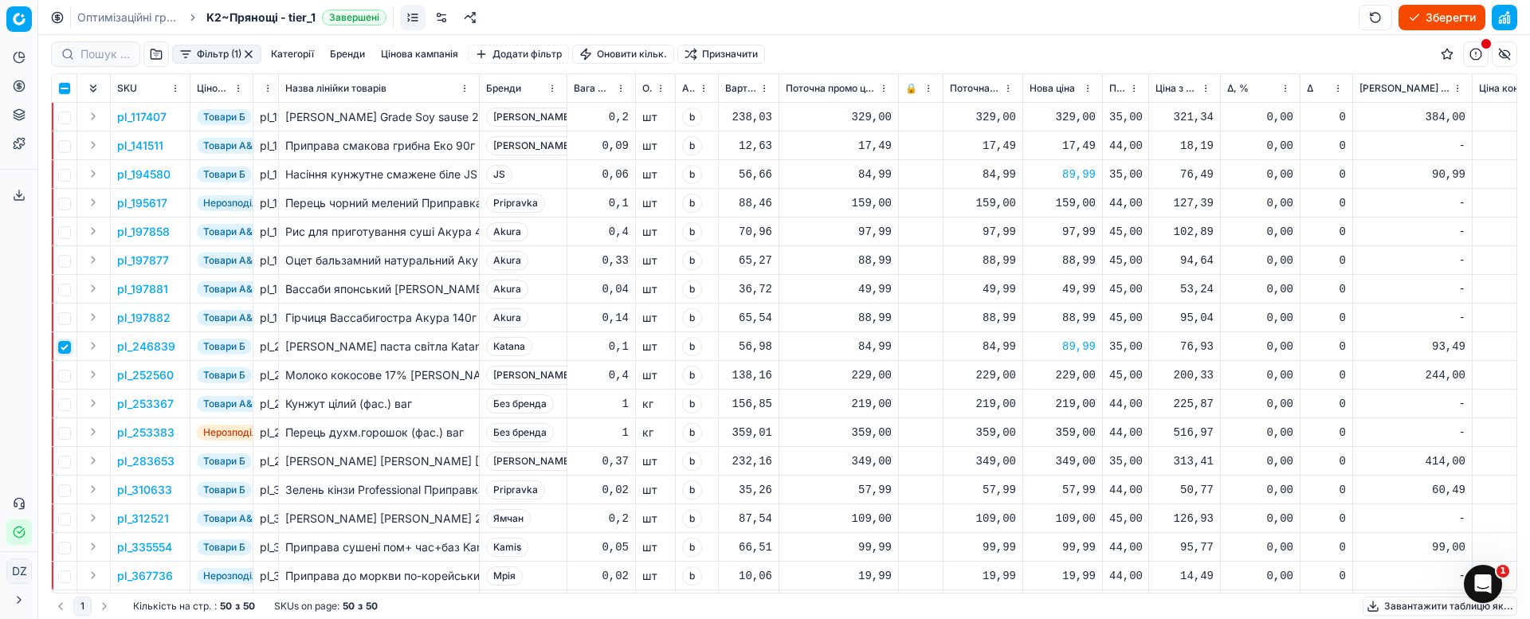
click at [59, 347] on input "checkbox" at bounding box center [64, 347] width 13 height 13
checkbox input "false"
click at [66, 370] on input "checkbox" at bounding box center [64, 376] width 13 height 13
checkbox input "true"
click at [149, 379] on p "pl_252560" at bounding box center [145, 375] width 57 height 16
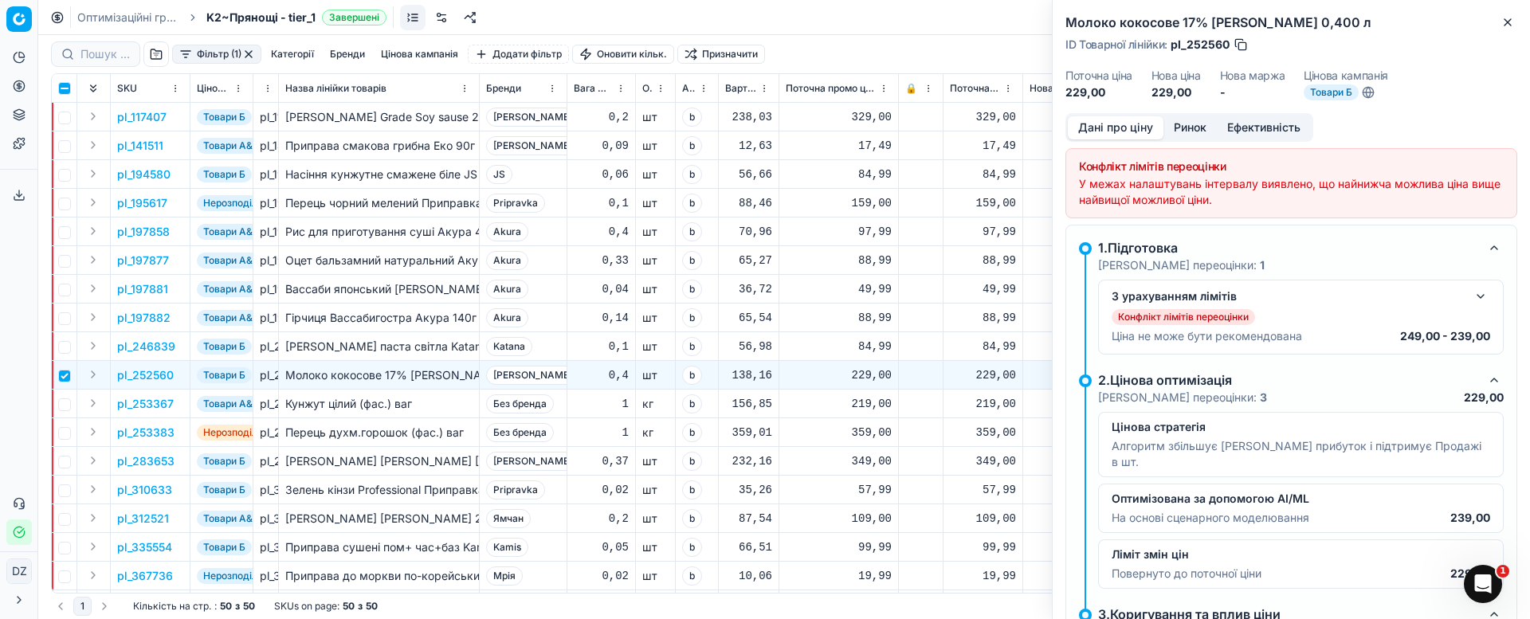
click at [1198, 129] on button "Ринок" at bounding box center [1189, 127] width 53 height 23
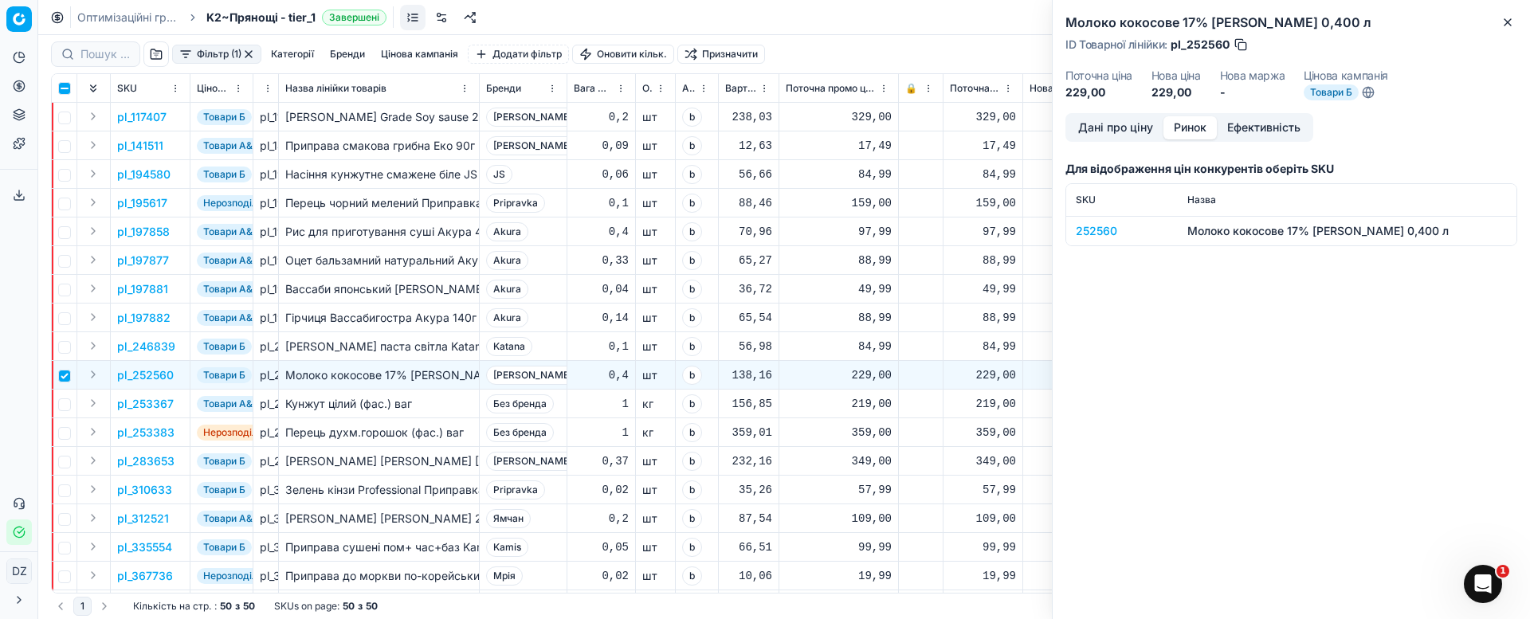
click at [1096, 229] on div "252560" at bounding box center [1122, 231] width 92 height 16
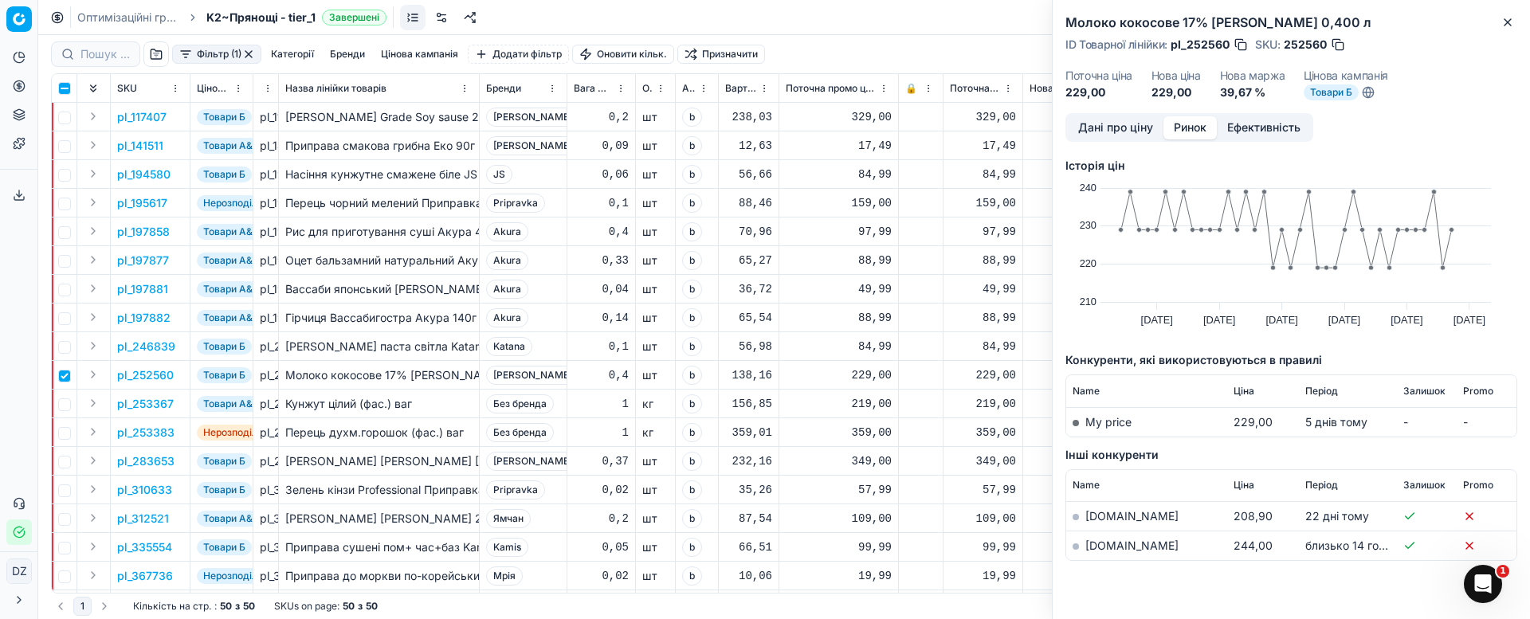
click at [1100, 543] on link "[DOMAIN_NAME]" at bounding box center [1131, 546] width 93 height 14
click at [1516, 18] on button "Close" at bounding box center [1507, 22] width 19 height 19
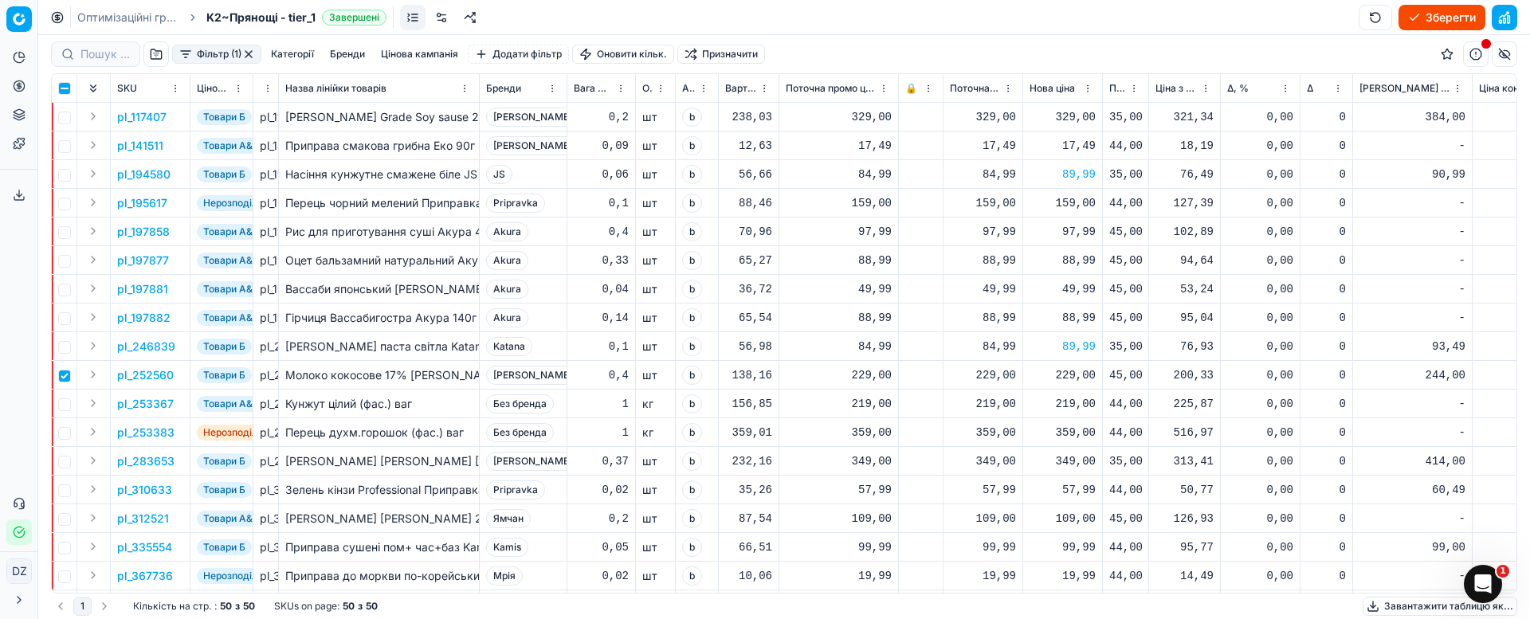
click at [1066, 376] on div "229,00" at bounding box center [1062, 375] width 66 height 16
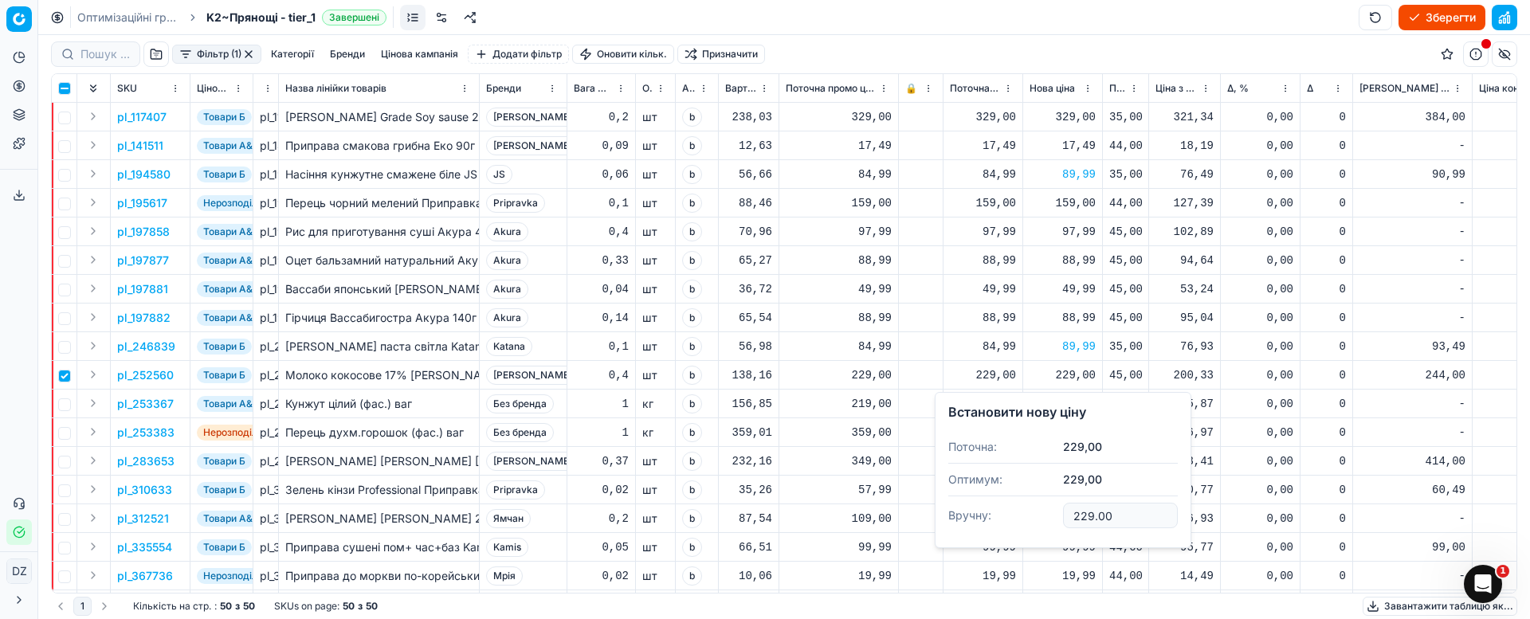
drag, startPoint x: 1127, startPoint y: 513, endPoint x: 978, endPoint y: 521, distance: 150.0
click at [978, 521] on dl "Поточна: 229,00 Оптимум: 229,00 Вручну: 229.00" at bounding box center [1062, 483] width 229 height 104
type input "249.00"
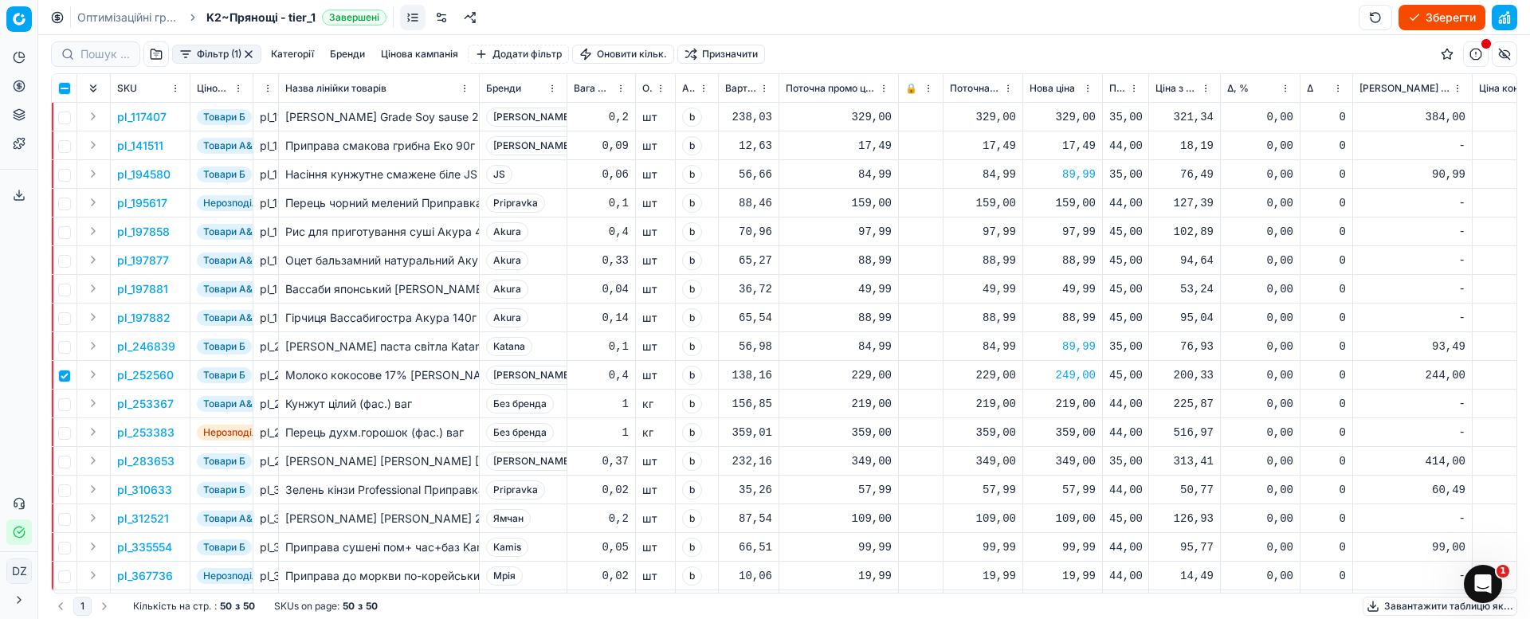
scroll to position [120, 0]
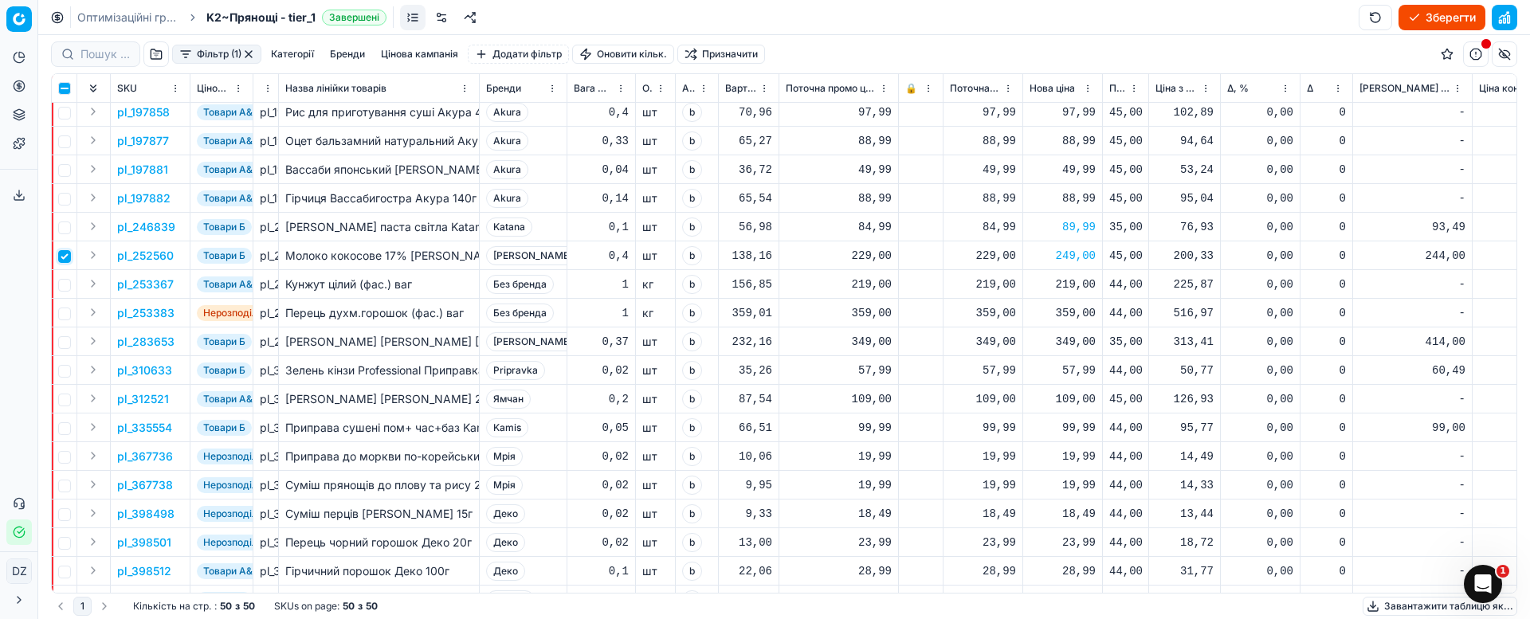
click at [67, 253] on input "checkbox" at bounding box center [64, 256] width 13 height 13
checkbox input "false"
click at [65, 344] on input "checkbox" at bounding box center [64, 342] width 13 height 13
checkbox input "true"
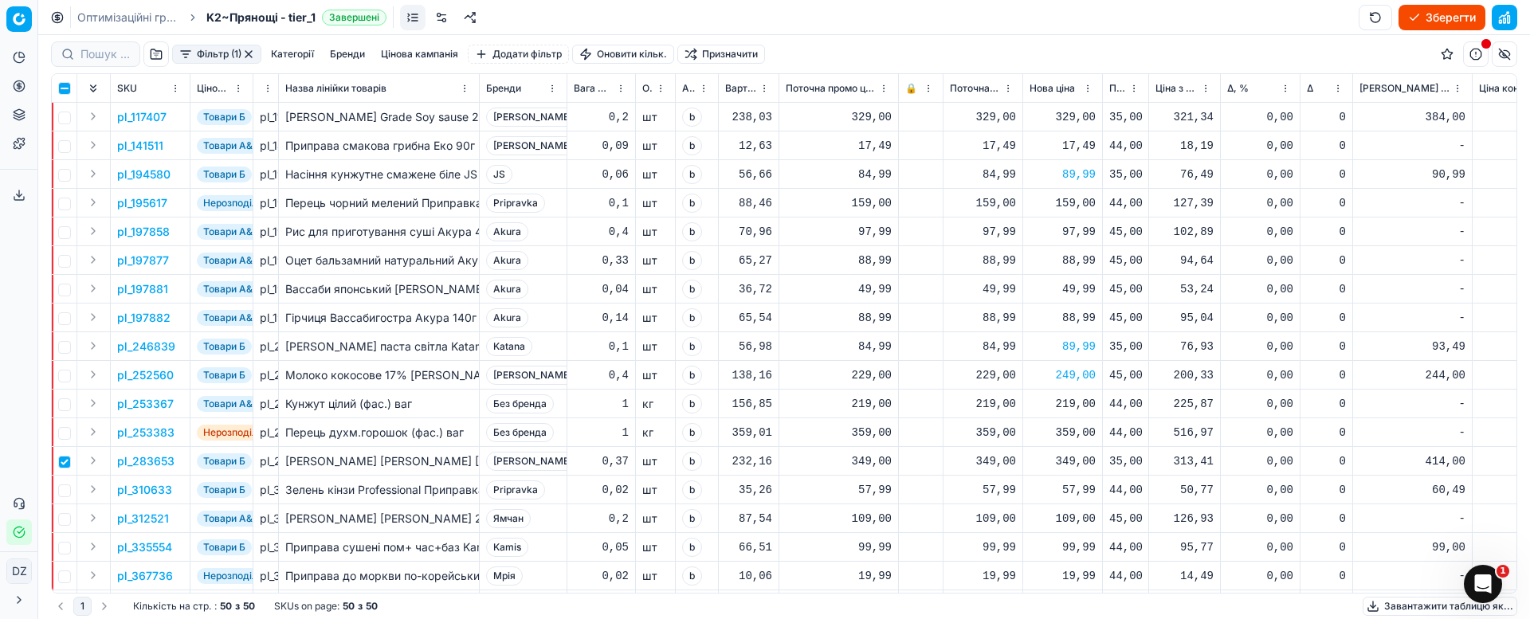
click at [245, 51] on button "button" at bounding box center [248, 54] width 13 height 13
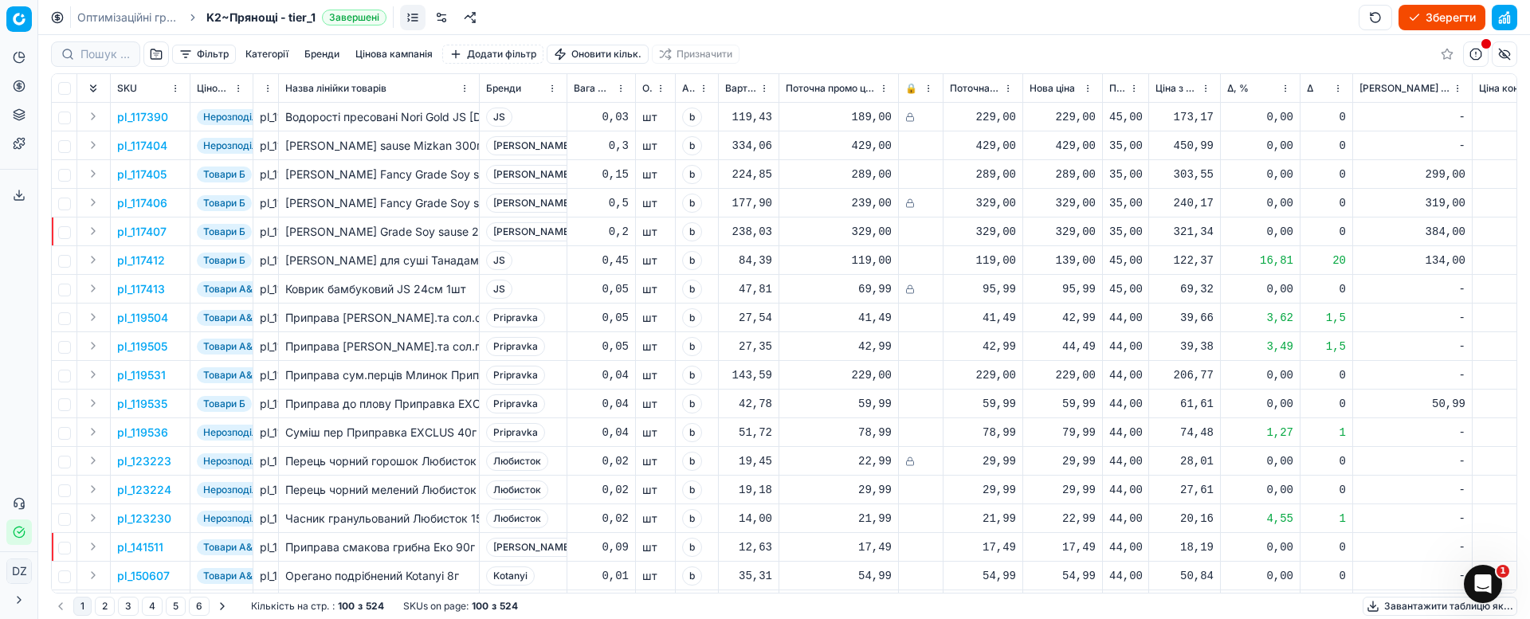
click at [155, 57] on button "button" at bounding box center [155, 53] width 25 height 25
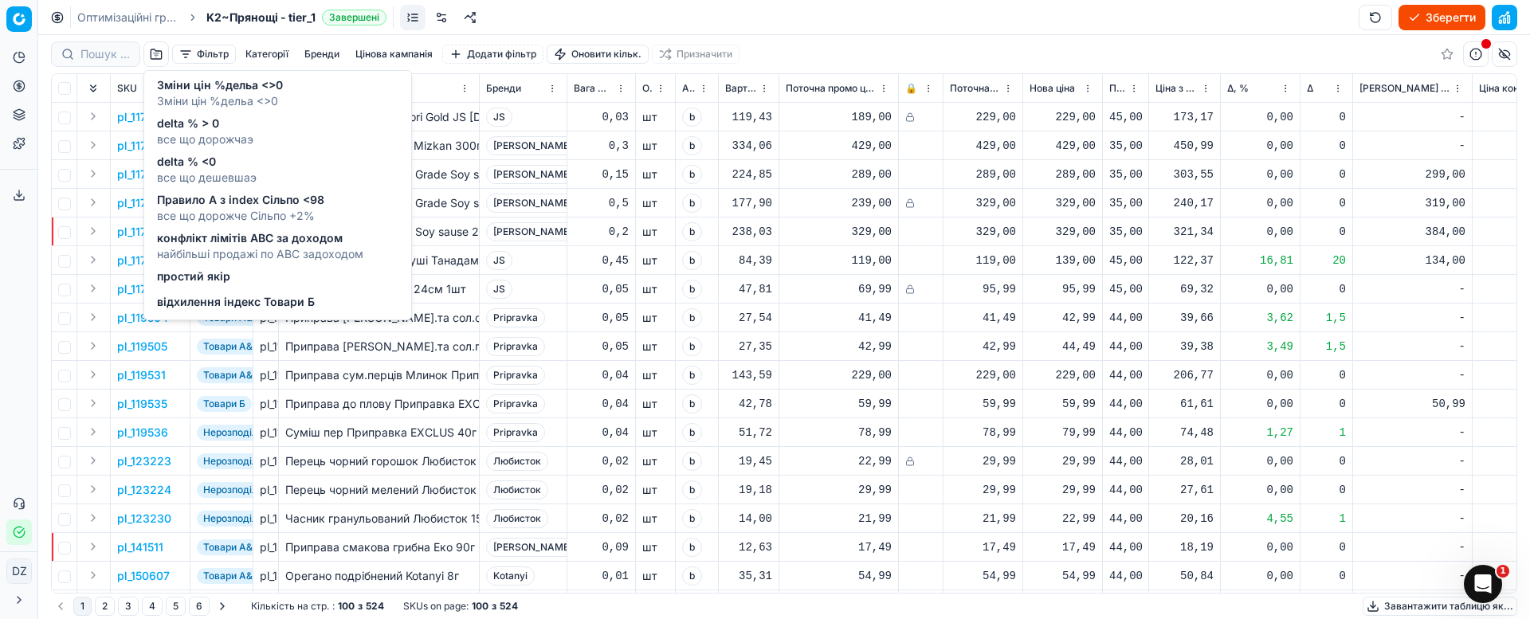
click at [253, 237] on span "конфлікт лімітів ABC за доходом" at bounding box center [260, 238] width 206 height 16
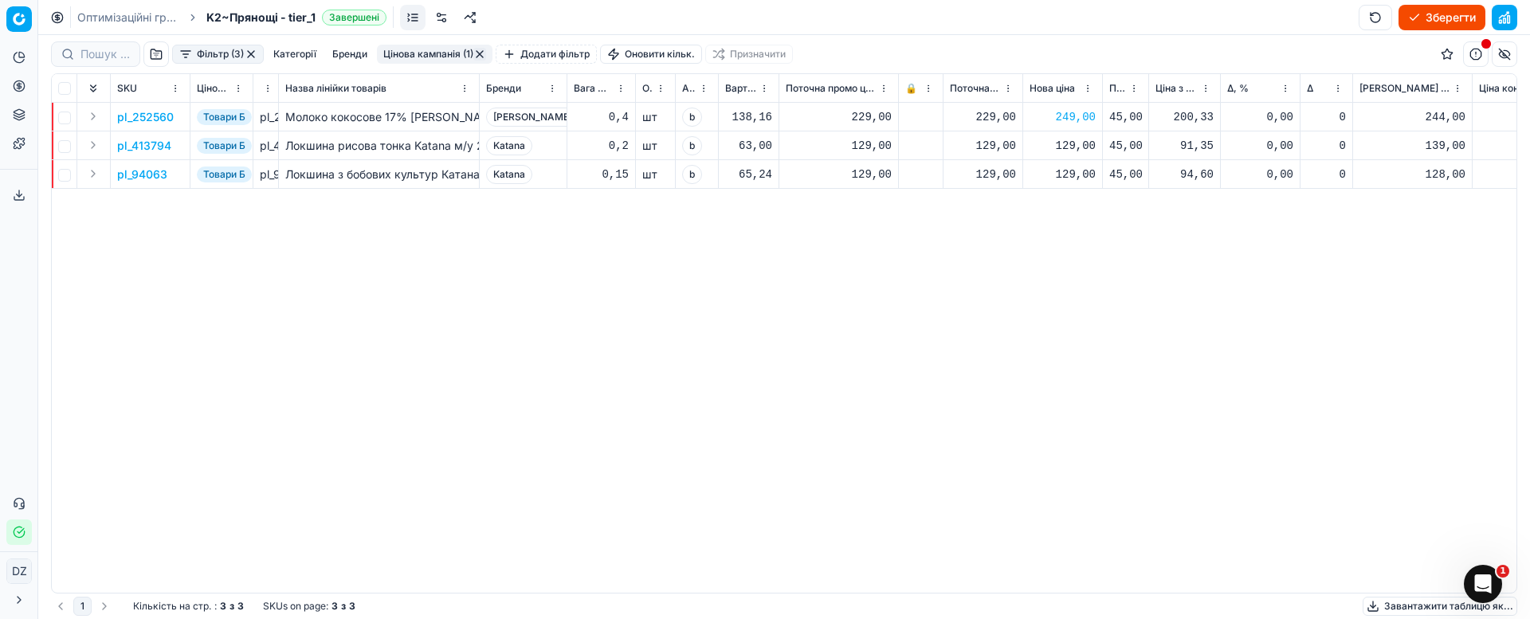
click at [142, 145] on p "pl_413794" at bounding box center [144, 146] width 54 height 16
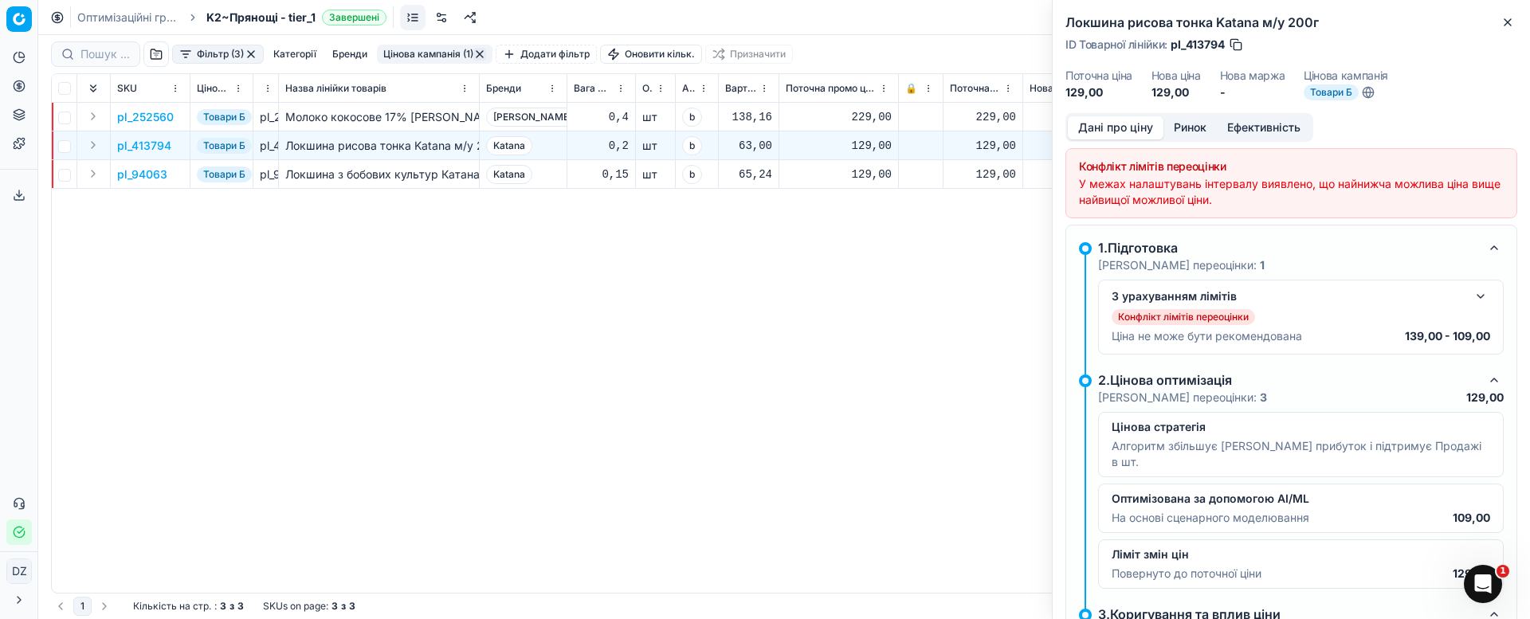
click at [931, 343] on div "pl_252560 Товари Б pl_252560 Молоко кокосове 17% [PERSON_NAME] 0,400 л [PERSON_…" at bounding box center [784, 348] width 1465 height 490
click at [1508, 23] on icon "button" at bounding box center [1507, 22] width 6 height 6
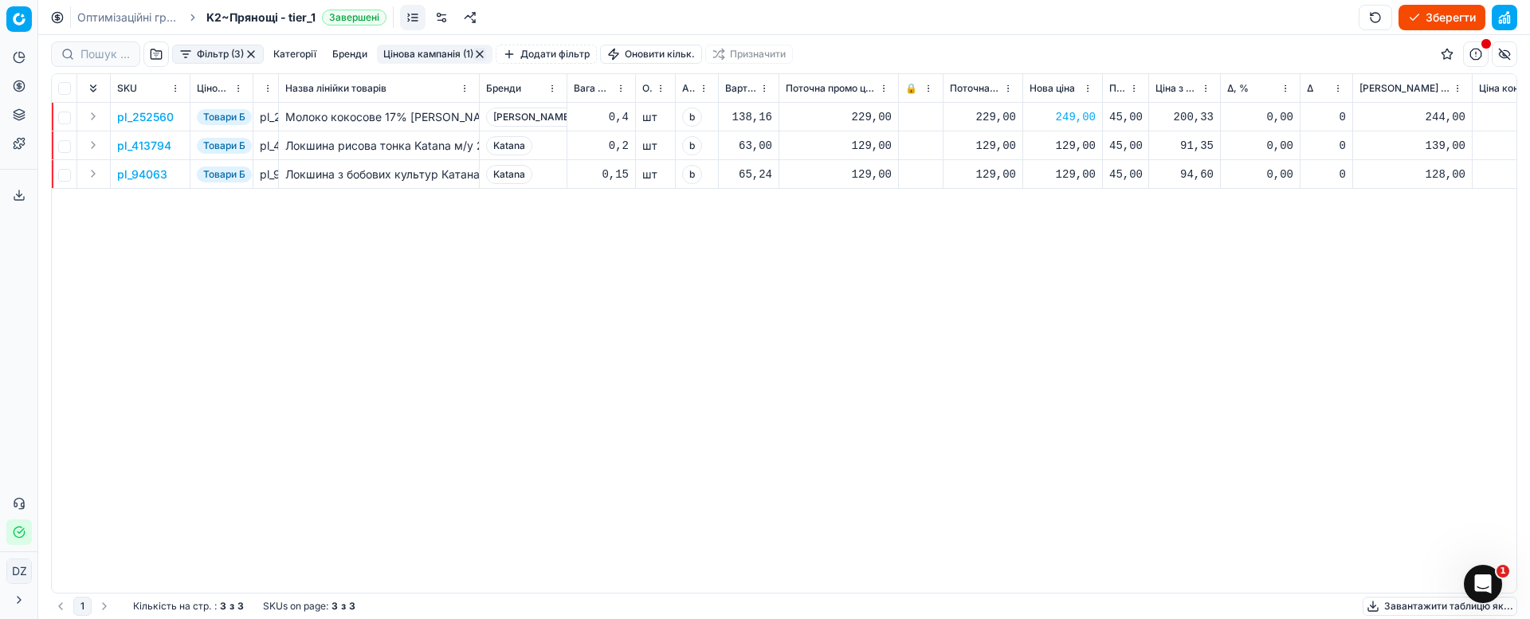
click at [154, 143] on p "pl_413794" at bounding box center [144, 146] width 54 height 16
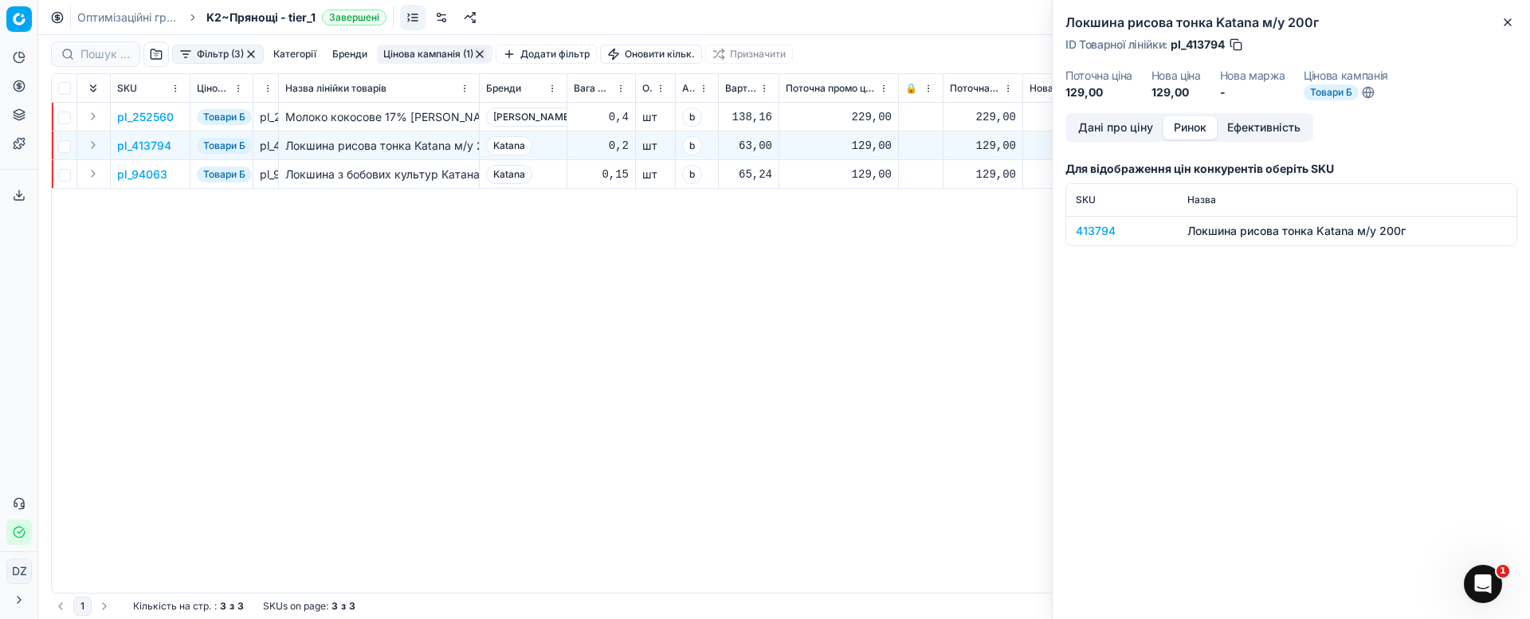
click at [1189, 120] on button "Ринок" at bounding box center [1189, 127] width 53 height 23
click at [1097, 236] on div "413794" at bounding box center [1122, 231] width 92 height 16
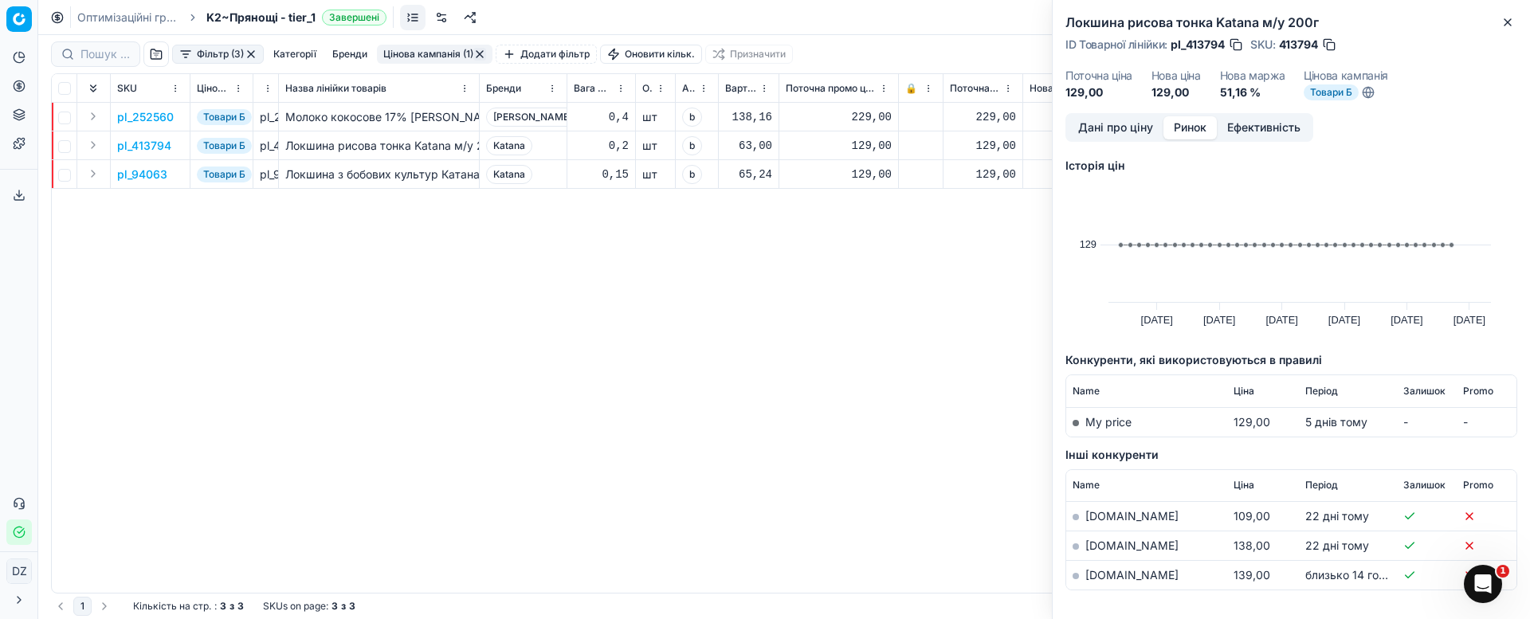
click at [1113, 572] on link "[DOMAIN_NAME]" at bounding box center [1131, 575] width 93 height 14
click at [1506, 26] on icon "button" at bounding box center [1507, 22] width 13 height 13
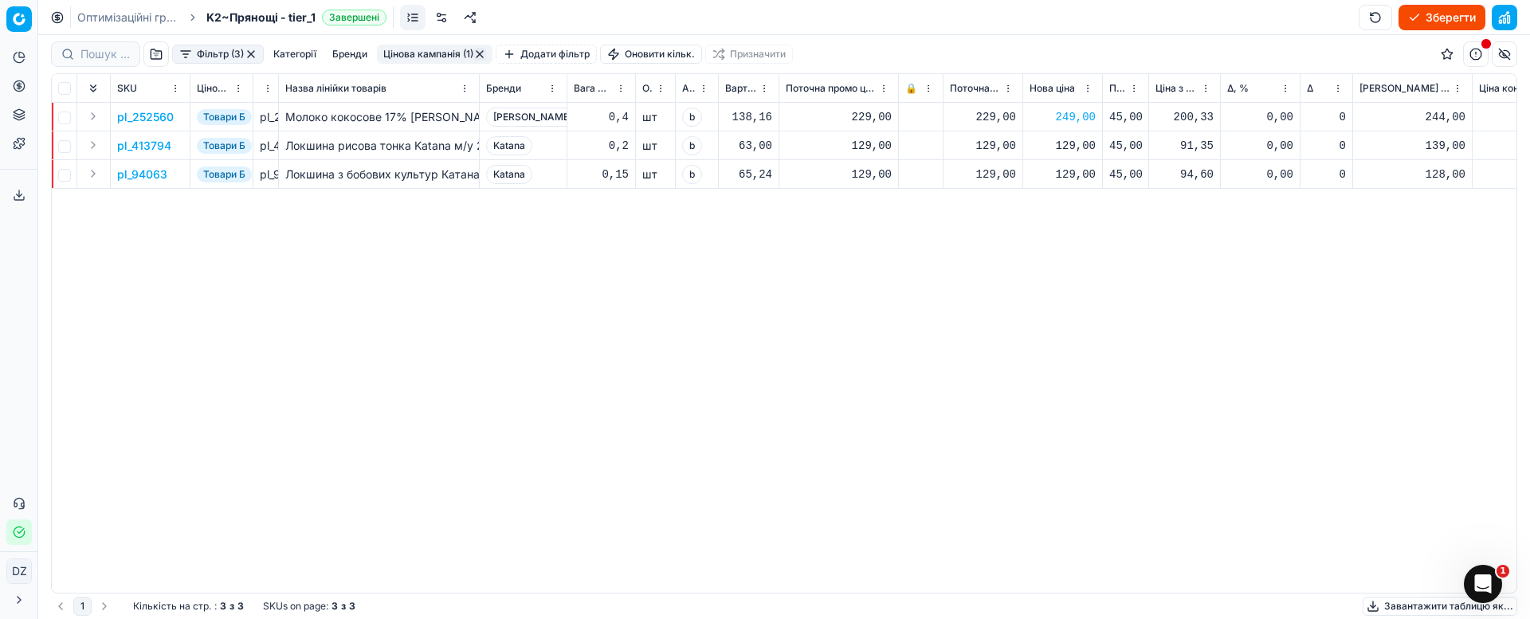
click at [1076, 143] on div "129,00" at bounding box center [1062, 146] width 66 height 16
drag, startPoint x: 1121, startPoint y: 278, endPoint x: 1019, endPoint y: 278, distance: 102.0
click at [1019, 278] on dl "Поточна: 129,00 Оптимум: 129,00 Вручну: 129.00" at bounding box center [1062, 254] width 229 height 104
type input "139.00"
click at [129, 176] on p "pl_94063" at bounding box center [142, 175] width 50 height 16
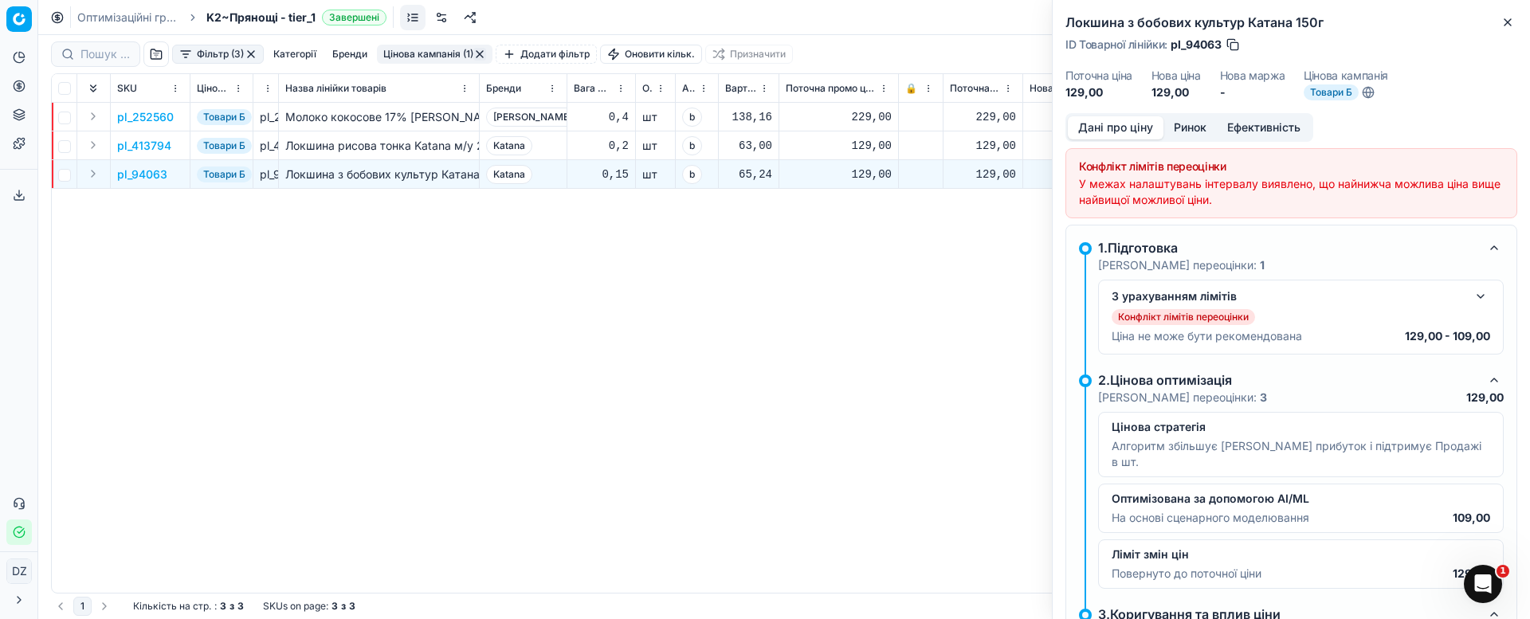
click at [1200, 129] on button "Ринок" at bounding box center [1189, 127] width 53 height 23
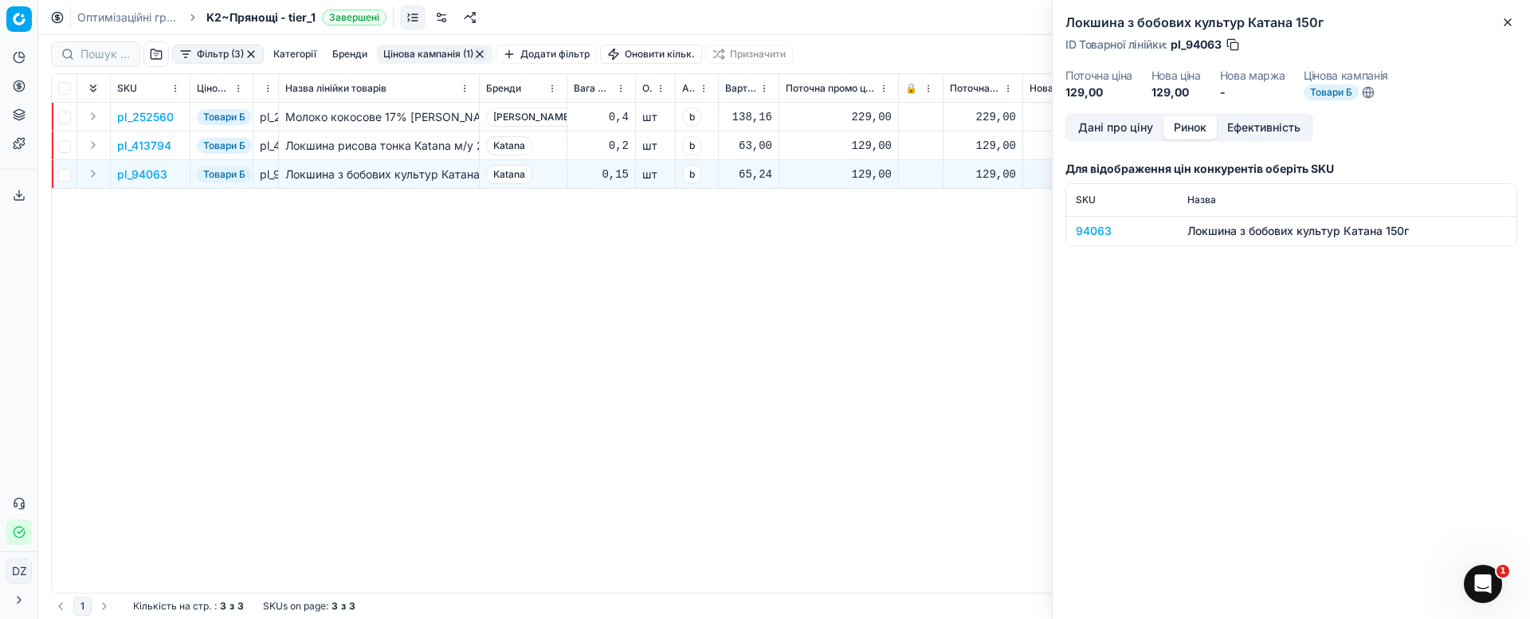
click at [1100, 225] on div "94063" at bounding box center [1122, 231] width 92 height 16
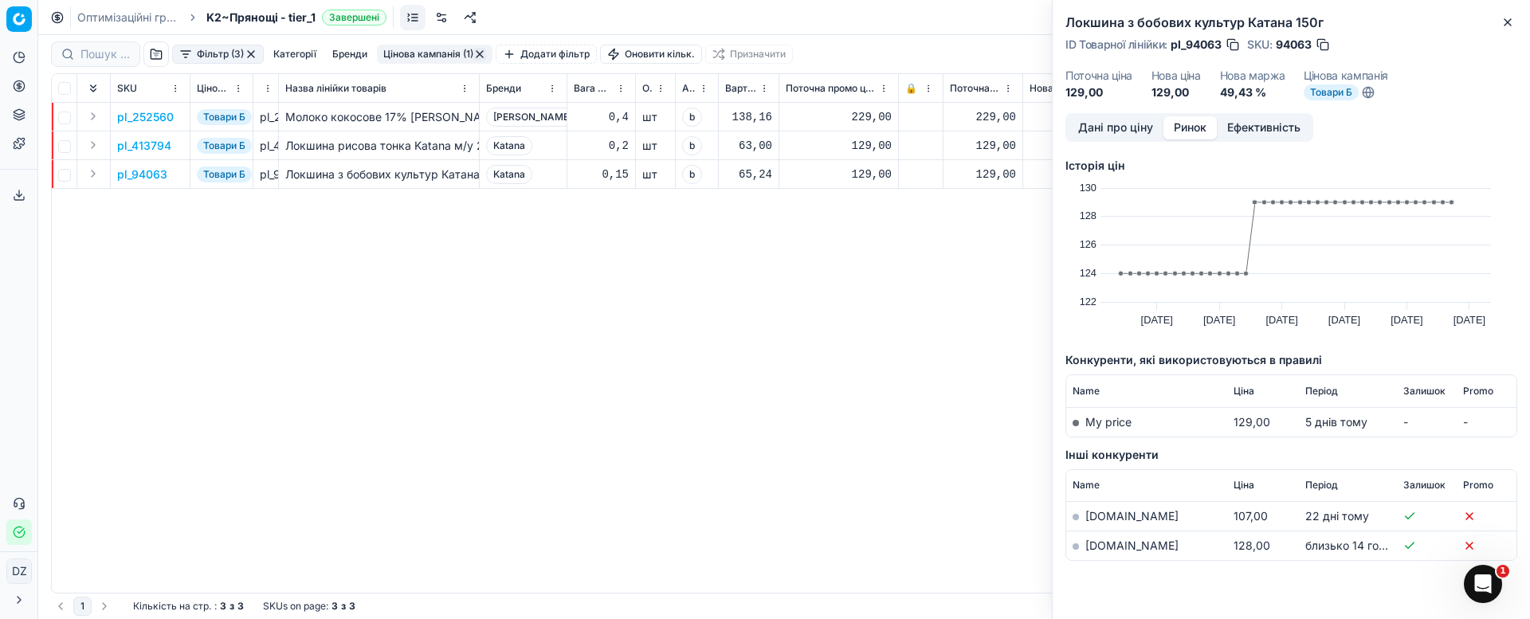
click at [1117, 546] on link "[DOMAIN_NAME]" at bounding box center [1131, 546] width 93 height 14
click at [1508, 18] on icon "button" at bounding box center [1507, 22] width 13 height 13
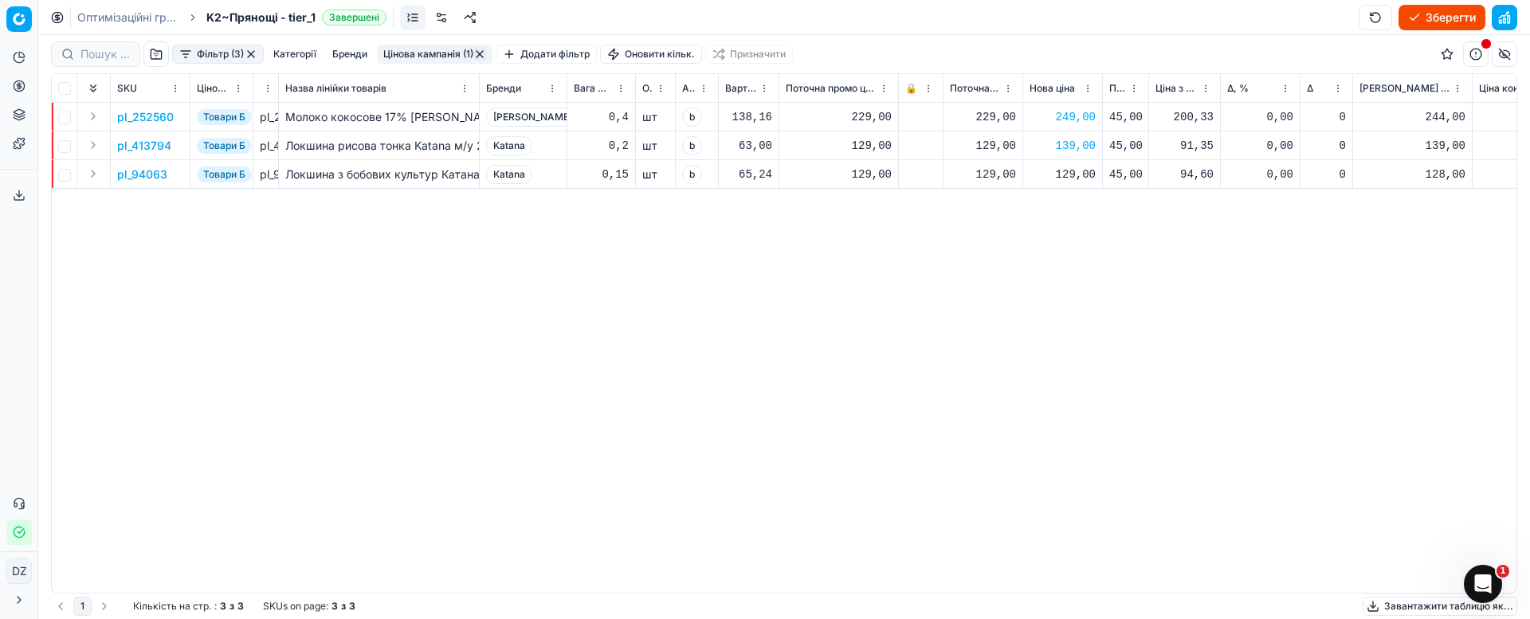
click at [249, 51] on button "button" at bounding box center [251, 54] width 13 height 13
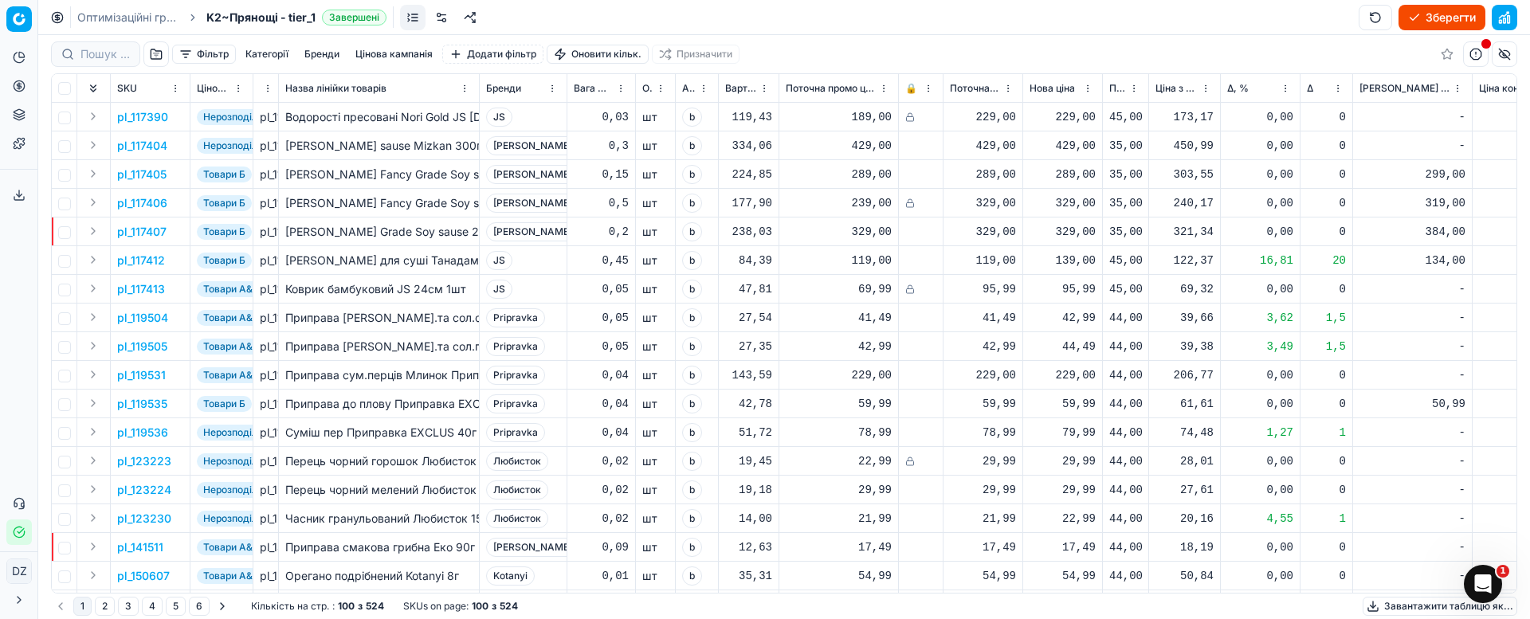
click at [159, 51] on button "button" at bounding box center [155, 53] width 25 height 25
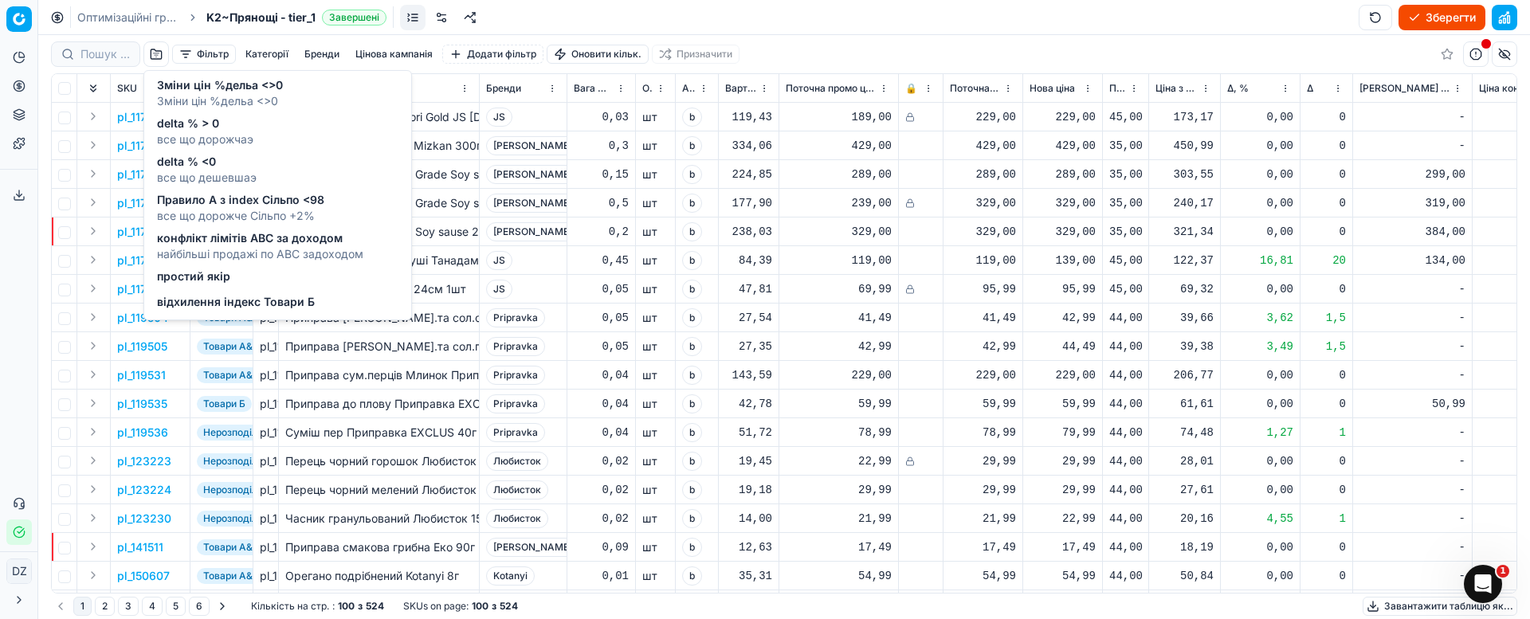
click at [271, 209] on span "все що дорожче Сільпо +2%" at bounding box center [240, 216] width 167 height 16
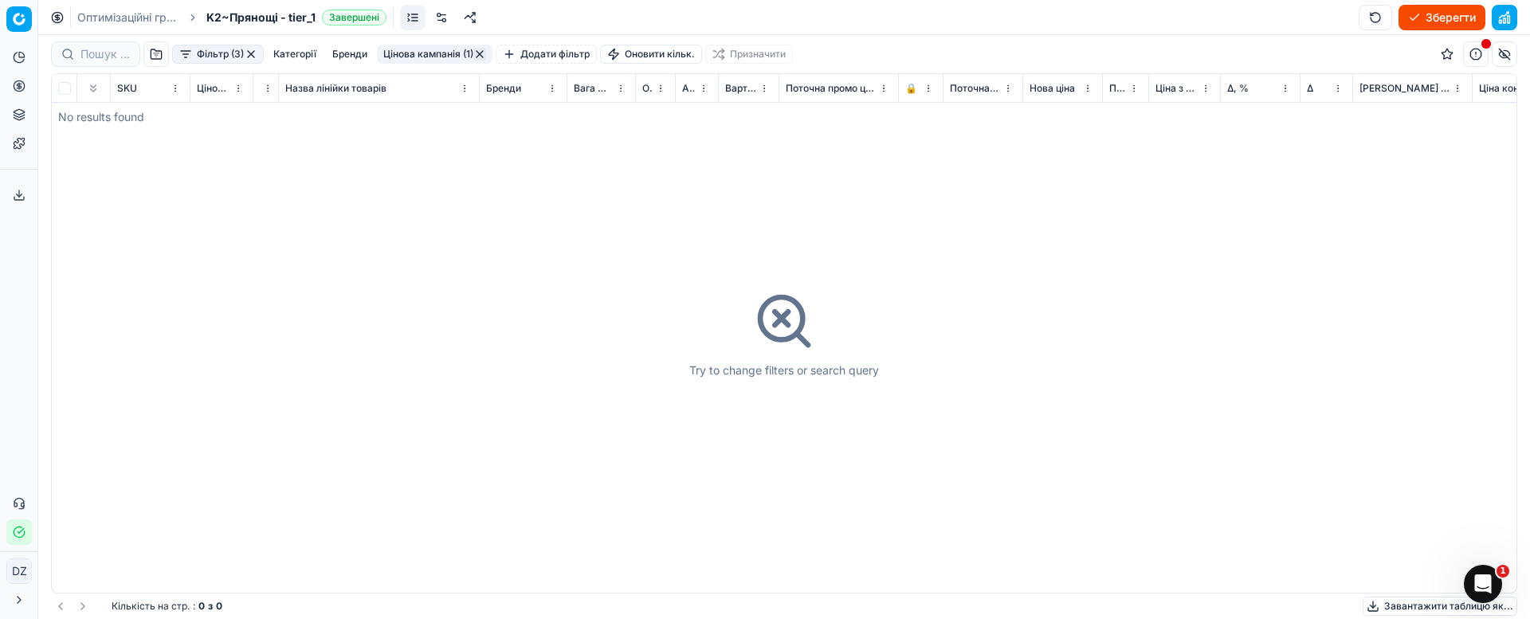
click at [253, 54] on button "button" at bounding box center [251, 54] width 13 height 13
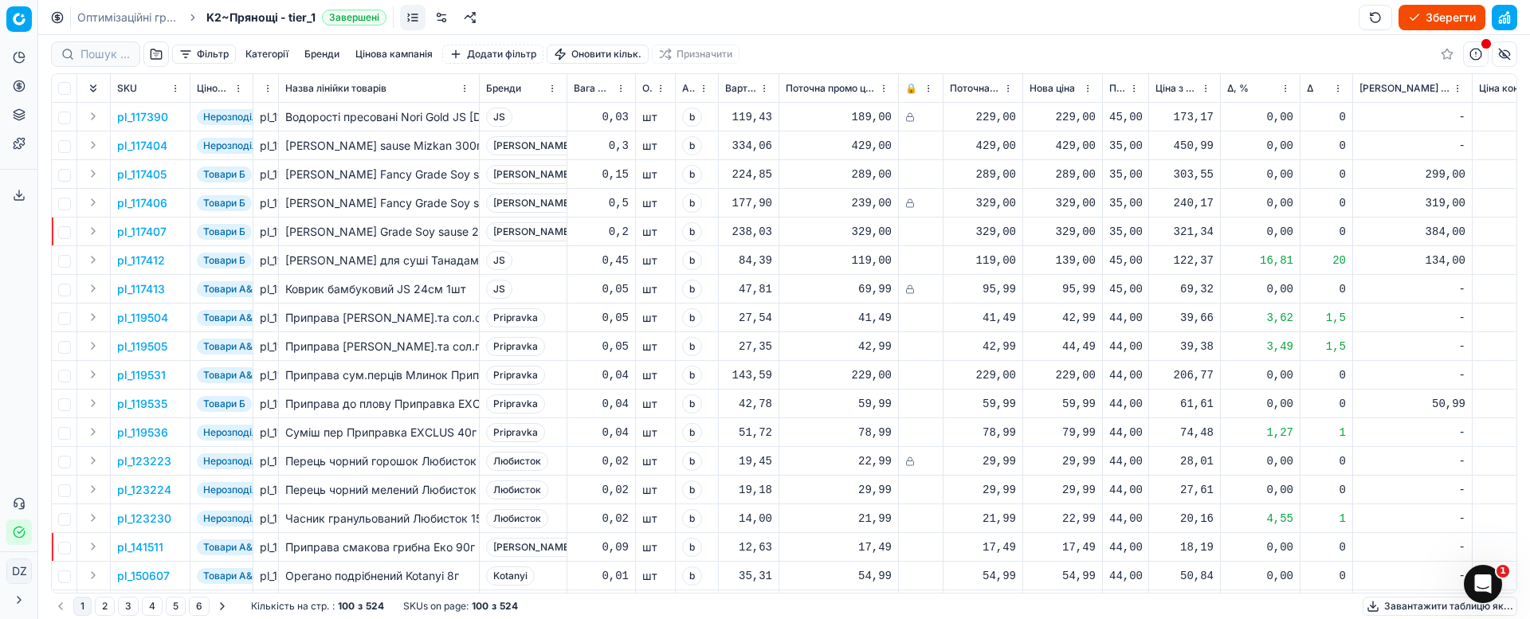
click at [155, 57] on button "button" at bounding box center [155, 53] width 25 height 25
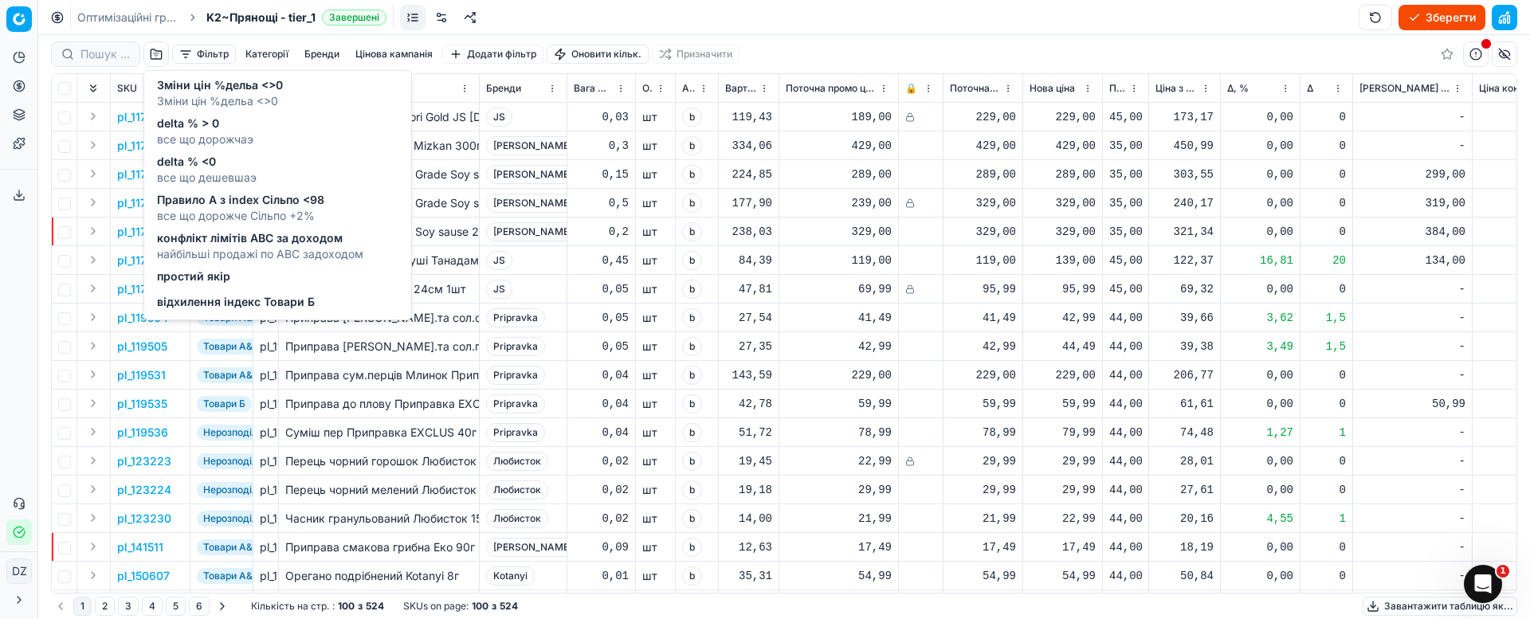
click at [739, 249] on td "84,39" at bounding box center [749, 260] width 61 height 29
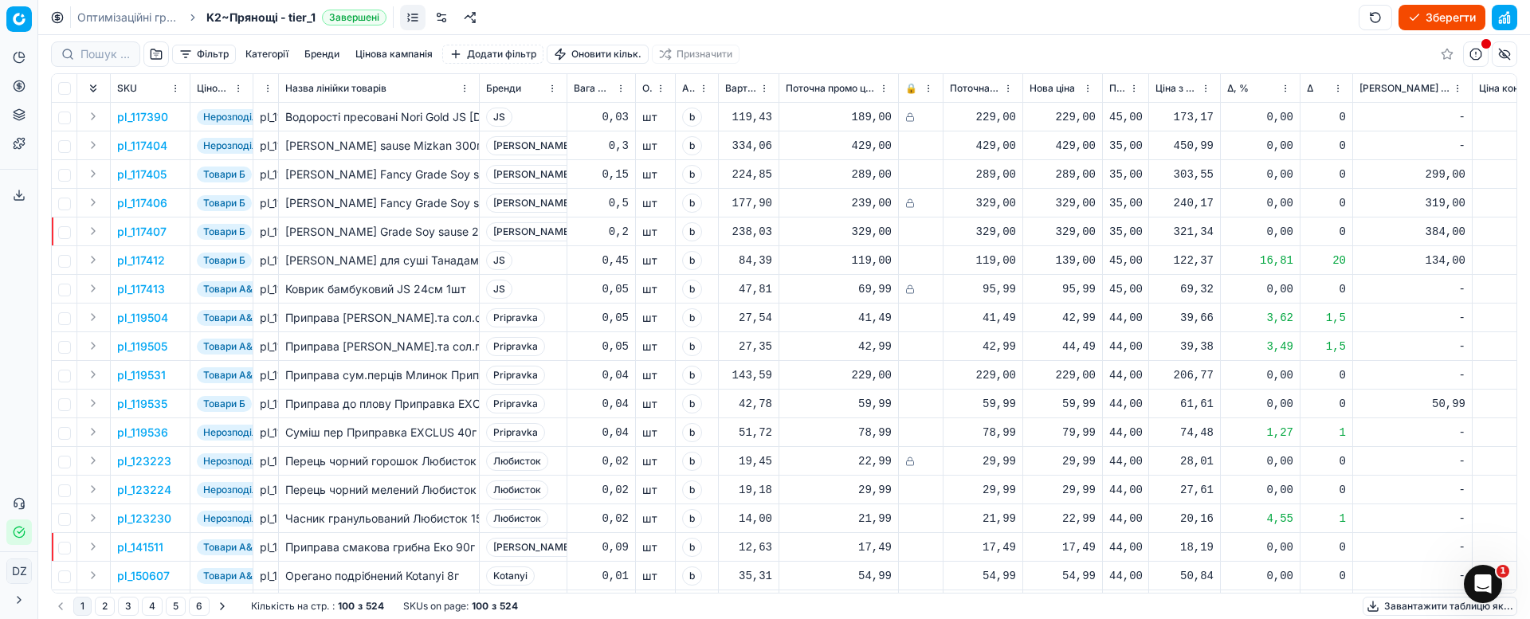
click at [156, 56] on button "button" at bounding box center [155, 53] width 25 height 25
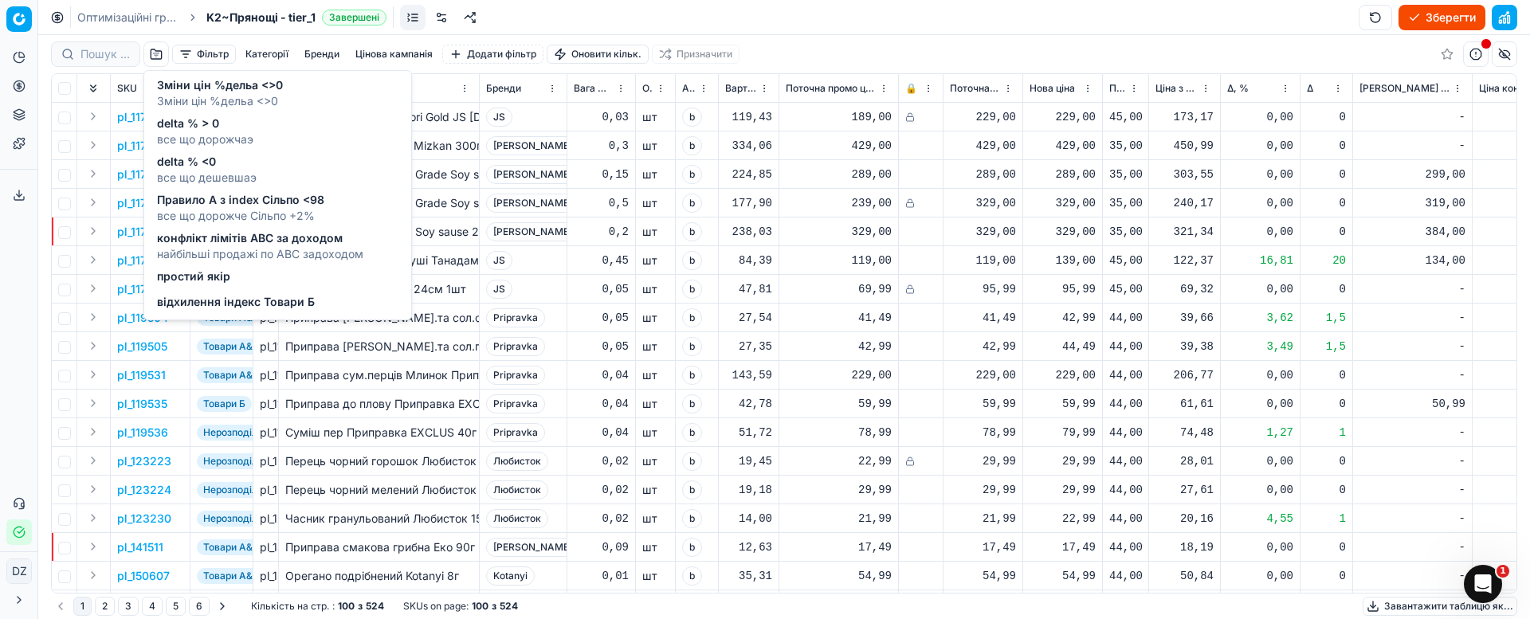
click at [289, 169] on div "delta % <0 все що дешевшаэ" at bounding box center [277, 170] width 261 height 38
click at [194, 173] on span "все що дешевшаэ" at bounding box center [207, 178] width 100 height 16
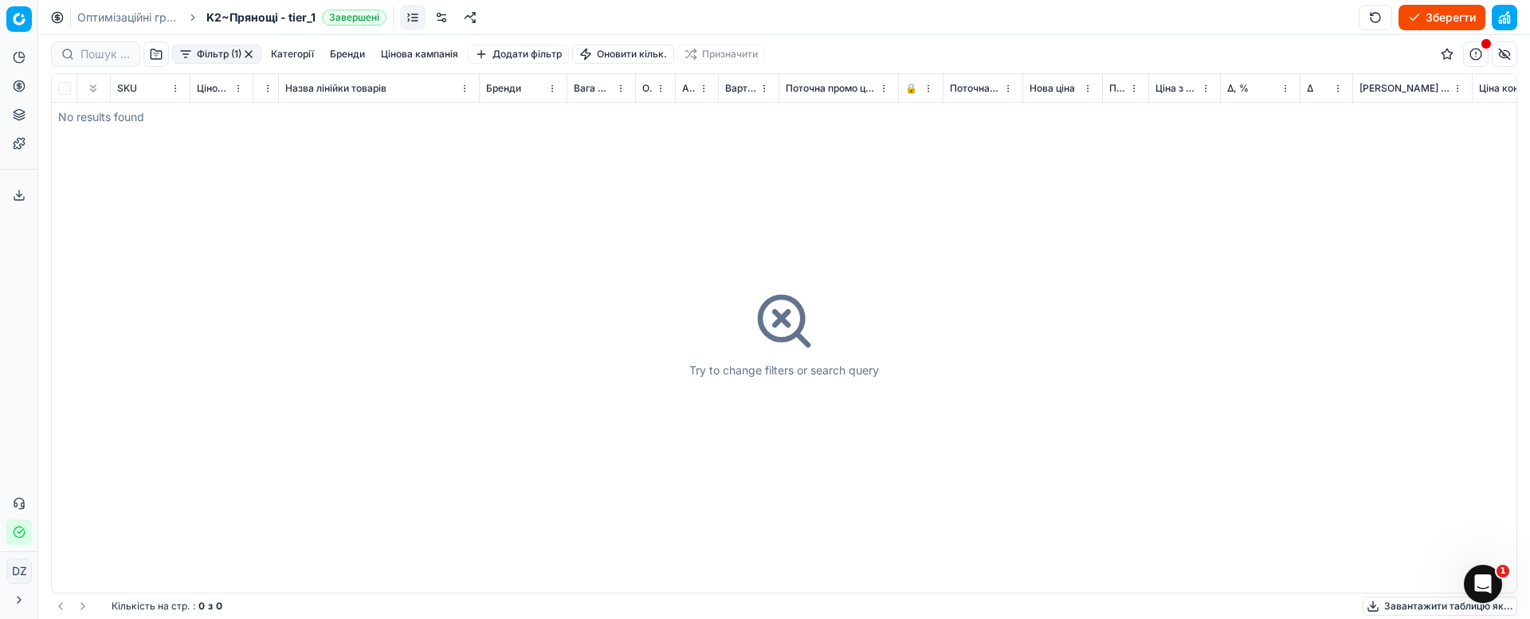
click at [248, 53] on button "button" at bounding box center [248, 54] width 13 height 13
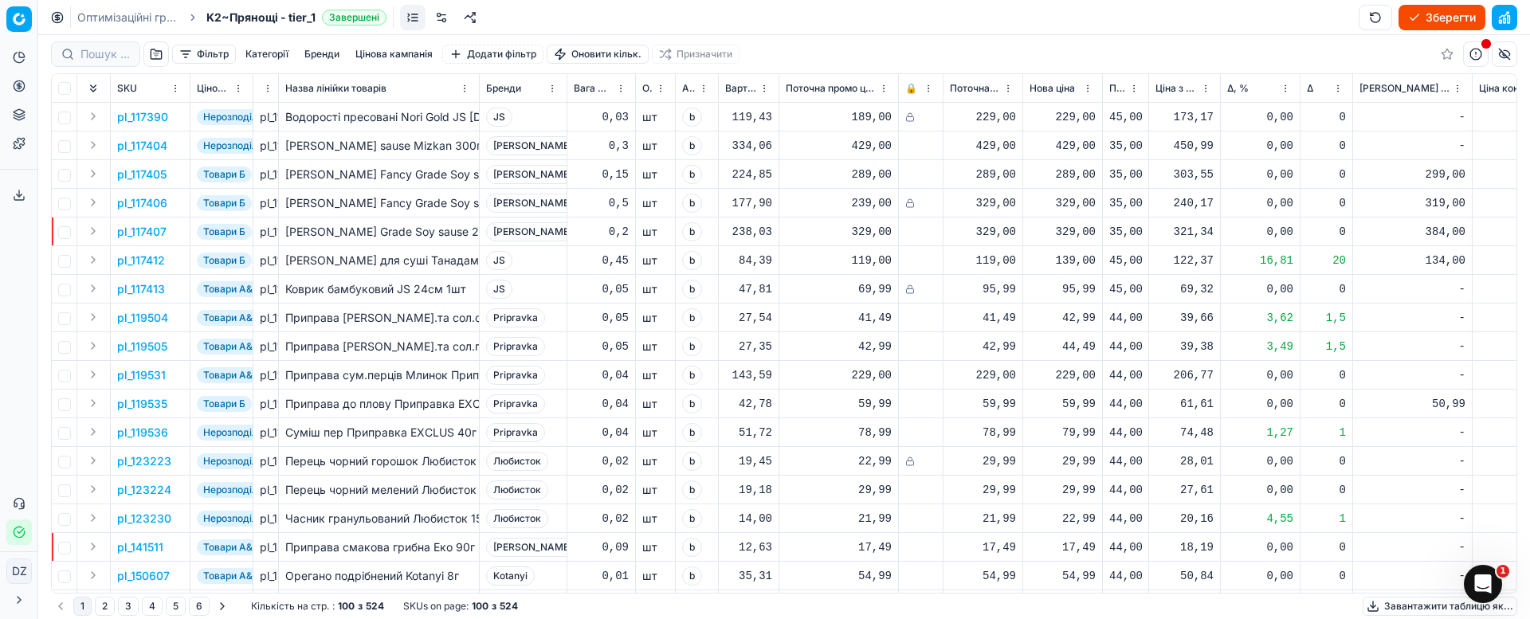
click at [157, 57] on button "button" at bounding box center [155, 53] width 25 height 25
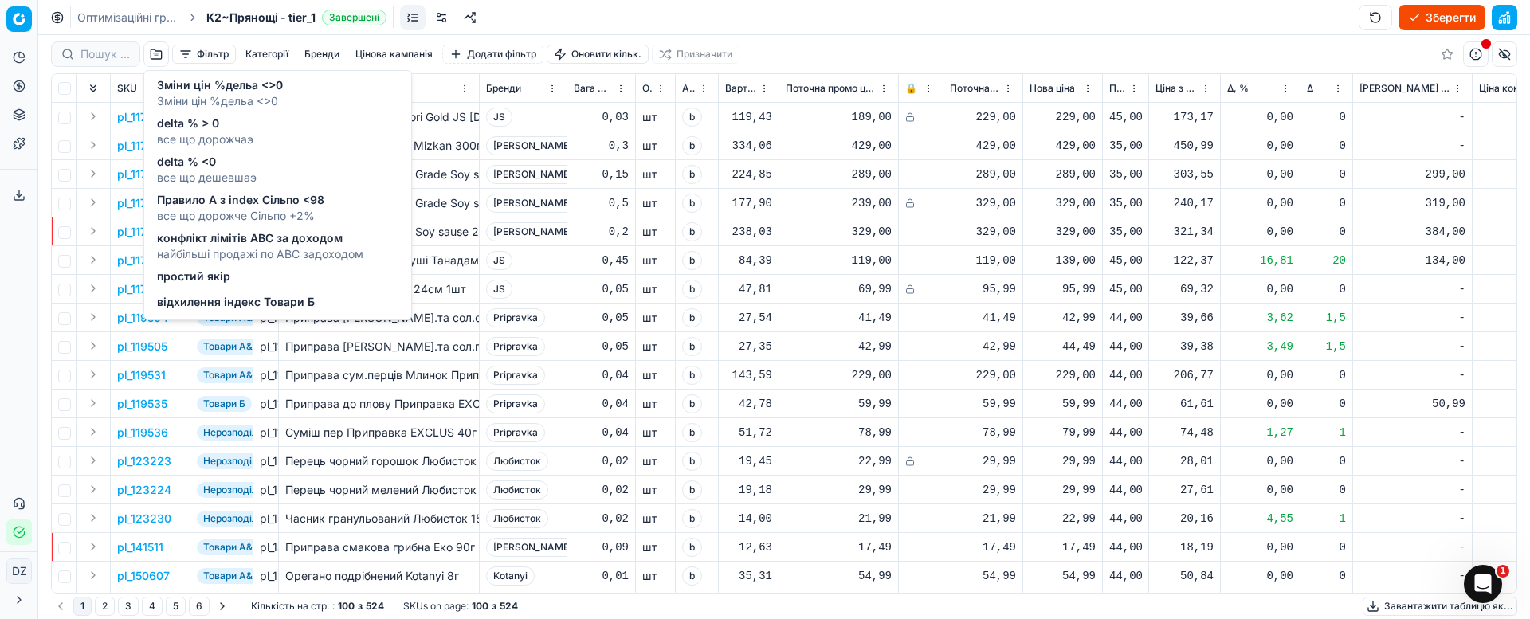
click at [228, 130] on span "delta % > 0" at bounding box center [205, 124] width 96 height 16
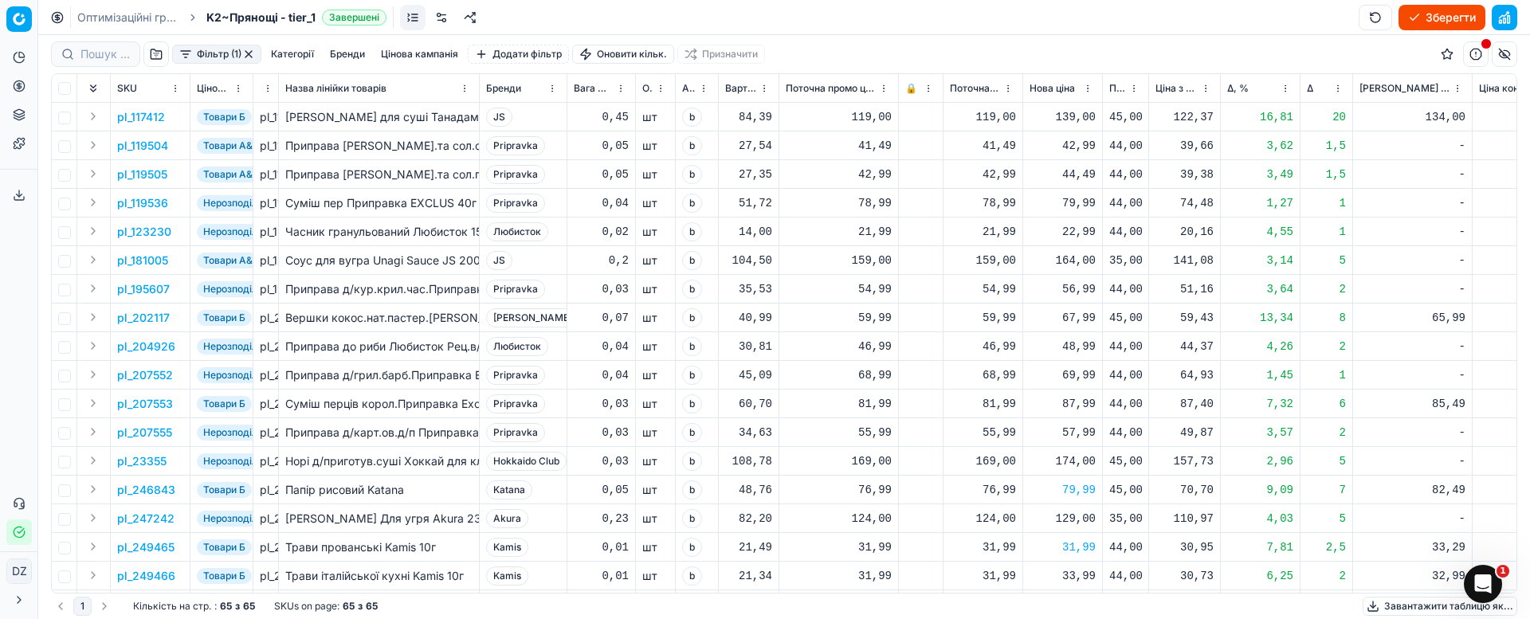
click at [249, 54] on button "button" at bounding box center [248, 54] width 13 height 13
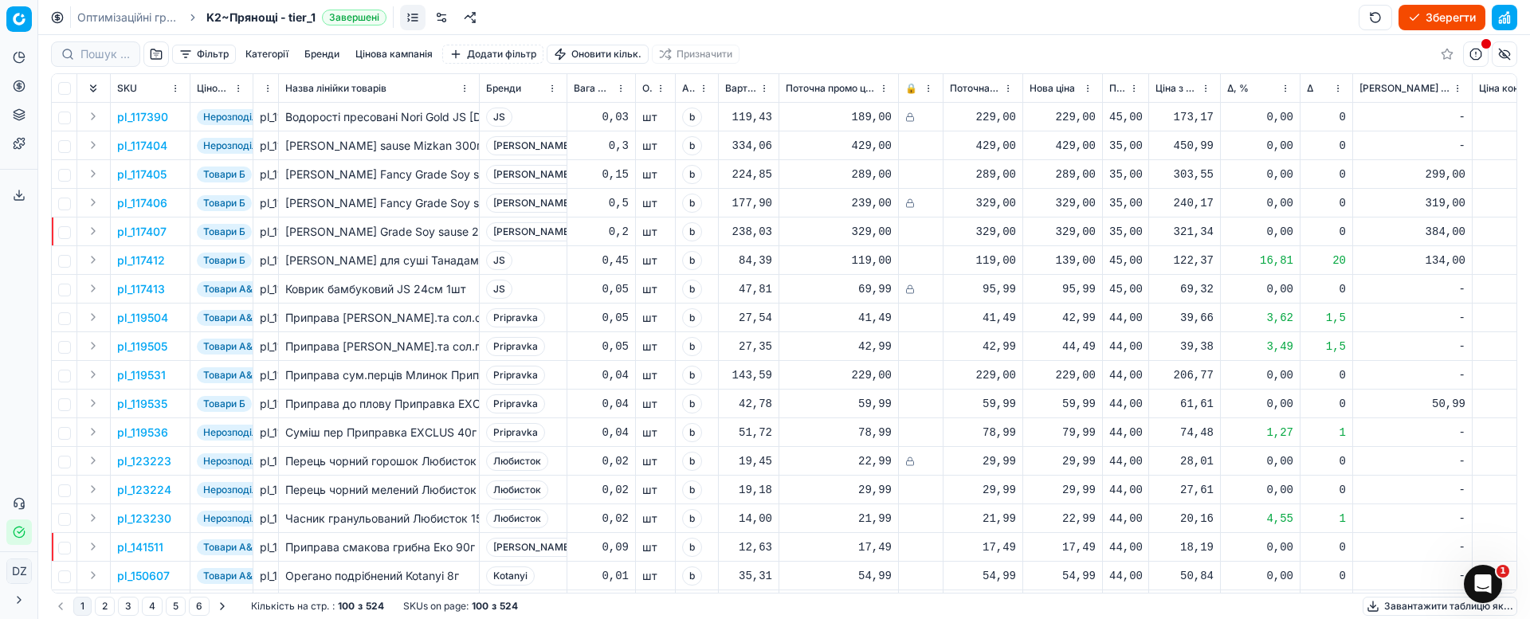
click at [1439, 17] on button "Зберегти" at bounding box center [1441, 17] width 87 height 25
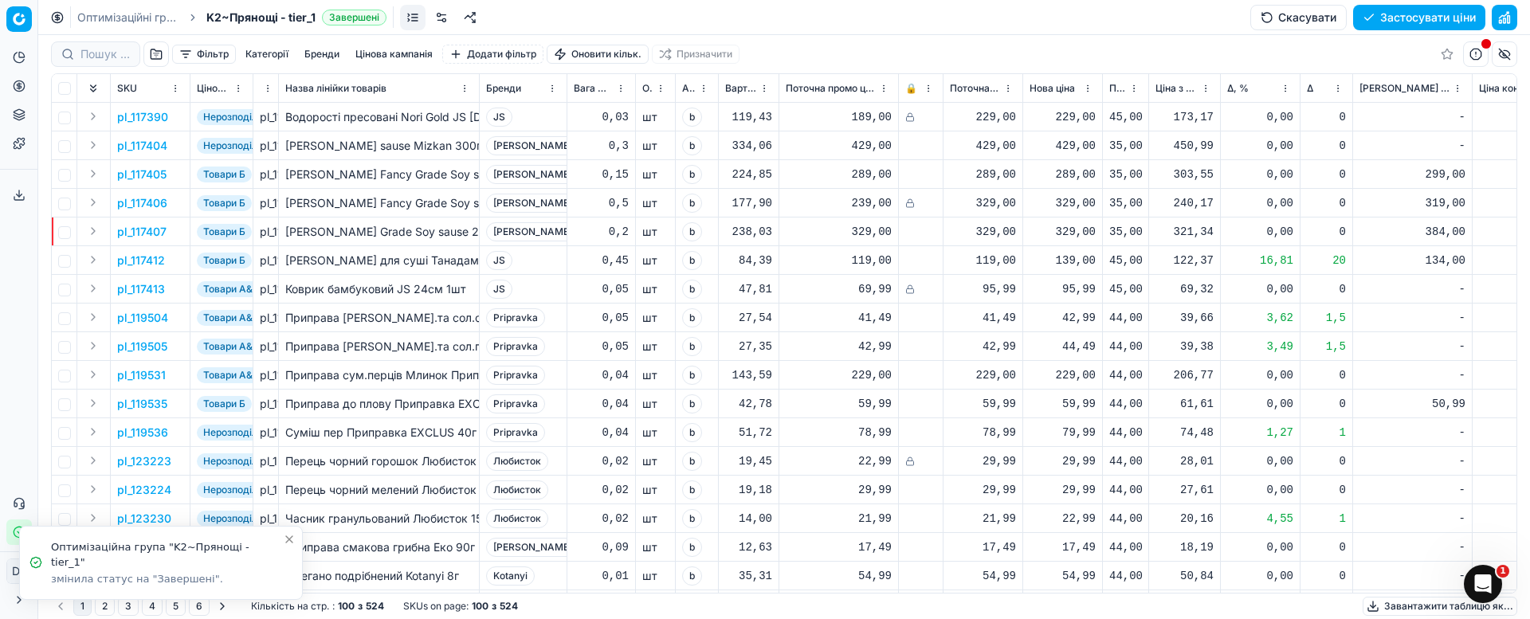
click at [1389, 22] on button "Застосувати ціни" at bounding box center [1419, 17] width 132 height 25
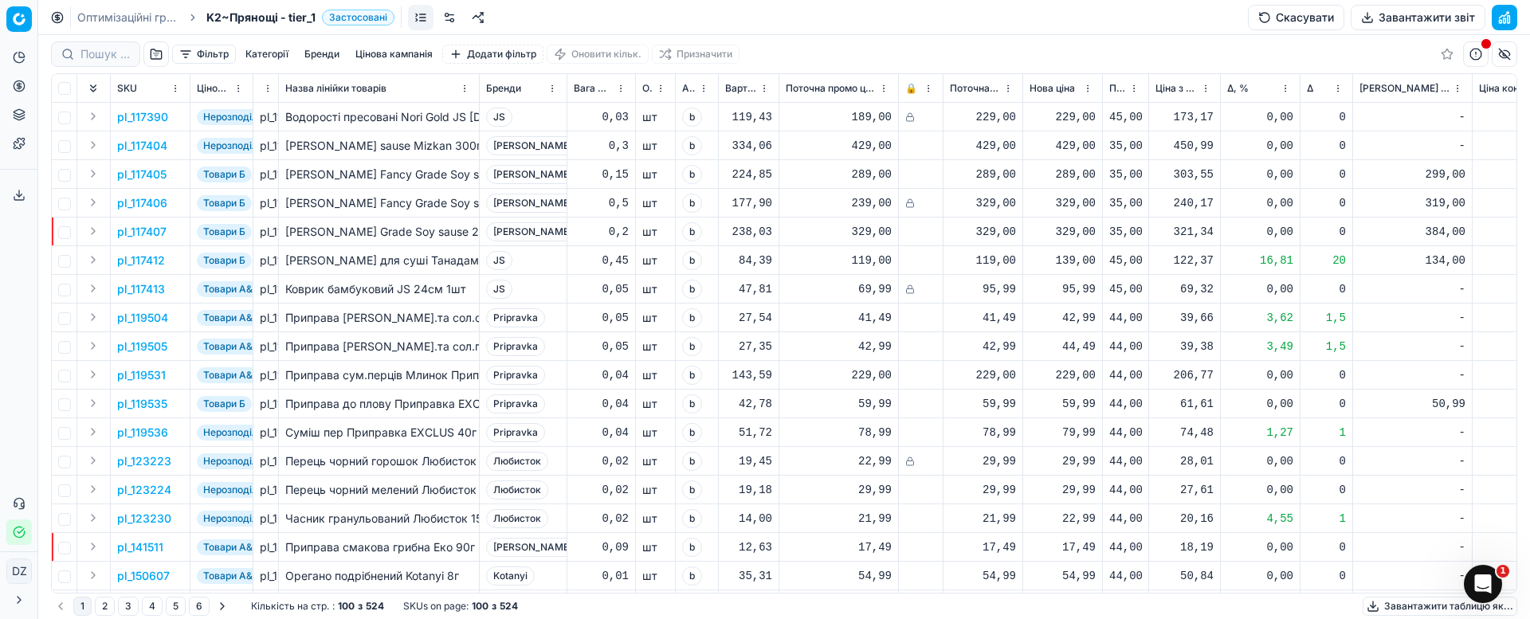
click at [1413, 17] on button "Завантажити звіт" at bounding box center [1418, 17] width 135 height 25
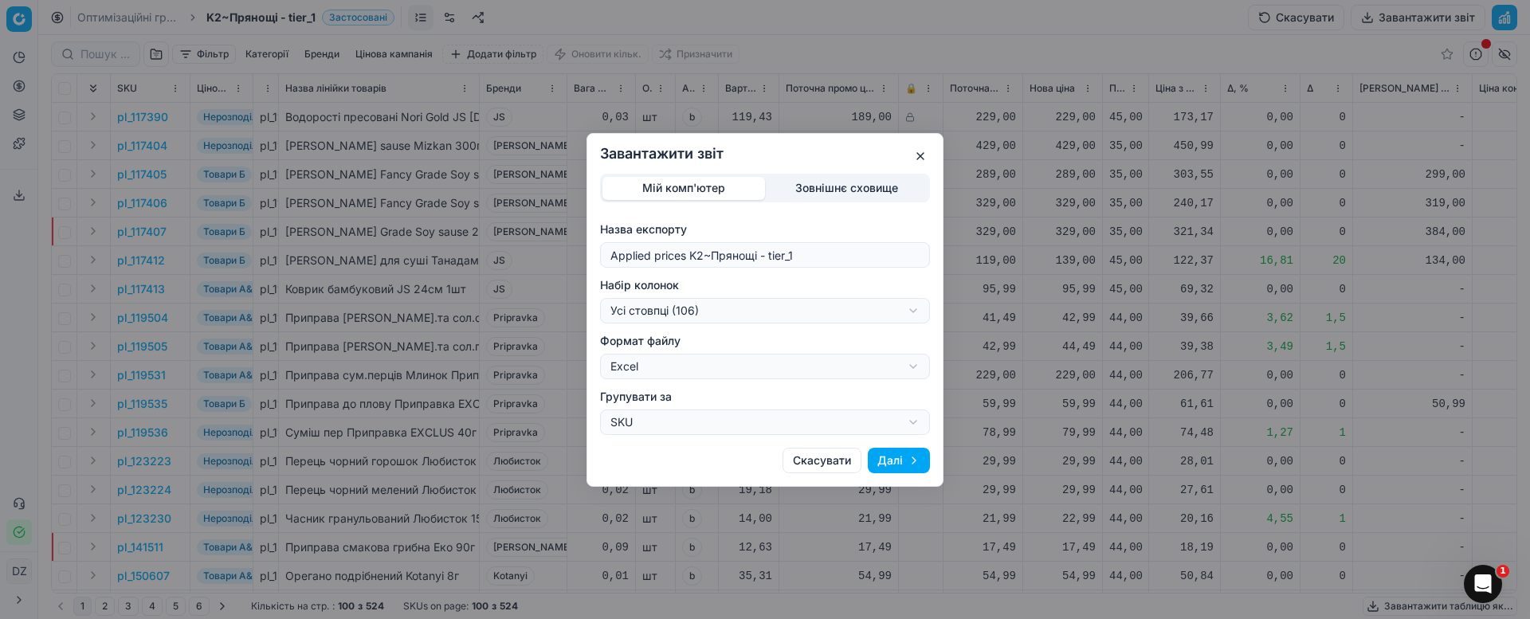
click at [816, 306] on div "Завантажити звіт Мій комп'ютер Зовнішнє сховище Назва експорту Applied prices […" at bounding box center [765, 309] width 1530 height 619
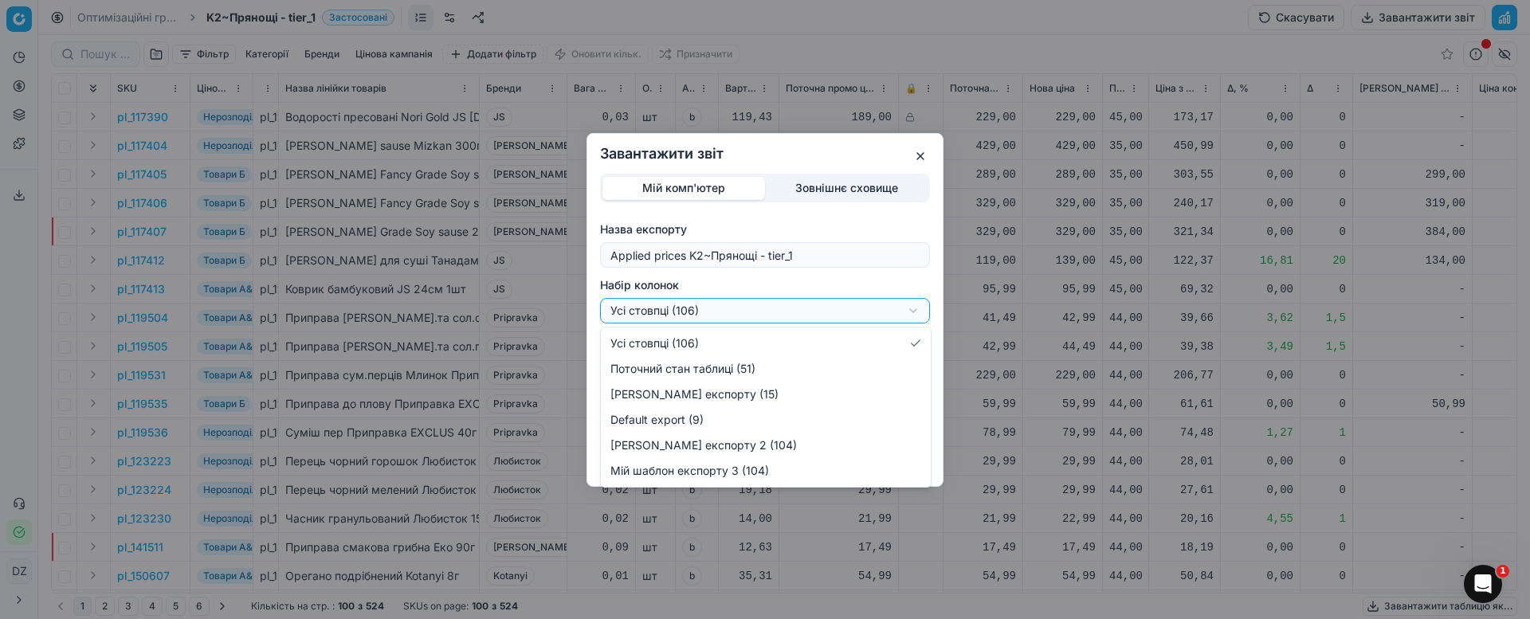
select select "custom"
click at [761, 395] on label "Групувати за" at bounding box center [765, 397] width 330 height 16
click at [761, 410] on button "SKU" at bounding box center [765, 422] width 330 height 25
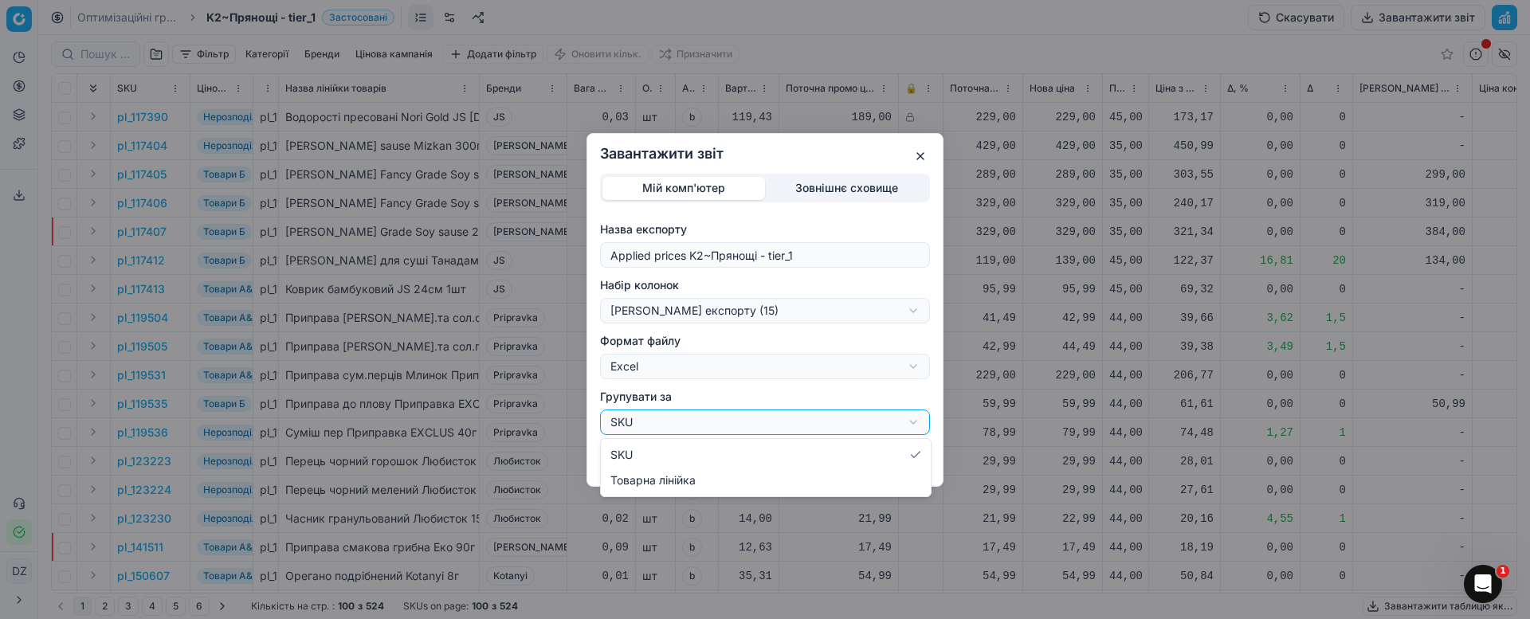
click at [1041, 291] on div "Завантажити звіт Мій комп'ютер Зовнішнє сховище Назва експорту Applied prices […" at bounding box center [765, 309] width 1530 height 619
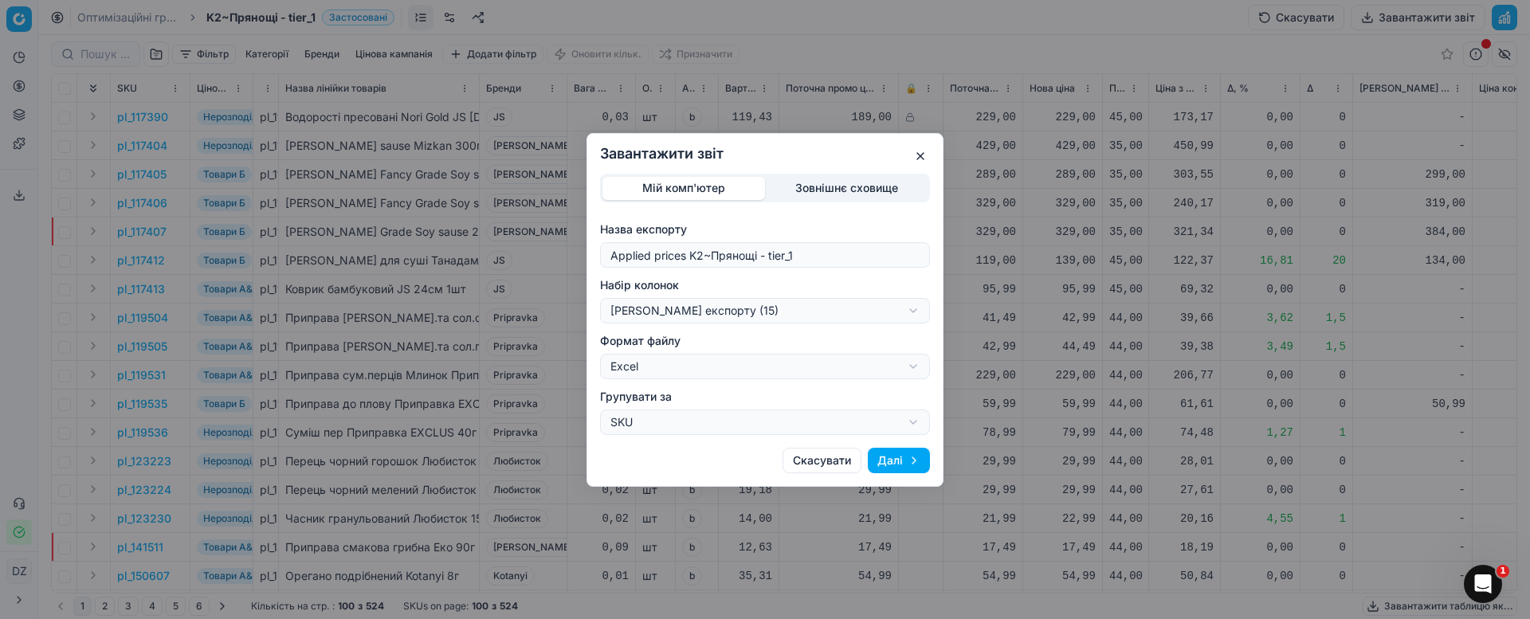
click at [886, 465] on button "Далі" at bounding box center [899, 460] width 62 height 25
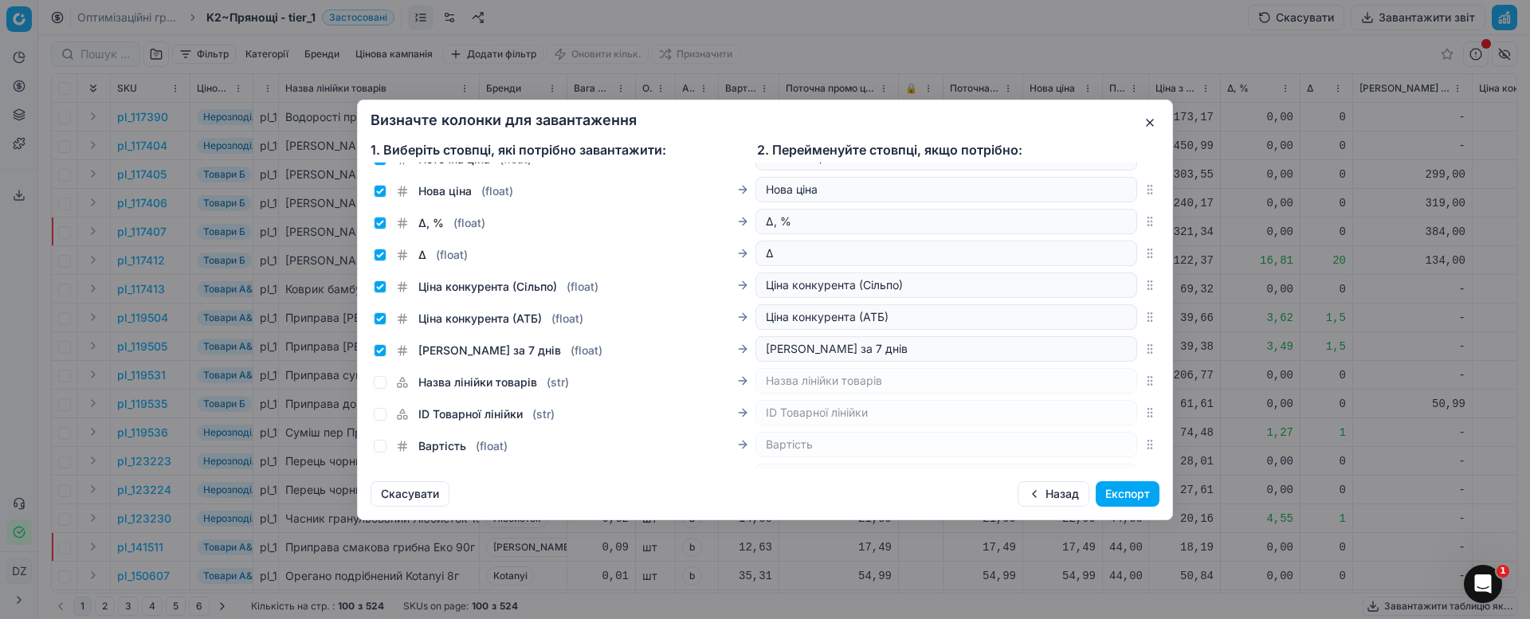
scroll to position [478, 0]
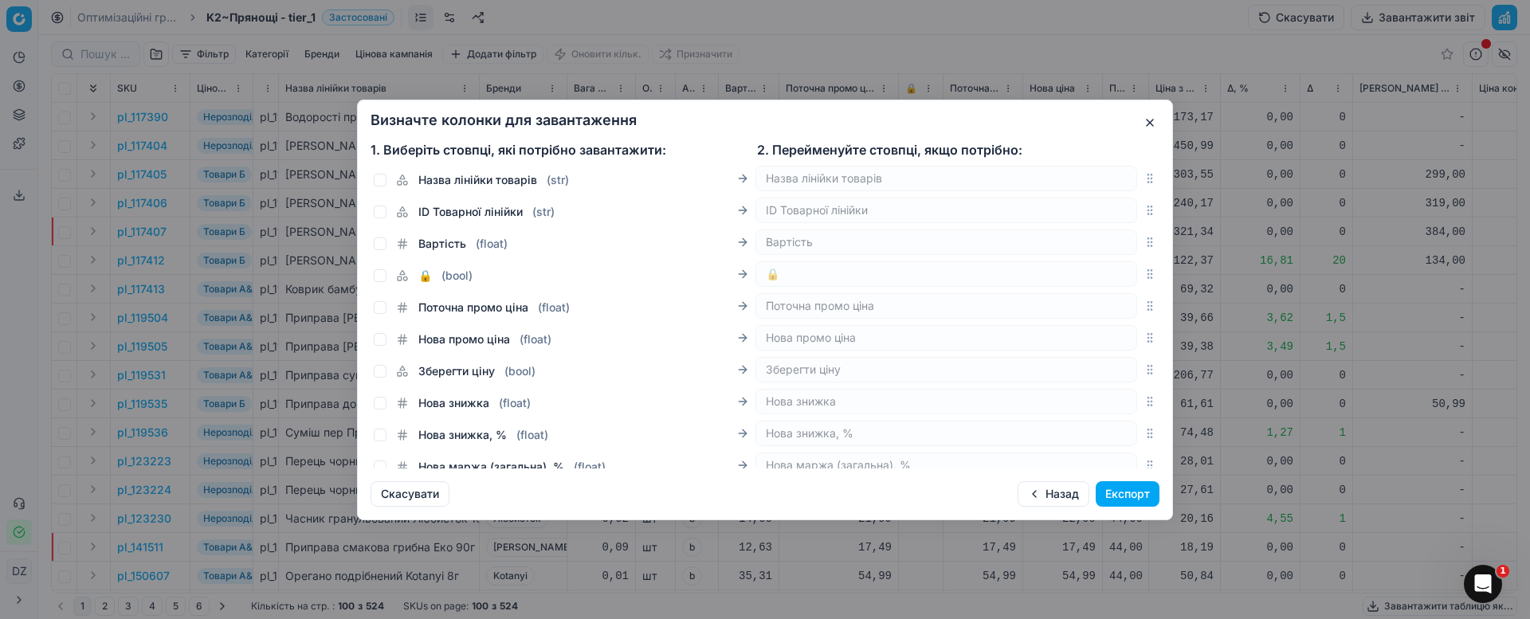
click at [1146, 127] on button "button" at bounding box center [1149, 122] width 19 height 19
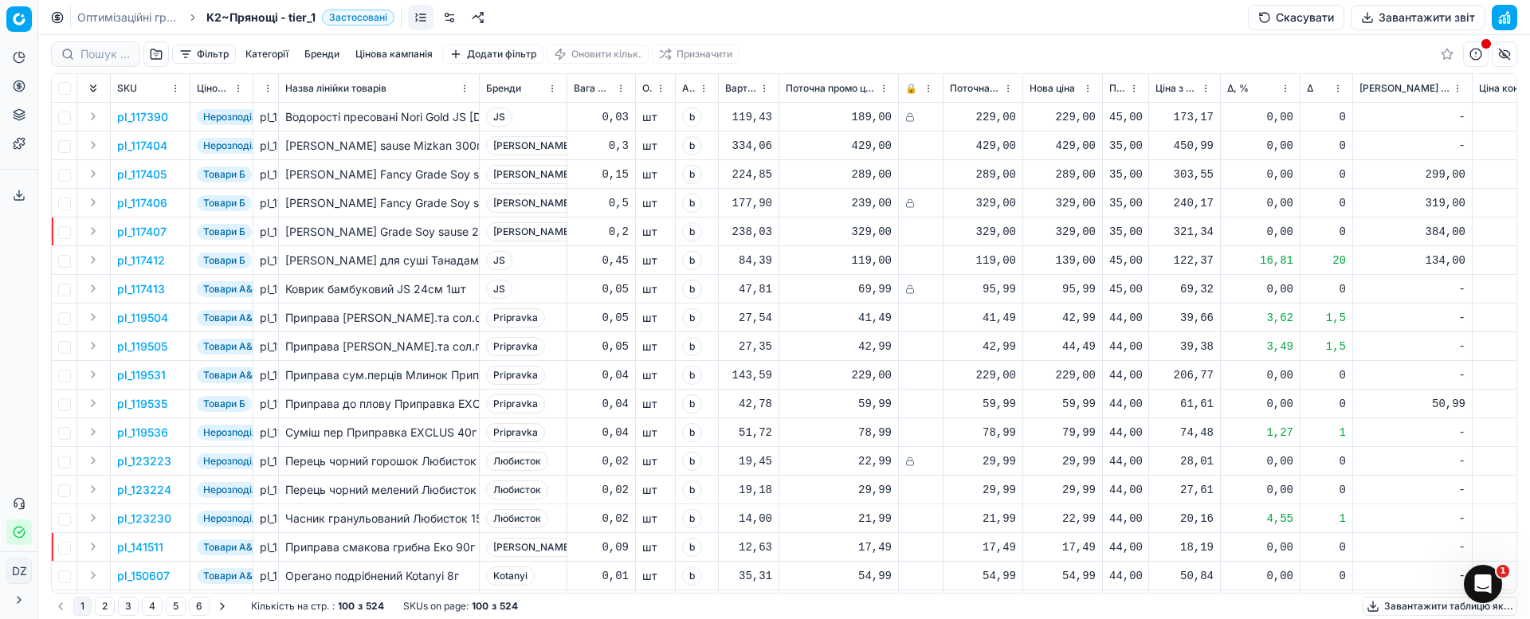
click at [1410, 18] on button "Завантажити звіт" at bounding box center [1418, 17] width 135 height 25
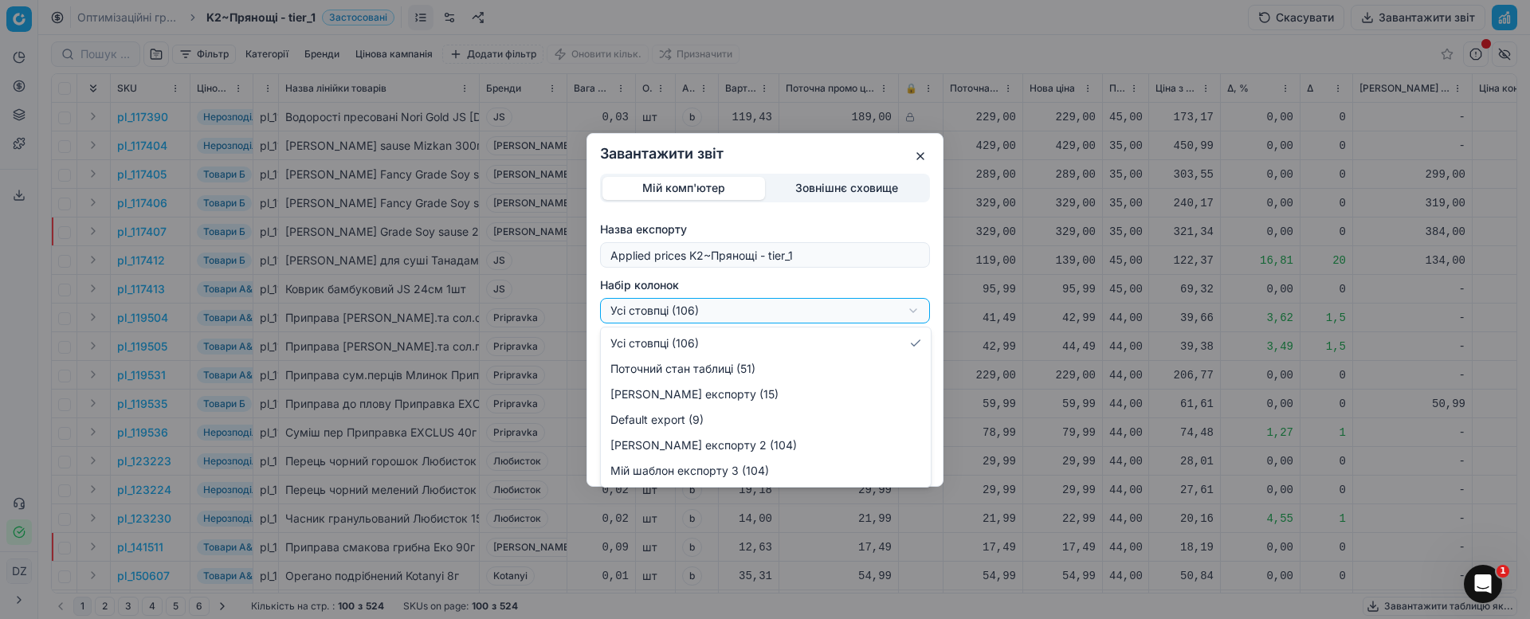
click at [896, 310] on div "Завантажити звіт Мій комп'ютер Зовнішнє сховище Назва експорту Applied prices […" at bounding box center [765, 309] width 1530 height 619
select select "custom"
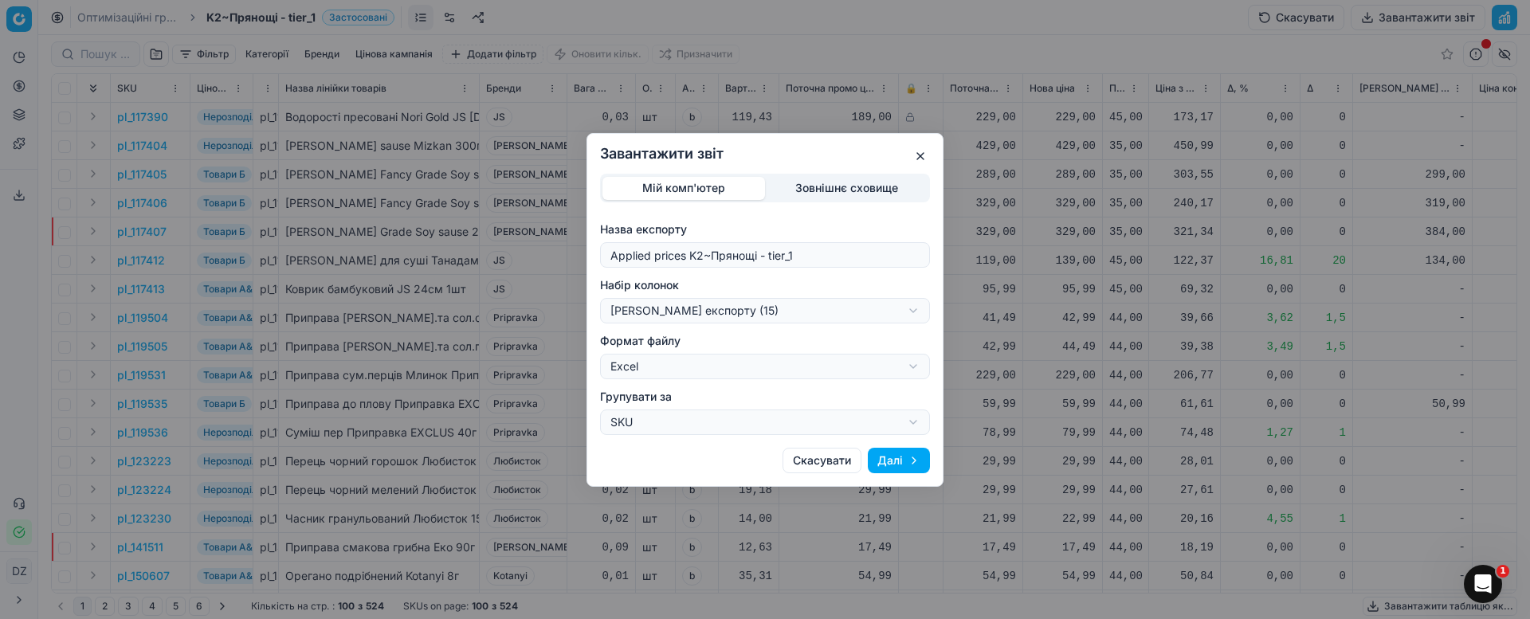
click at [899, 453] on button "Далі" at bounding box center [899, 460] width 62 height 25
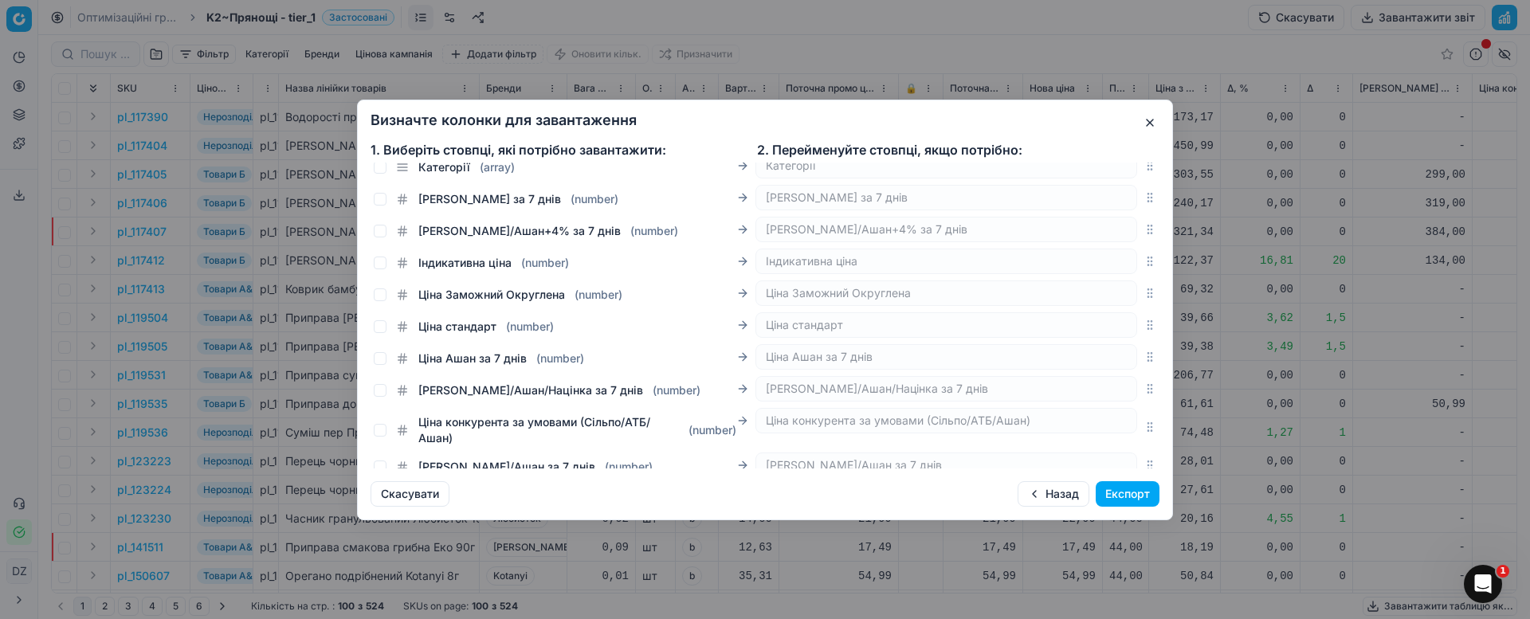
scroll to position [3264, 0]
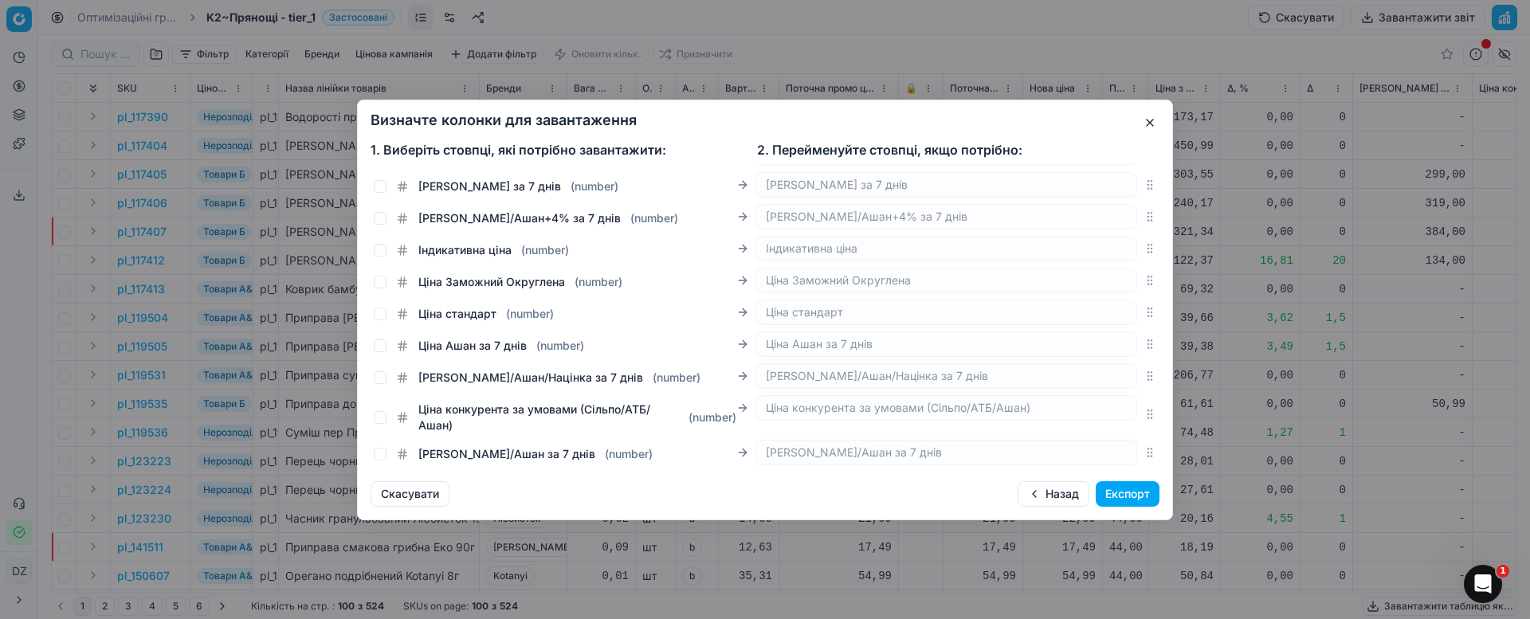
click at [412, 340] on label "Ціна Ашан за 7 днів ( number )" at bounding box center [490, 346] width 188 height 16
click at [386, 340] on input "Ціна Ашан за 7 днів ( number )" at bounding box center [380, 345] width 13 height 13
checkbox input "true"
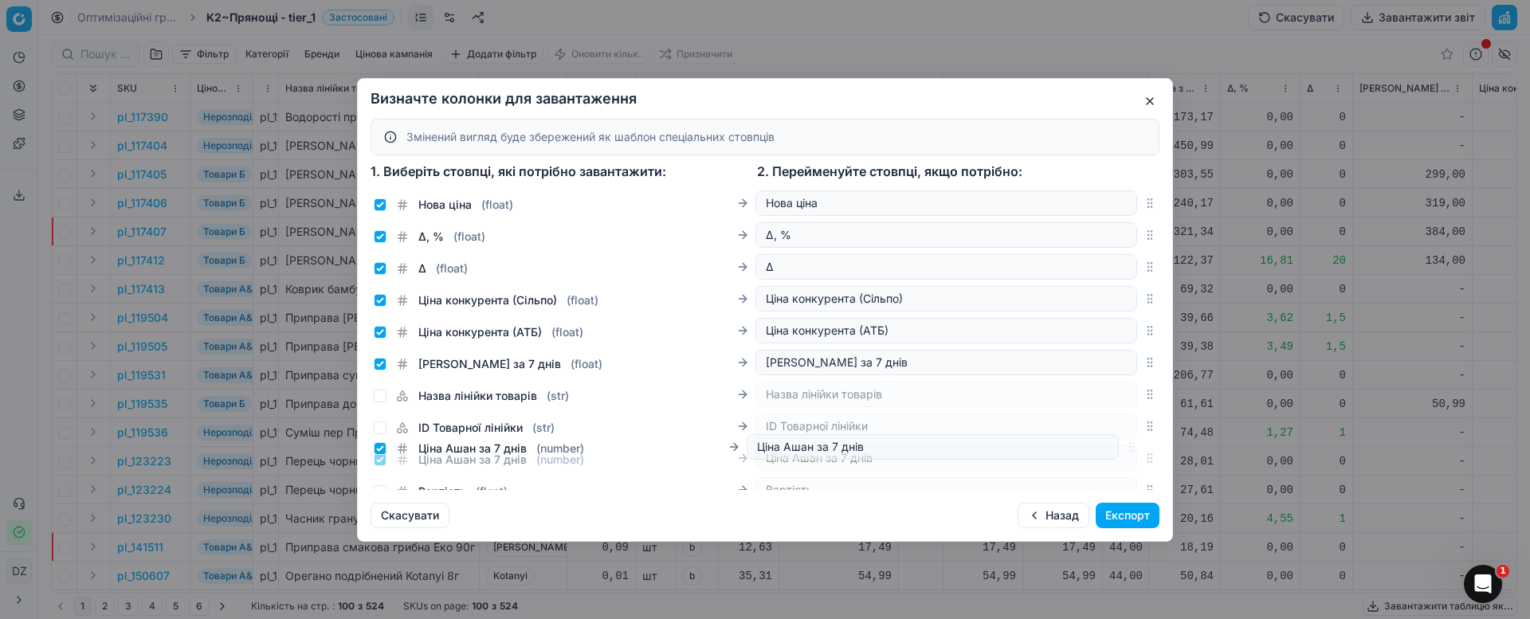
scroll to position [316, 0]
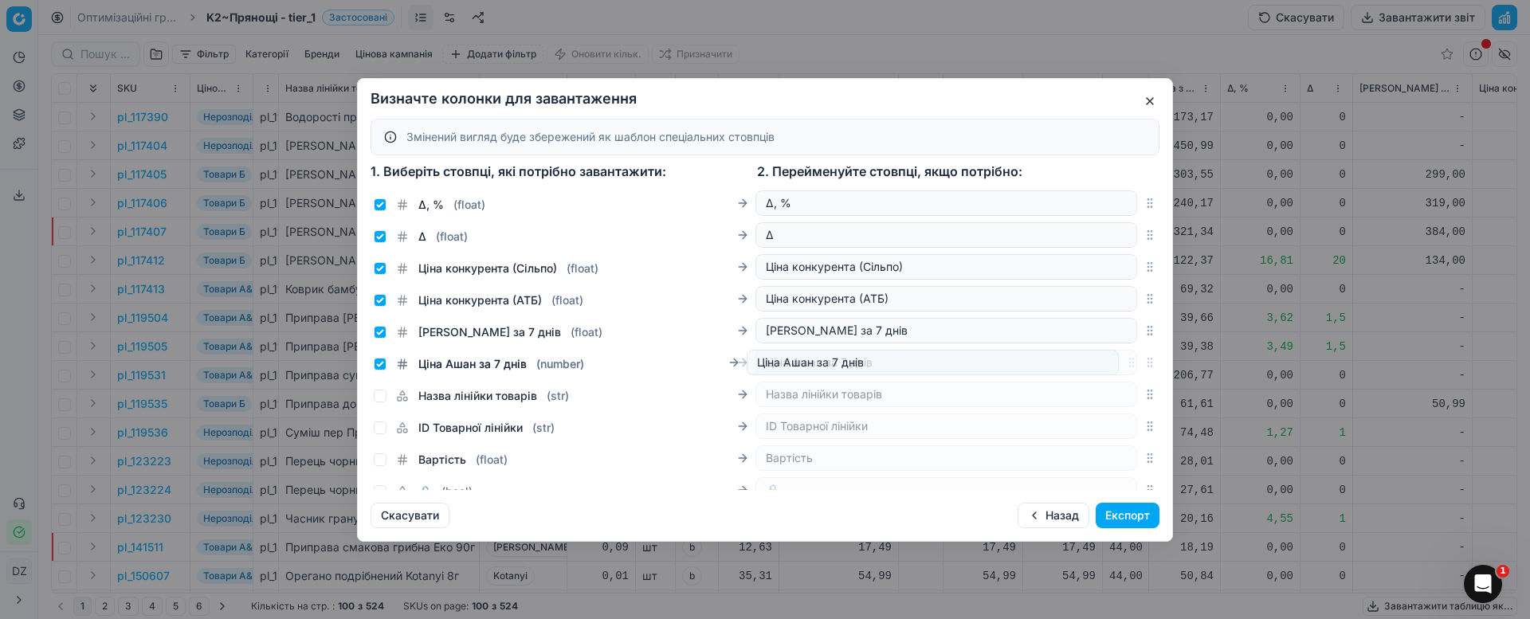
click at [1143, 366] on icon "button" at bounding box center [1149, 362] width 13 height 13
drag, startPoint x: 1130, startPoint y: 300, endPoint x: 1131, endPoint y: 277, distance: 22.4
click at [1131, 277] on div "Ціна конкурента (АТБ) ( float ) Ціна конкурента (АТБ)" at bounding box center [765, 267] width 789 height 32
click at [1133, 511] on button "Експорт" at bounding box center [1128, 515] width 64 height 25
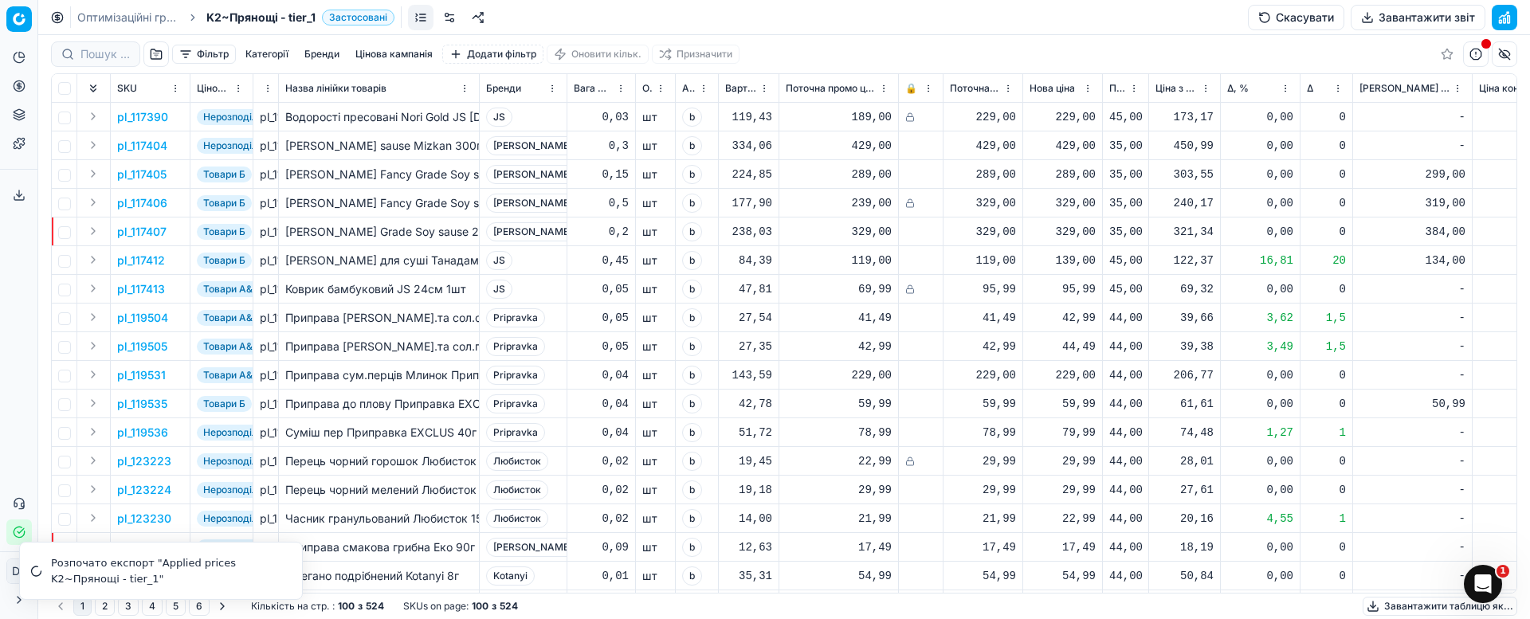
click at [1392, 17] on button "Завантажити звіт" at bounding box center [1418, 17] width 135 height 25
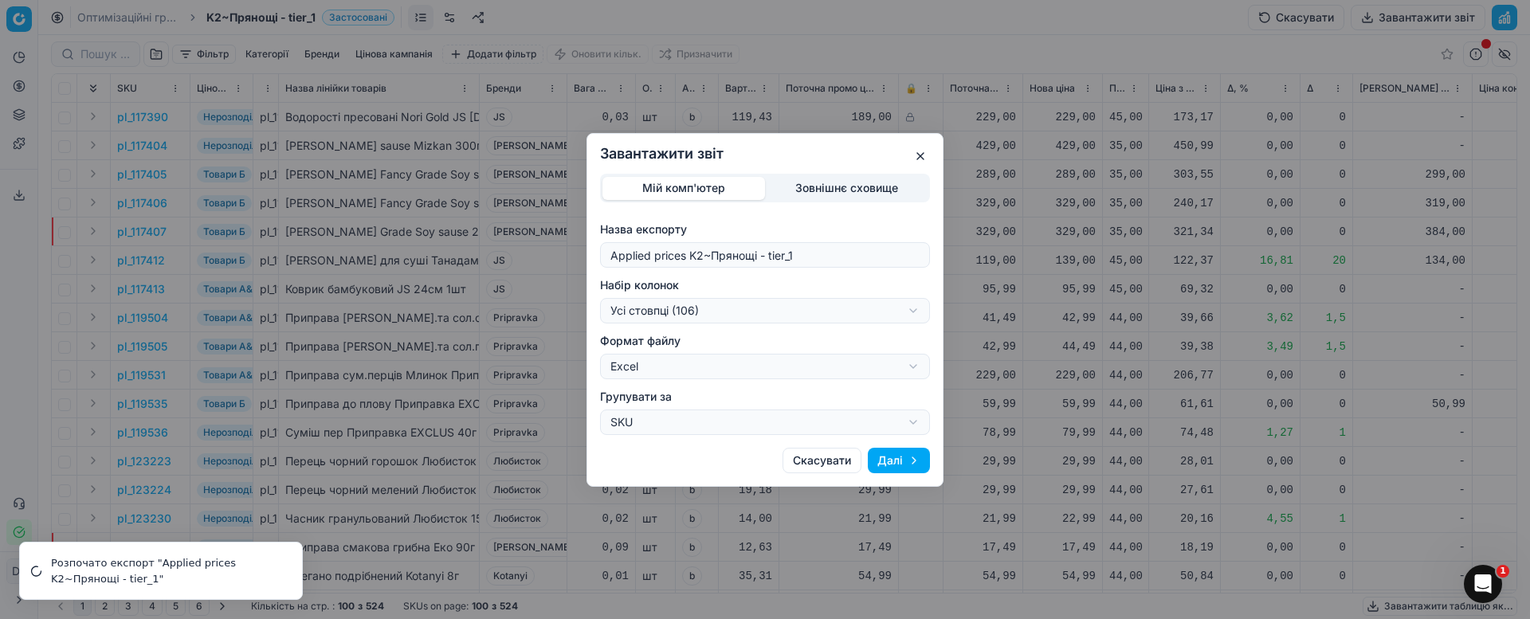
click at [919, 156] on button "button" at bounding box center [920, 156] width 19 height 19
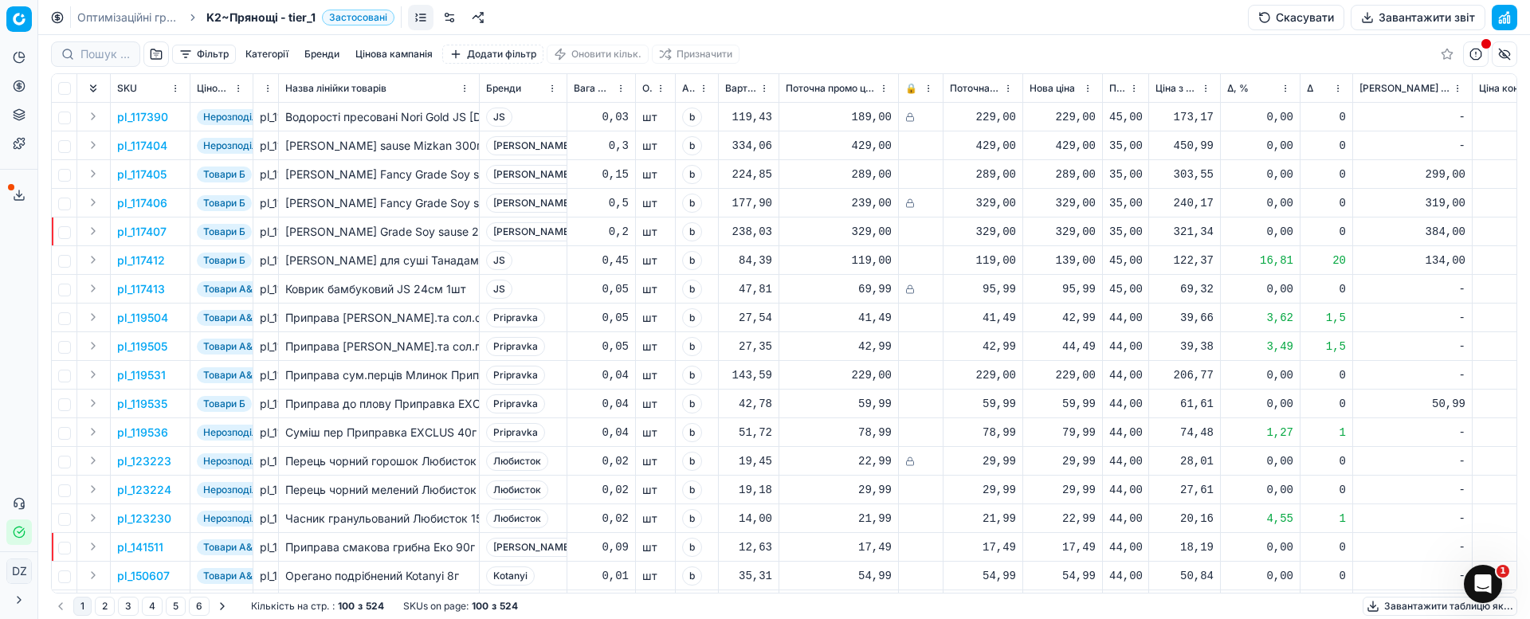
click at [22, 198] on icon at bounding box center [19, 195] width 13 height 13
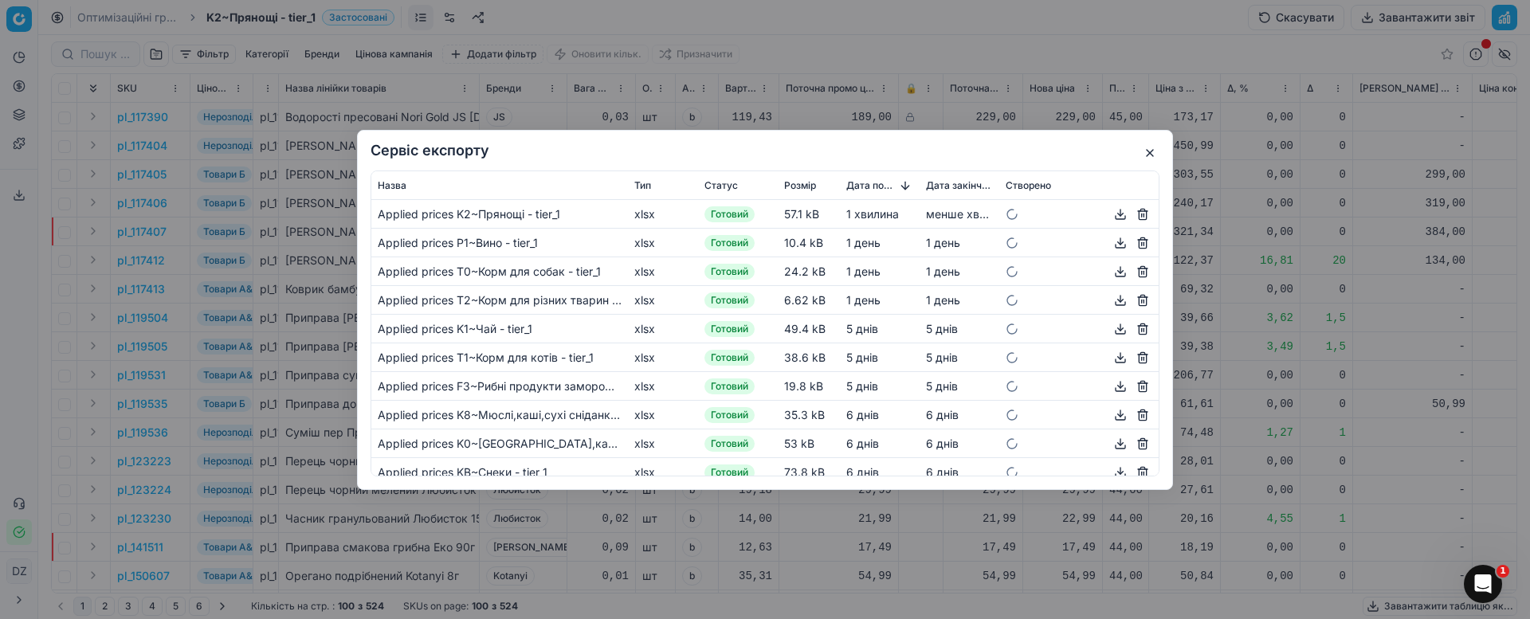
click at [1111, 218] on button "button" at bounding box center [1120, 213] width 19 height 19
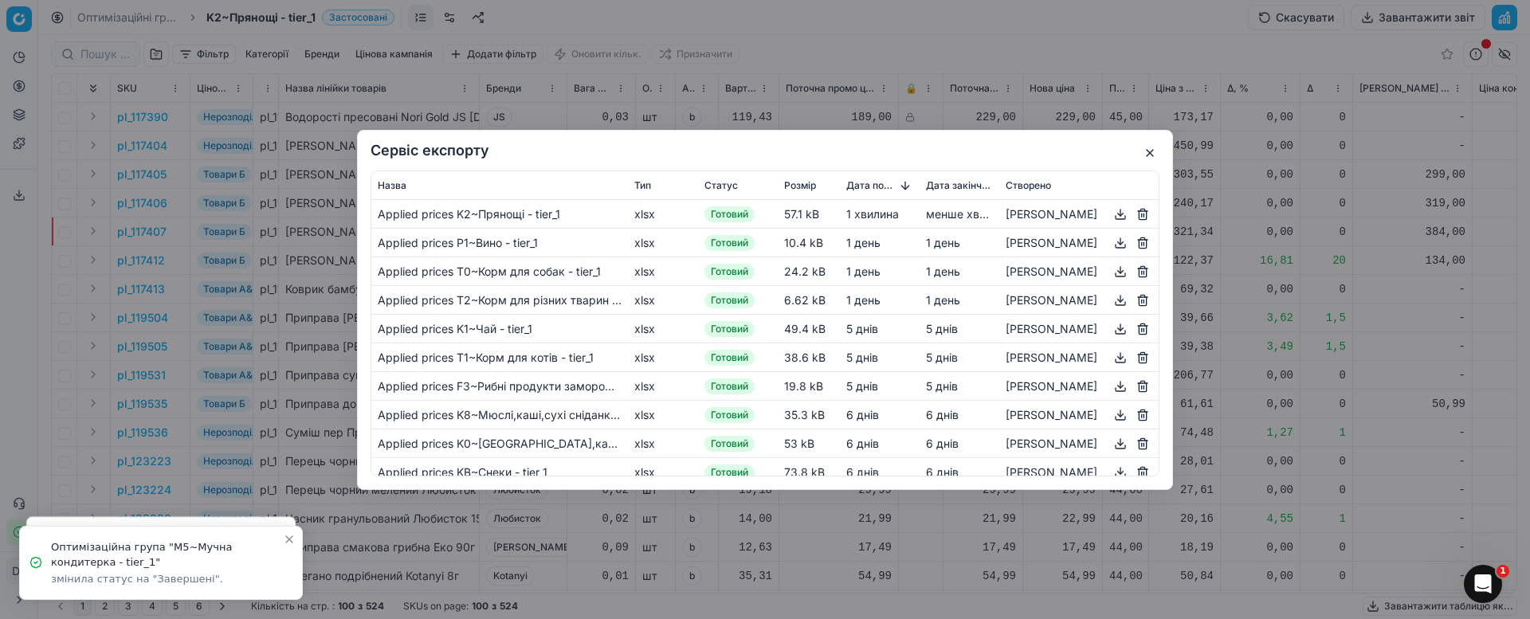
click at [1155, 151] on button "button" at bounding box center [1149, 152] width 19 height 19
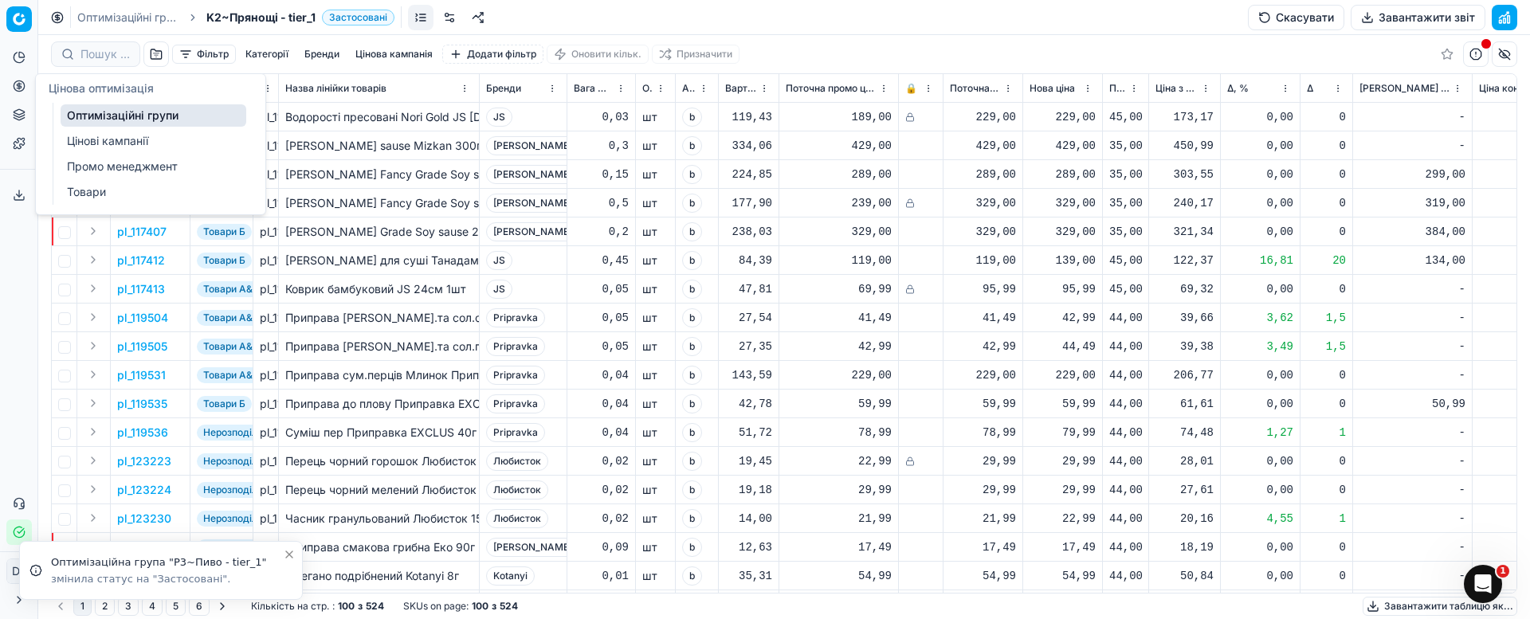
click at [23, 85] on icon at bounding box center [19, 86] width 13 height 13
click at [18, 84] on icon at bounding box center [19, 86] width 13 height 13
click at [25, 88] on icon at bounding box center [19, 86] width 13 height 13
click at [14, 89] on icon at bounding box center [19, 86] width 13 height 13
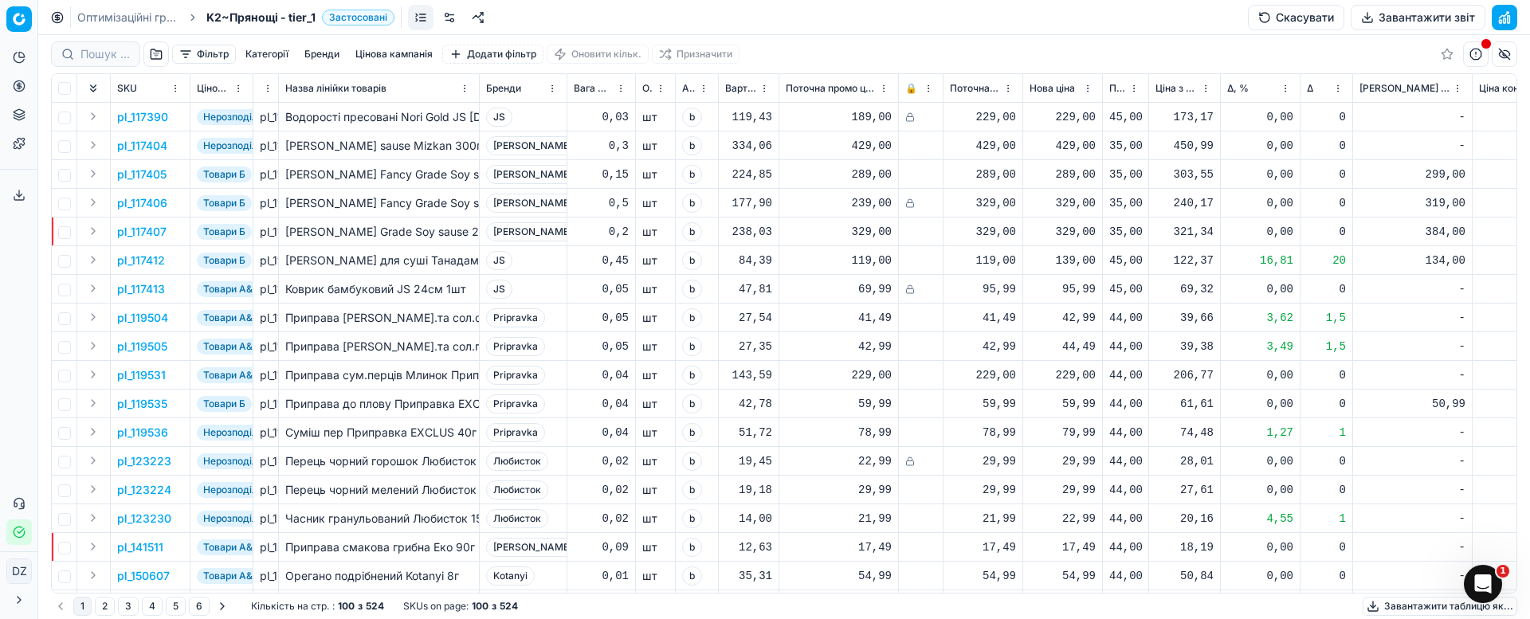
click at [14, 89] on icon at bounding box center [19, 86] width 13 height 13
click at [24, 87] on circle at bounding box center [19, 85] width 10 height 10
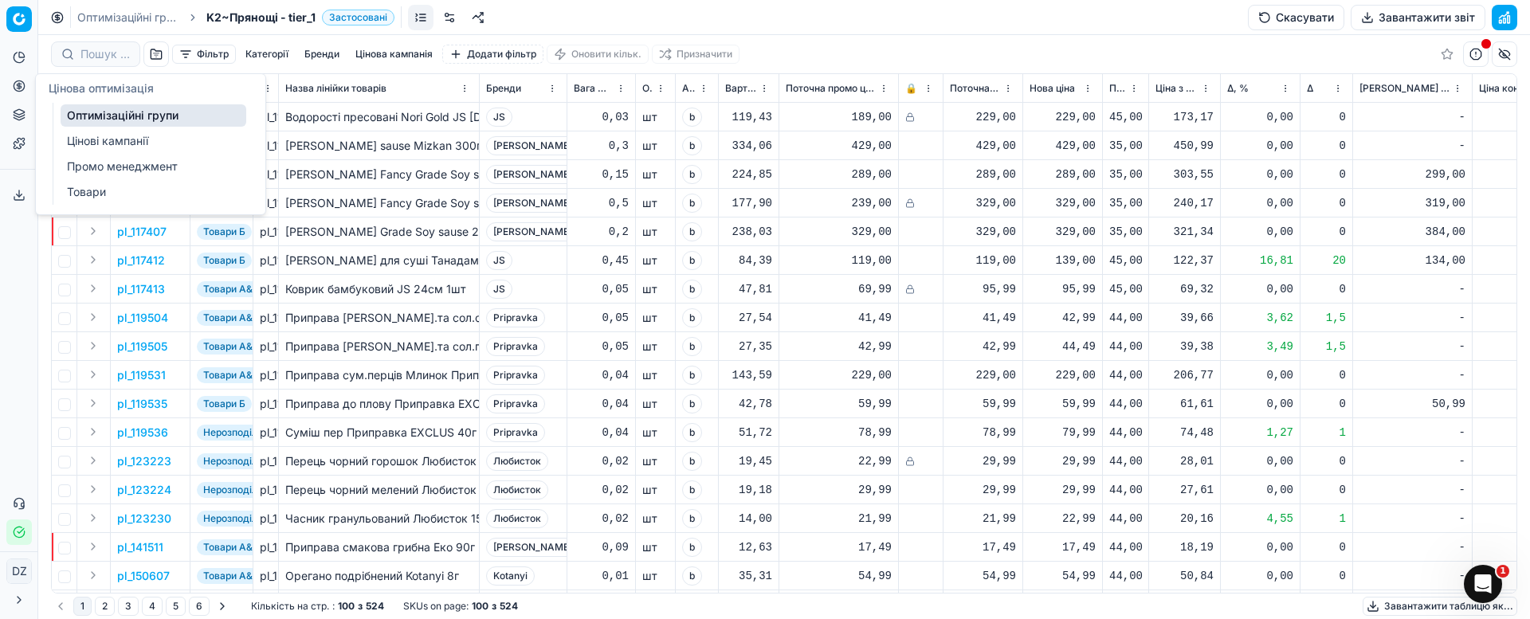
click at [97, 112] on link "Оптимізаційні групи" at bounding box center [154, 115] width 186 height 22
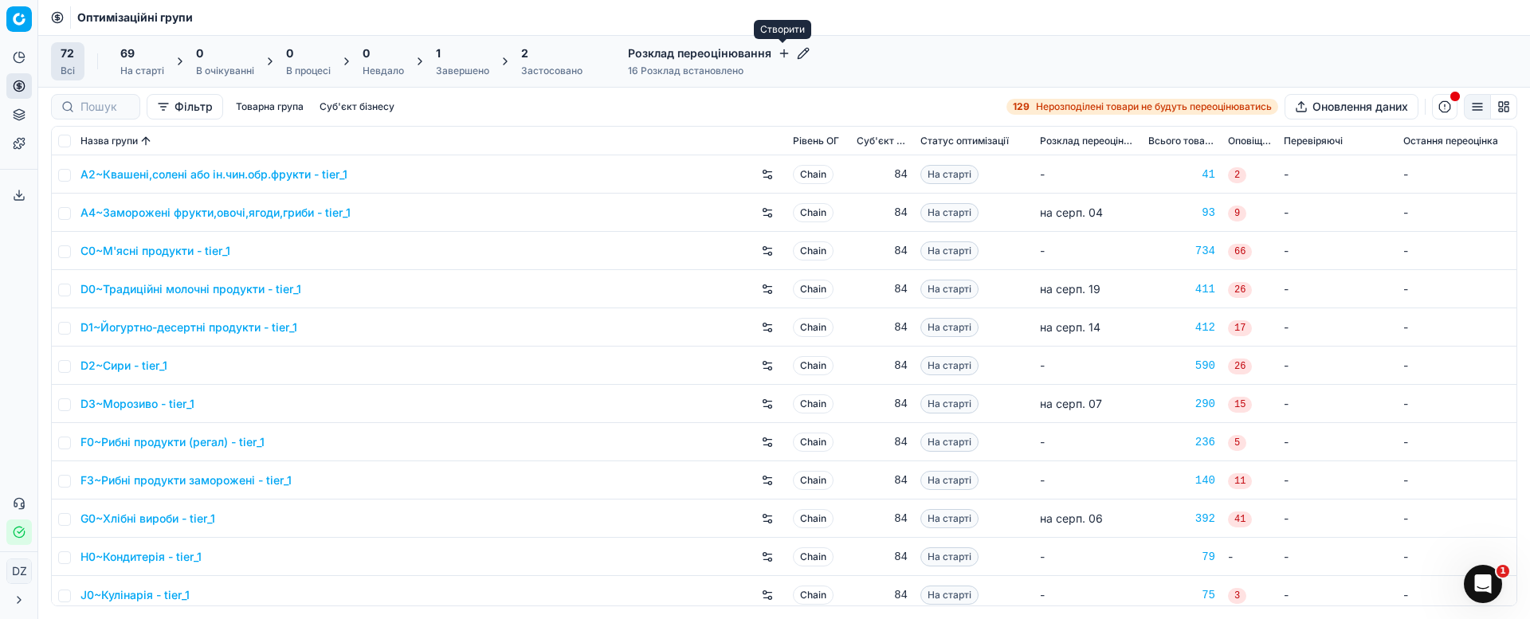
click at [778, 49] on icon "button" at bounding box center [784, 53] width 13 height 13
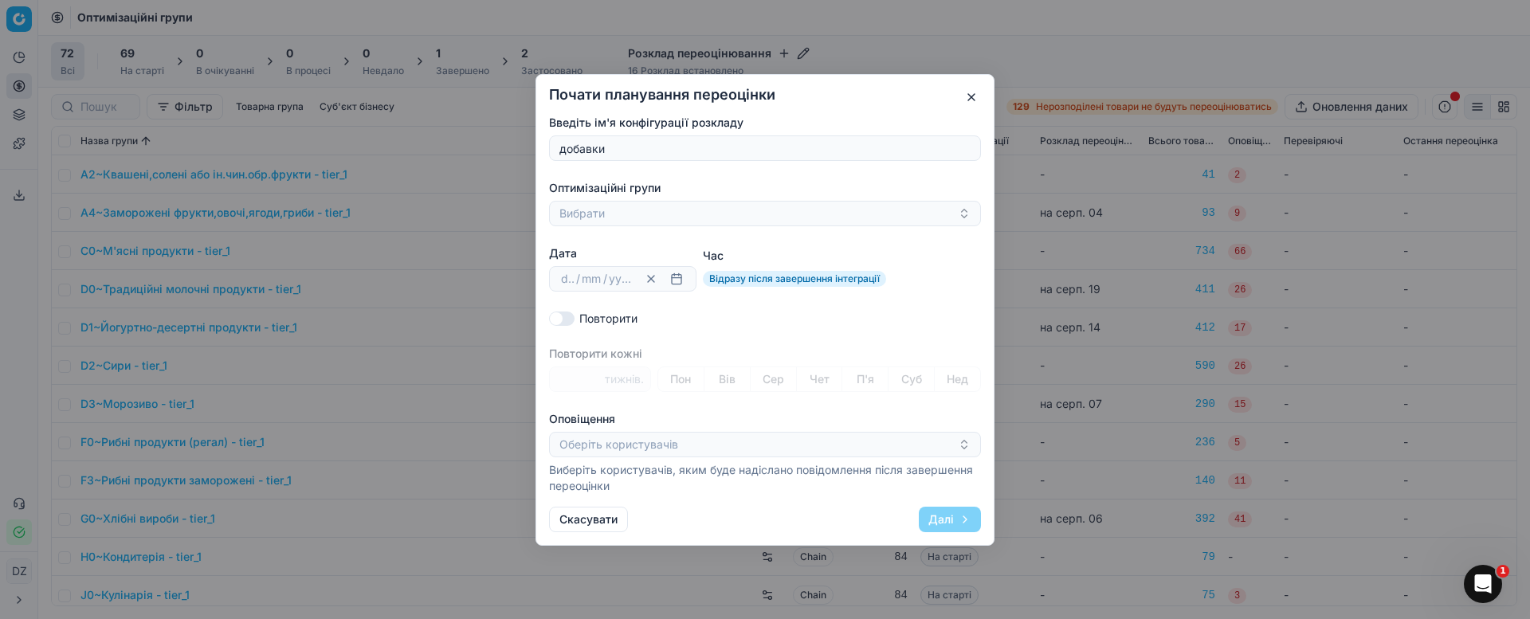
type input "Добавки до їжі"
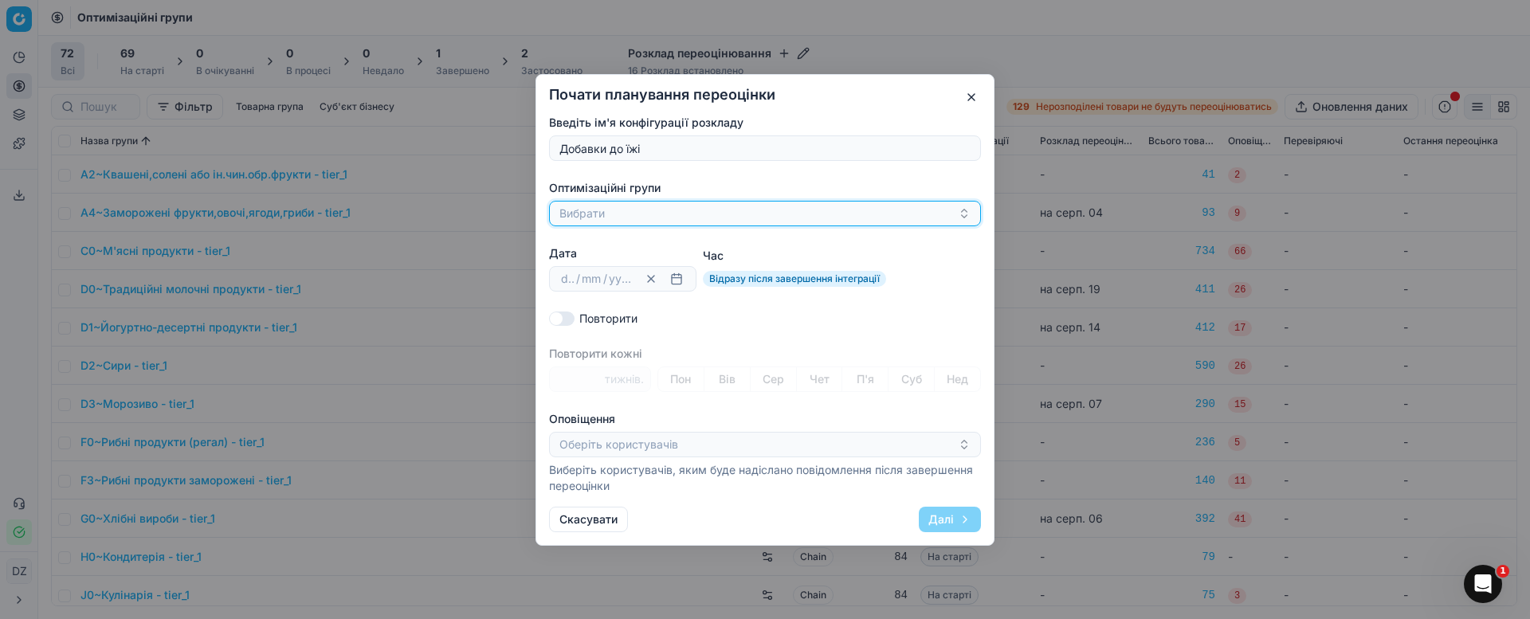
click at [743, 211] on button "Вибрати" at bounding box center [765, 213] width 432 height 25
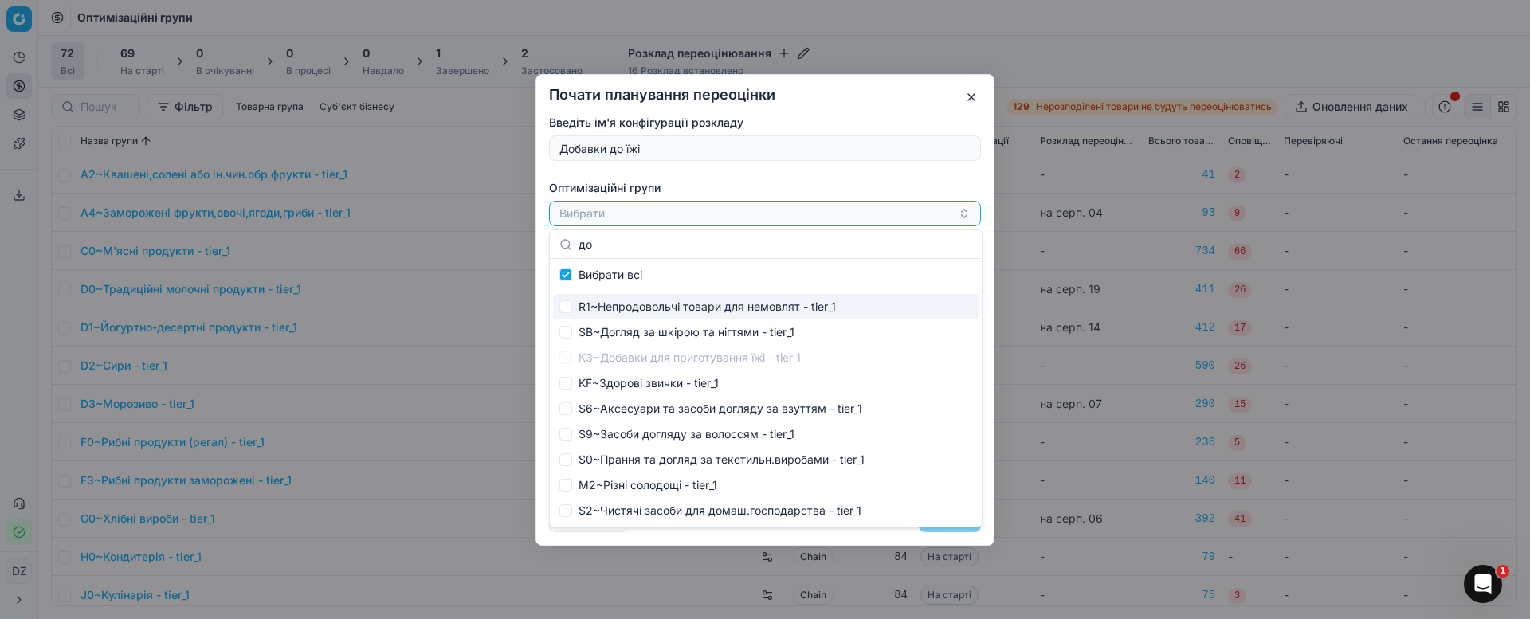
type input "доб"
checkbox input "true"
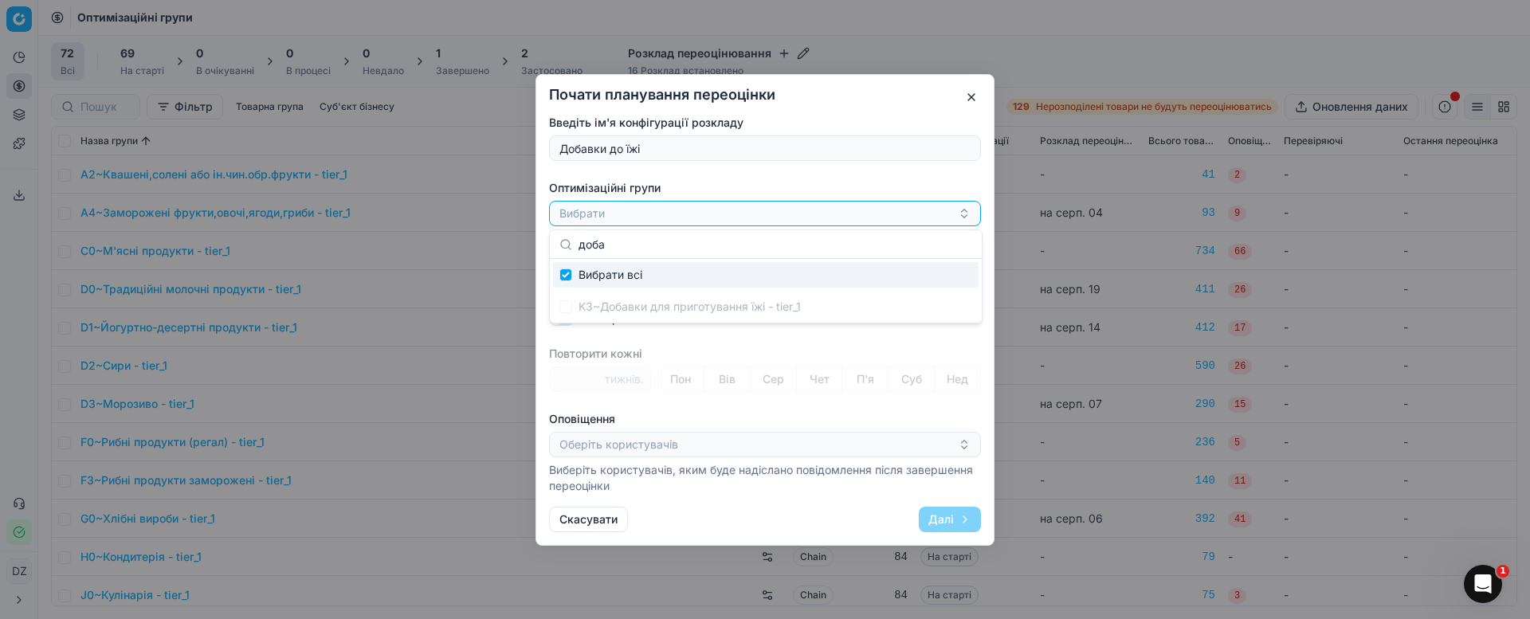
click at [686, 308] on div "K3~Добавки для приготування їжі - tier_1" at bounding box center [765, 306] width 425 height 25
click at [616, 308] on div "K3~Добавки для приготування їжі - tier_1" at bounding box center [765, 306] width 425 height 25
click at [641, 242] on input "доба" at bounding box center [775, 245] width 394 height 32
drag, startPoint x: 641, startPoint y: 243, endPoint x: 504, endPoint y: 240, distance: 136.3
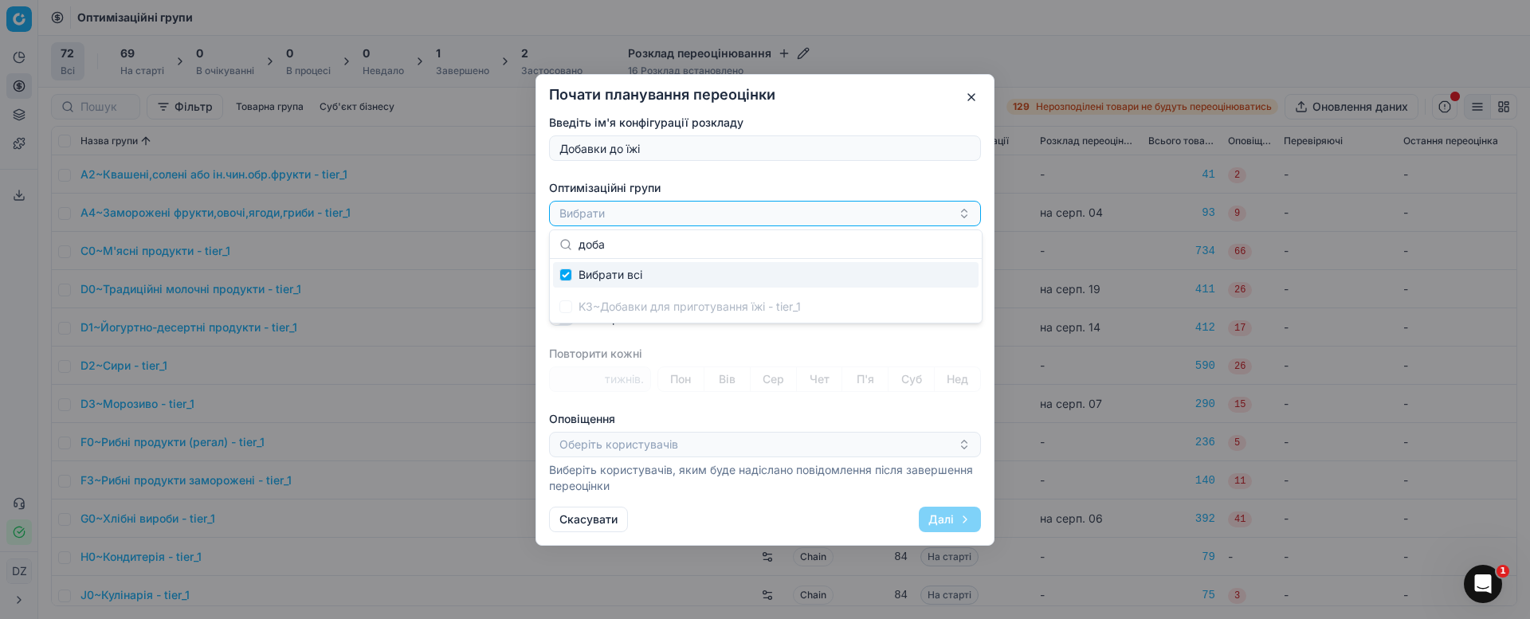
click at [504, 240] on body "Pricing platform Аналітика Цінова оптимізація Асортимент продукції Шаблони Серв…" at bounding box center [765, 309] width 1530 height 619
drag, startPoint x: 649, startPoint y: 241, endPoint x: 483, endPoint y: 234, distance: 165.9
click at [483, 234] on body "Pricing platform Аналітика Цінова оптимізація Асортимент продукції Шаблони Серв…" at bounding box center [765, 309] width 1530 height 619
type input "до"
checkbox input "false"
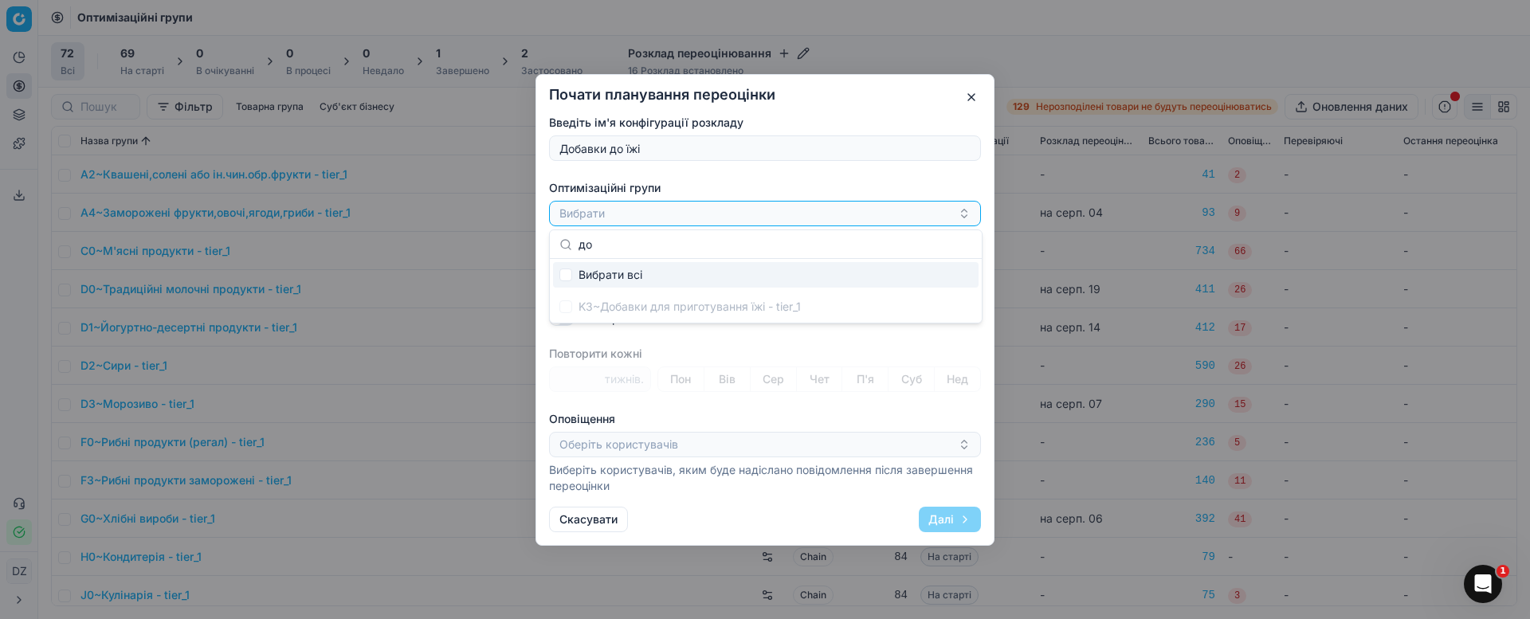
type input "д"
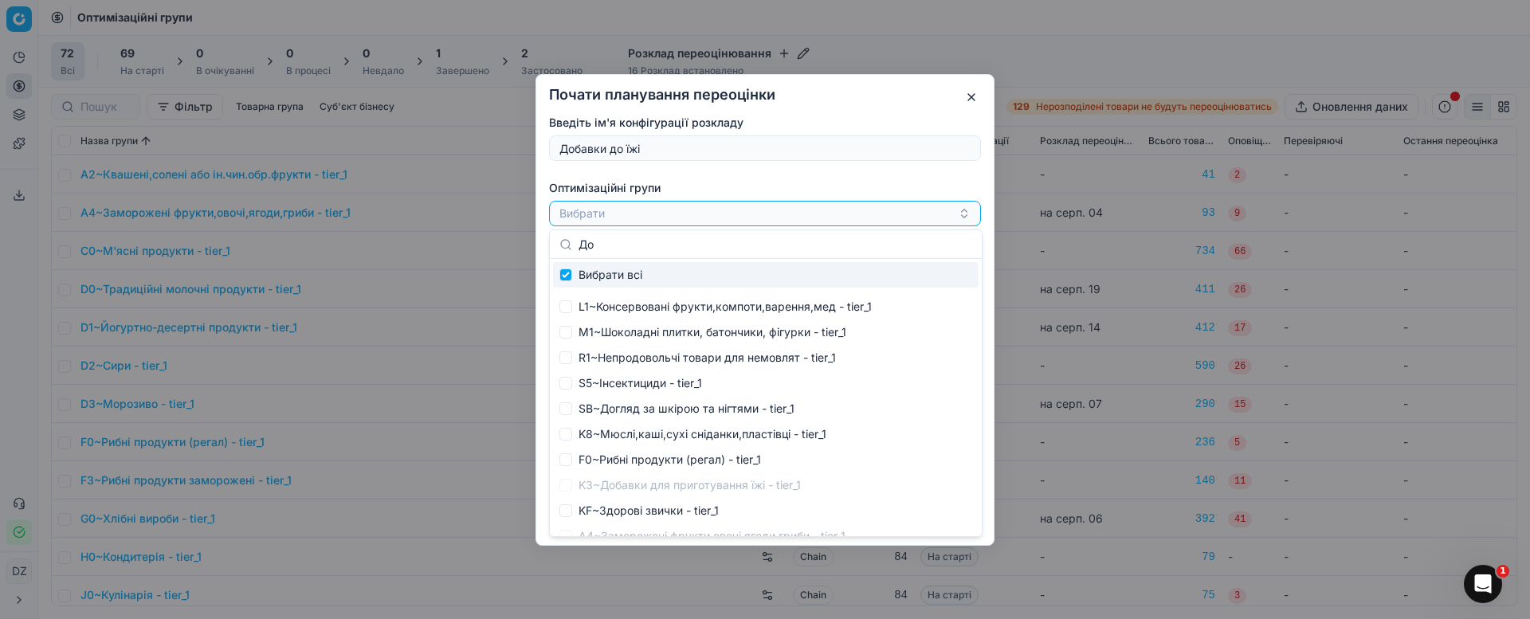
type input "Доб"
checkbox input "true"
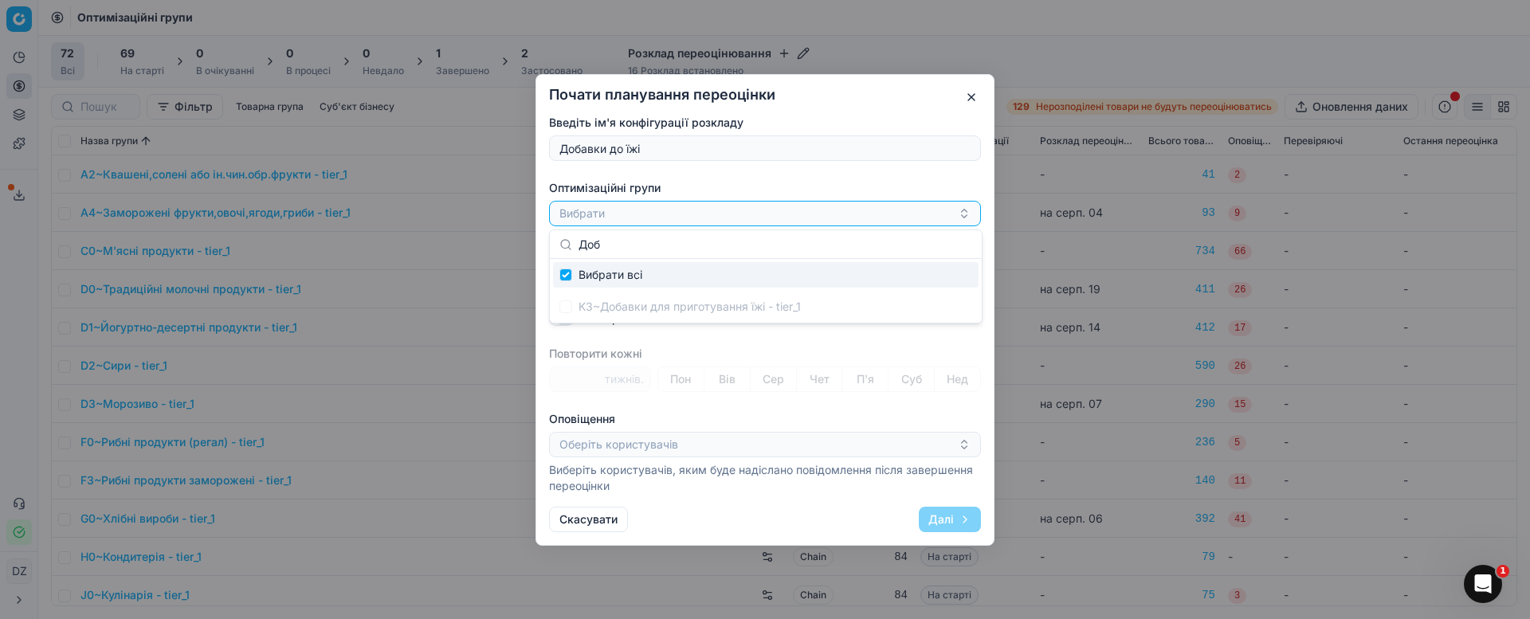
type input "Доб"
click at [593, 306] on div "K3~Добавки для приготування їжі - tier_1" at bounding box center [765, 306] width 425 height 25
click at [650, 244] on input "Доб" at bounding box center [775, 245] width 394 height 32
click at [892, 434] on button "Оберіть користувачів" at bounding box center [765, 444] width 432 height 25
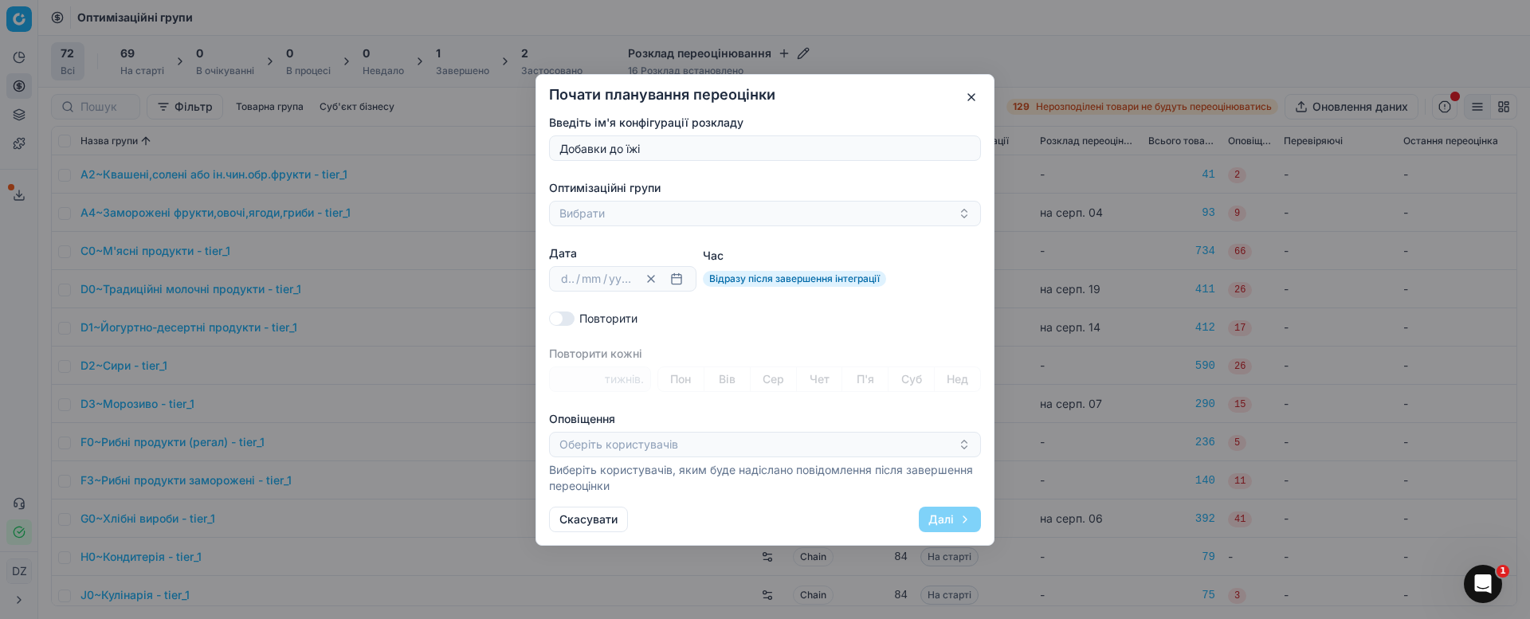
click at [739, 165] on div "Введіть ім'я конфігурації розкладу Добавки до їжі Оптимізаційні групи Вибрати Д…" at bounding box center [765, 304] width 432 height 379
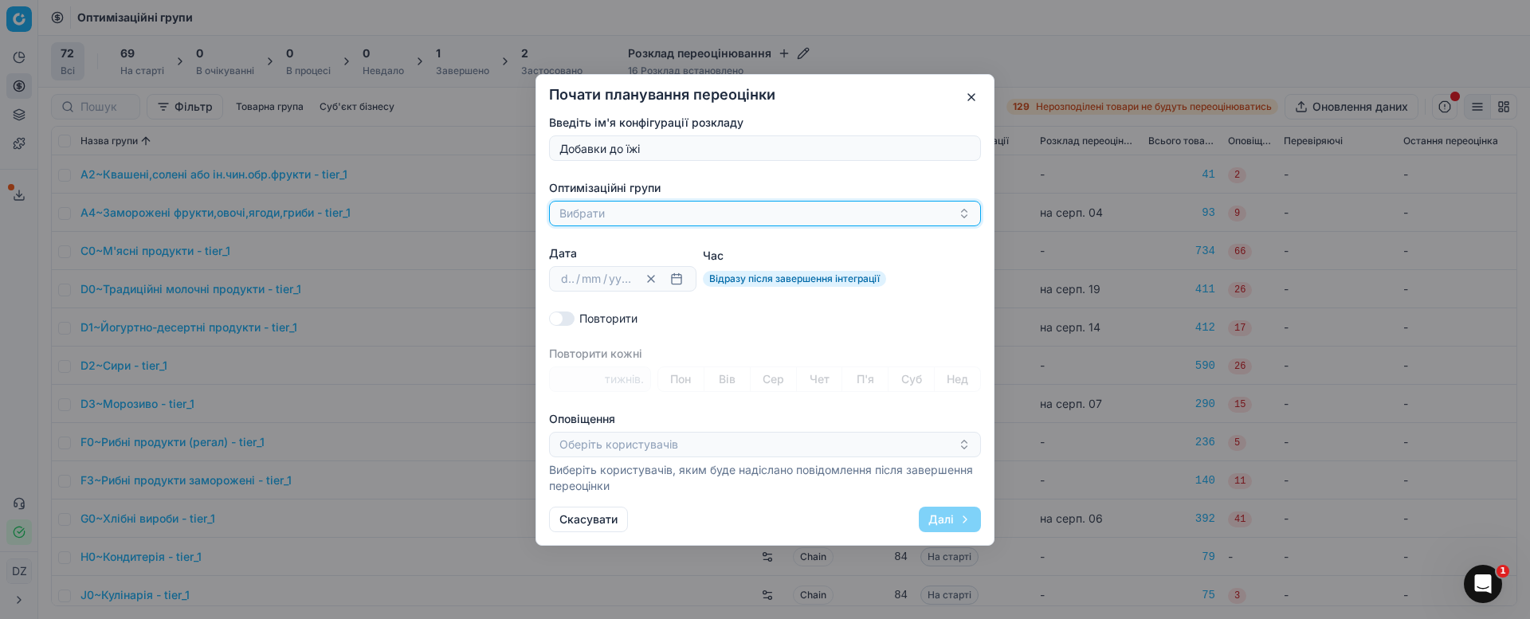
click at [691, 201] on button "Вибрати" at bounding box center [765, 213] width 432 height 25
click at [730, 176] on div "Введіть ім'я конфігурації розкладу Добавки до їжі Оптимізаційні групи Вибрати Д…" at bounding box center [765, 304] width 432 height 379
click at [963, 213] on icon "button" at bounding box center [964, 213] width 13 height 13
click at [650, 314] on div "K3~Добавки для приготування їжі - tier_1" at bounding box center [765, 306] width 425 height 25
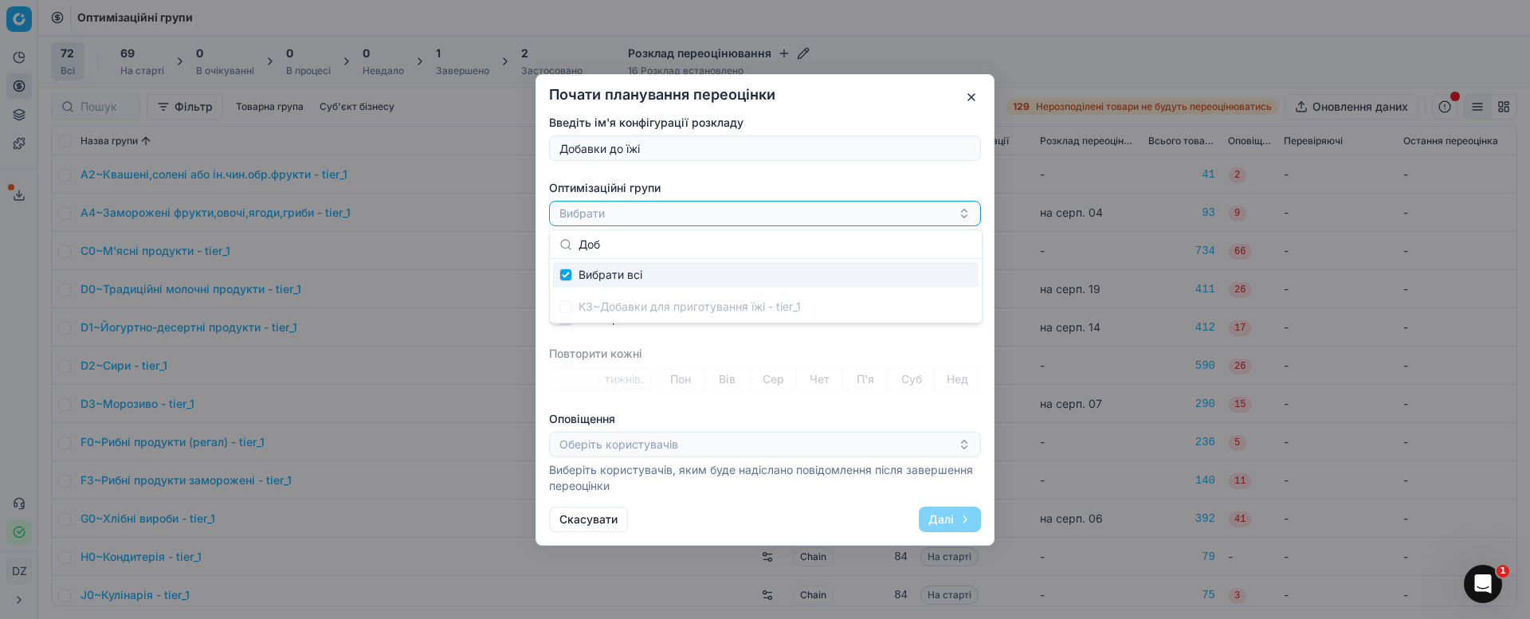
click at [1151, 327] on div "Почати планування переоцінки Введіть ім'я конфігурації розкладу Добавки до їжі …" at bounding box center [765, 309] width 1530 height 619
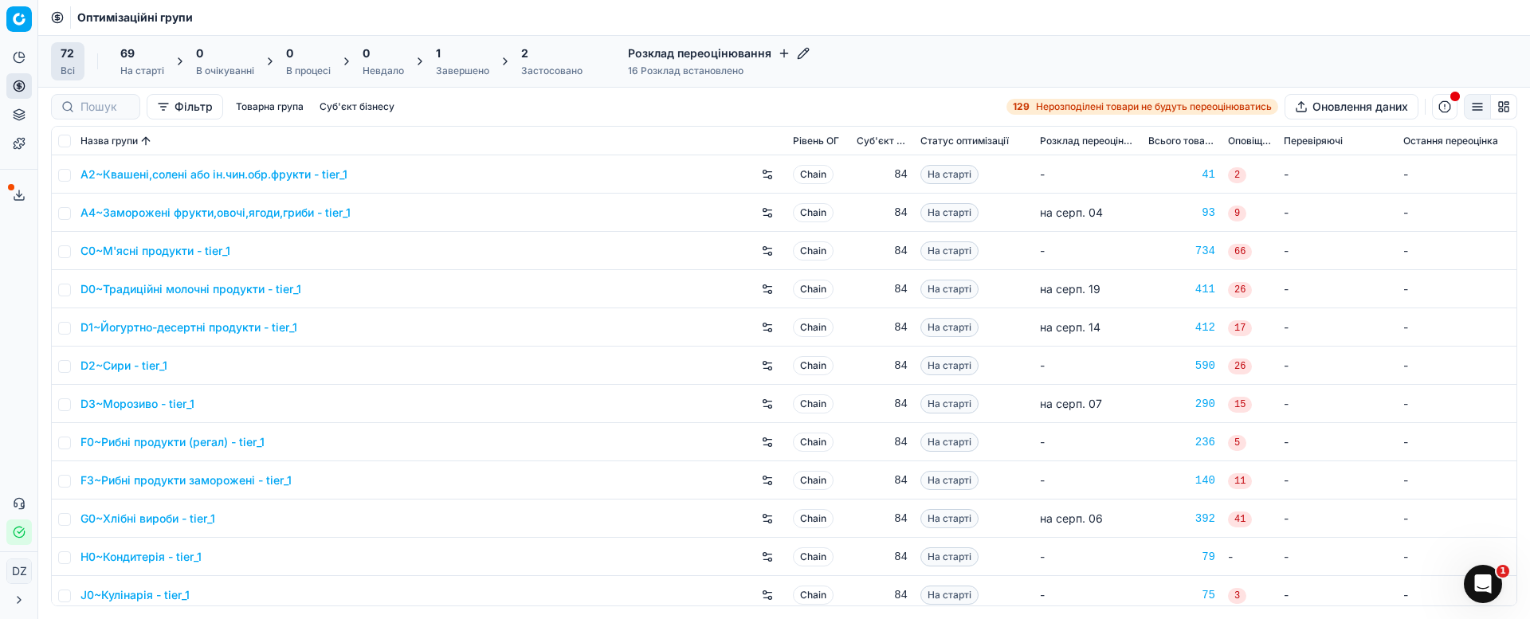
click at [782, 53] on icon "button" at bounding box center [784, 53] width 13 height 13
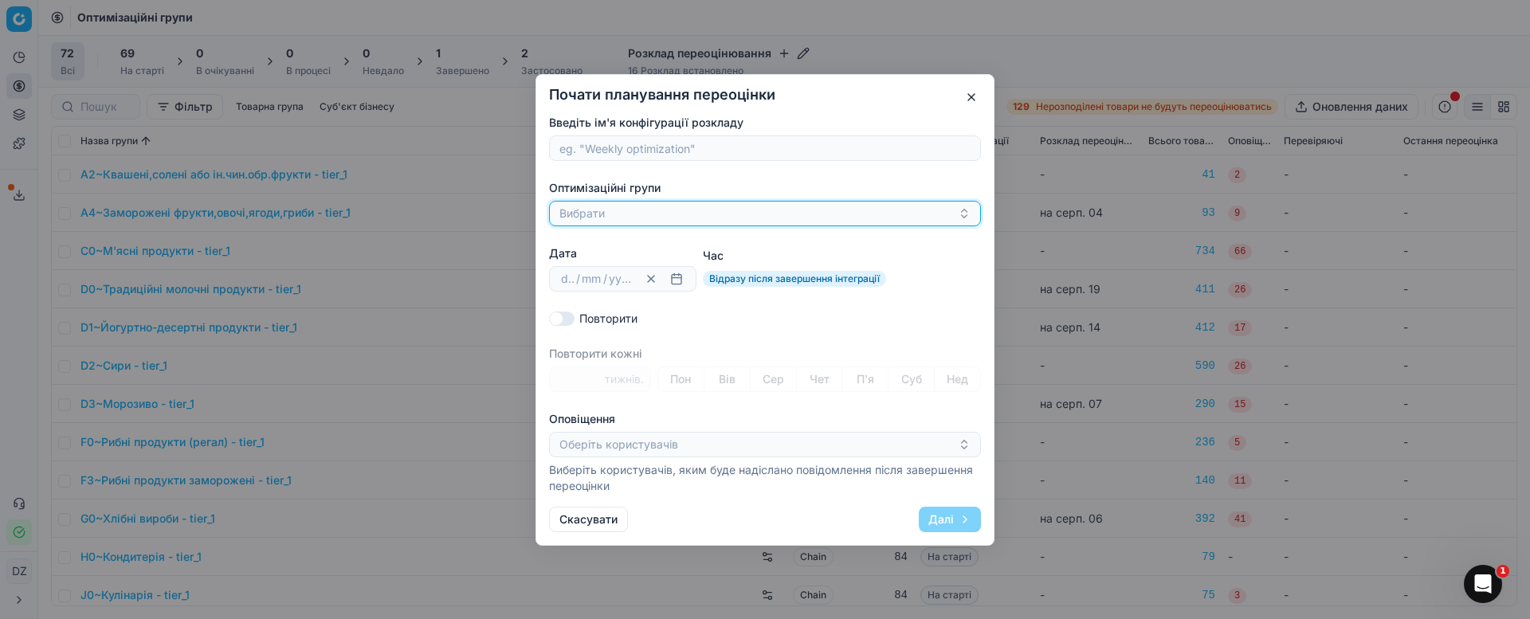
click at [630, 207] on button "Вибрати" at bounding box center [765, 213] width 432 height 25
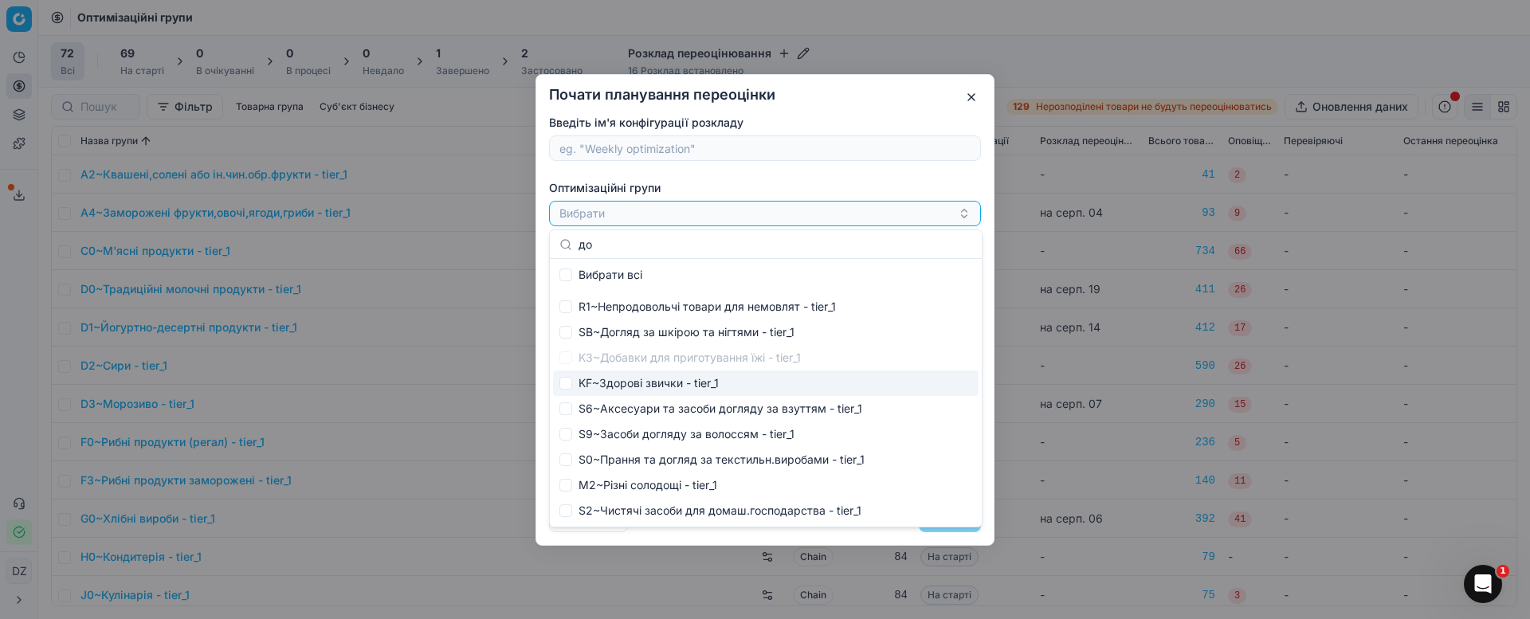
type input "до"
click at [750, 355] on div "K3~Добавки для приготування їжі - tier_1" at bounding box center [765, 357] width 425 height 25
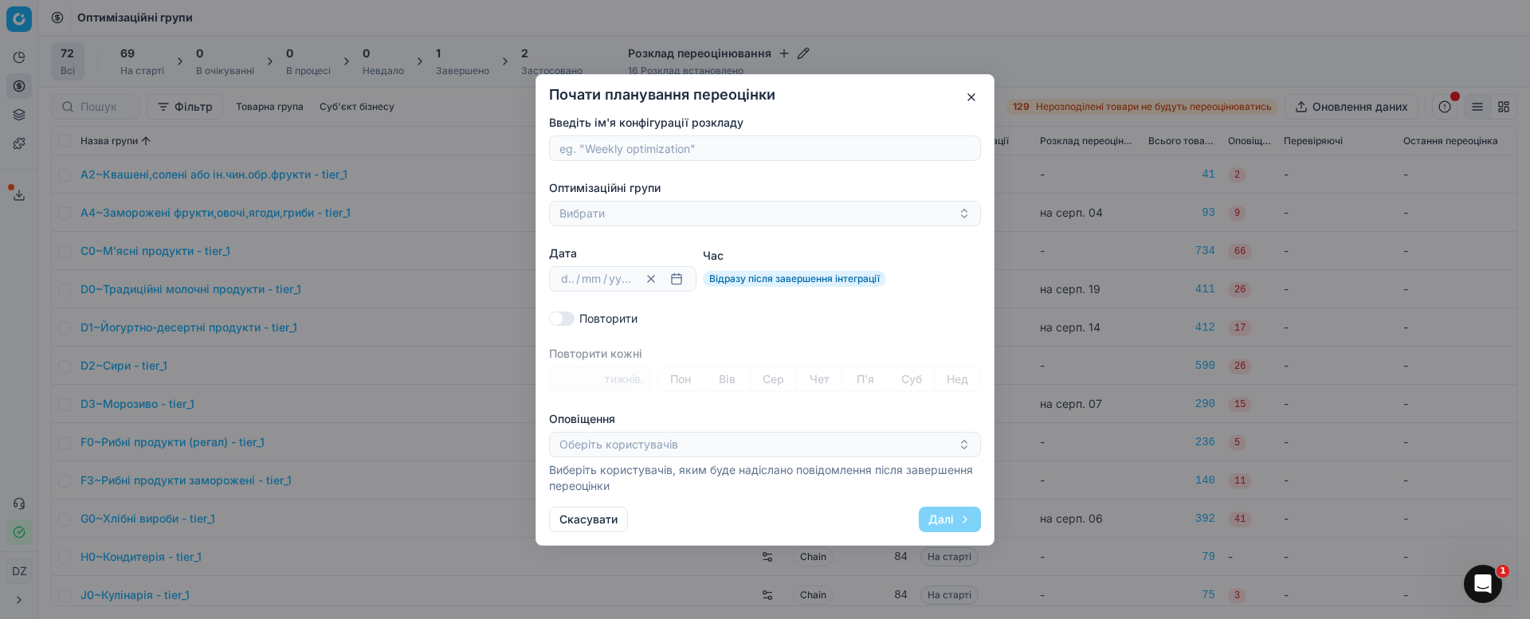
click at [967, 99] on button "button" at bounding box center [971, 97] width 19 height 19
